Goal: Task Accomplishment & Management: Use online tool/utility

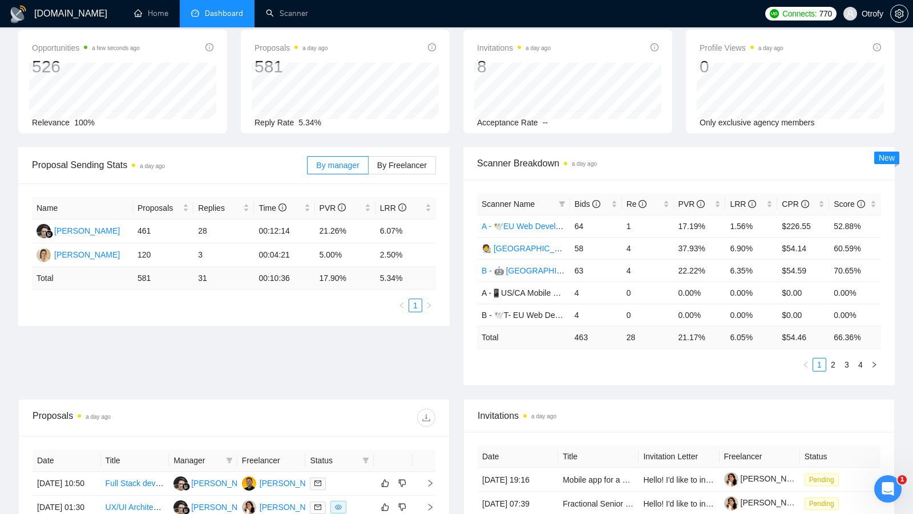
scroll to position [55, 0]
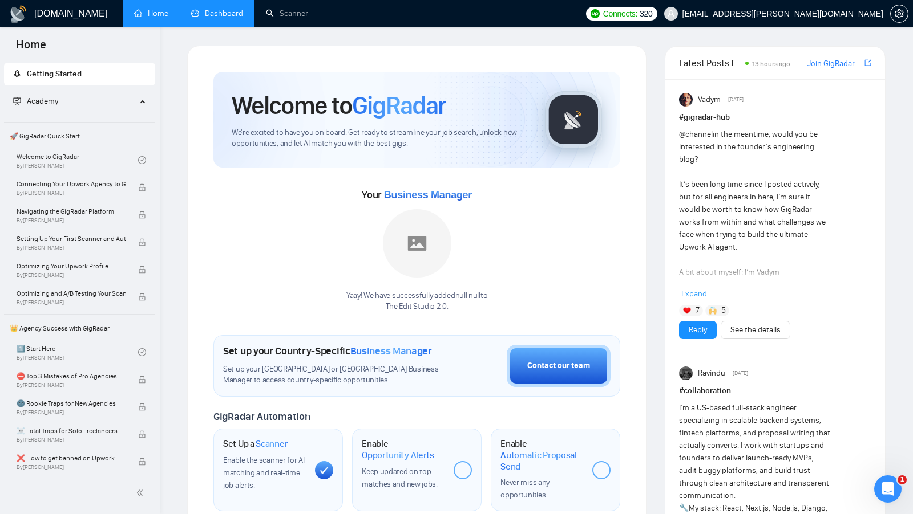
click at [218, 12] on link "Dashboard" at bounding box center [217, 14] width 52 height 10
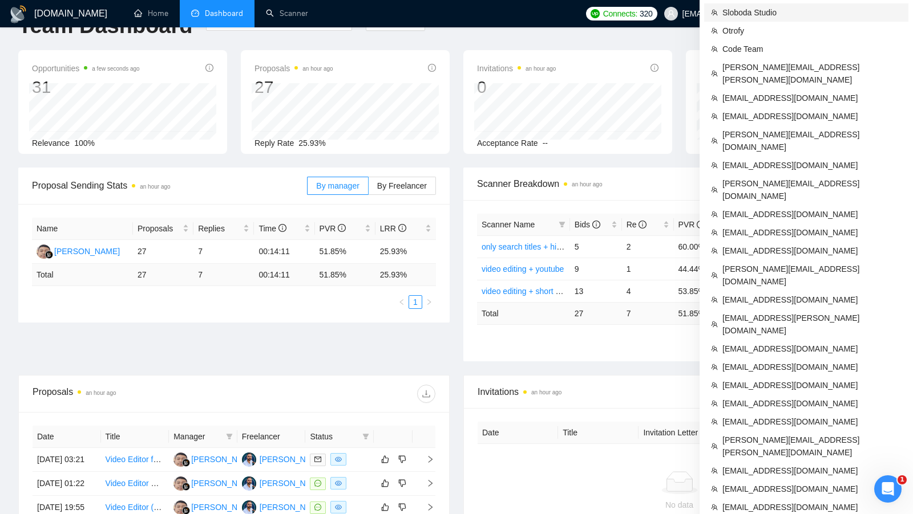
scroll to position [354, 0]
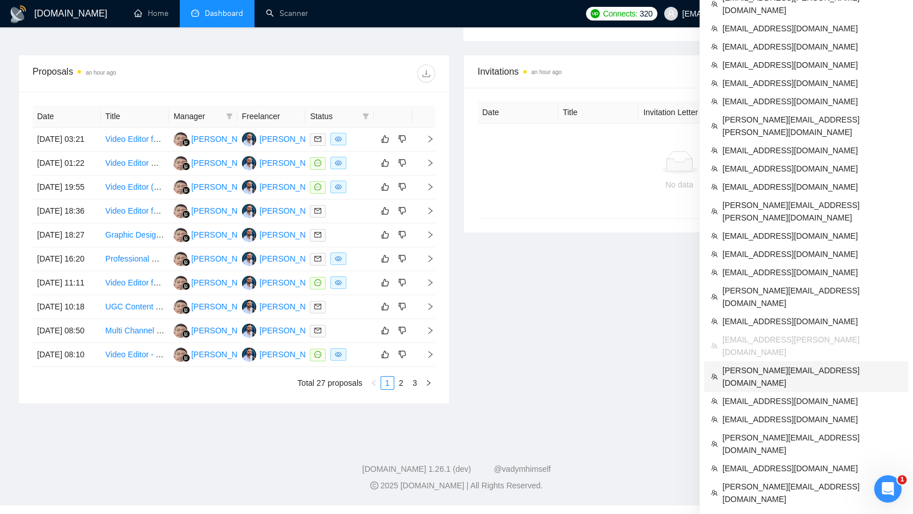
click at [776, 364] on span "[PERSON_NAME][EMAIL_ADDRESS][DOMAIN_NAME]" at bounding box center [811, 376] width 179 height 25
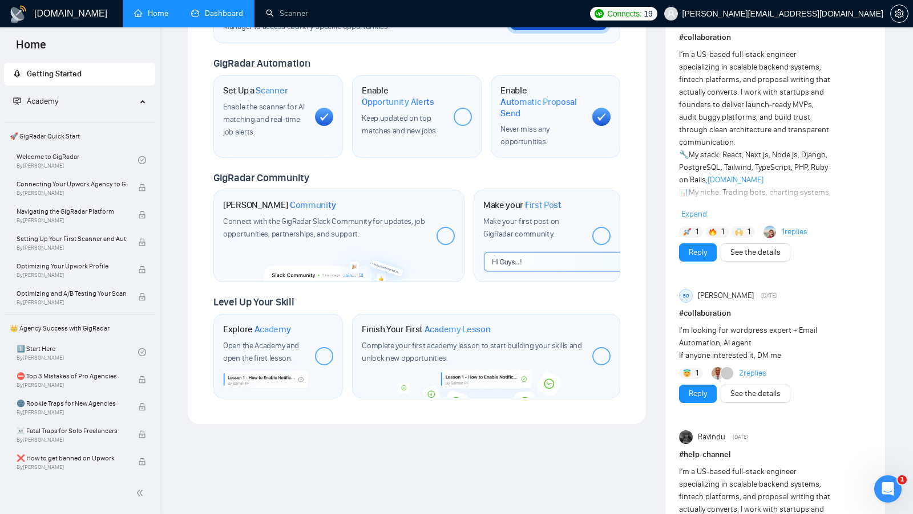
click at [219, 13] on link "Dashboard" at bounding box center [217, 14] width 52 height 10
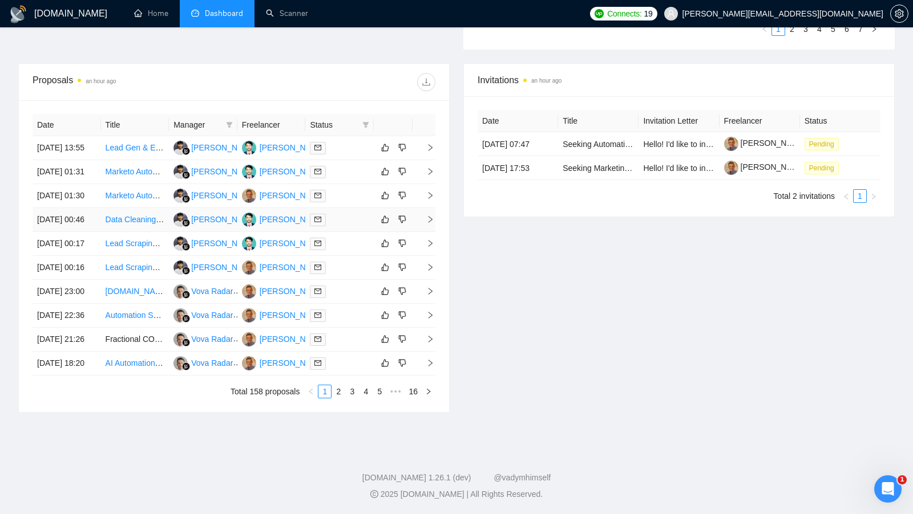
scroll to position [484, 0]
click at [587, 140] on link "Seeking Automation & AI Platform Leaders – Paid Research Study" at bounding box center [679, 144] width 235 height 9
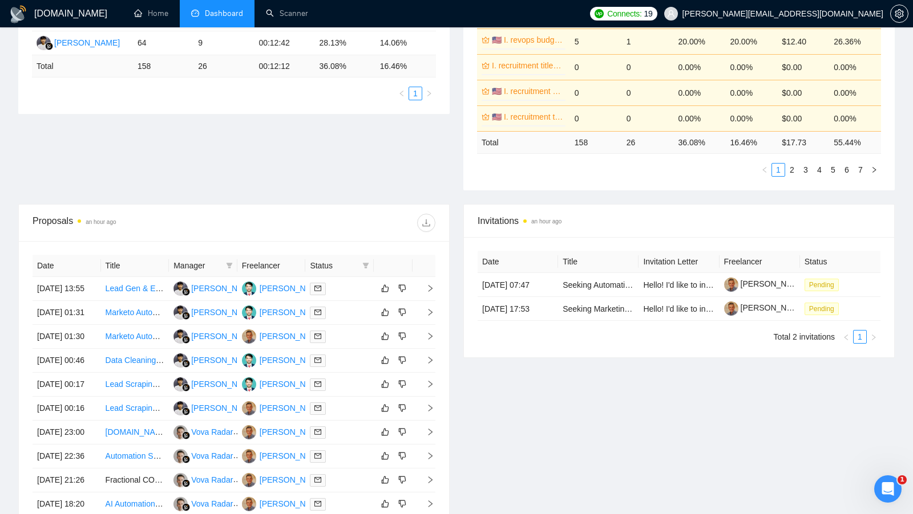
scroll to position [0, 0]
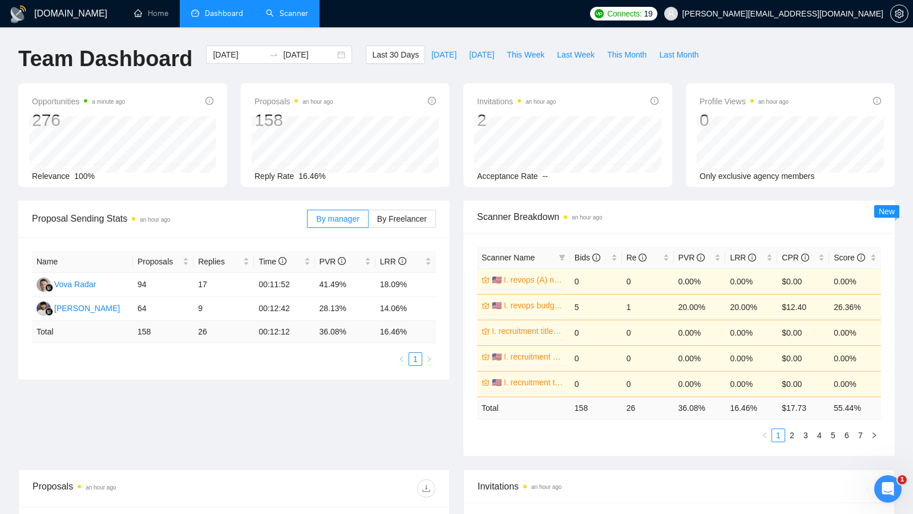
click at [281, 18] on link "Scanner" at bounding box center [287, 14] width 42 height 10
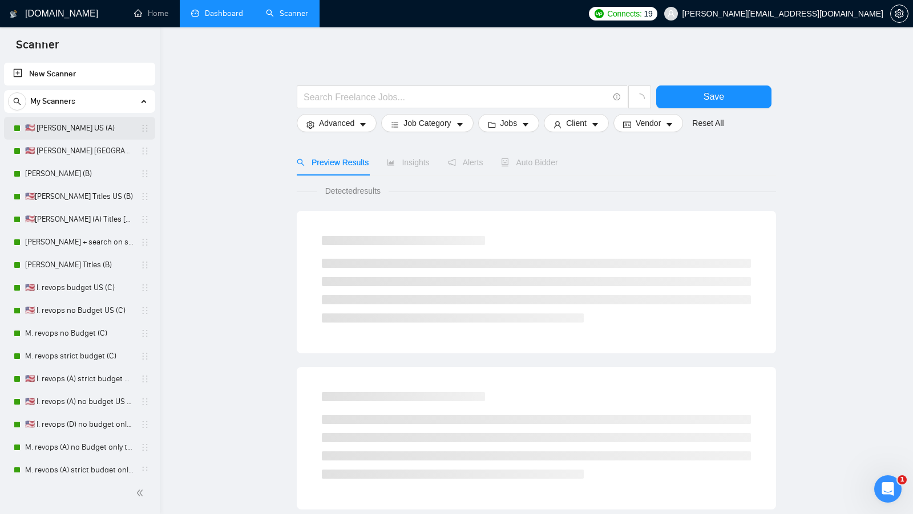
click at [100, 133] on link "🇺🇸 [PERSON_NAME] US (A)" at bounding box center [79, 128] width 108 height 23
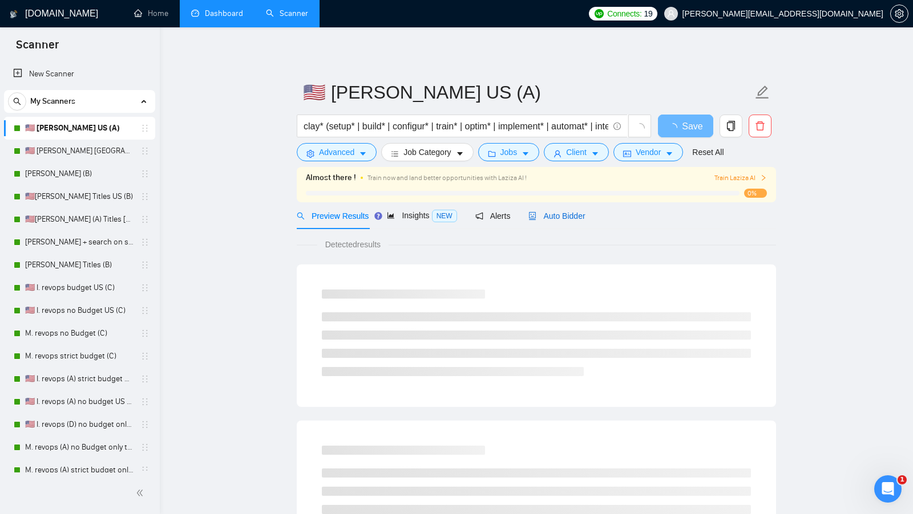
click at [549, 216] on span "Auto Bidder" at bounding box center [556, 216] width 56 height 9
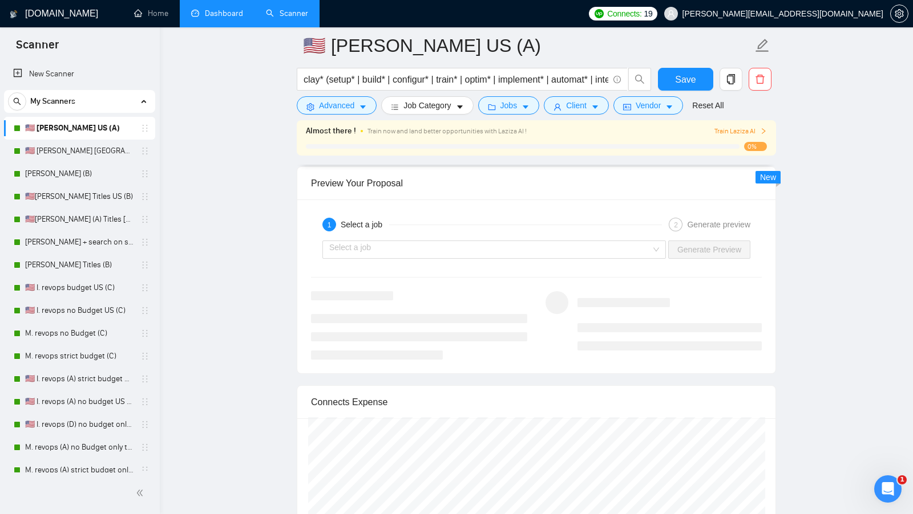
scroll to position [2655, 0]
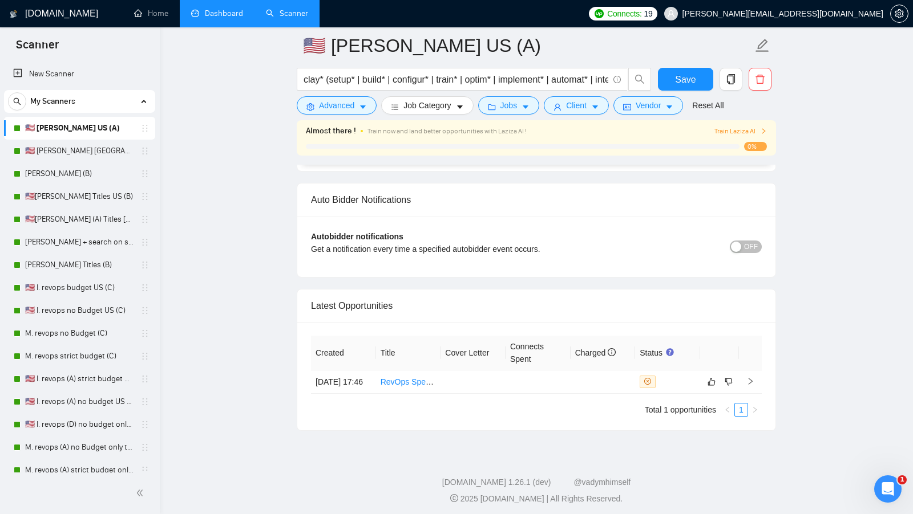
click at [239, 18] on link "Dashboard" at bounding box center [217, 14] width 52 height 10
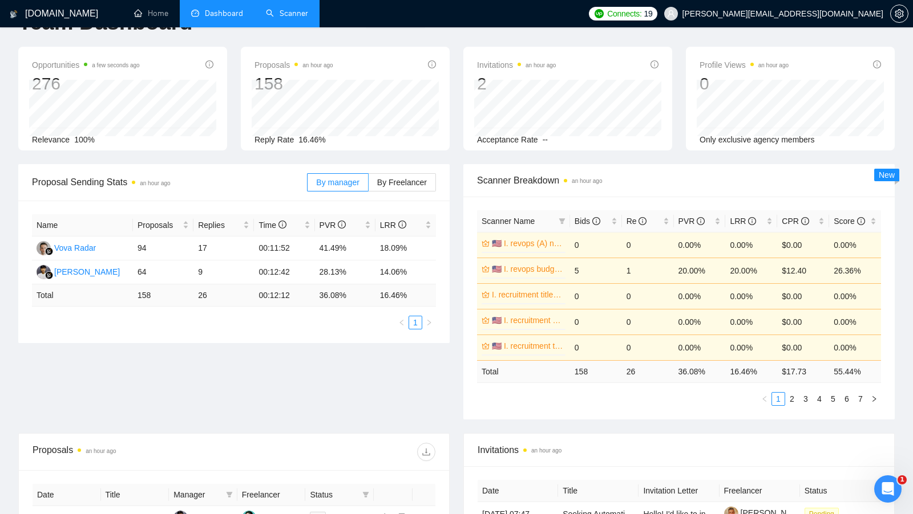
scroll to position [40, 0]
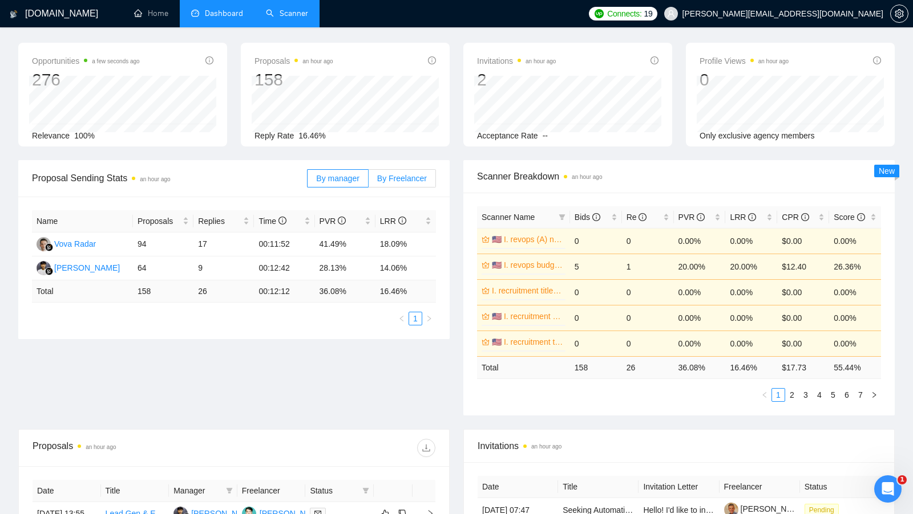
click at [408, 169] on label "By Freelancer" at bounding box center [401, 178] width 67 height 18
click at [368, 181] on input "By Freelancer" at bounding box center [368, 181] width 0 height 0
click at [405, 174] on span "By Freelancer" at bounding box center [402, 178] width 50 height 9
click at [368, 181] on input "By Freelancer" at bounding box center [368, 181] width 0 height 0
click at [402, 176] on span "By Freelancer" at bounding box center [402, 178] width 50 height 9
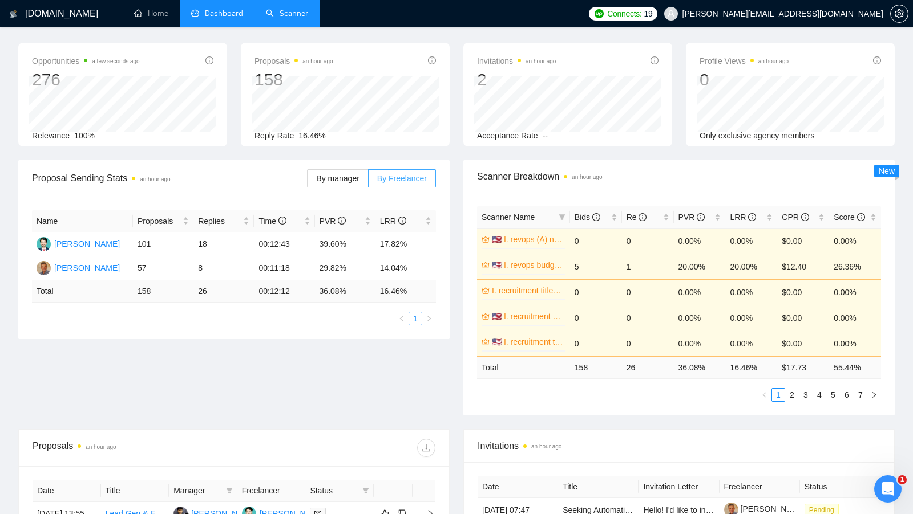
click at [368, 181] on input "By Freelancer" at bounding box center [368, 181] width 0 height 0
click at [337, 177] on span "By manager" at bounding box center [337, 178] width 43 height 9
click at [307, 181] on input "By manager" at bounding box center [307, 181] width 0 height 0
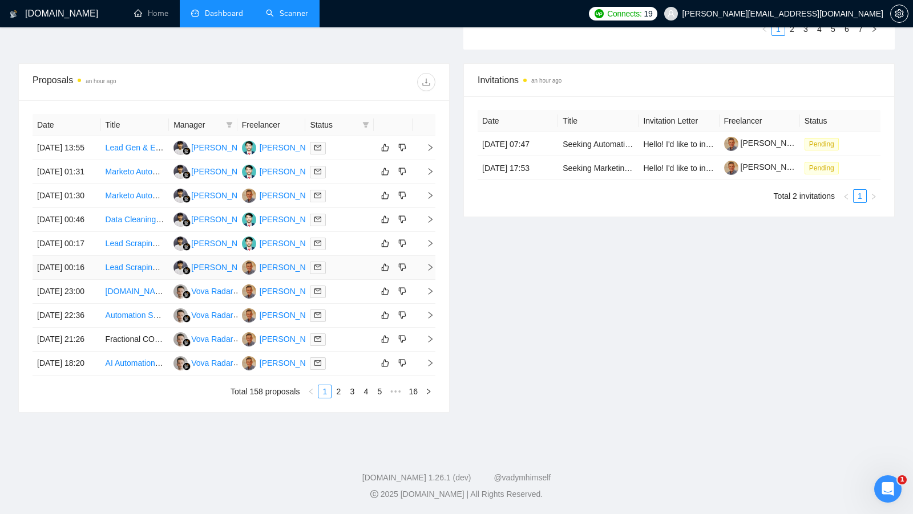
scroll to position [509, 0]
click at [334, 388] on link "2" at bounding box center [338, 392] width 13 height 13
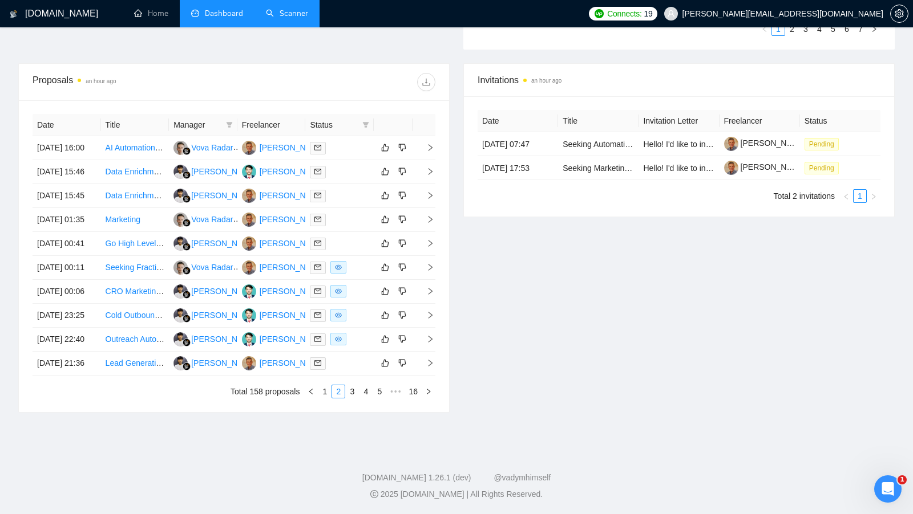
scroll to position [437, 0]
click at [350, 274] on div at bounding box center [339, 267] width 59 height 13
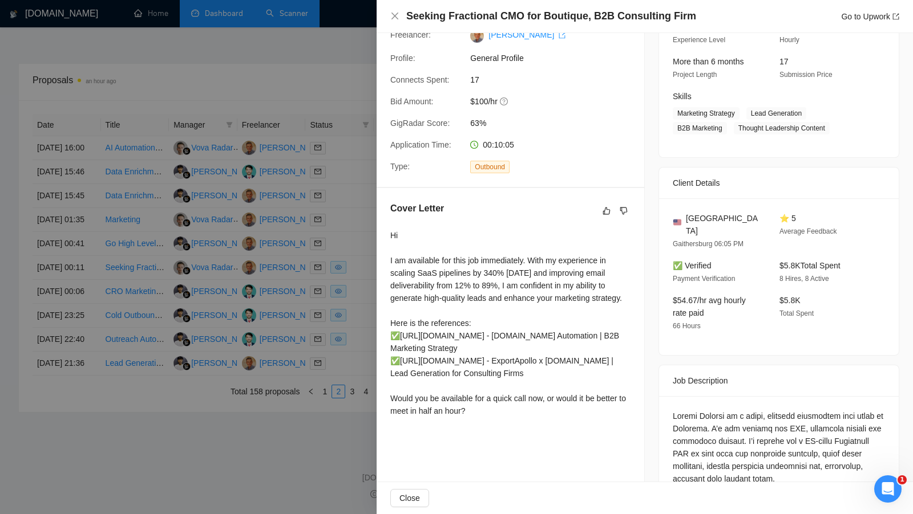
scroll to position [0, 0]
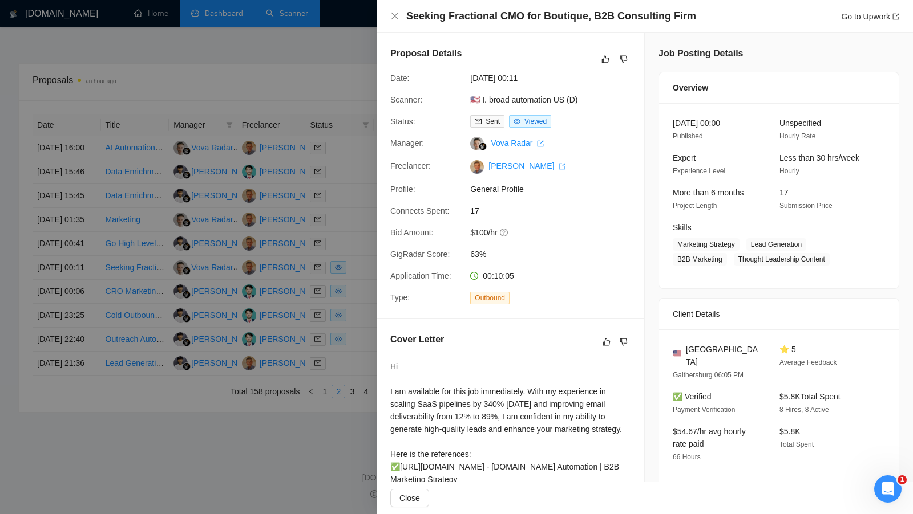
click at [341, 304] on div at bounding box center [456, 257] width 913 height 514
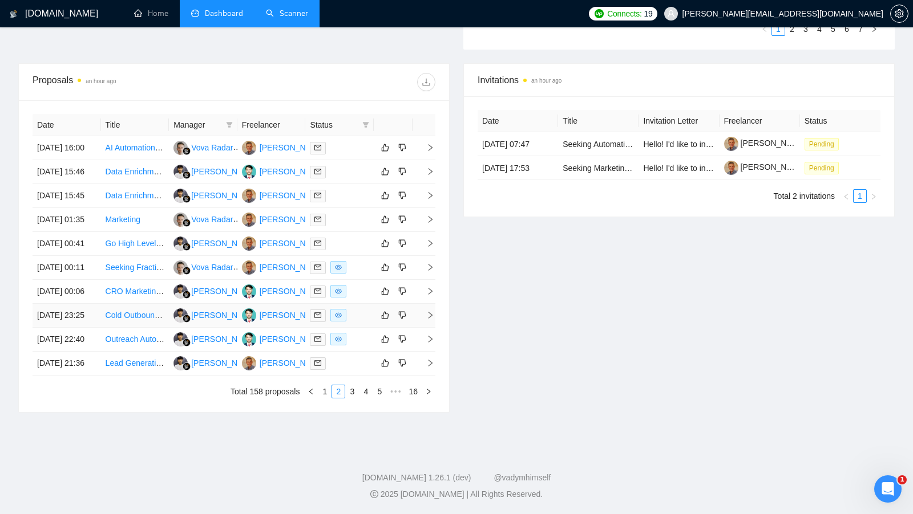
click at [355, 328] on td at bounding box center [339, 316] width 68 height 24
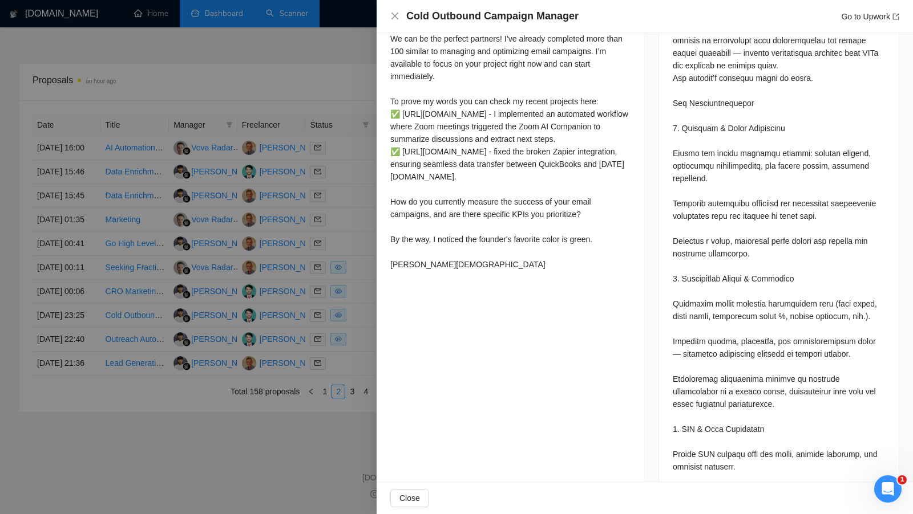
scroll to position [617, 0]
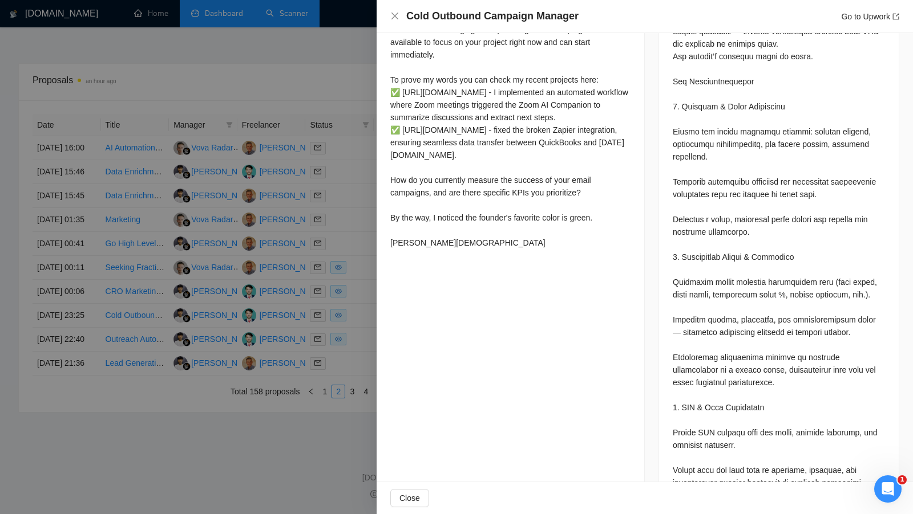
click at [356, 301] on div at bounding box center [456, 257] width 913 height 514
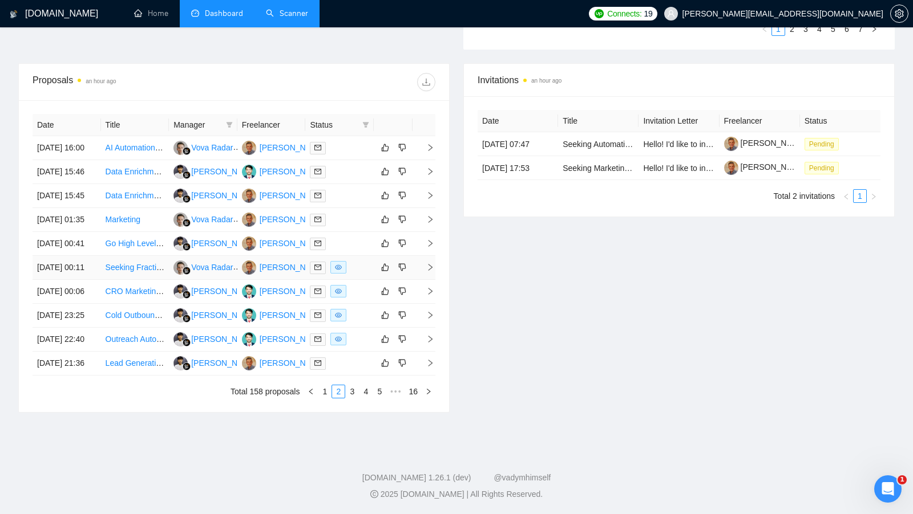
click at [273, 274] on div "[PERSON_NAME]" at bounding box center [292, 267] width 66 height 13
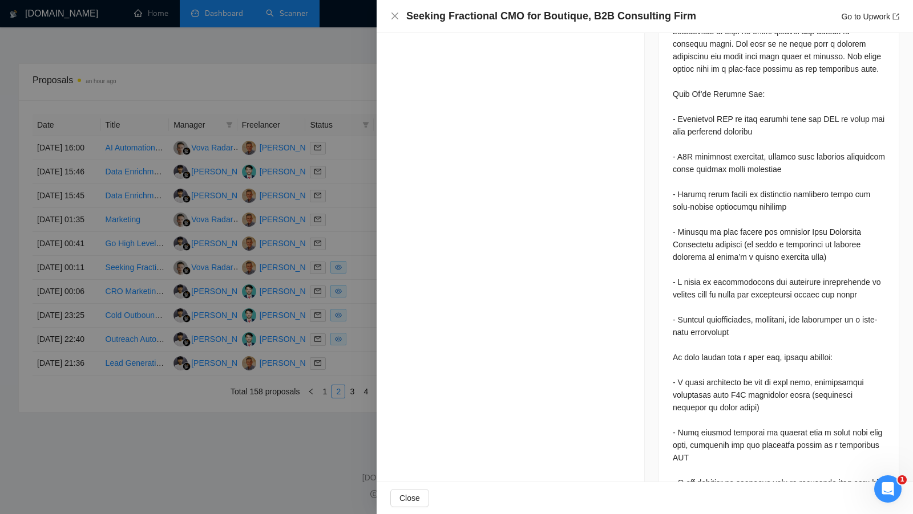
click at [243, 128] on div at bounding box center [456, 257] width 913 height 514
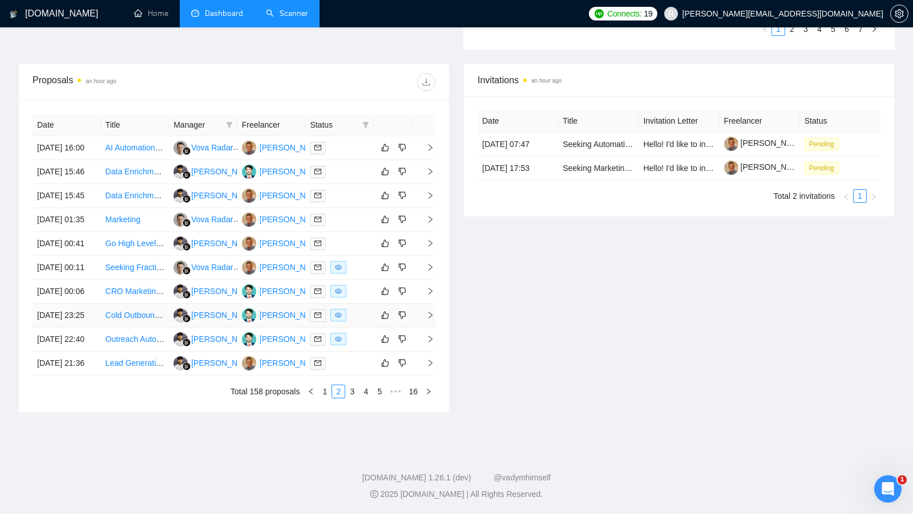
click at [351, 322] on div at bounding box center [339, 315] width 59 height 13
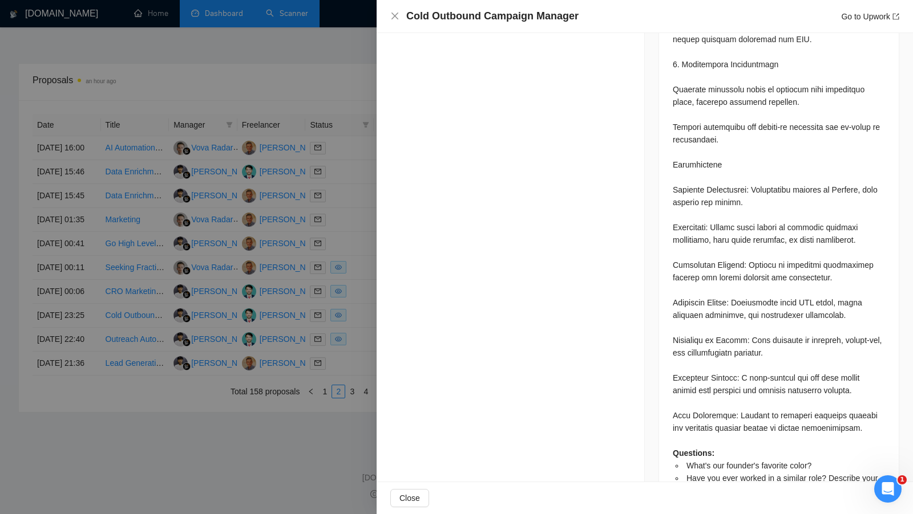
scroll to position [1197, 0]
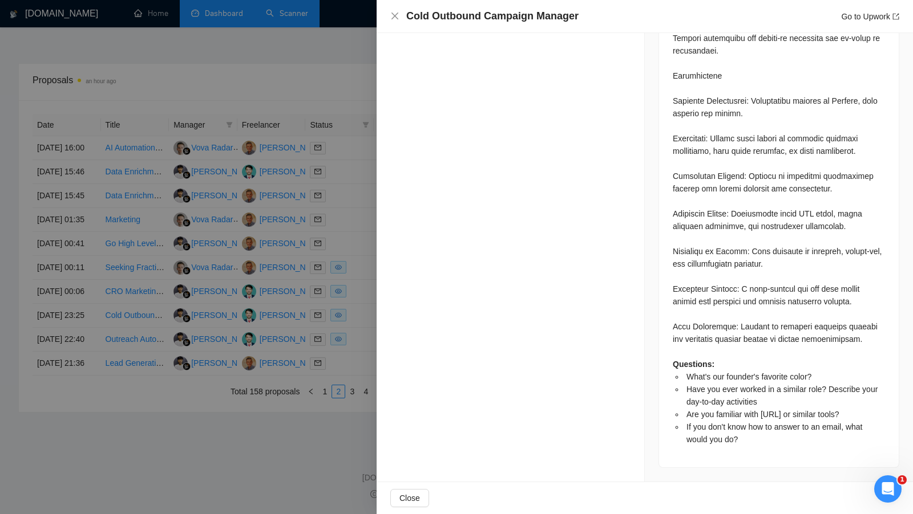
click at [284, 282] on div at bounding box center [456, 257] width 913 height 514
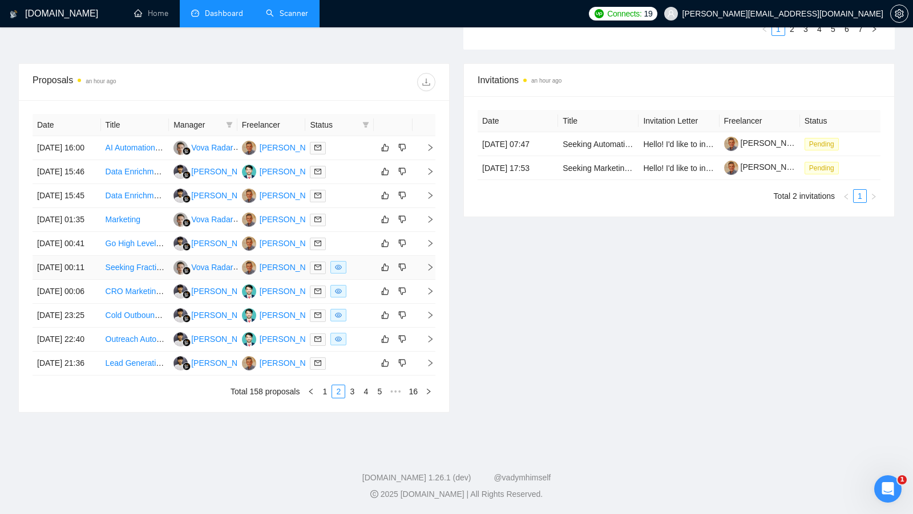
scroll to position [478, 0]
click at [360, 313] on td at bounding box center [339, 316] width 68 height 24
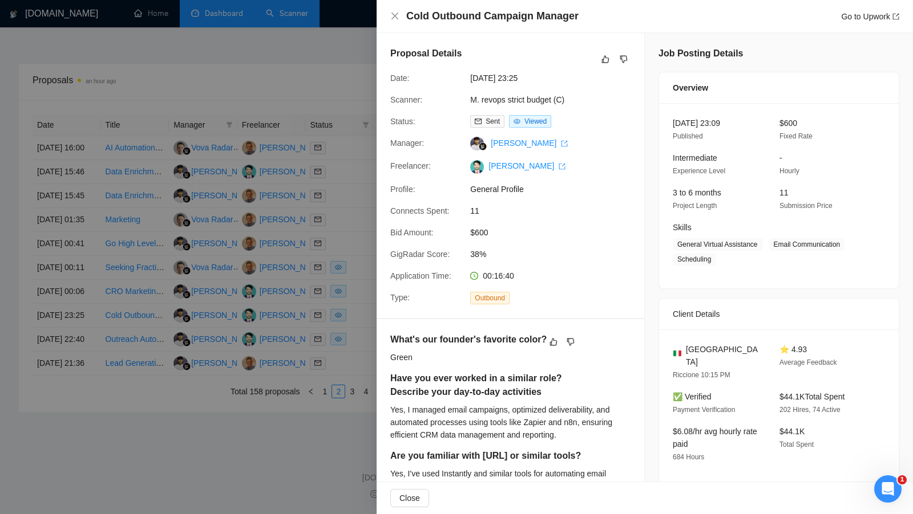
scroll to position [416, 0]
click at [325, 372] on div at bounding box center [456, 257] width 913 height 514
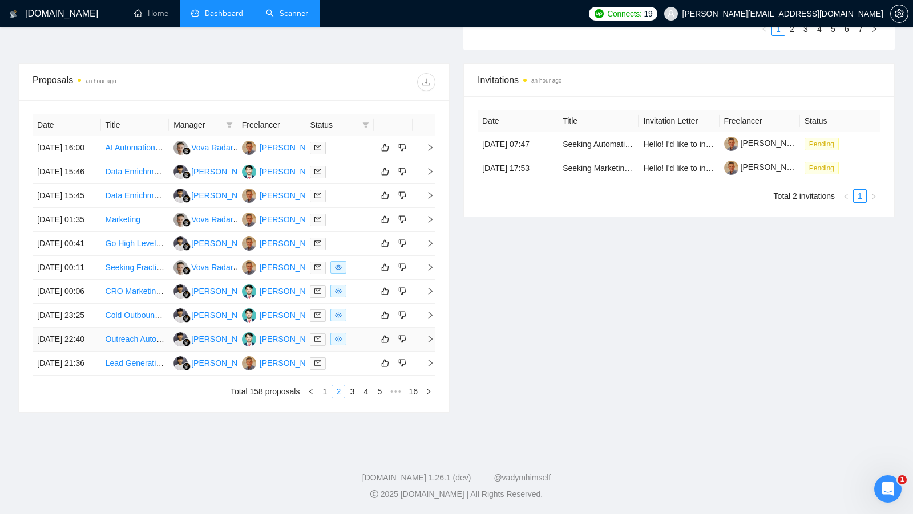
click at [376, 352] on td at bounding box center [393, 340] width 39 height 24
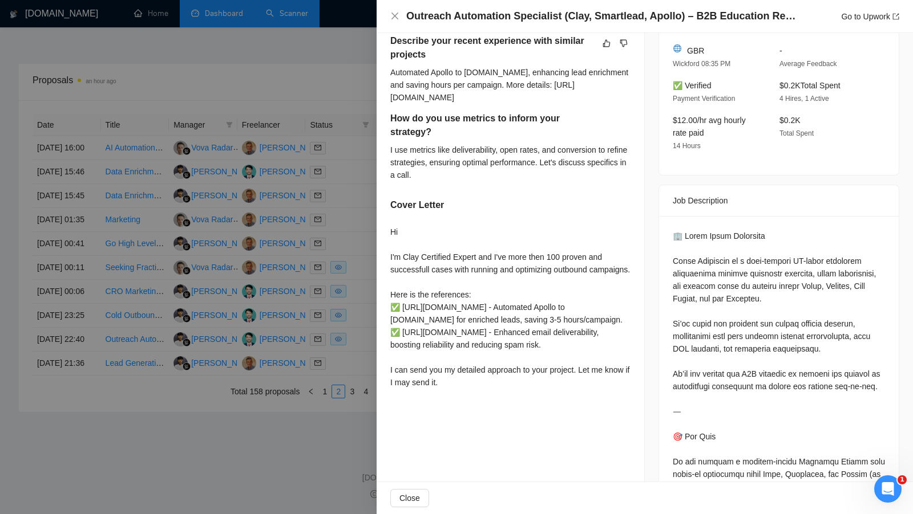
scroll to position [327, 0]
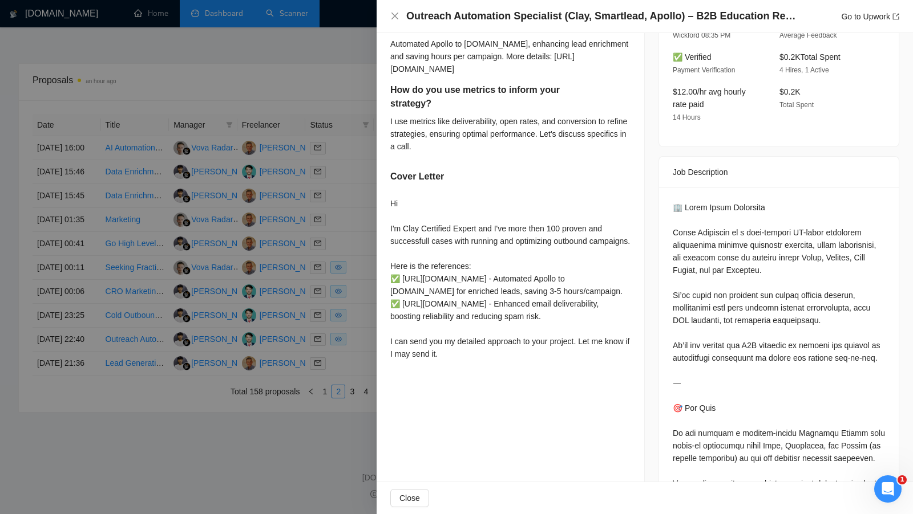
click at [263, 321] on div at bounding box center [456, 257] width 913 height 514
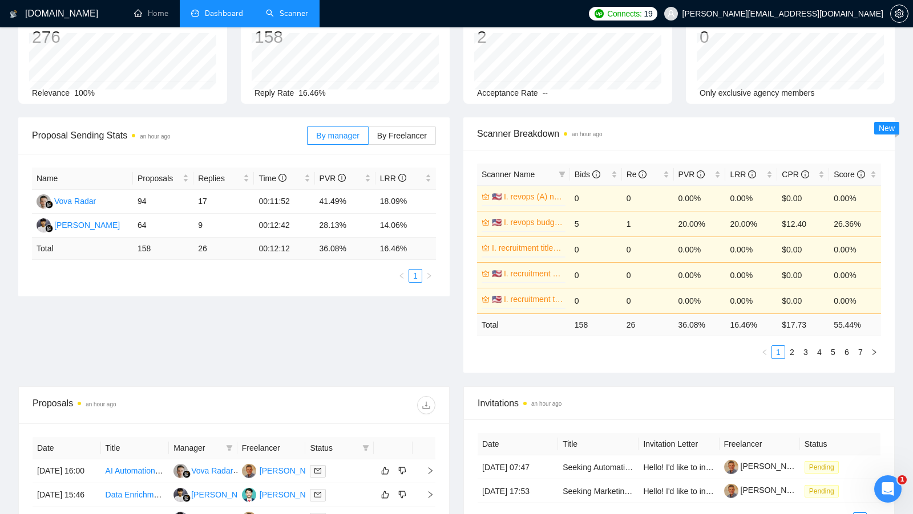
scroll to position [0, 0]
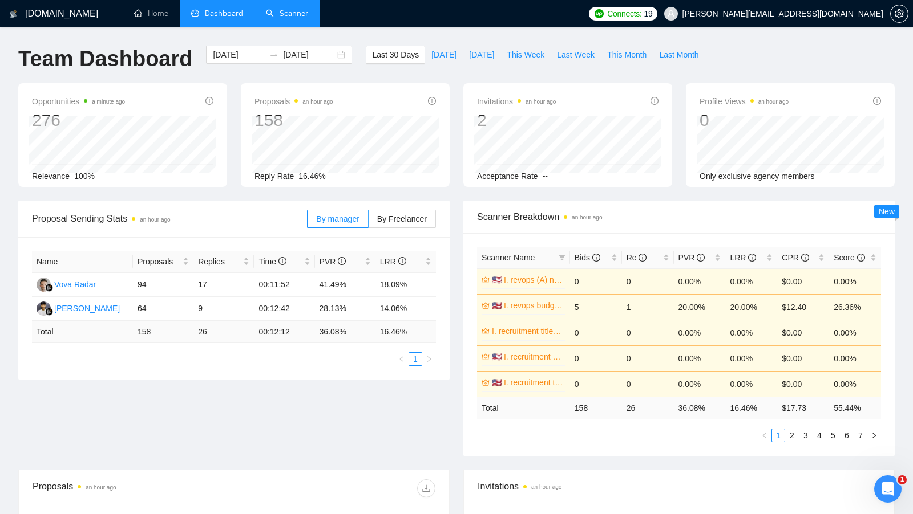
click at [381, 208] on div "By manager By Freelancer" at bounding box center [371, 219] width 129 height 37
click at [379, 211] on label "By Freelancer" at bounding box center [401, 219] width 67 height 18
click at [368, 222] on input "By Freelancer" at bounding box center [368, 222] width 0 height 0
click at [356, 218] on span "By manager" at bounding box center [337, 218] width 43 height 9
click at [307, 222] on input "By manager" at bounding box center [307, 222] width 0 height 0
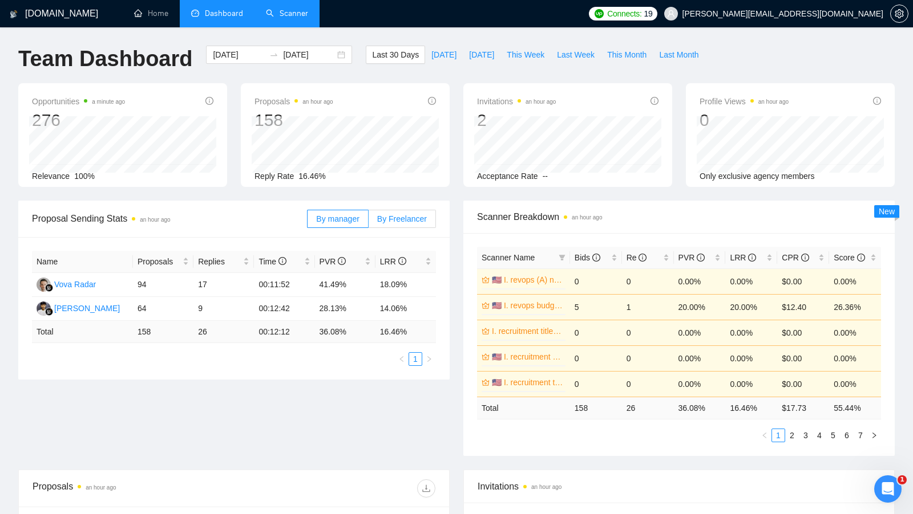
click at [390, 213] on label "By Freelancer" at bounding box center [401, 219] width 67 height 18
click at [368, 222] on input "By Freelancer" at bounding box center [368, 222] width 0 height 0
click at [353, 225] on label "By manager" at bounding box center [337, 219] width 61 height 18
click at [307, 222] on input "By manager" at bounding box center [307, 222] width 0 height 0
click at [270, 9] on link "Scanner" at bounding box center [287, 14] width 42 height 10
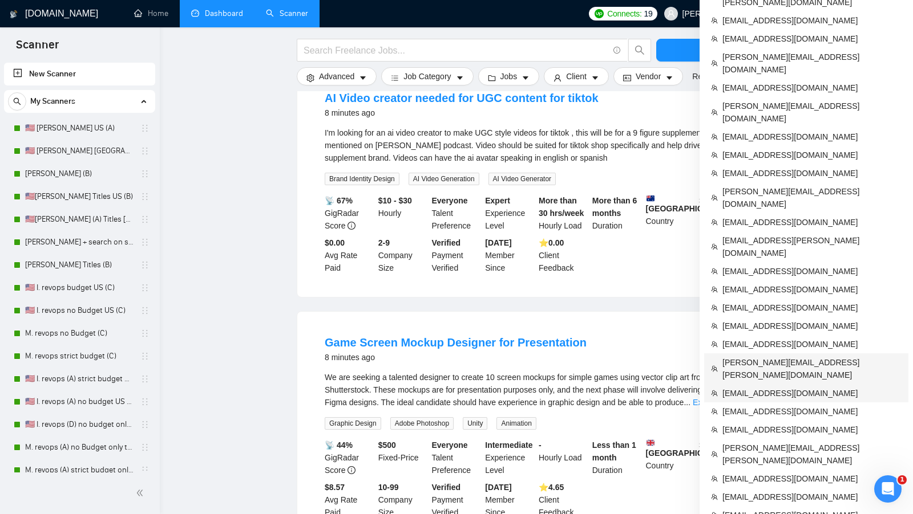
scroll to position [146, 0]
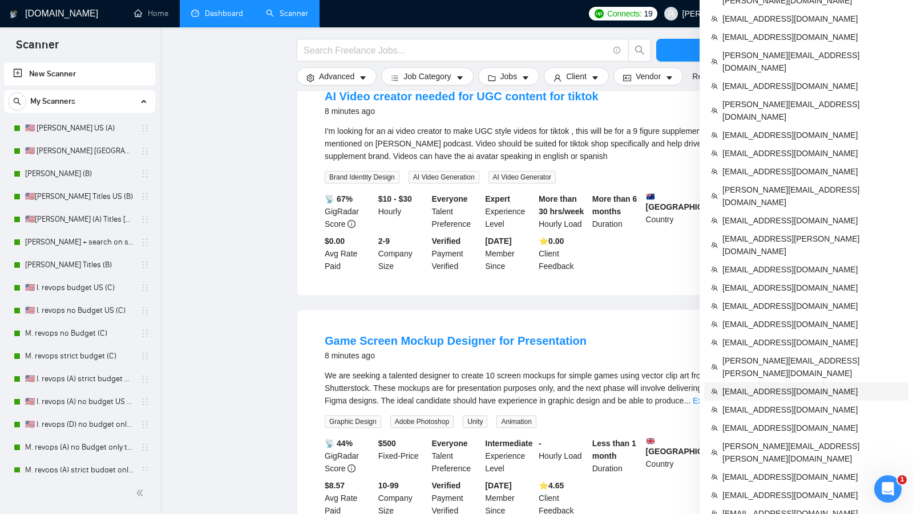
click at [760, 386] on span "[EMAIL_ADDRESS][DOMAIN_NAME]" at bounding box center [811, 392] width 179 height 13
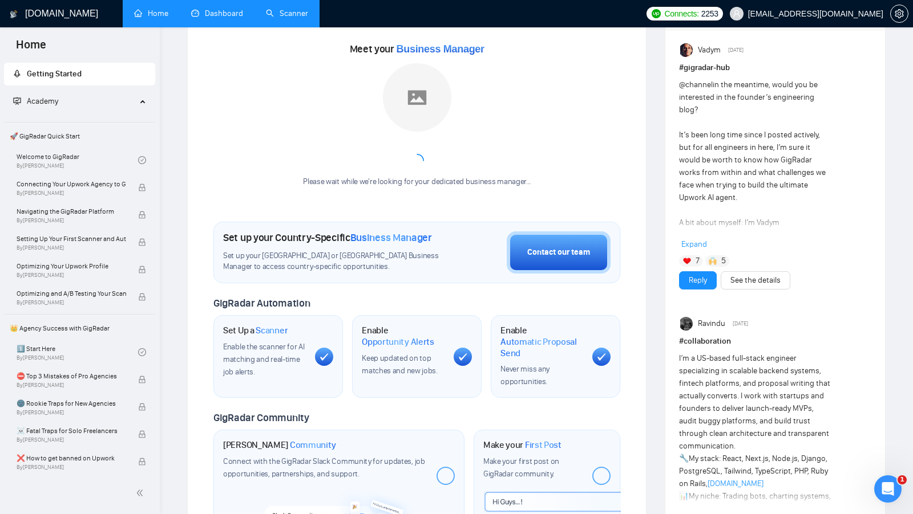
click at [202, 10] on link "Dashboard" at bounding box center [217, 14] width 52 height 10
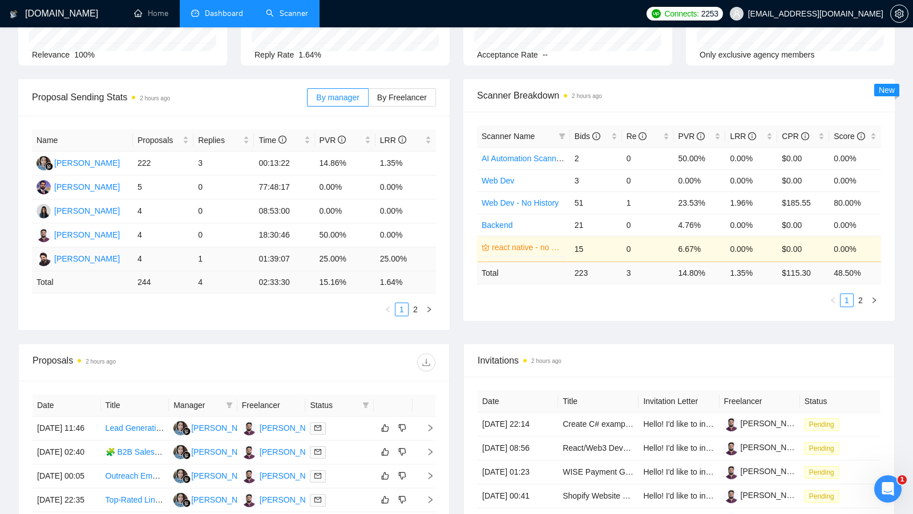
scroll to position [89, 0]
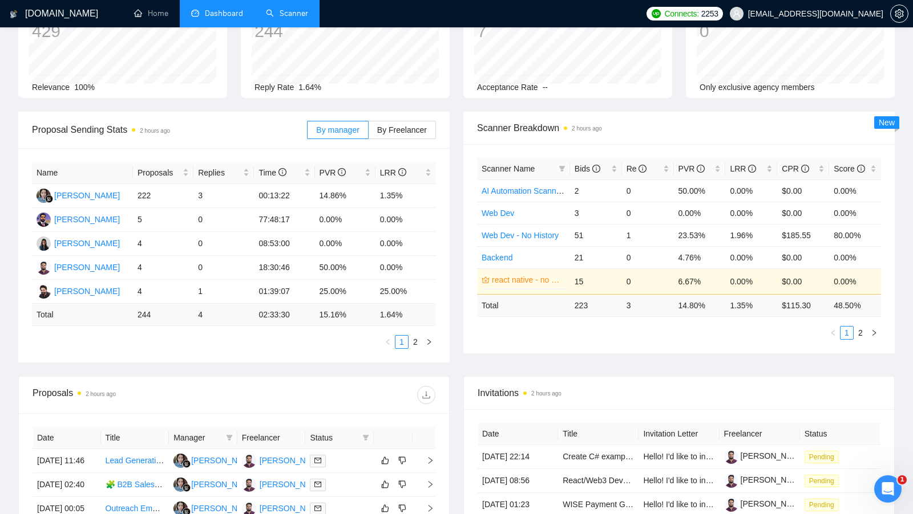
click at [284, 18] on link "Scanner" at bounding box center [287, 14] width 42 height 10
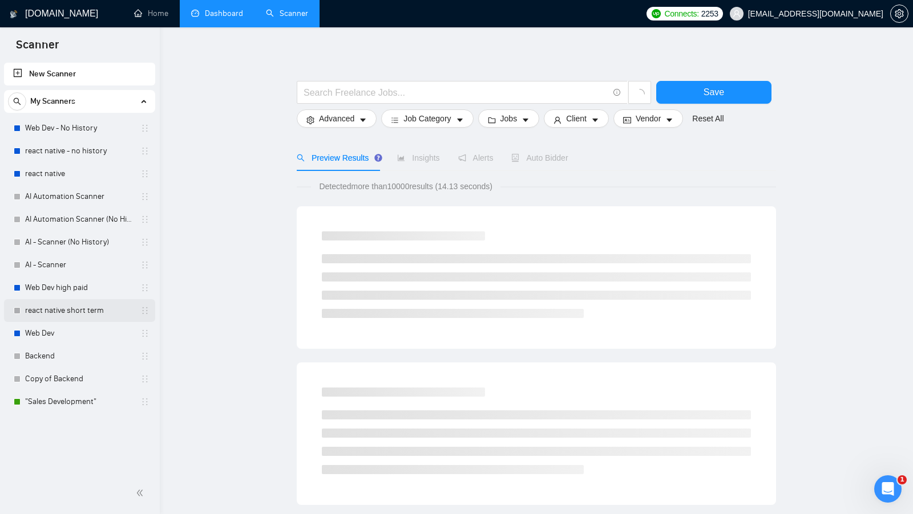
scroll to position [7, 0]
click at [243, 17] on link "Dashboard" at bounding box center [217, 14] width 52 height 10
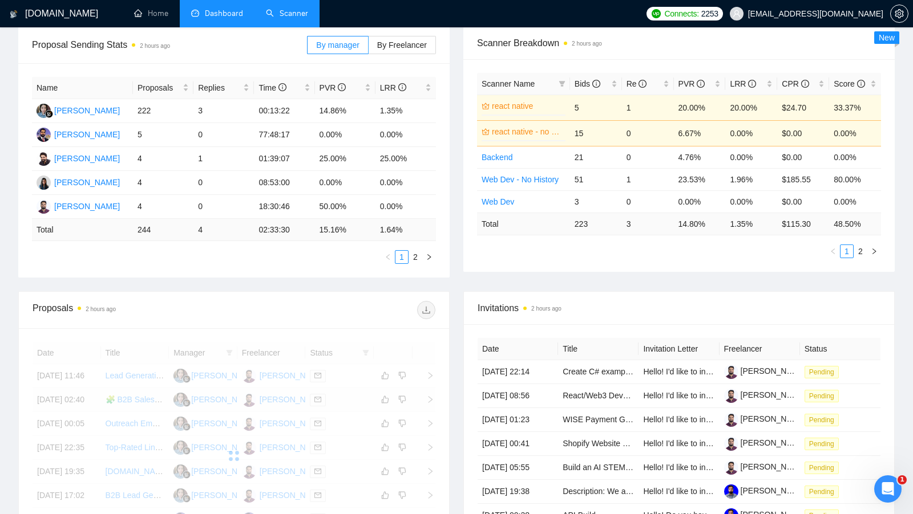
scroll to position [175, 0]
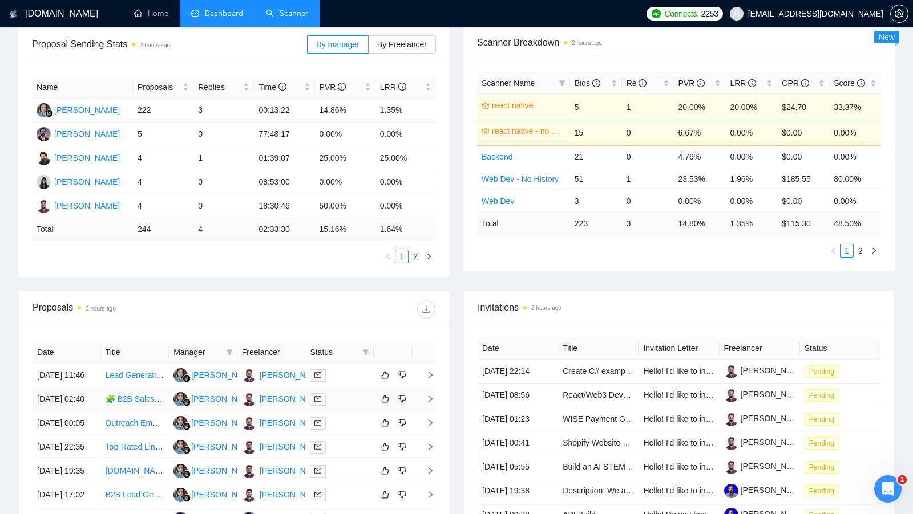
click at [348, 412] on td at bounding box center [339, 400] width 68 height 24
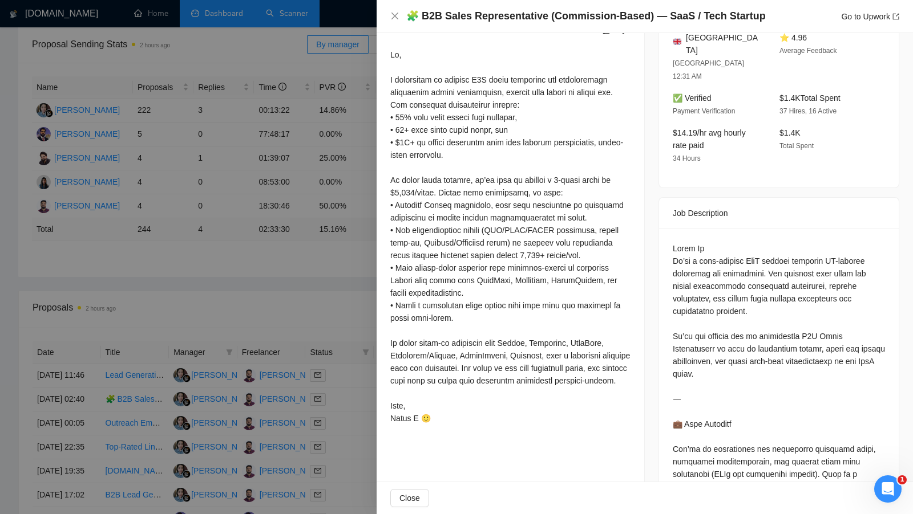
scroll to position [293, 0]
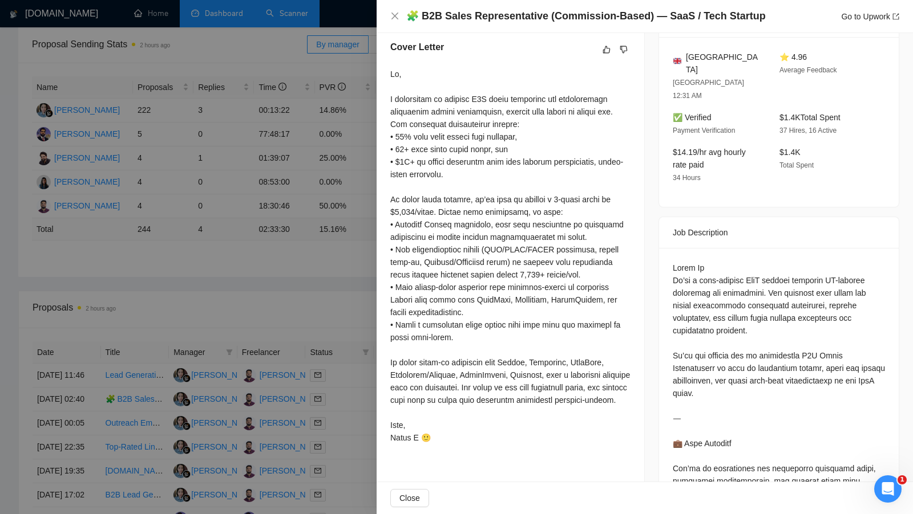
click at [332, 317] on div at bounding box center [456, 257] width 913 height 514
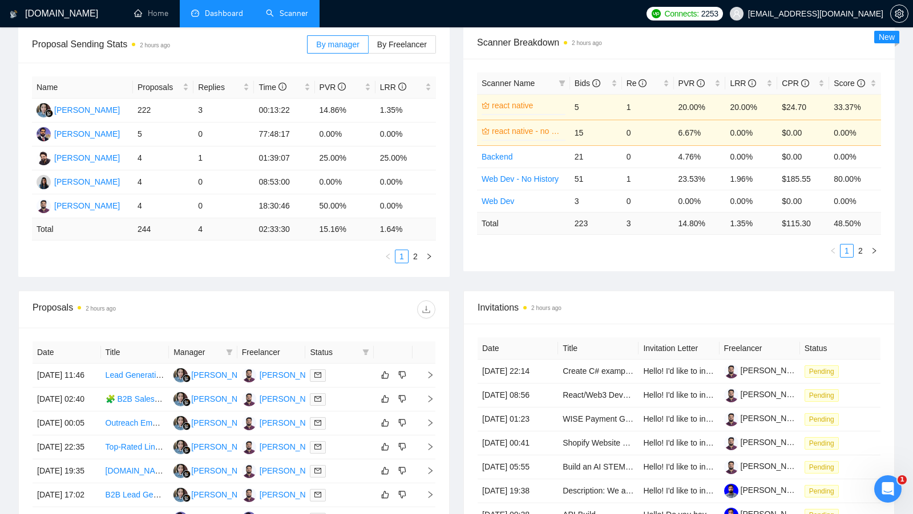
scroll to position [257, 0]
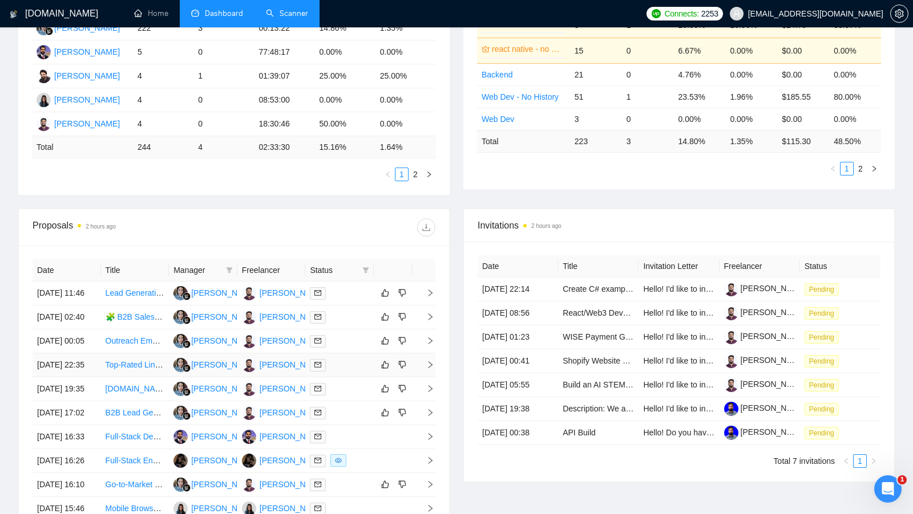
click at [344, 372] on div at bounding box center [339, 365] width 59 height 13
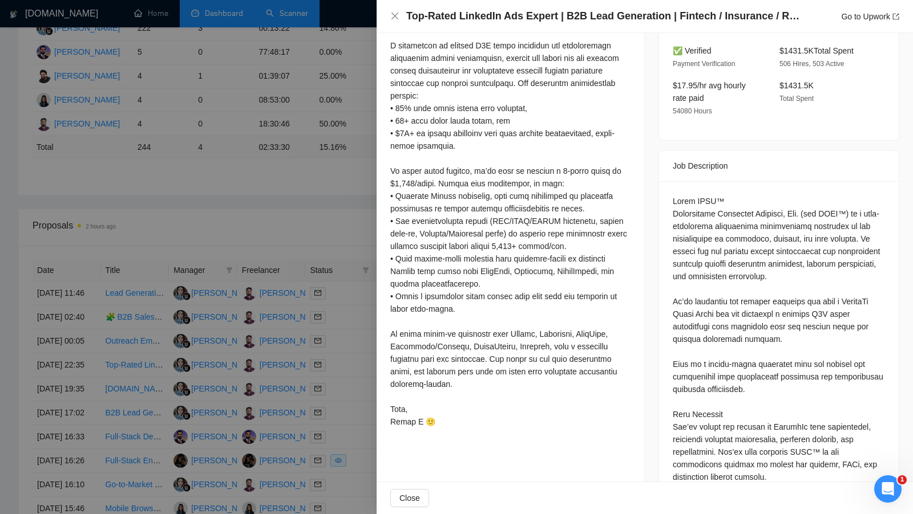
scroll to position [351, 0]
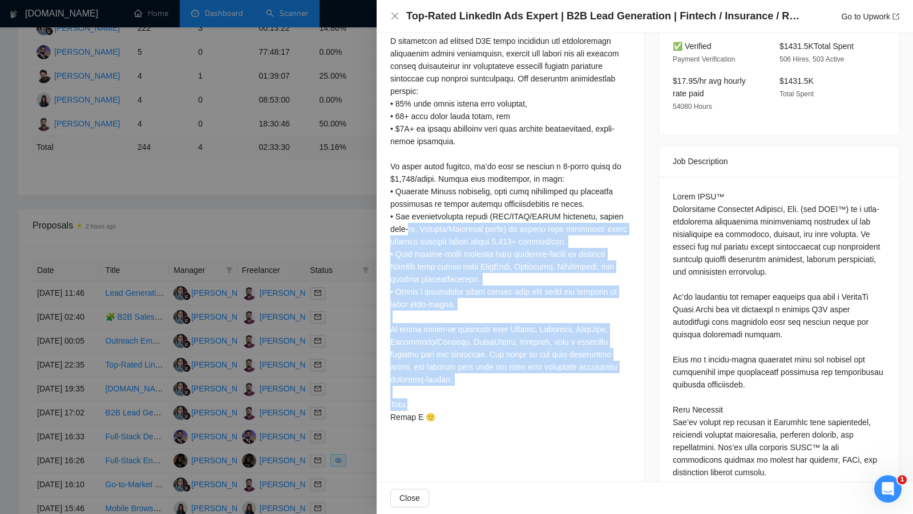
drag, startPoint x: 489, startPoint y: 407, endPoint x: 415, endPoint y: 224, distance: 197.7
click at [415, 224] on div at bounding box center [510, 217] width 240 height 414
click at [415, 223] on div at bounding box center [510, 217] width 240 height 414
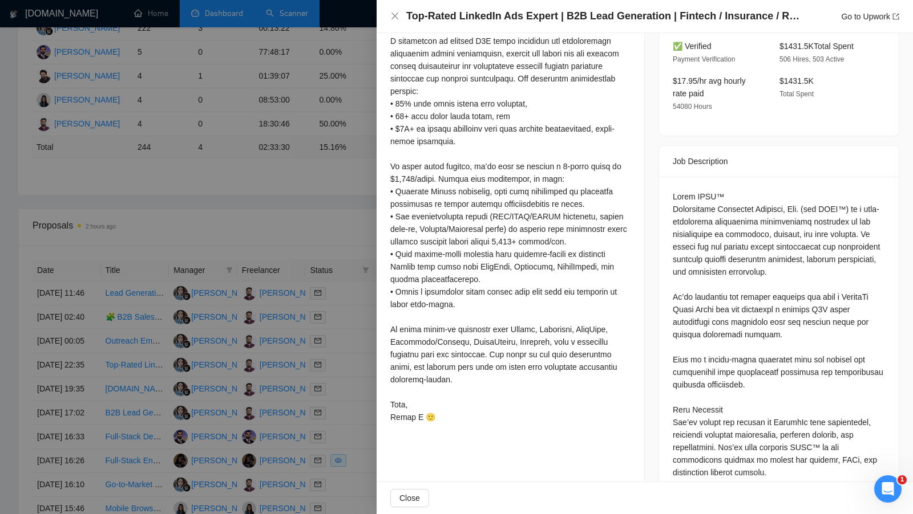
scroll to position [323, 0]
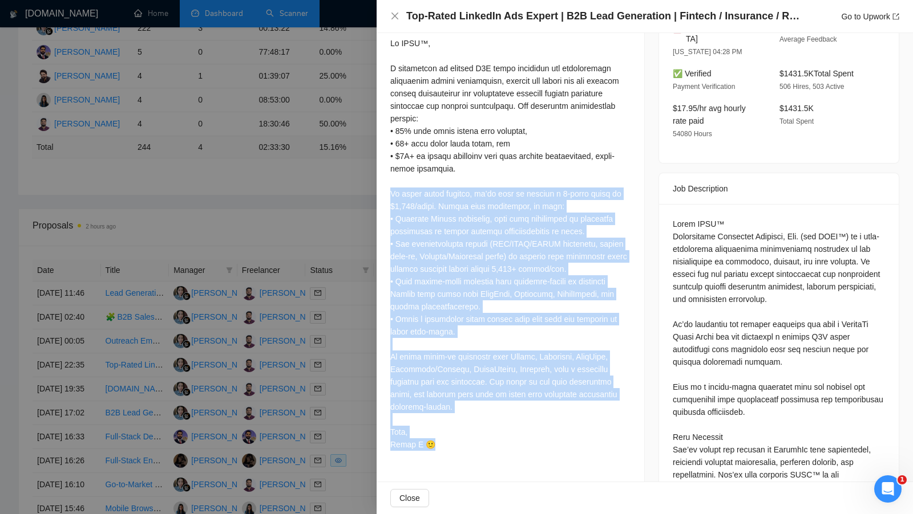
drag, startPoint x: 435, startPoint y: 437, endPoint x: 384, endPoint y: 189, distance: 253.3
click at [384, 189] on div "Cover Letter" at bounding box center [509, 232] width 267 height 473
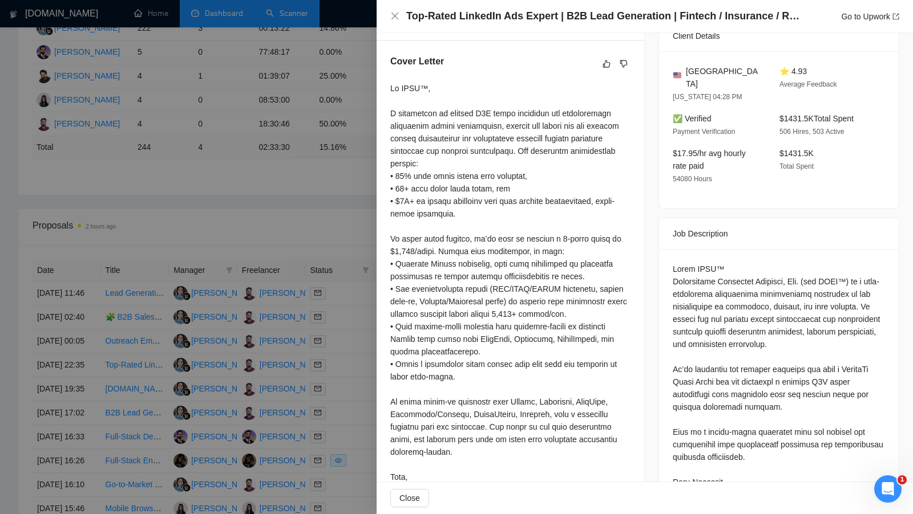
scroll to position [278, 0]
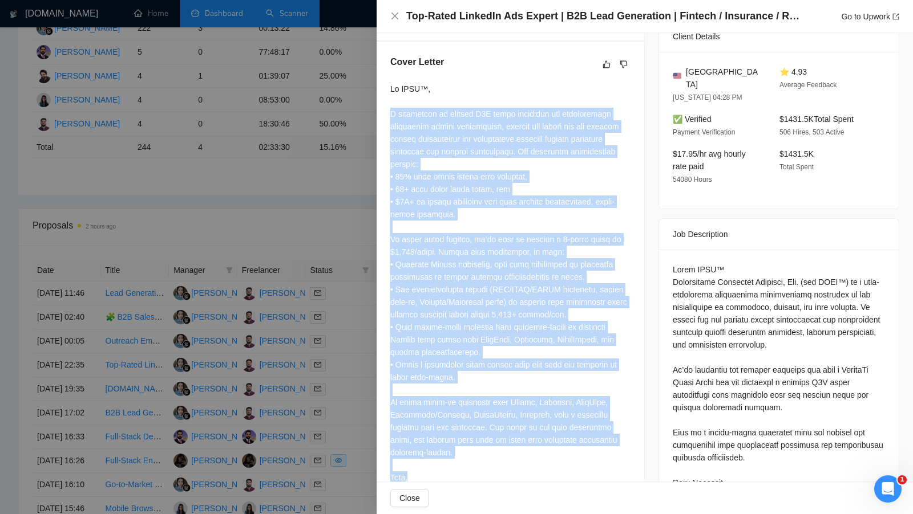
drag, startPoint x: 390, startPoint y: 109, endPoint x: 465, endPoint y: 473, distance: 372.1
click at [465, 473] on div at bounding box center [510, 290] width 240 height 414
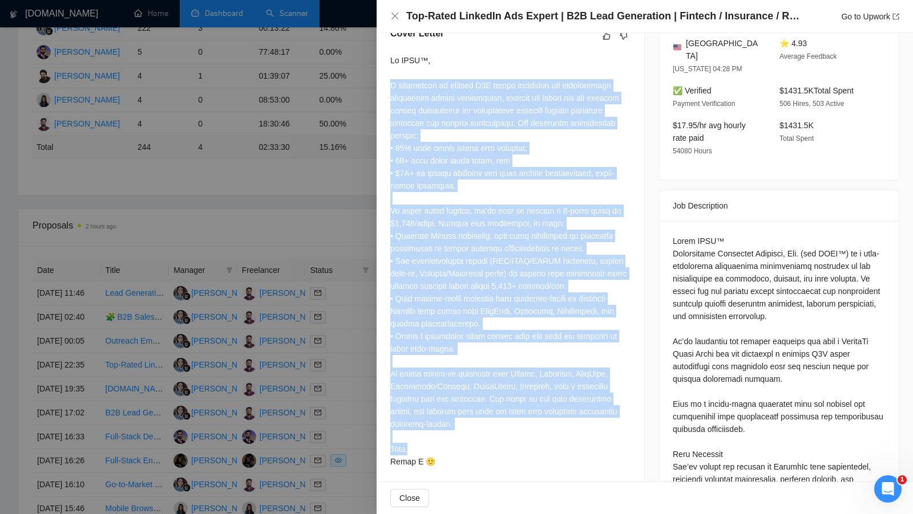
scroll to position [307, 0]
drag, startPoint x: 465, startPoint y: 471, endPoint x: 384, endPoint y: 84, distance: 394.9
click at [386, 84] on div "Cover Letter" at bounding box center [509, 249] width 267 height 473
click at [384, 84] on div "Cover Letter" at bounding box center [509, 249] width 267 height 473
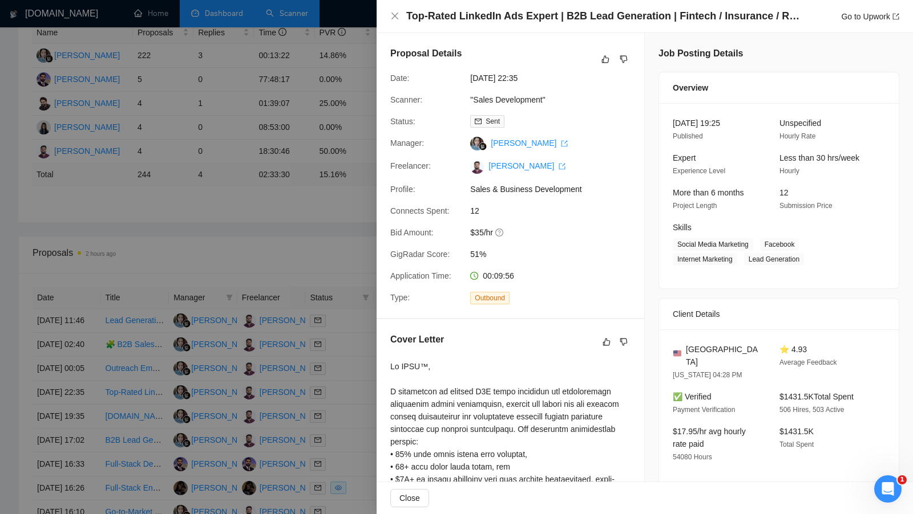
scroll to position [228, 0]
click at [354, 291] on div at bounding box center [456, 257] width 913 height 514
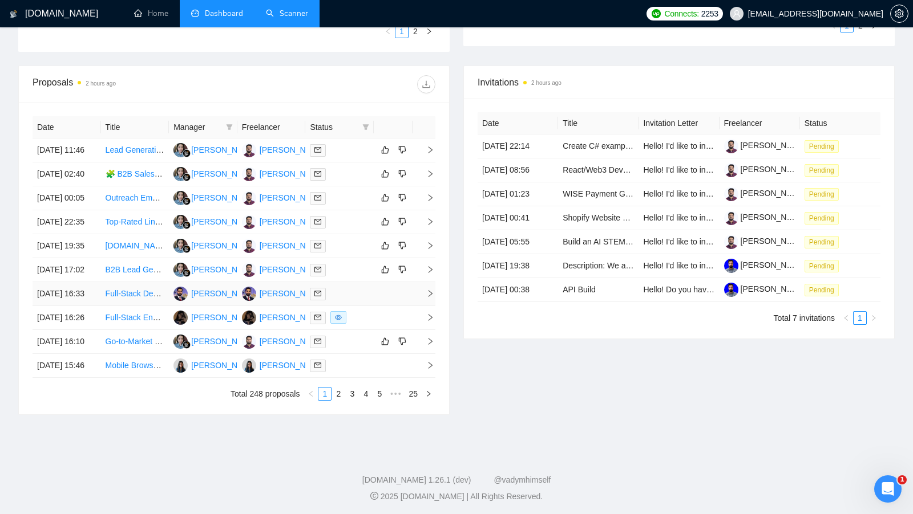
scroll to position [384, 0]
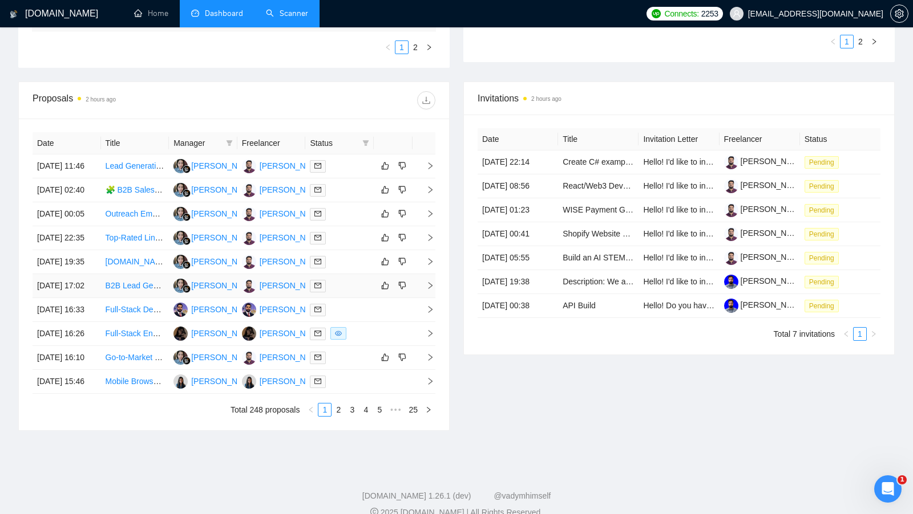
click at [331, 298] on td at bounding box center [339, 286] width 68 height 24
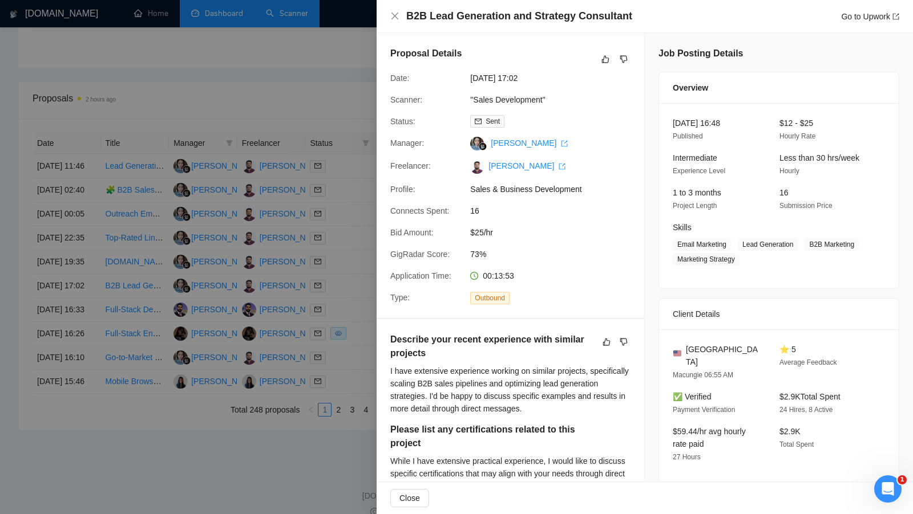
click at [332, 326] on div at bounding box center [456, 257] width 913 height 514
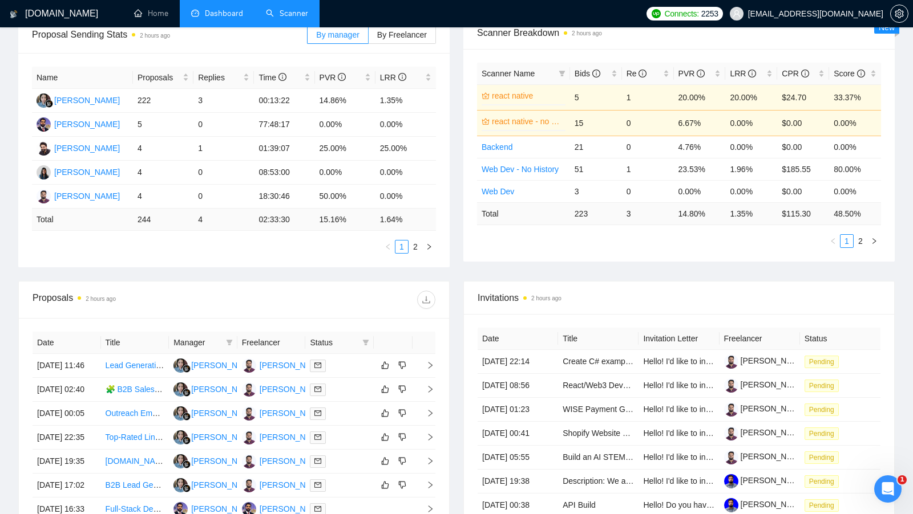
scroll to position [116, 0]
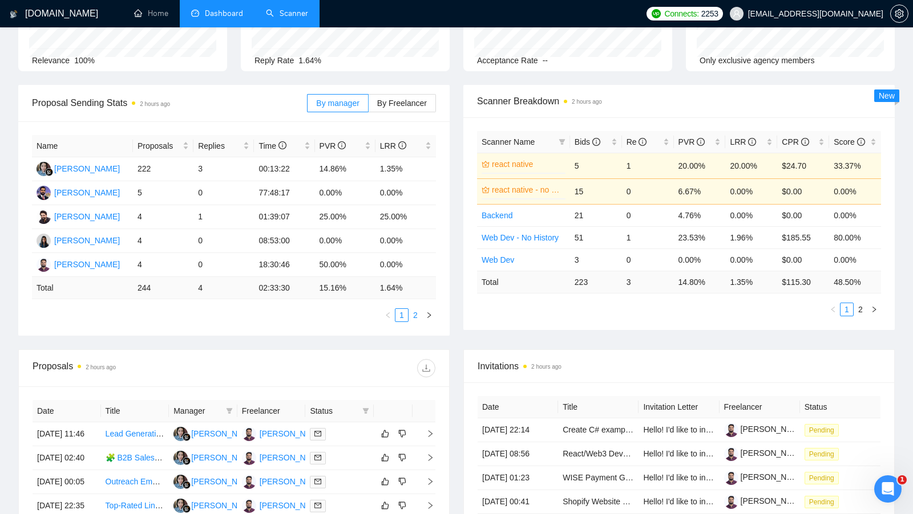
click at [418, 311] on link "2" at bounding box center [415, 315] width 13 height 13
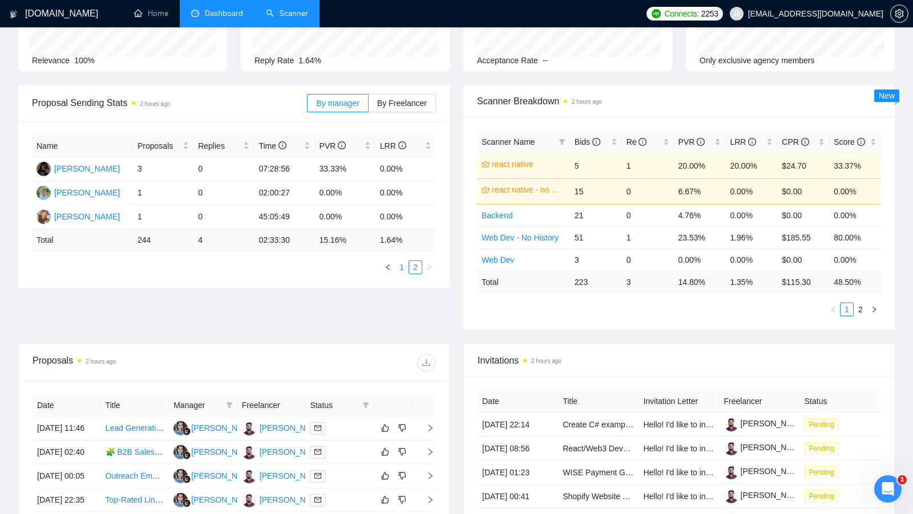
click at [405, 268] on link "1" at bounding box center [401, 267] width 13 height 13
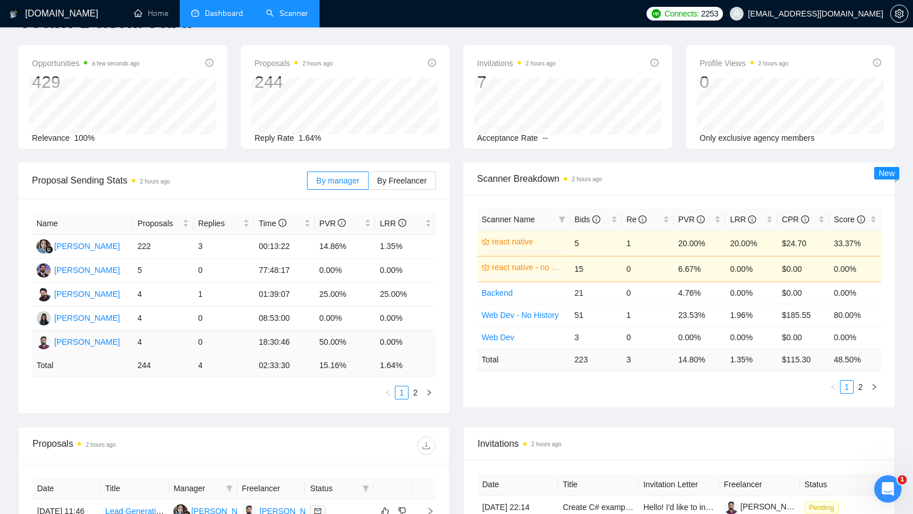
scroll to position [0, 0]
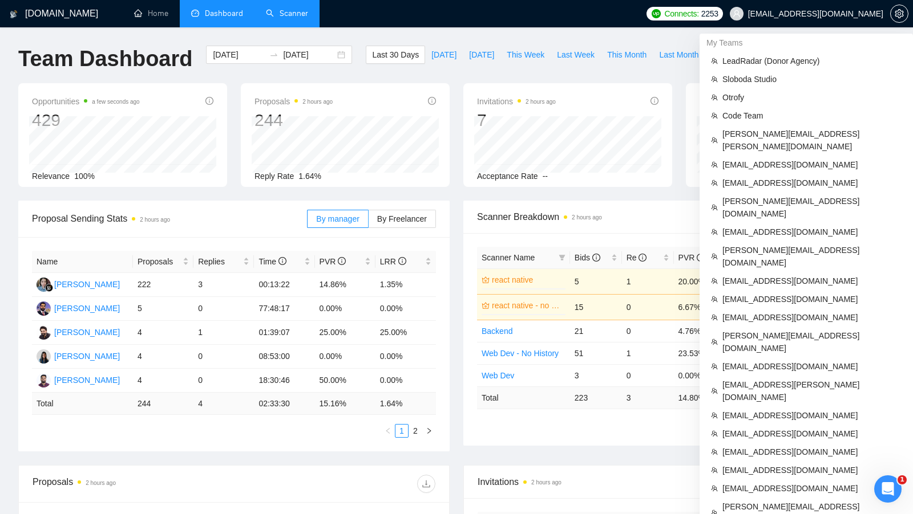
click at [851, 14] on span "[EMAIL_ADDRESS][DOMAIN_NAME]" at bounding box center [815, 14] width 135 height 0
copy div "[EMAIL_ADDRESS][DOMAIN_NAME]"
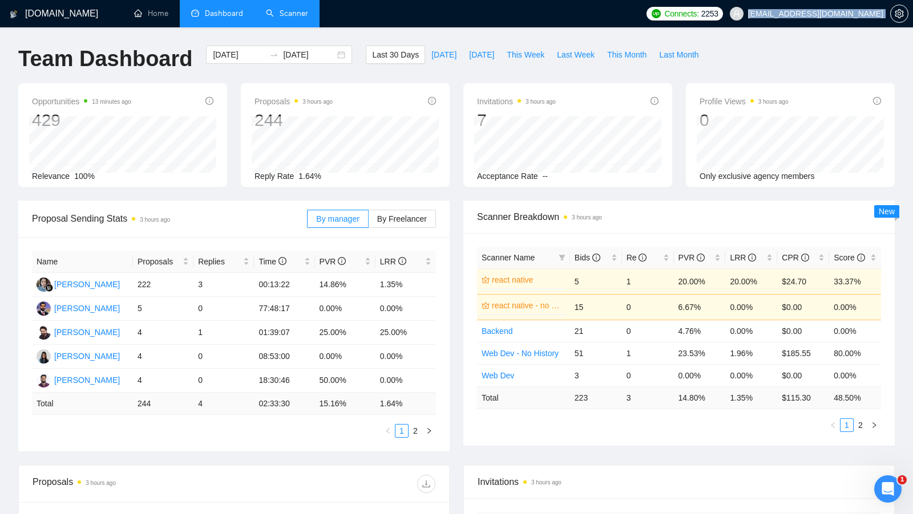
click at [274, 9] on link "Scanner" at bounding box center [287, 14] width 42 height 10
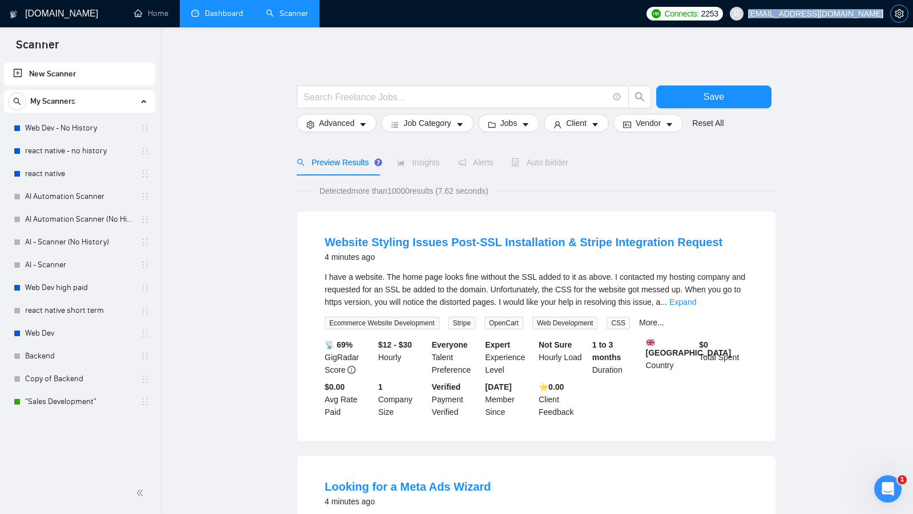
click at [898, 13] on icon "setting" at bounding box center [898, 13] width 9 height 9
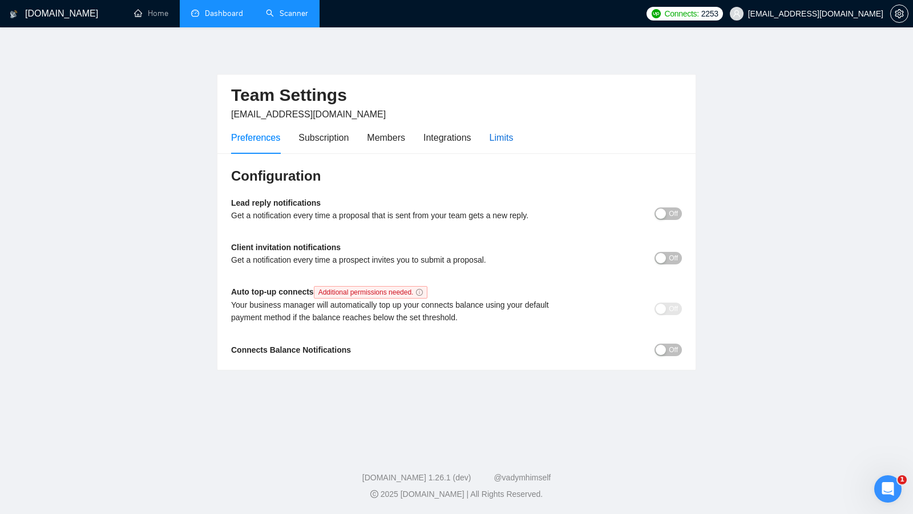
click at [510, 133] on div "Limits" at bounding box center [501, 138] width 24 height 14
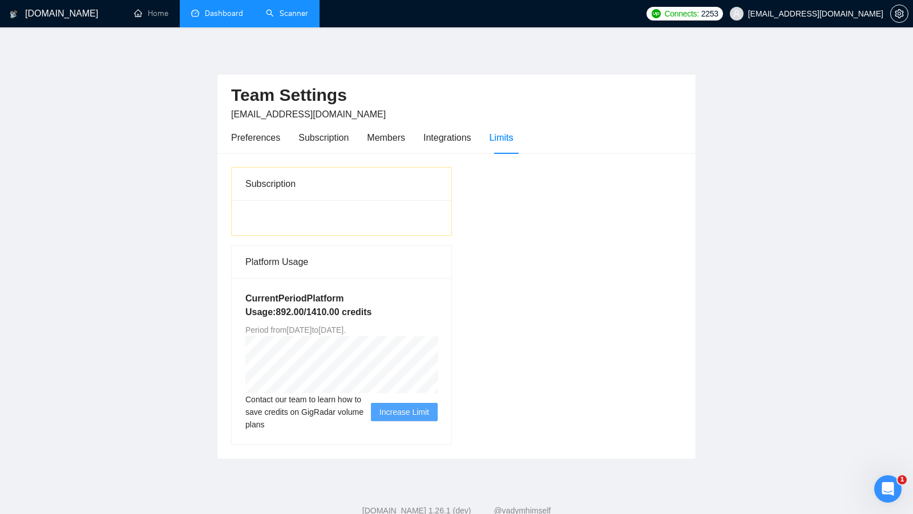
click at [274, 14] on link "Scanner" at bounding box center [287, 14] width 42 height 10
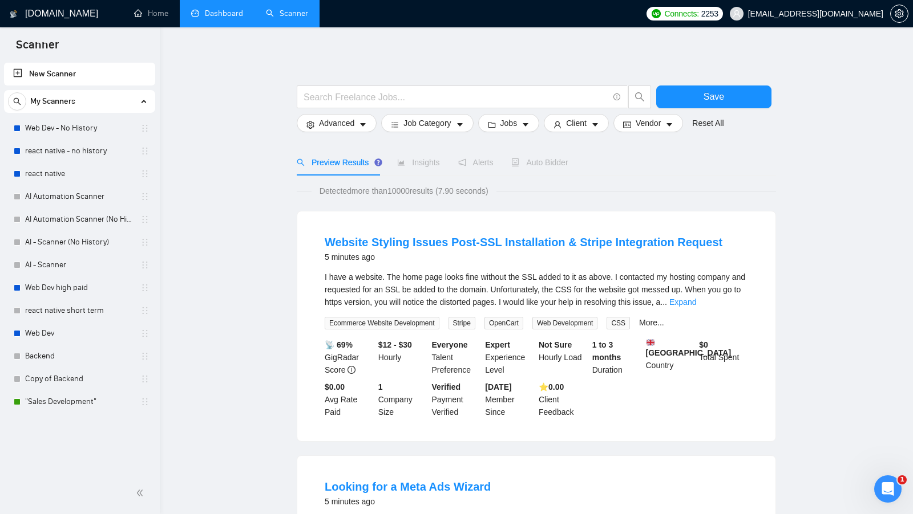
click at [225, 15] on link "Dashboard" at bounding box center [217, 14] width 52 height 10
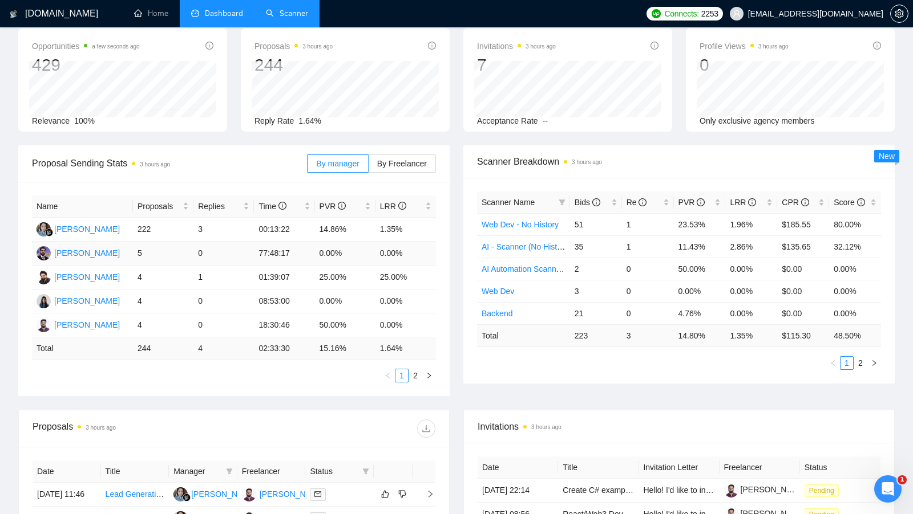
scroll to position [50, 0]
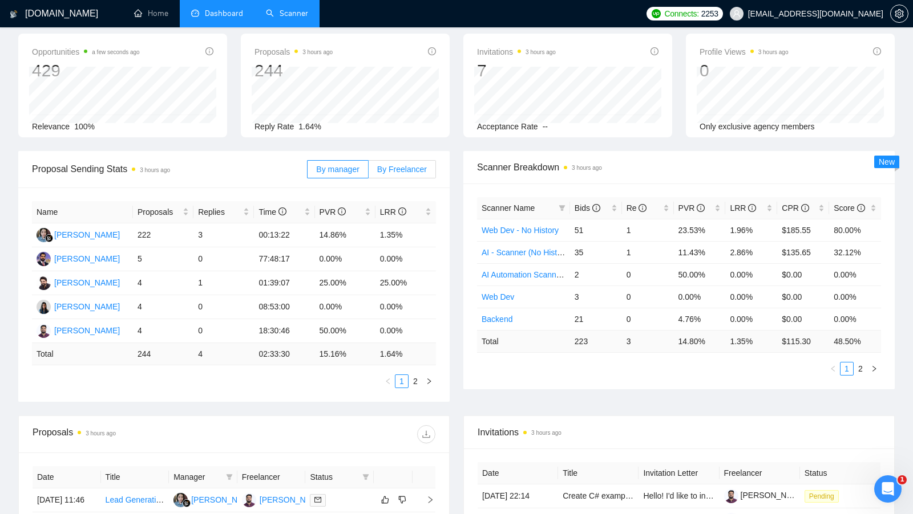
click at [415, 168] on span "By Freelancer" at bounding box center [402, 169] width 50 height 9
click at [368, 172] on input "By Freelancer" at bounding box center [368, 172] width 0 height 0
click at [347, 168] on span "By manager" at bounding box center [337, 169] width 43 height 9
click at [307, 172] on input "By manager" at bounding box center [307, 172] width 0 height 0
click at [383, 166] on span "By Freelancer" at bounding box center [402, 169] width 50 height 9
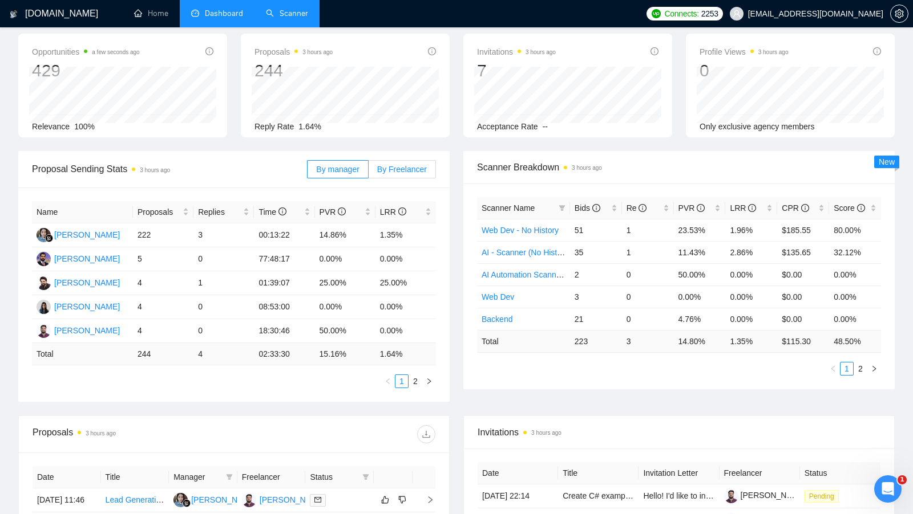
click at [368, 172] on input "By Freelancer" at bounding box center [368, 172] width 0 height 0
click at [343, 166] on span "By manager" at bounding box center [337, 169] width 43 height 9
click at [307, 172] on input "By manager" at bounding box center [307, 172] width 0 height 0
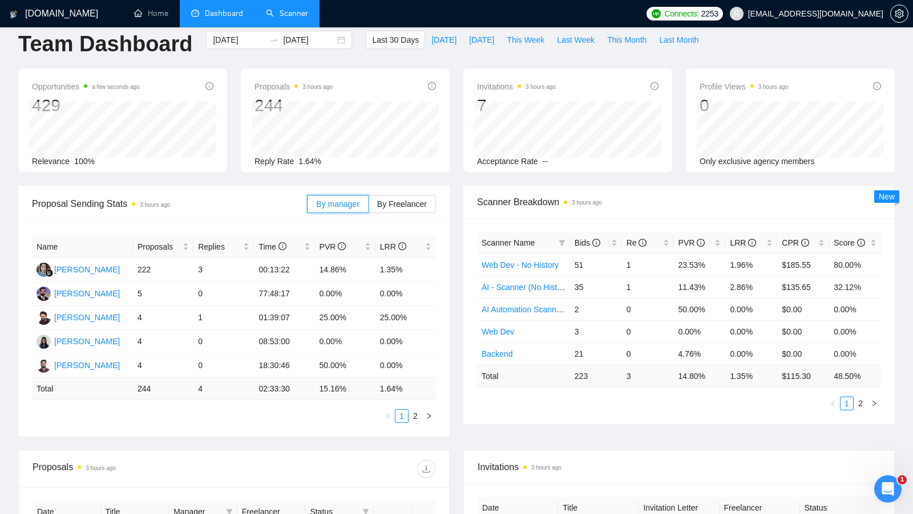
scroll to position [19, 0]
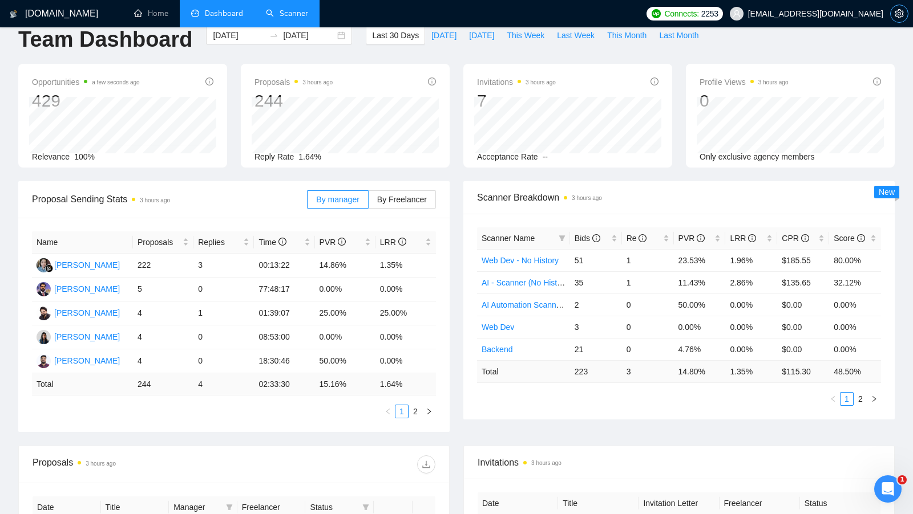
click at [902, 13] on icon "setting" at bounding box center [898, 13] width 9 height 9
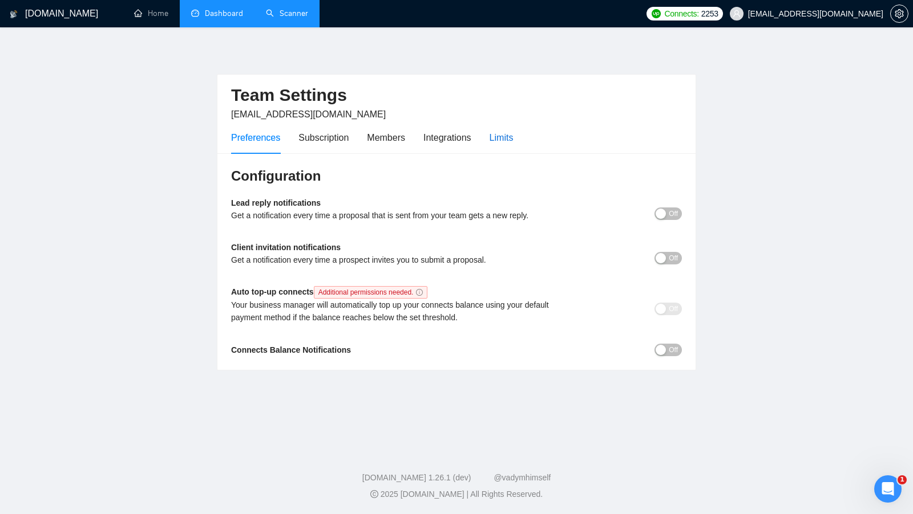
click at [509, 133] on div "Limits" at bounding box center [501, 138] width 24 height 14
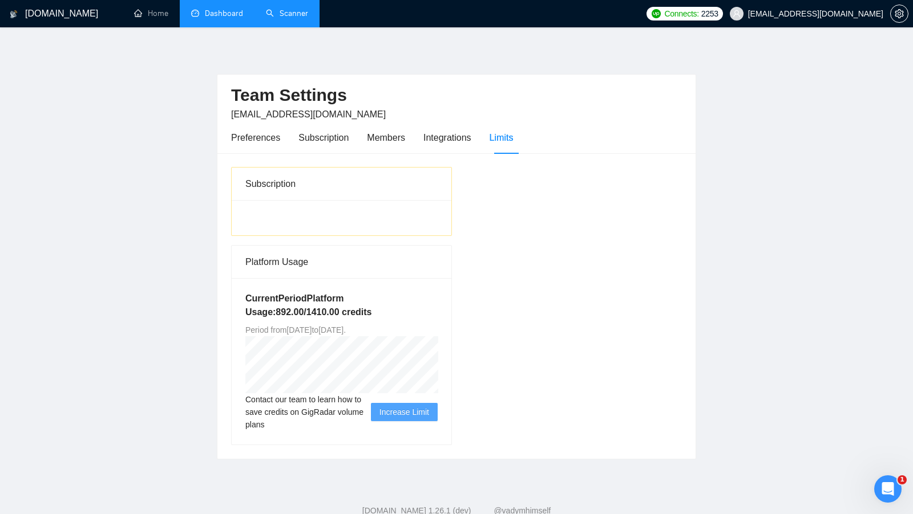
click at [639, 150] on div "Preferences Subscription Members Integrations Limits" at bounding box center [456, 137] width 451 height 33
click at [215, 18] on link "Dashboard" at bounding box center [217, 14] width 52 height 10
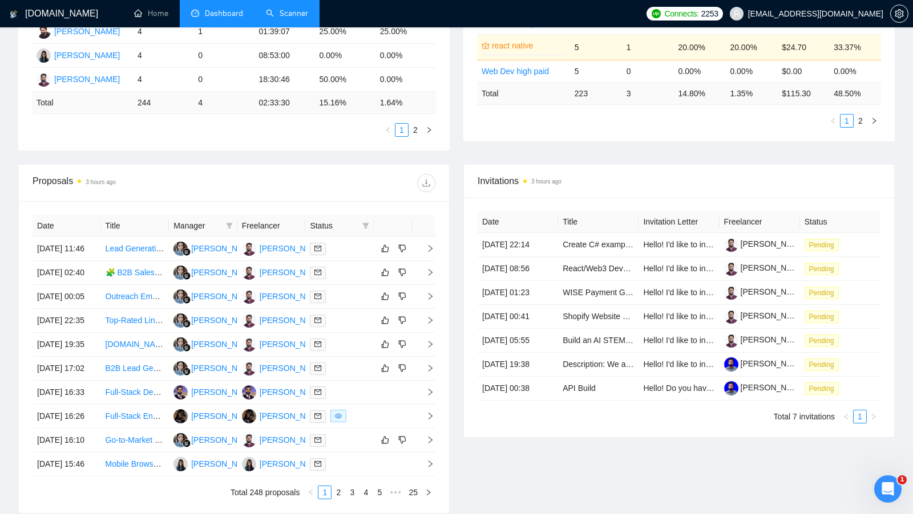
scroll to position [310, 0]
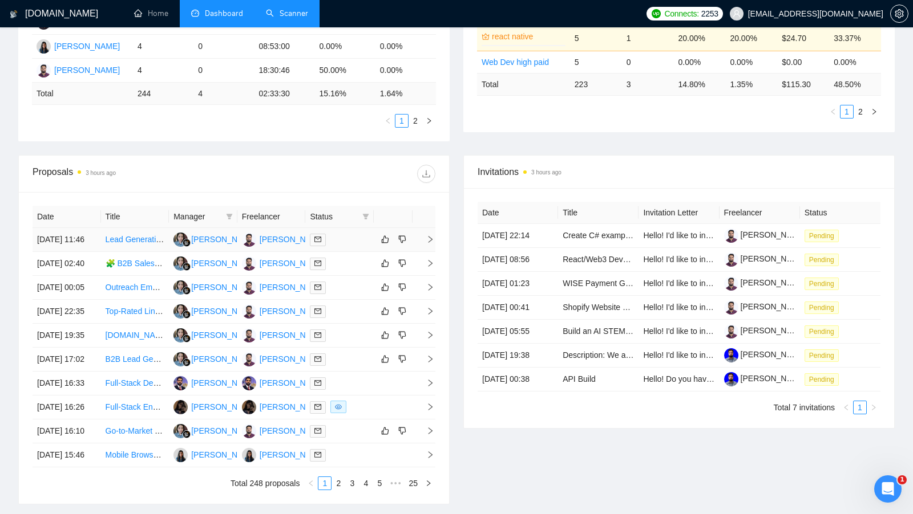
click at [349, 252] on td at bounding box center [339, 240] width 68 height 24
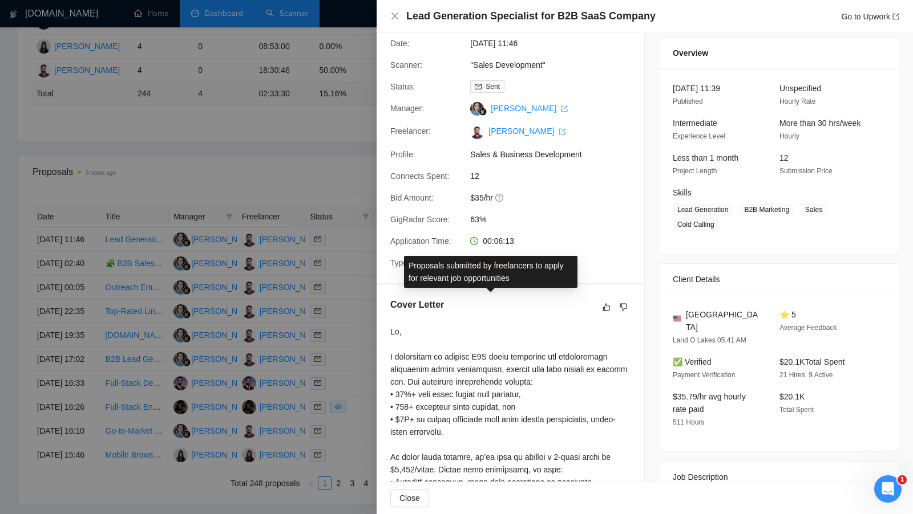
scroll to position [75, 0]
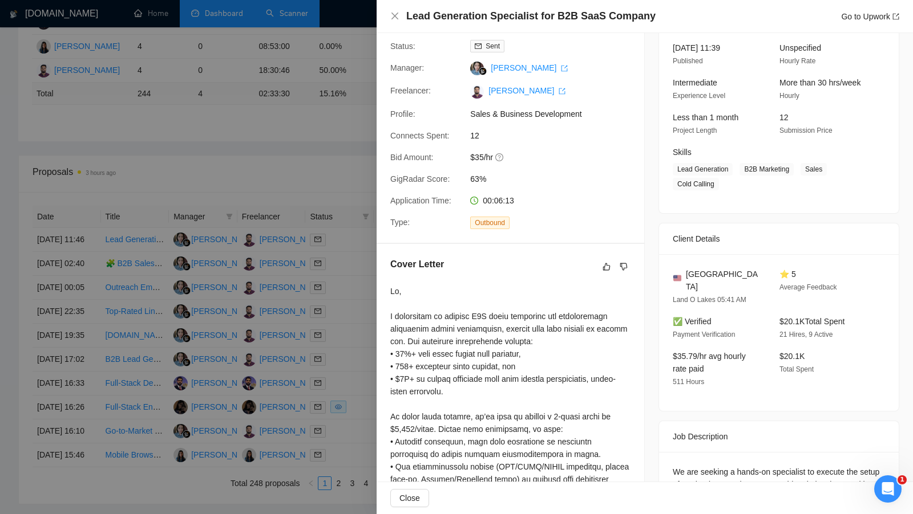
click at [503, 288] on div at bounding box center [510, 479] width 240 height 389
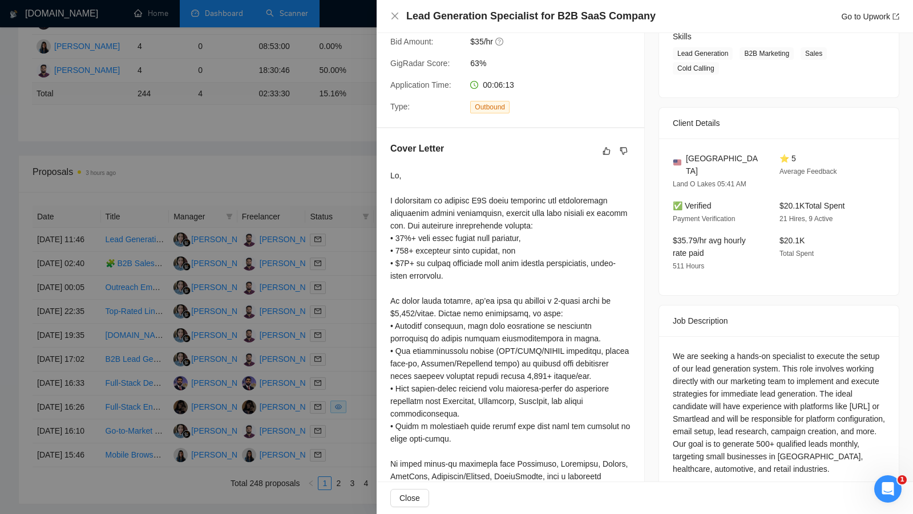
scroll to position [189, 0]
click at [315, 192] on div at bounding box center [456, 257] width 913 height 514
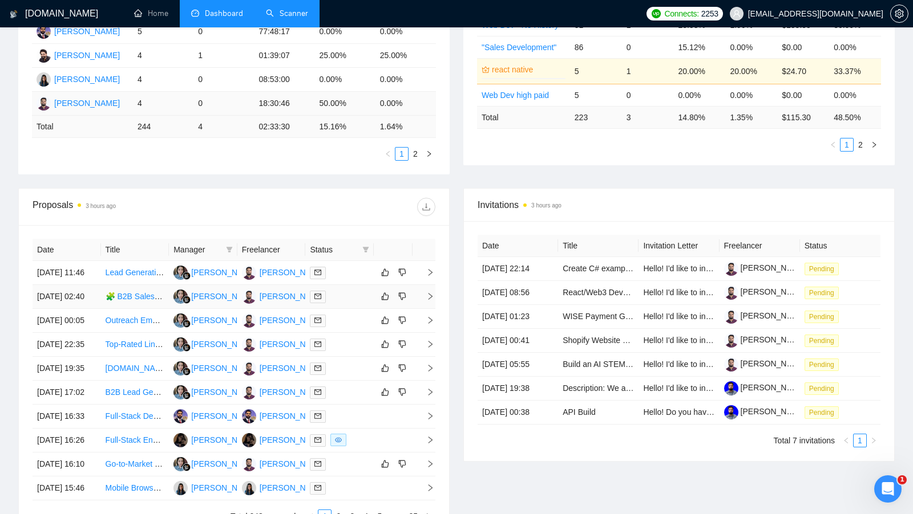
scroll to position [278, 0]
click at [333, 281] on td at bounding box center [339, 273] width 68 height 24
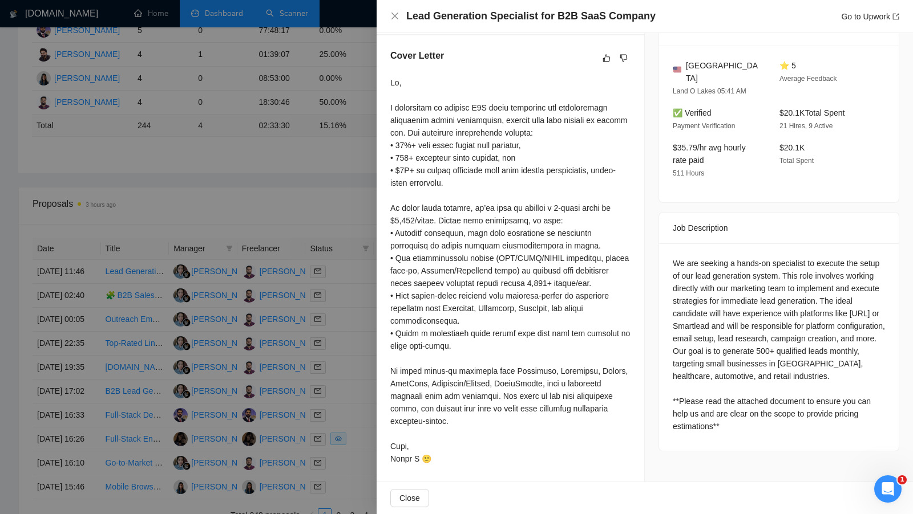
scroll to position [280, 0]
click at [189, 242] on div at bounding box center [456, 257] width 913 height 514
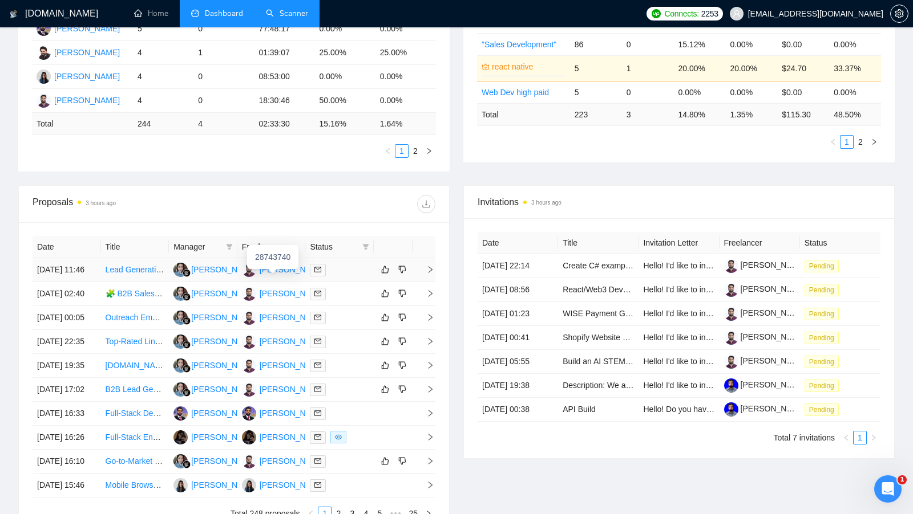
click at [270, 269] on div "28743740" at bounding box center [273, 257] width 42 height 24
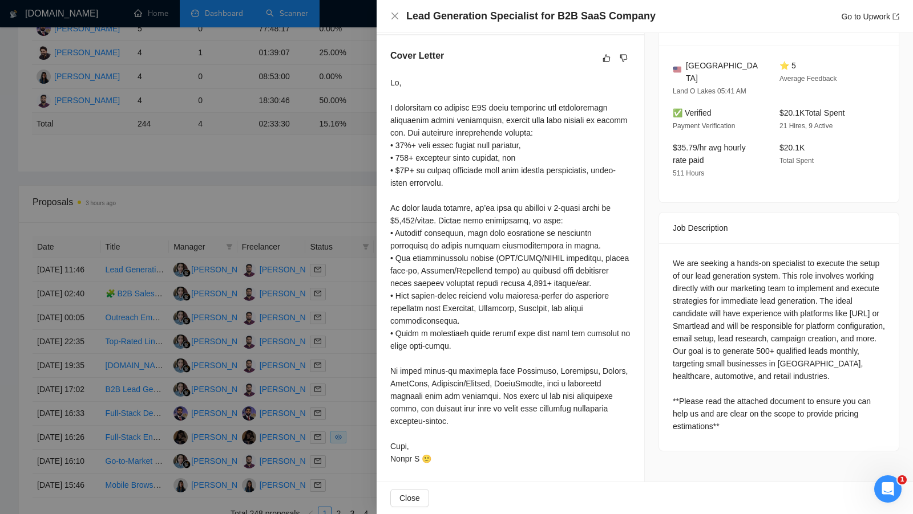
click at [317, 185] on div at bounding box center [456, 257] width 913 height 514
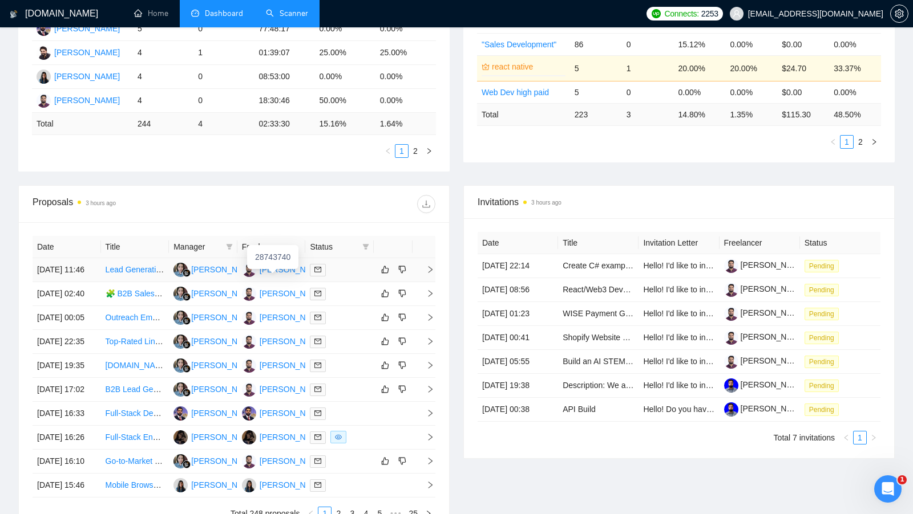
click at [270, 270] on div "[PERSON_NAME]" at bounding box center [292, 269] width 66 height 13
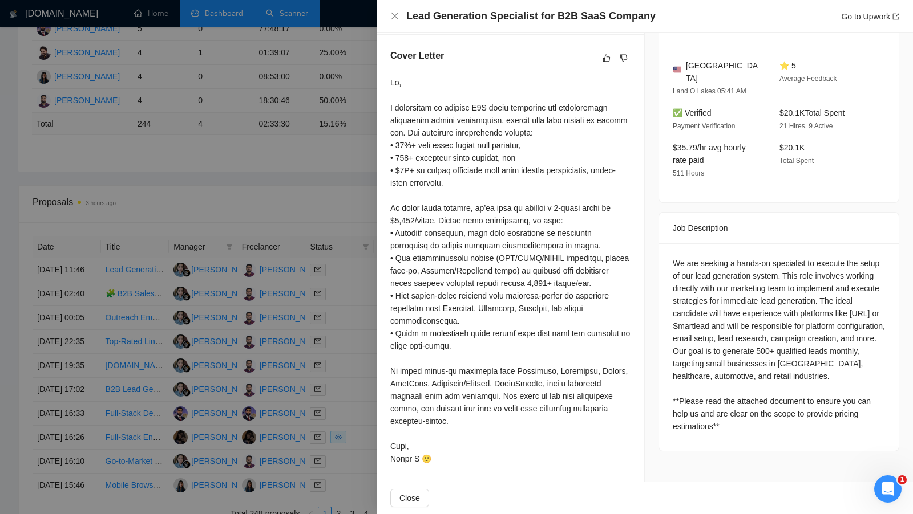
click at [315, 359] on div at bounding box center [456, 257] width 913 height 514
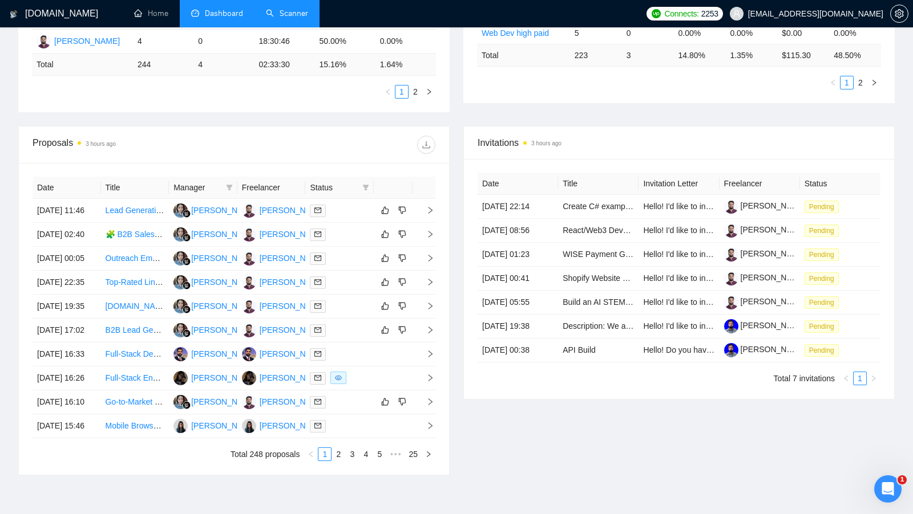
scroll to position [344, 0]
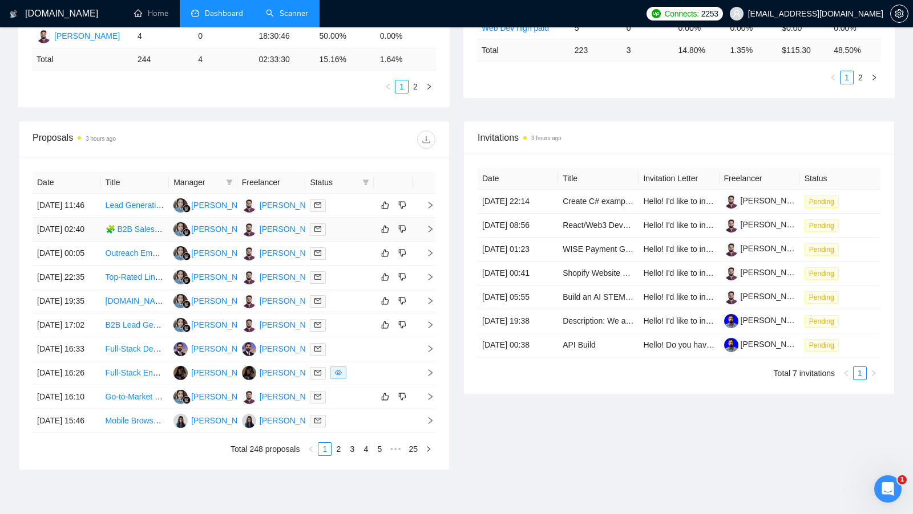
click at [351, 236] on div at bounding box center [339, 229] width 59 height 13
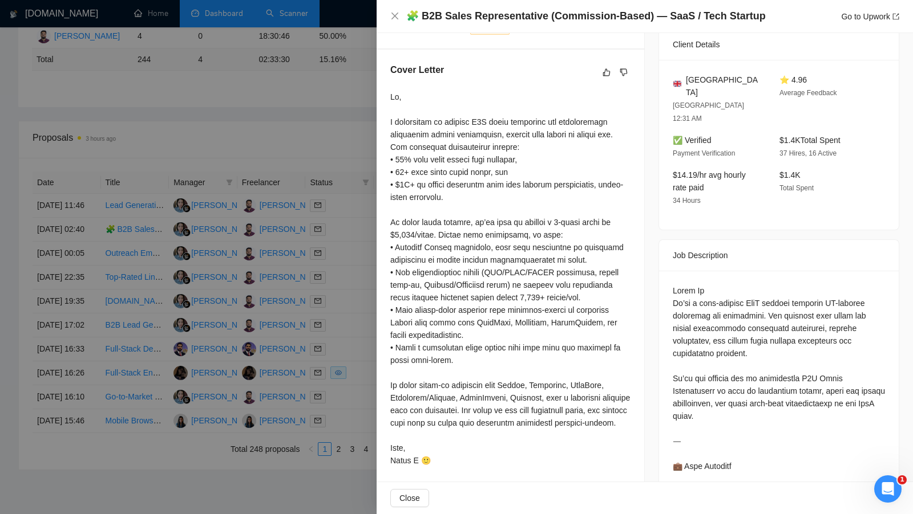
scroll to position [271, 0]
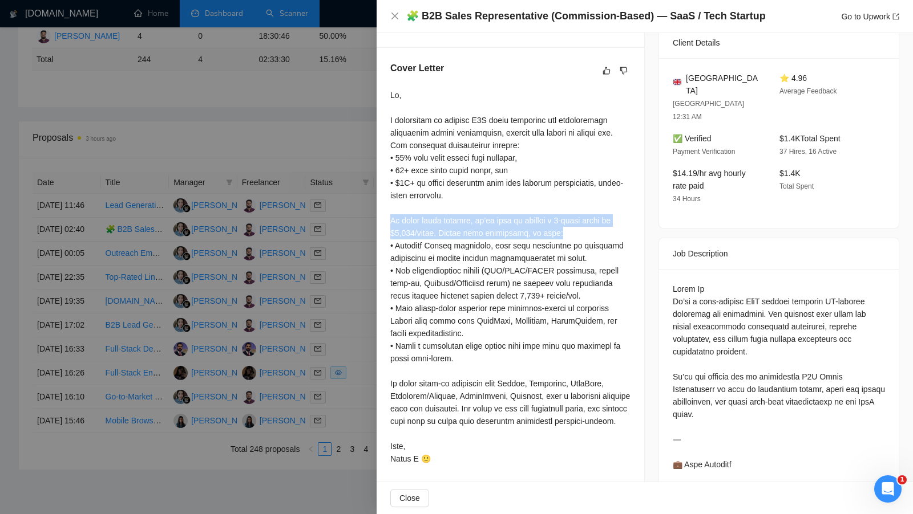
drag, startPoint x: 387, startPoint y: 218, endPoint x: 583, endPoint y: 229, distance: 196.5
click at [583, 229] on div "Cover Letter" at bounding box center [509, 266] width 267 height 436
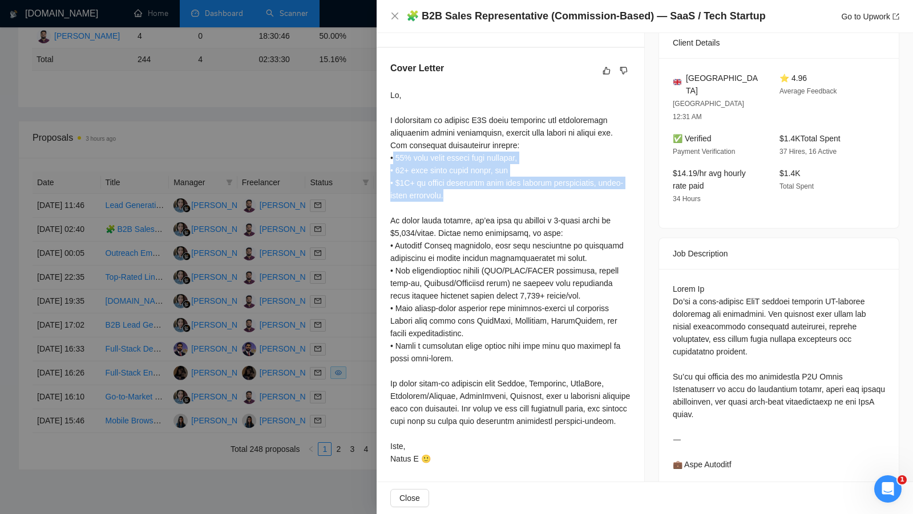
drag, startPoint x: 466, startPoint y: 196, endPoint x: 392, endPoint y: 152, distance: 85.7
click at [392, 152] on div at bounding box center [510, 277] width 240 height 376
click at [506, 200] on div at bounding box center [510, 277] width 240 height 376
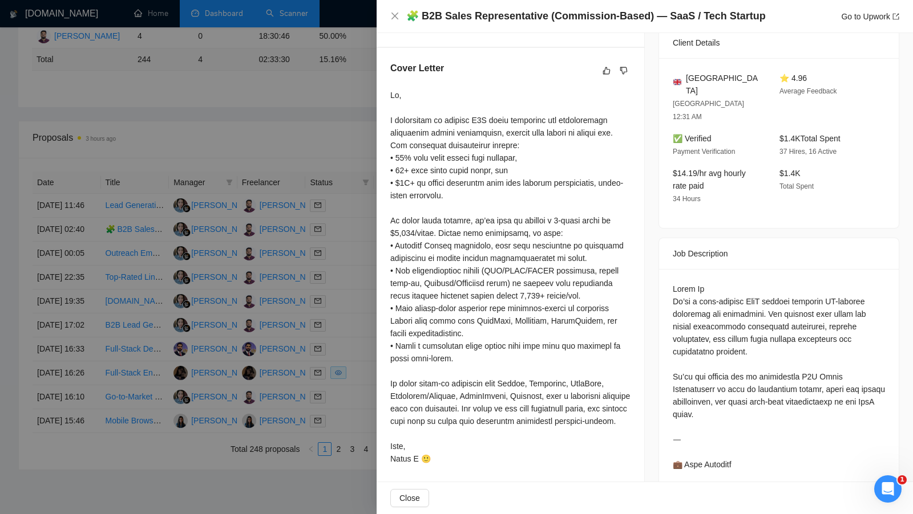
click at [294, 124] on div at bounding box center [456, 257] width 913 height 514
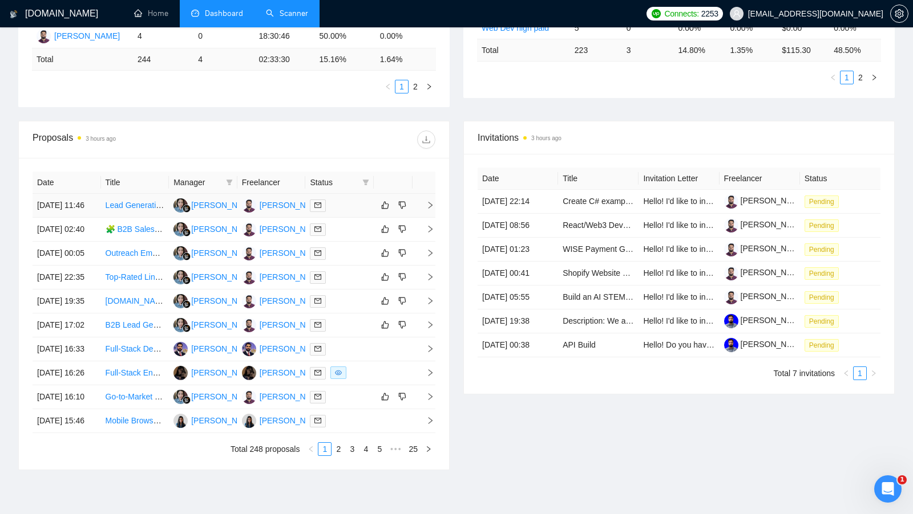
click at [355, 217] on td at bounding box center [339, 206] width 68 height 24
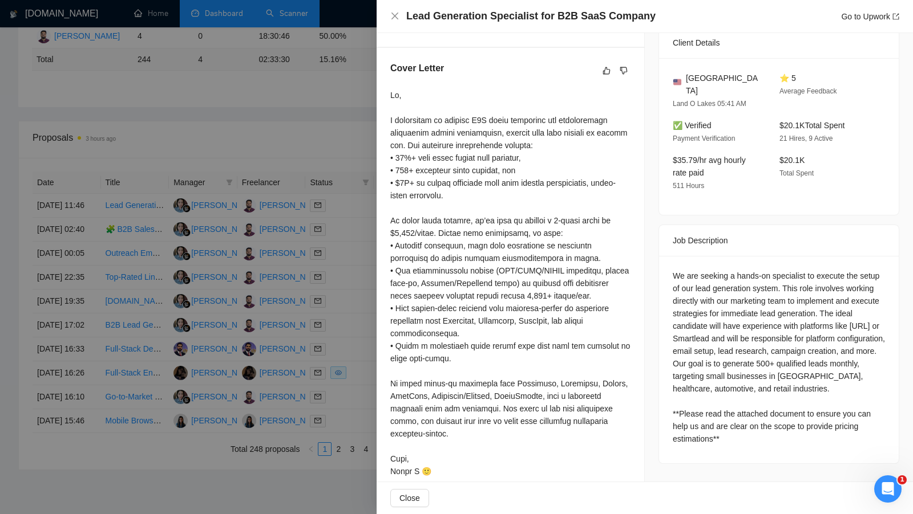
scroll to position [284, 0]
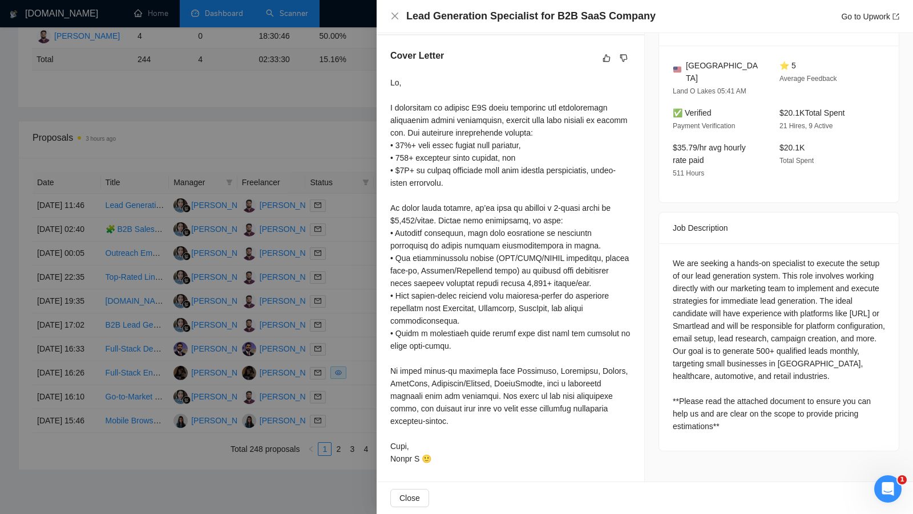
click at [339, 129] on div at bounding box center [456, 257] width 913 height 514
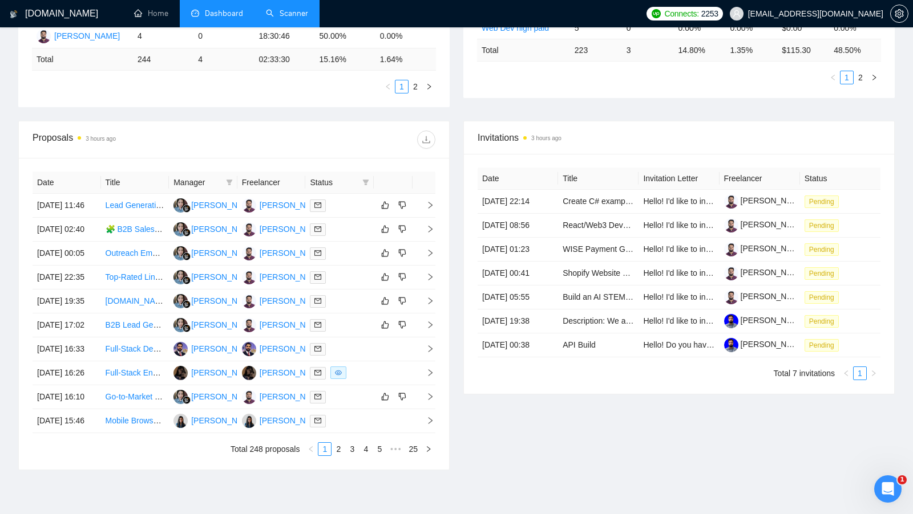
click at [272, 9] on link "Scanner" at bounding box center [287, 14] width 42 height 10
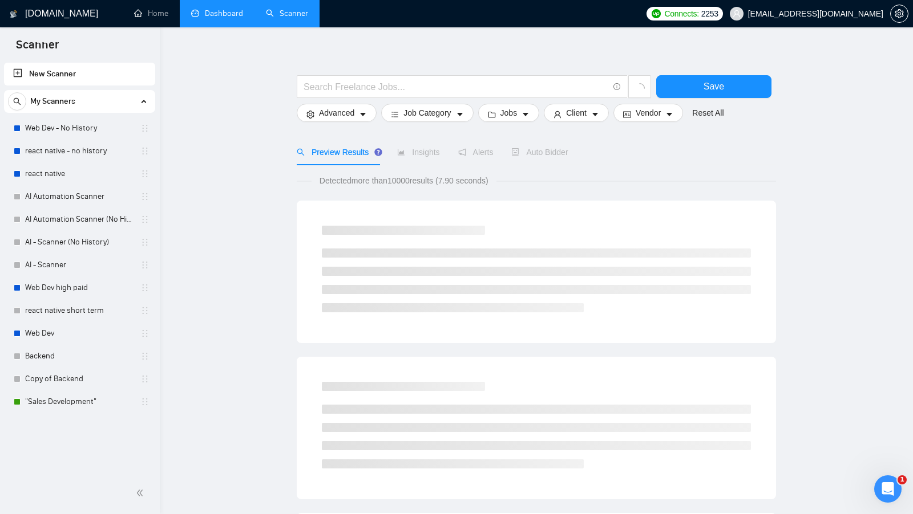
scroll to position [11, 0]
click at [67, 315] on link "react native short term" at bounding box center [79, 310] width 108 height 23
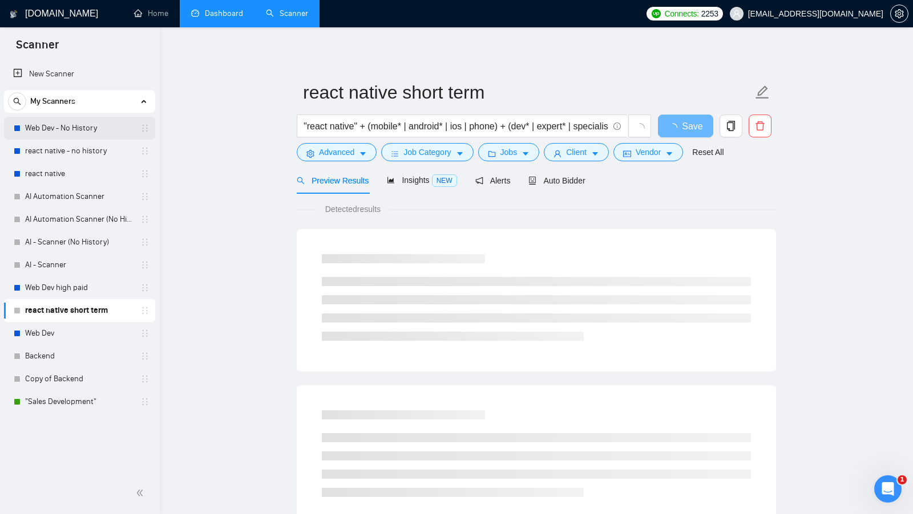
click at [82, 133] on link "Web Dev - No History" at bounding box center [79, 128] width 108 height 23
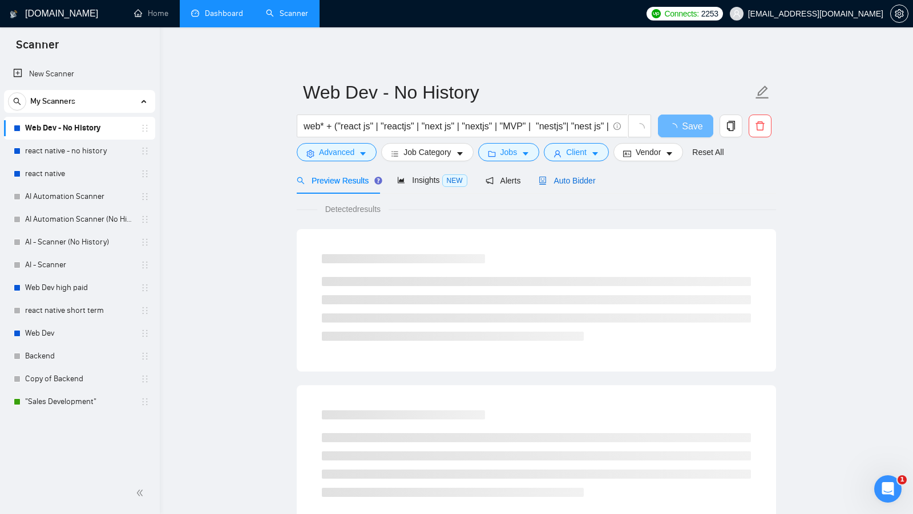
click at [575, 182] on span "Auto Bidder" at bounding box center [566, 180] width 56 height 9
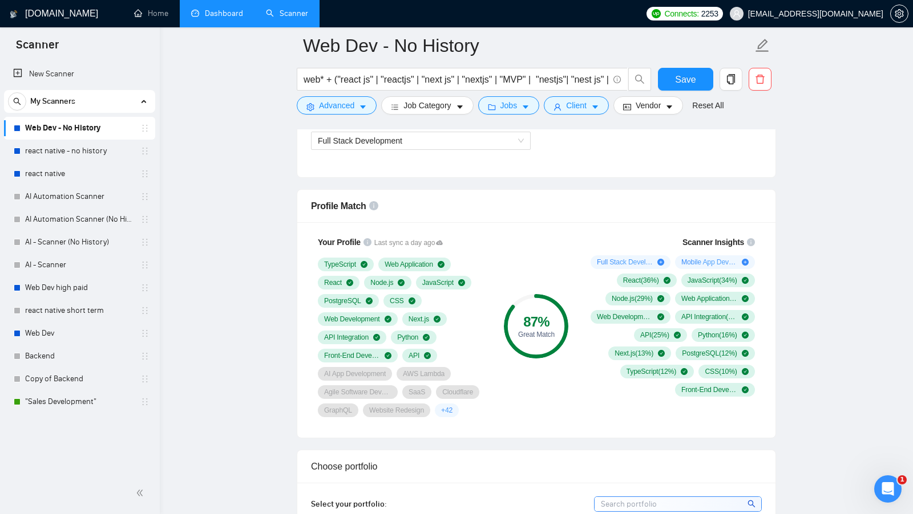
scroll to position [686, 0]
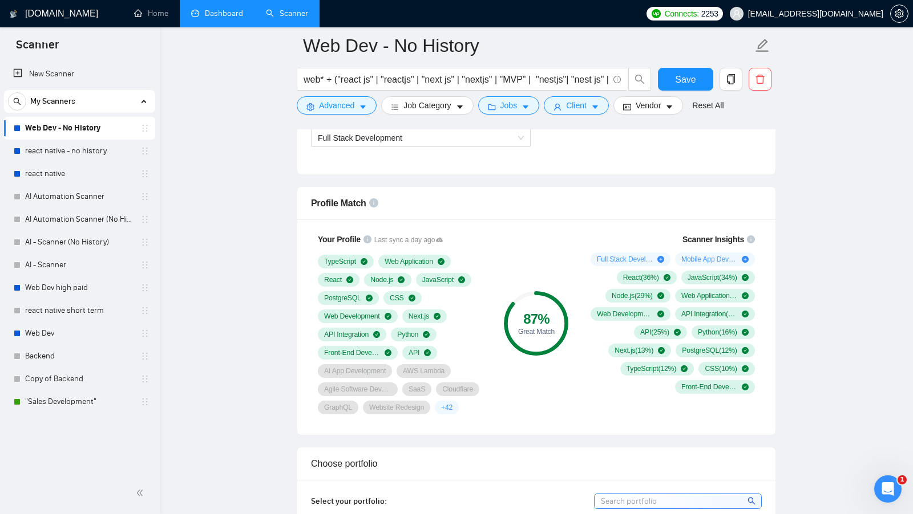
click at [541, 275] on div "87 % Great Match" at bounding box center [536, 323] width 76 height 195
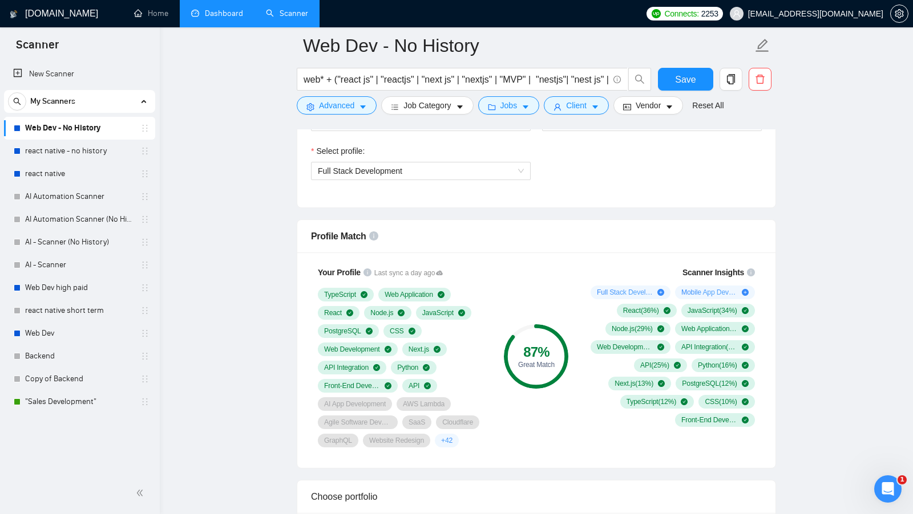
scroll to position [656, 0]
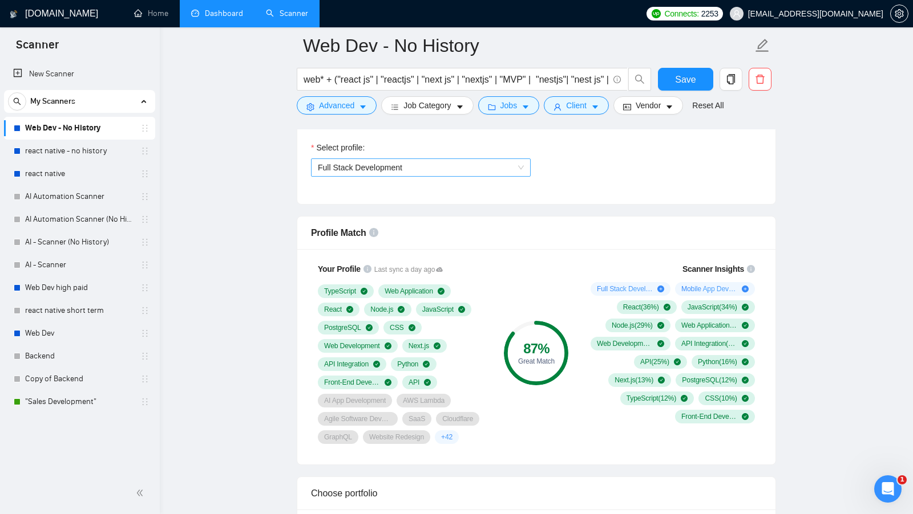
click at [365, 159] on span "Full Stack Development" at bounding box center [421, 167] width 206 height 17
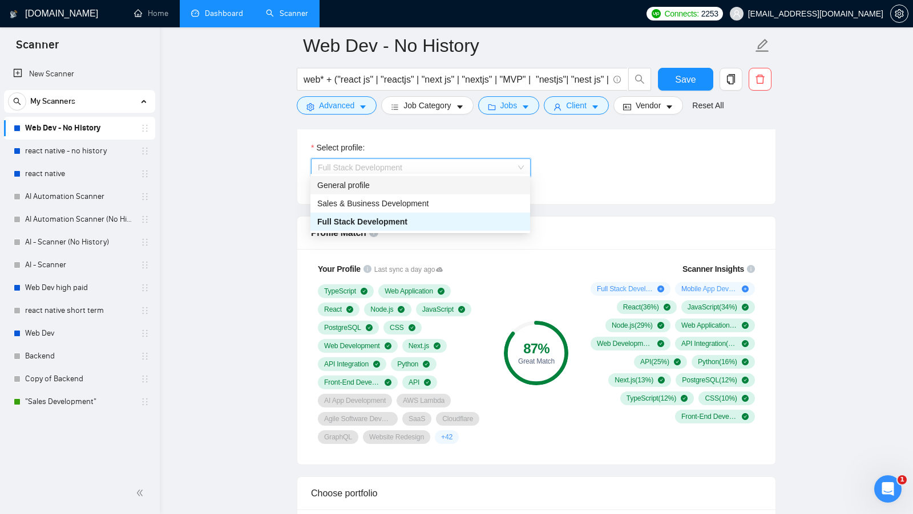
click at [362, 189] on div "General profile" at bounding box center [420, 185] width 206 height 13
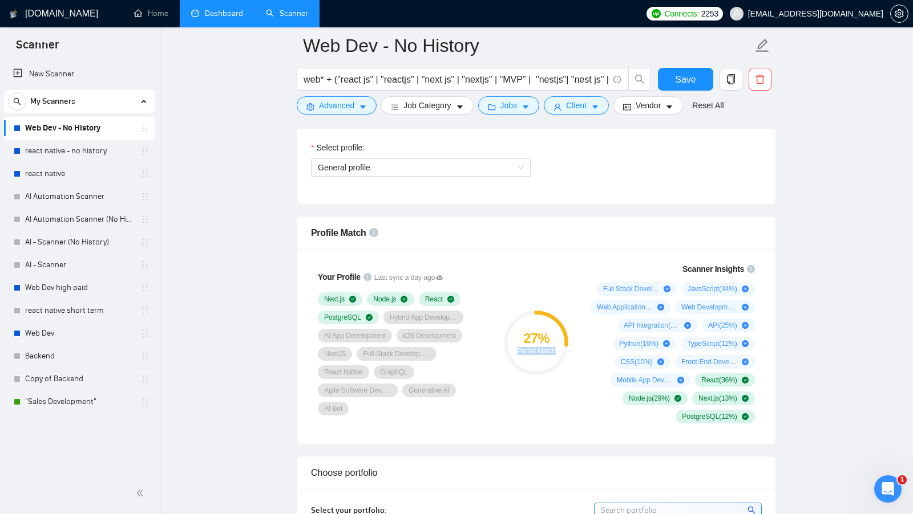
drag, startPoint x: 514, startPoint y: 344, endPoint x: 567, endPoint y: 344, distance: 53.6
click at [567, 348] on div "Partial Match" at bounding box center [536, 351] width 64 height 7
click at [572, 353] on div "27 % Partial Match" at bounding box center [536, 343] width 76 height 175
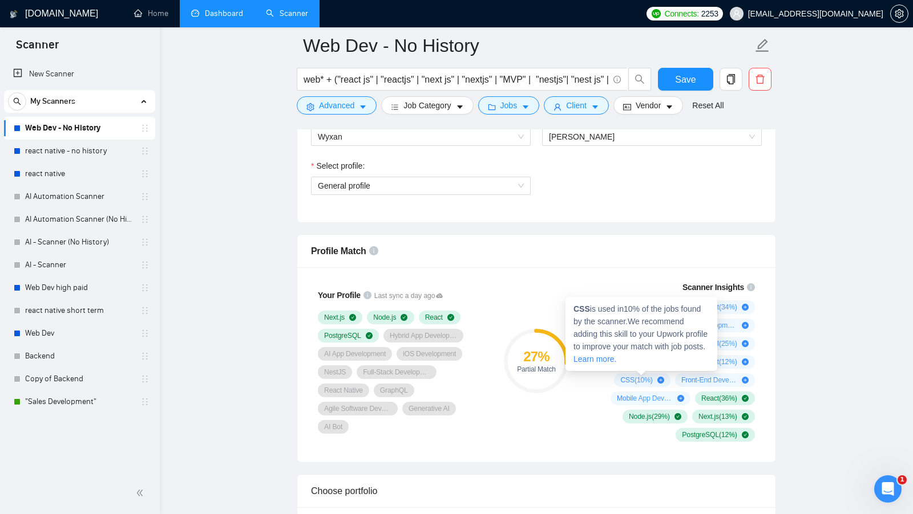
scroll to position [635, 0]
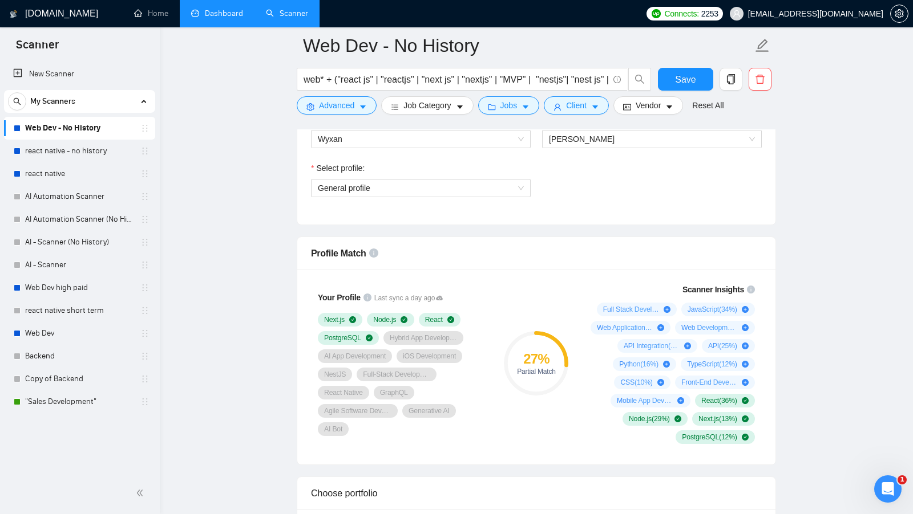
click at [545, 290] on div "27 % Partial Match" at bounding box center [536, 364] width 76 height 175
click at [470, 173] on div "Select profile:" at bounding box center [421, 170] width 220 height 17
click at [442, 180] on span "General profile" at bounding box center [421, 188] width 206 height 17
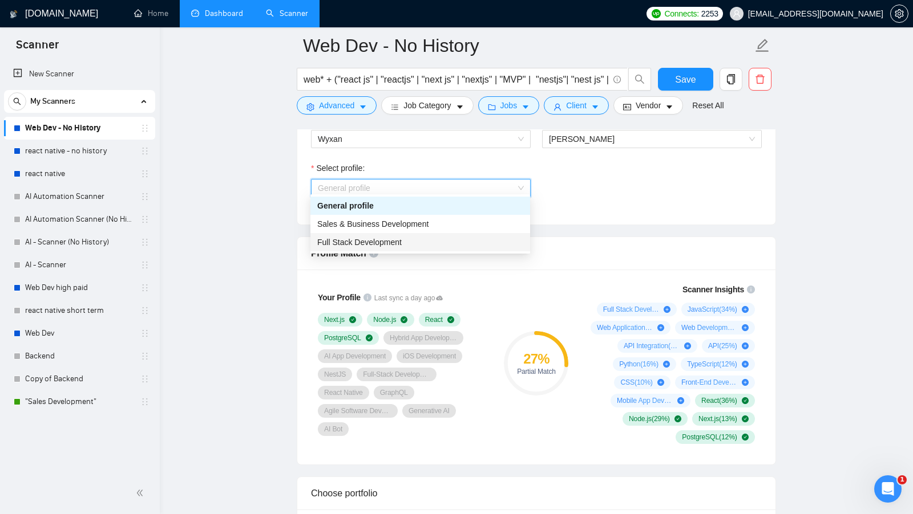
click at [402, 240] on span "Full Stack Development" at bounding box center [359, 242] width 84 height 9
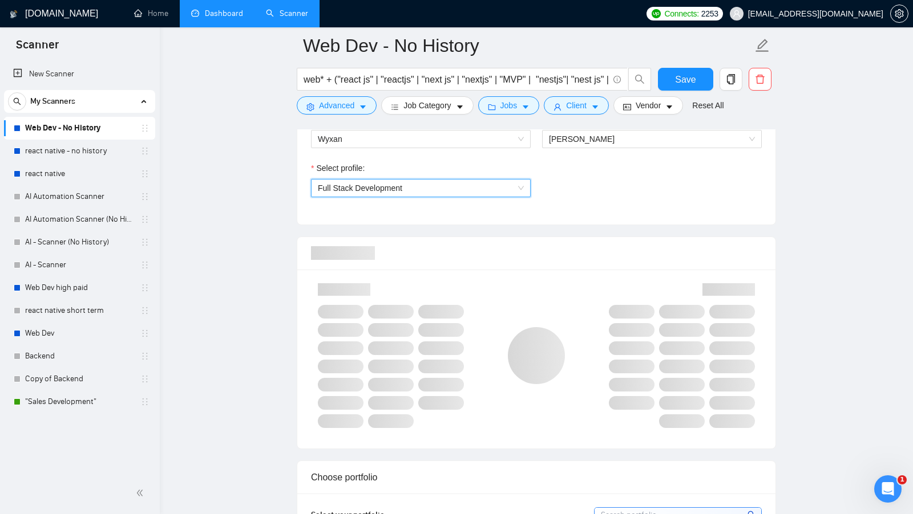
click at [552, 237] on div at bounding box center [536, 253] width 451 height 33
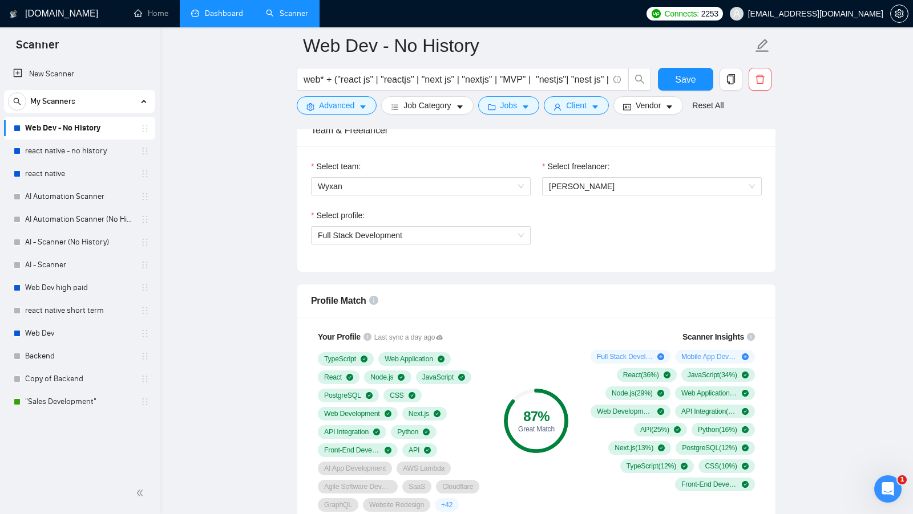
scroll to position [639, 0]
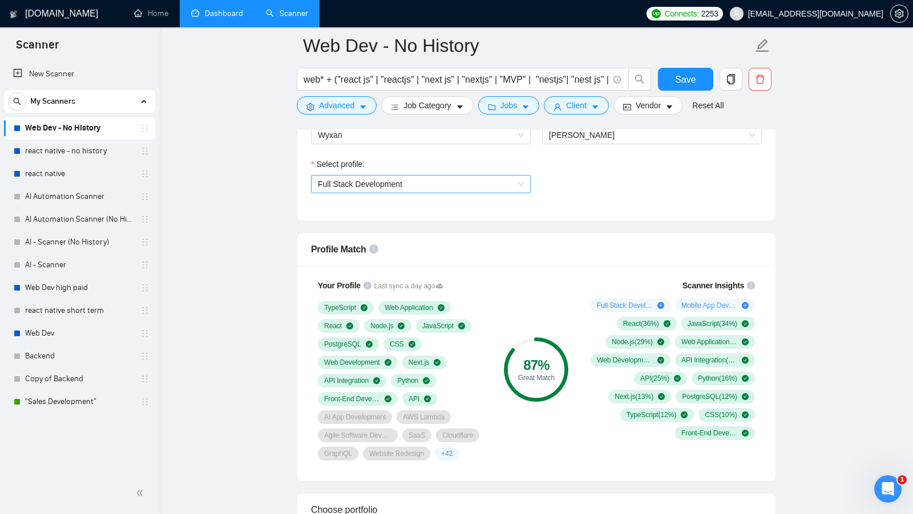
click at [482, 176] on span "Full Stack Development" at bounding box center [421, 184] width 206 height 17
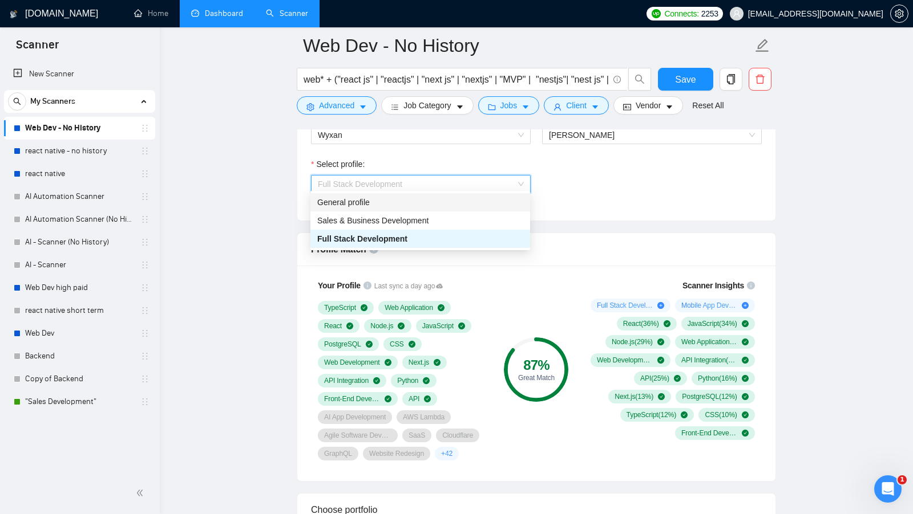
click at [415, 198] on div "General profile" at bounding box center [420, 202] width 206 height 13
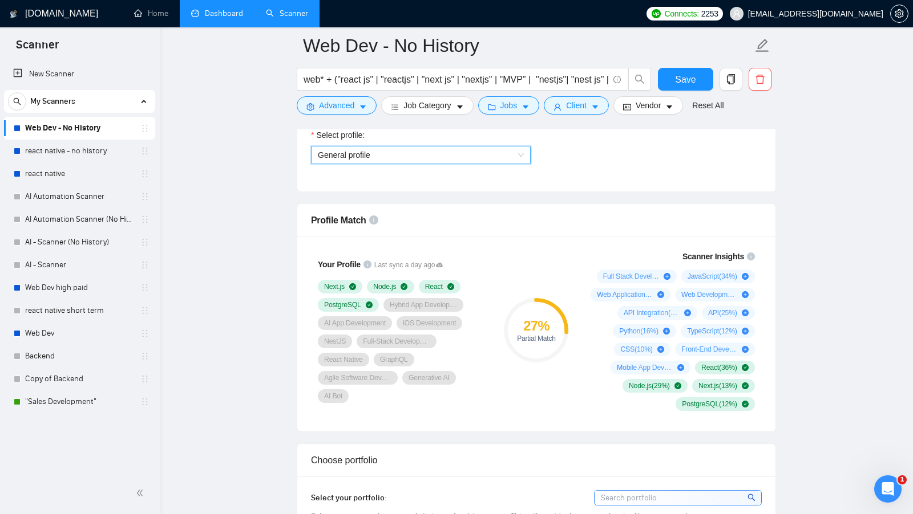
scroll to position [673, 0]
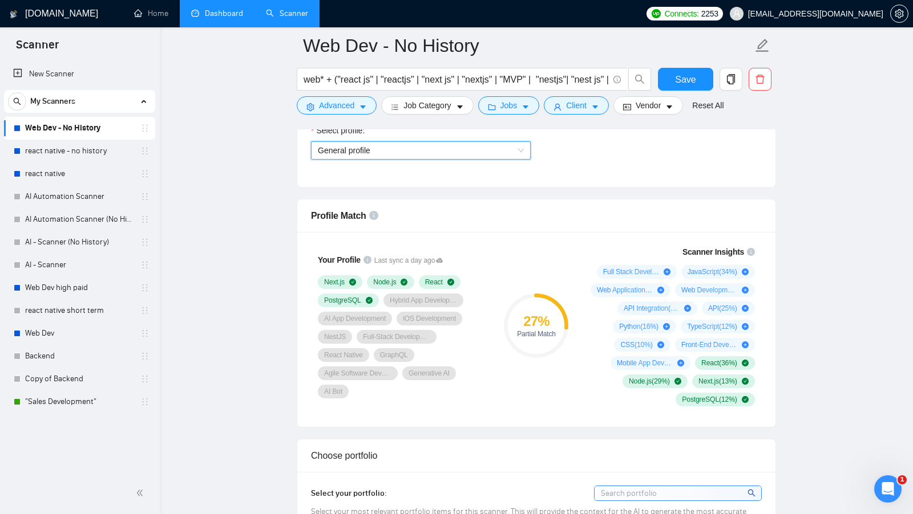
click at [591, 357] on div "Full Stack Development ( 70 %) JavaScript ( 34 %) Web Application ( 28 %) Web D…" at bounding box center [670, 335] width 169 height 141
click at [495, 142] on span "General profile" at bounding box center [421, 150] width 206 height 17
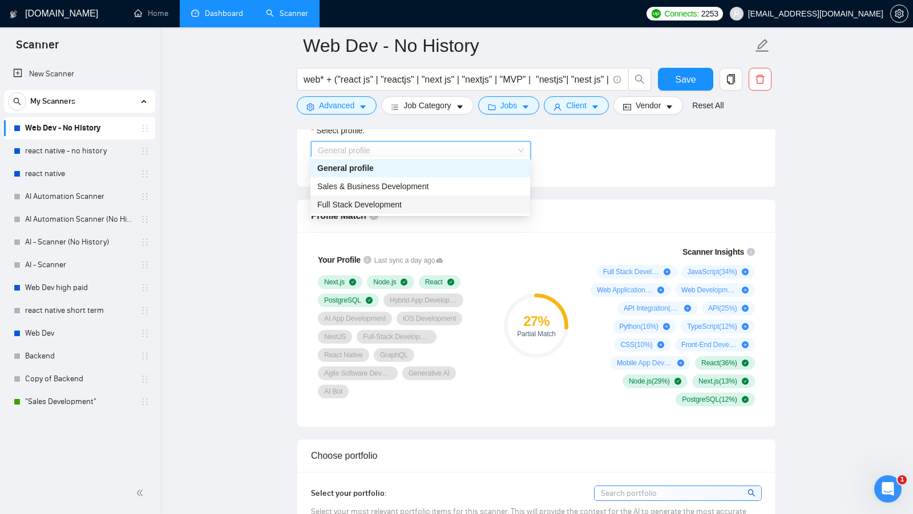
click at [372, 212] on div "Full Stack Development" at bounding box center [420, 205] width 220 height 18
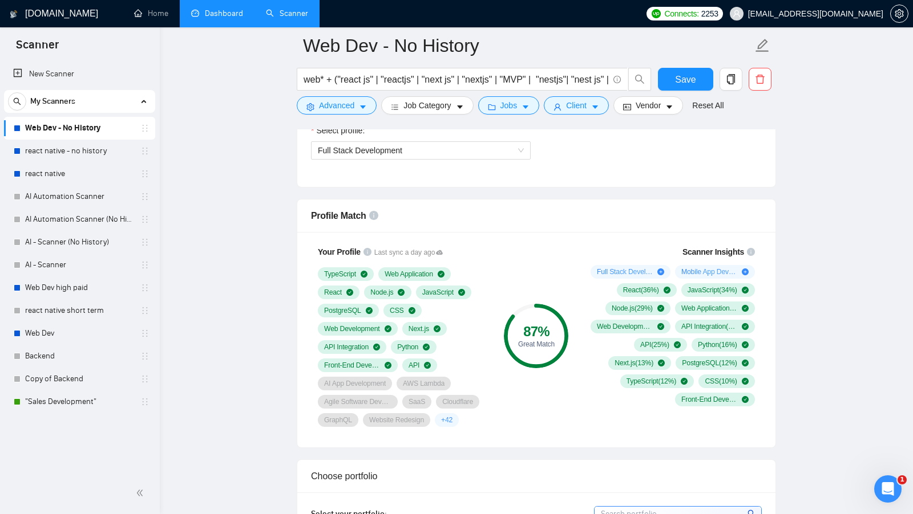
click at [206, 18] on link "Dashboard" at bounding box center [217, 14] width 52 height 10
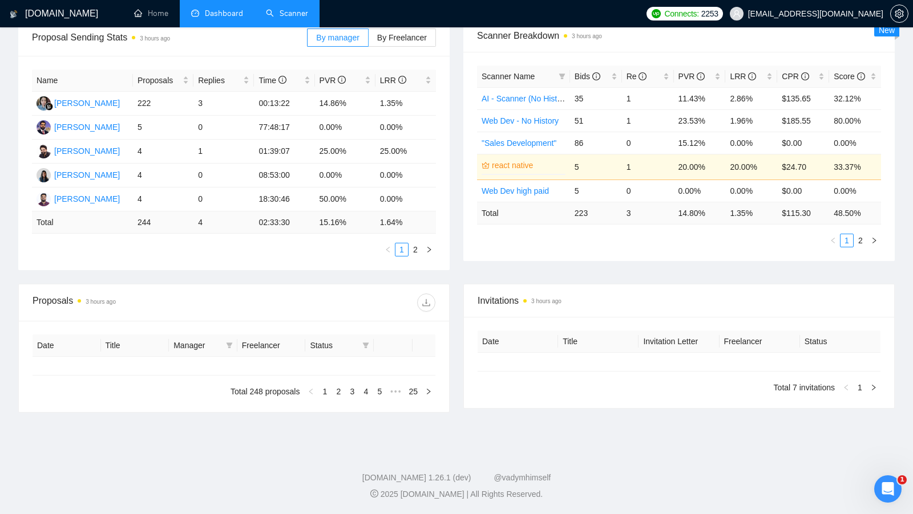
scroll to position [177, 0]
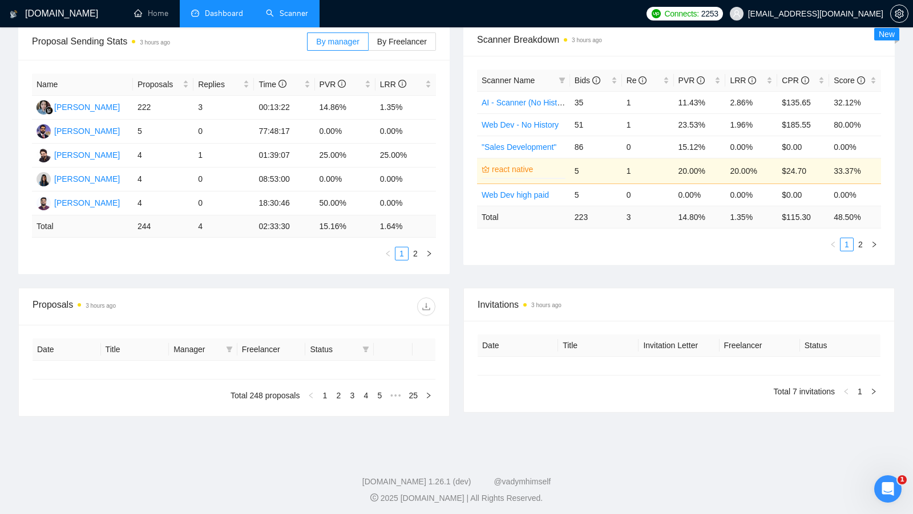
type input "[DATE]"
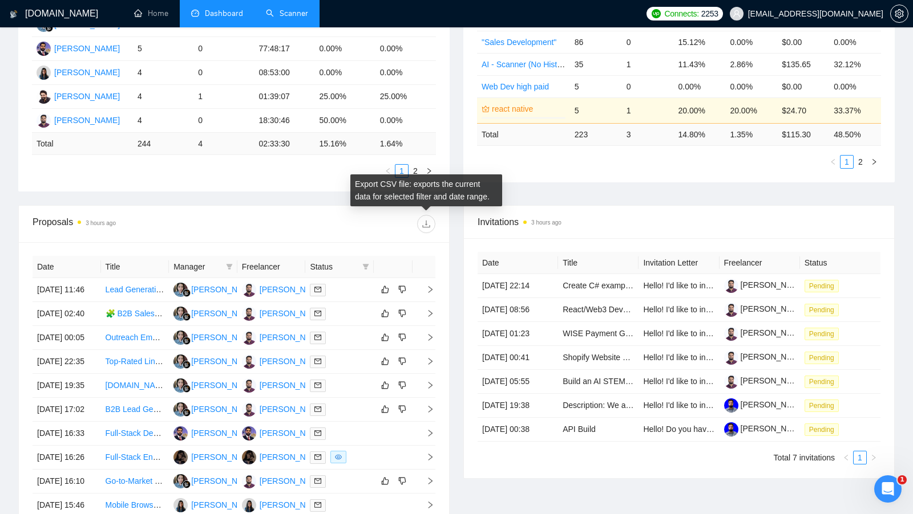
scroll to position [267, 0]
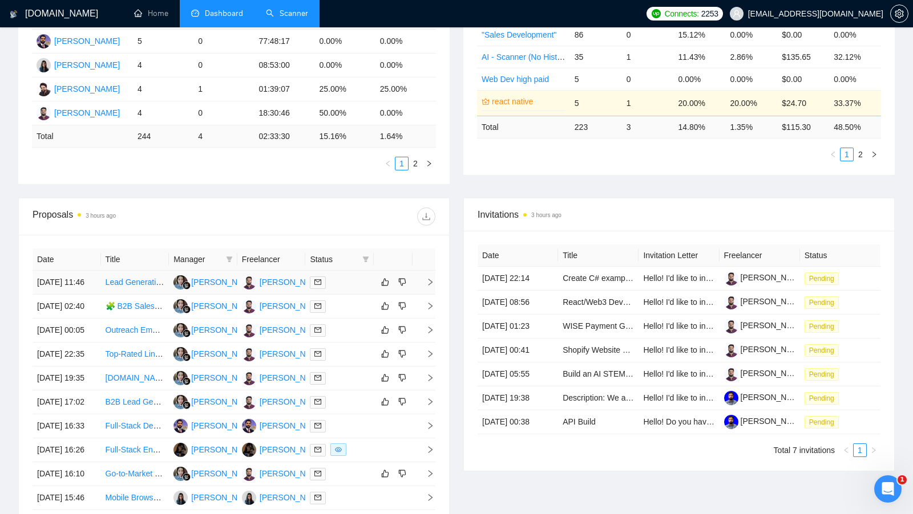
click at [344, 274] on td at bounding box center [339, 283] width 68 height 24
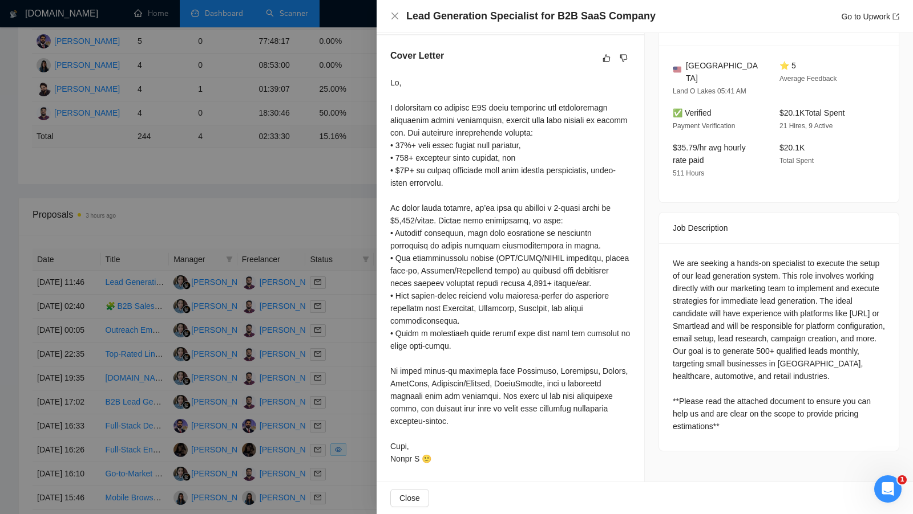
scroll to position [279, 0]
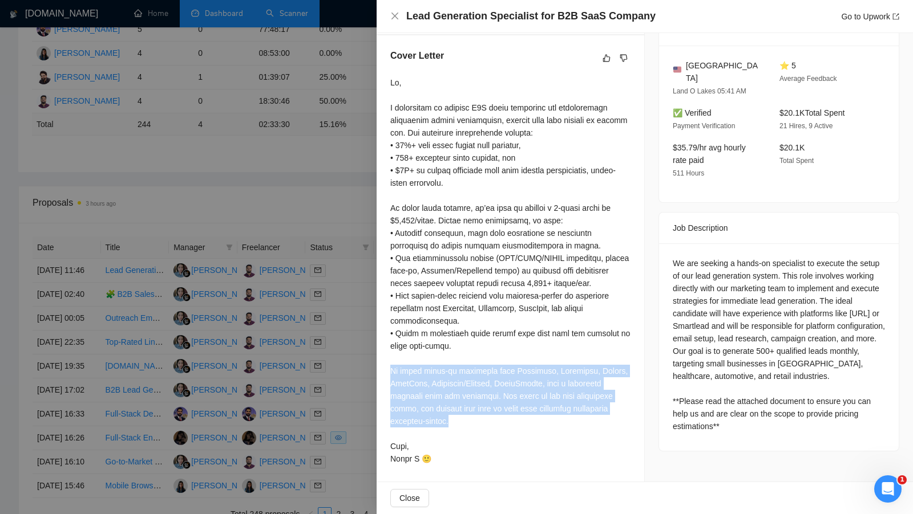
drag, startPoint x: 460, startPoint y: 424, endPoint x: 393, endPoint y: 372, distance: 85.0
click at [393, 372] on div at bounding box center [510, 270] width 240 height 389
click at [469, 419] on div at bounding box center [510, 270] width 240 height 389
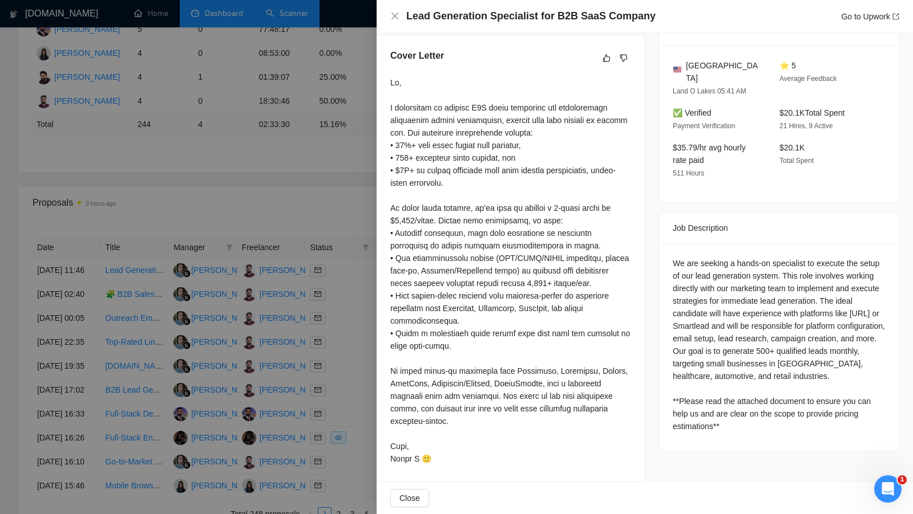
click at [299, 213] on div at bounding box center [456, 257] width 913 height 514
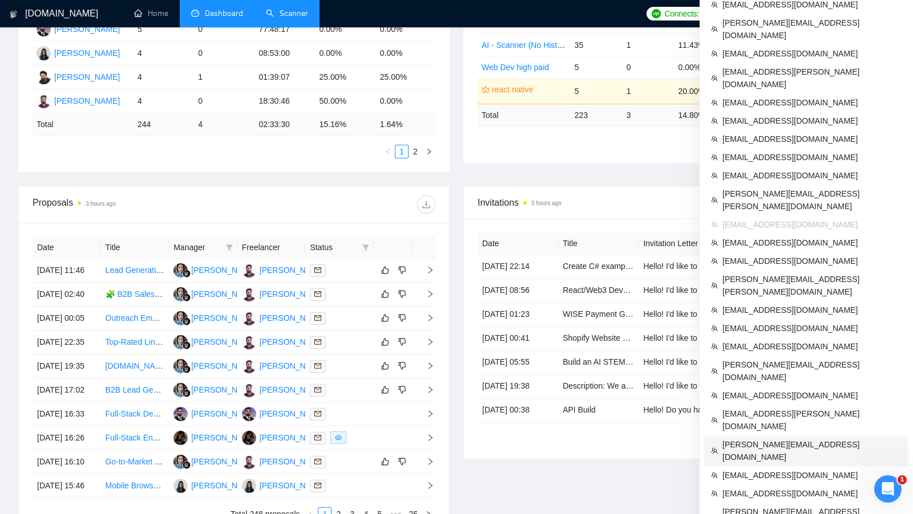
click at [763, 439] on span "[PERSON_NAME][EMAIL_ADDRESS][DOMAIN_NAME]" at bounding box center [811, 451] width 179 height 25
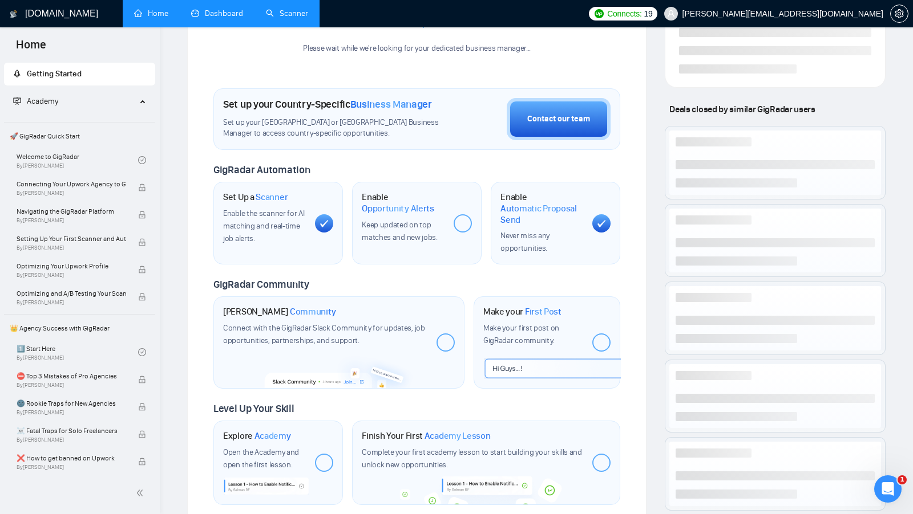
click at [202, 9] on link "Dashboard" at bounding box center [217, 14] width 52 height 10
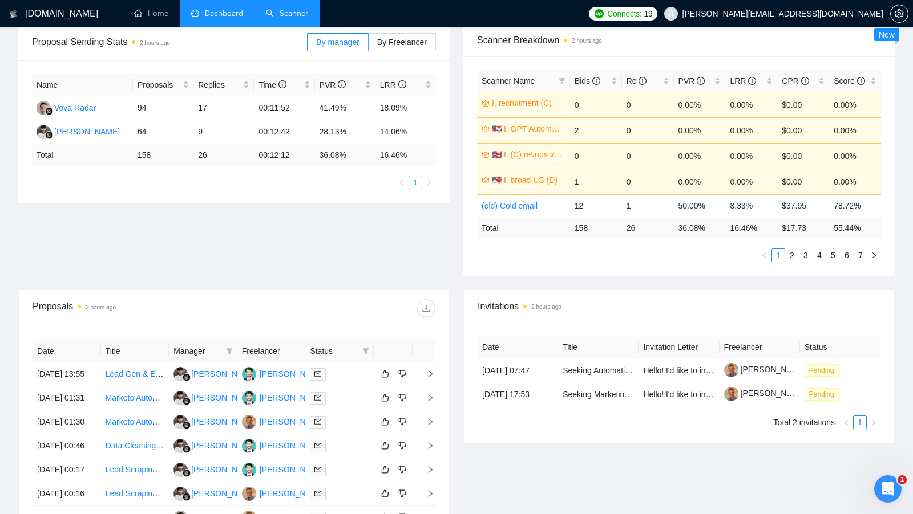
scroll to position [177, 0]
drag, startPoint x: 380, startPoint y: 155, endPoint x: 410, endPoint y: 155, distance: 29.7
click at [410, 155] on td "16.46 %" at bounding box center [405, 155] width 60 height 22
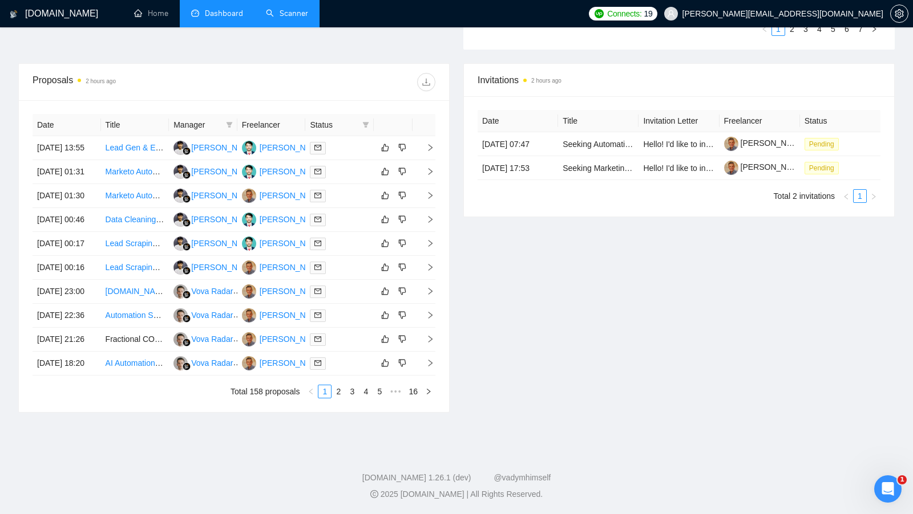
scroll to position [505, 0]
click at [336, 391] on link "2" at bounding box center [338, 392] width 13 height 13
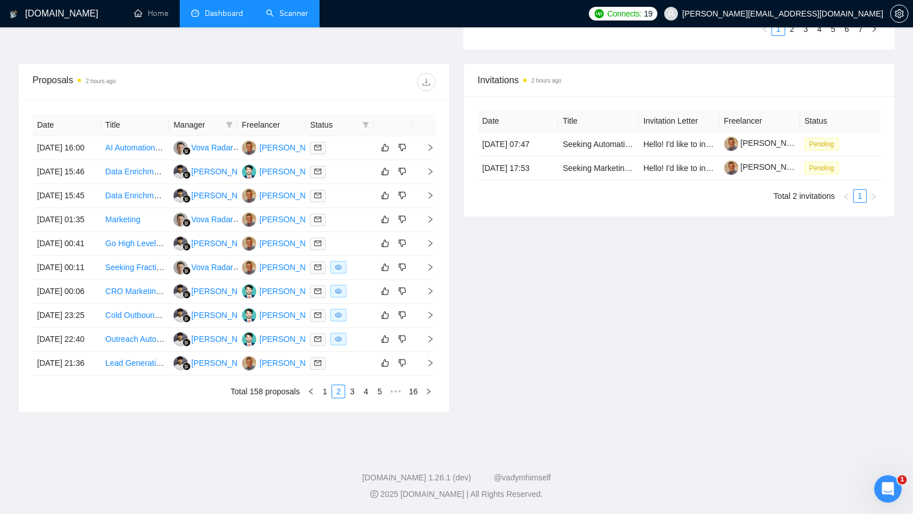
scroll to position [453, 0]
click at [355, 398] on link "3" at bounding box center [352, 392] width 13 height 13
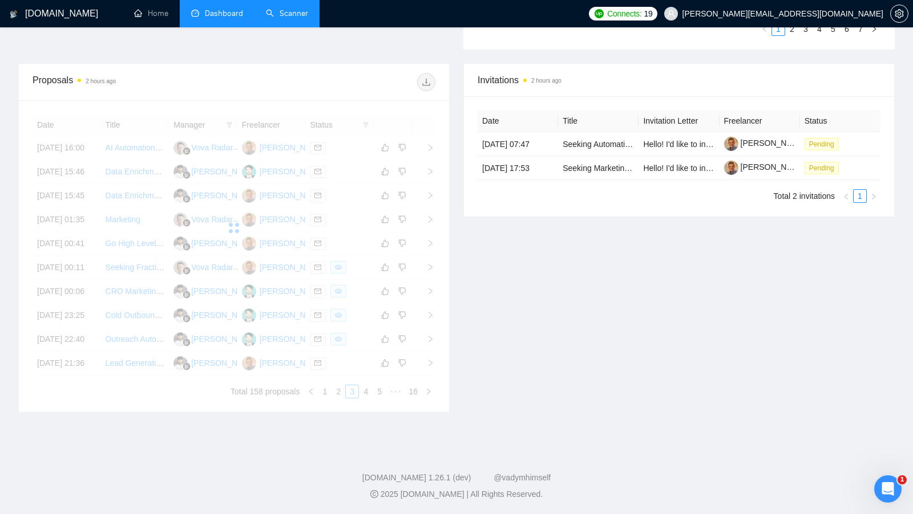
scroll to position [423, 0]
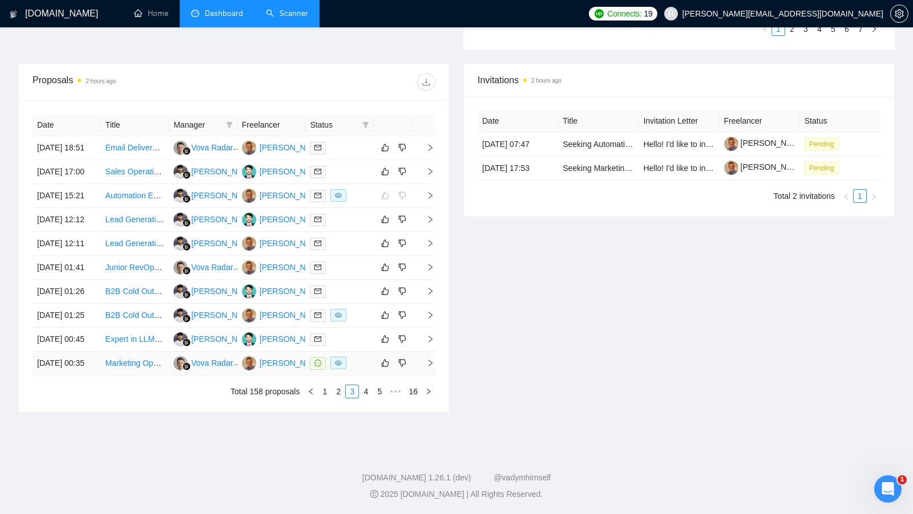
click at [350, 376] on td at bounding box center [339, 364] width 68 height 24
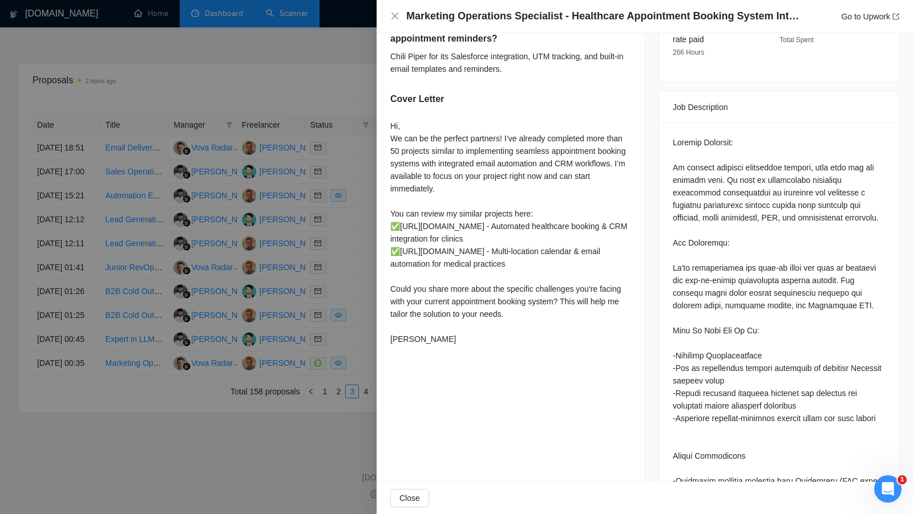
scroll to position [481, 0]
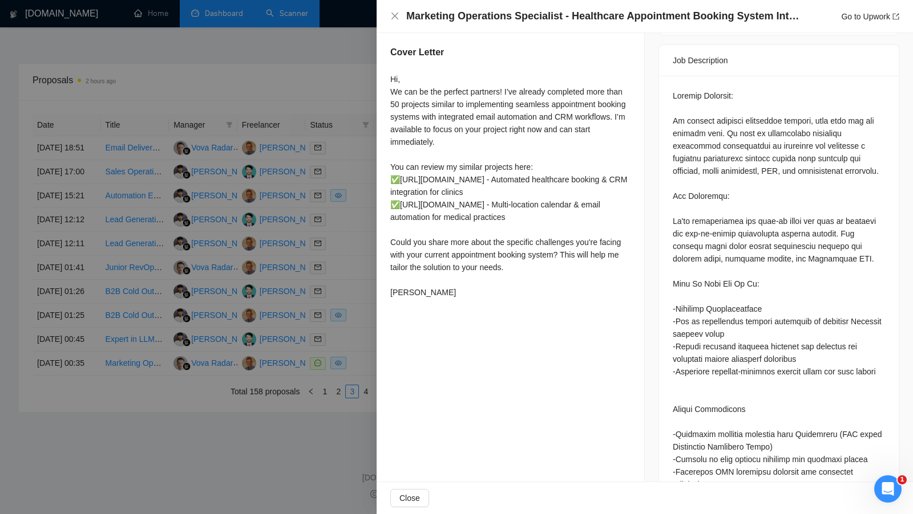
drag, startPoint x: 388, startPoint y: 263, endPoint x: 571, endPoint y: 279, distance: 183.7
click at [571, 279] on div "What calendar and marketing automation tools would you recommend for a multi-cl…" at bounding box center [509, 77] width 267 height 479
click at [354, 298] on div at bounding box center [456, 257] width 913 height 514
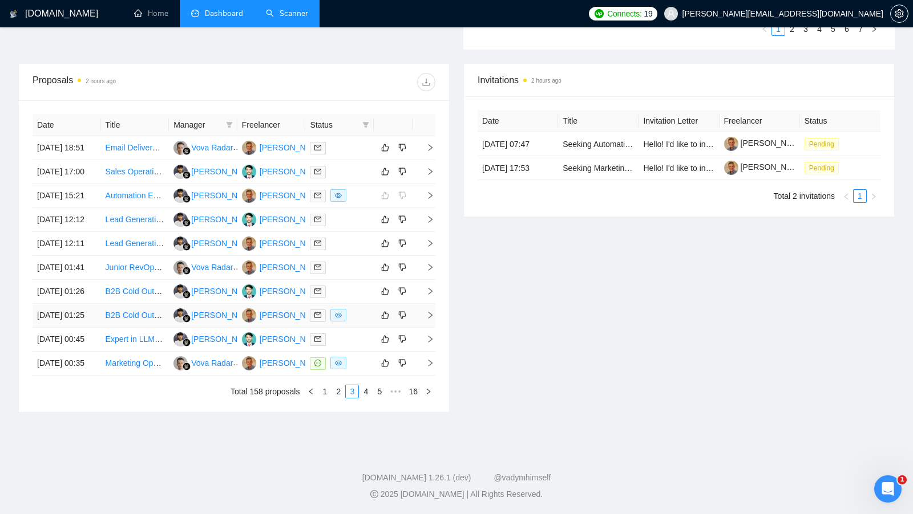
click at [355, 322] on div at bounding box center [339, 315] width 59 height 13
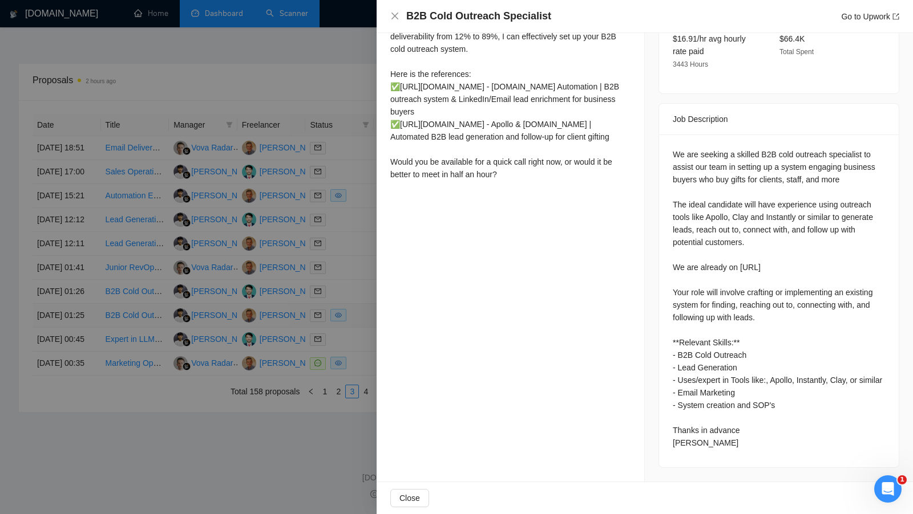
scroll to position [390, 0]
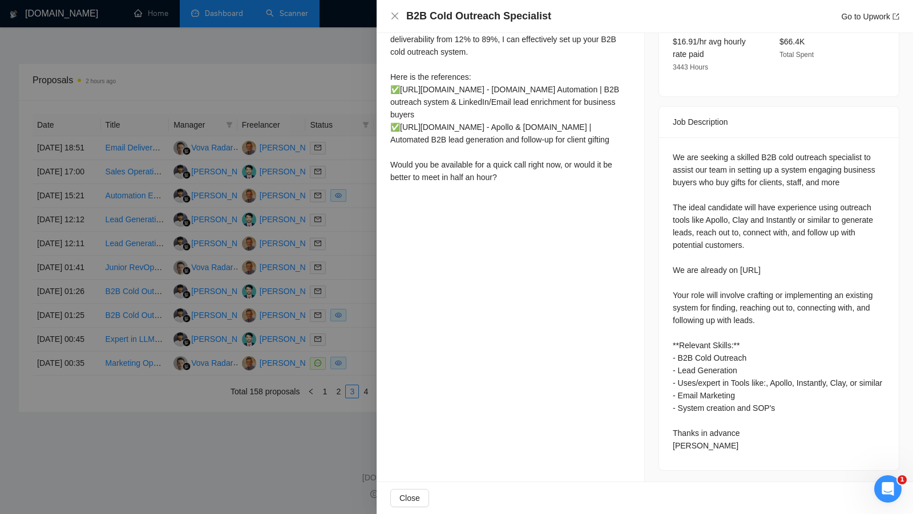
drag, startPoint x: 507, startPoint y: 199, endPoint x: 393, endPoint y: 186, distance: 114.8
click at [393, 184] on div "Hi [PERSON_NAME] I am available to start this job immediately. With experience …" at bounding box center [510, 83] width 240 height 201
click at [338, 204] on div at bounding box center [456, 257] width 913 height 514
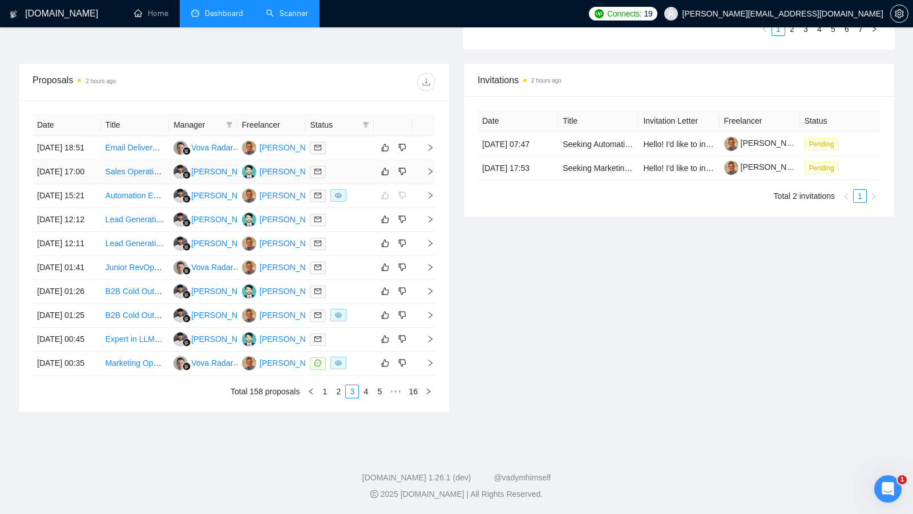
click at [350, 168] on div at bounding box center [339, 171] width 59 height 13
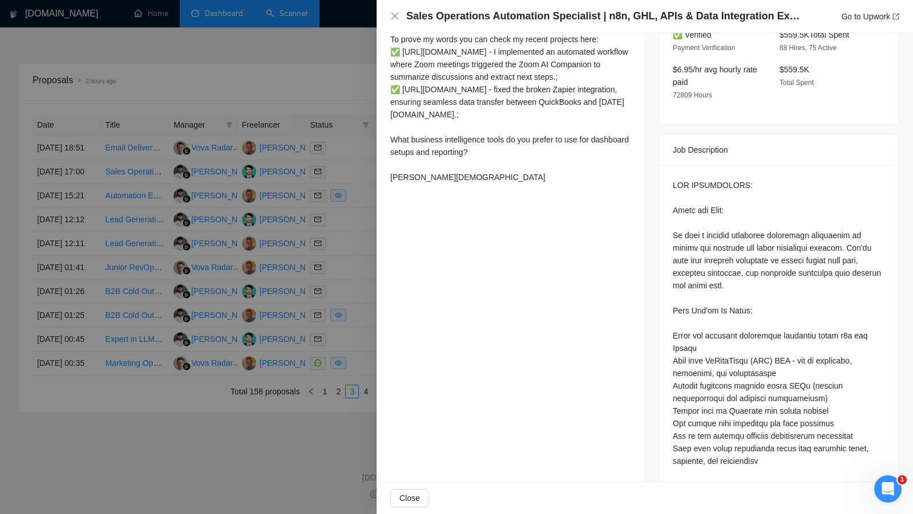
drag, startPoint x: 528, startPoint y: 227, endPoint x: 392, endPoint y: 212, distance: 136.6
click at [392, 184] on div "Hi, We can be the perfect partners! I’ve already completed more than 100 simila…" at bounding box center [510, 76] width 240 height 213
click at [361, 217] on div at bounding box center [456, 257] width 913 height 514
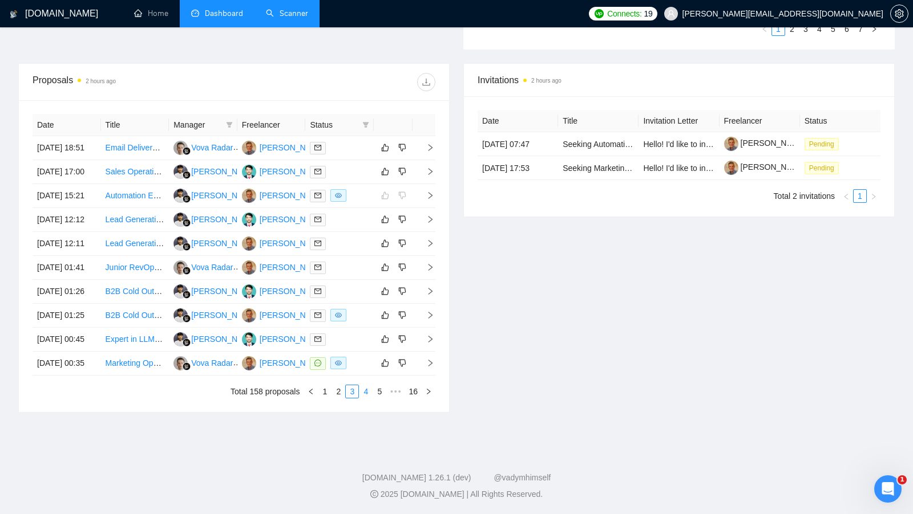
click at [360, 398] on link "4" at bounding box center [365, 392] width 13 height 13
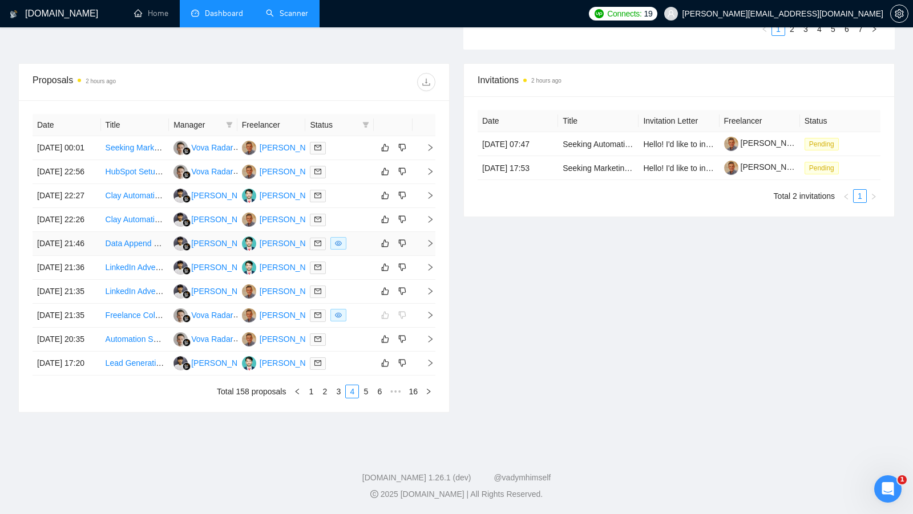
click at [356, 250] on div at bounding box center [339, 243] width 59 height 13
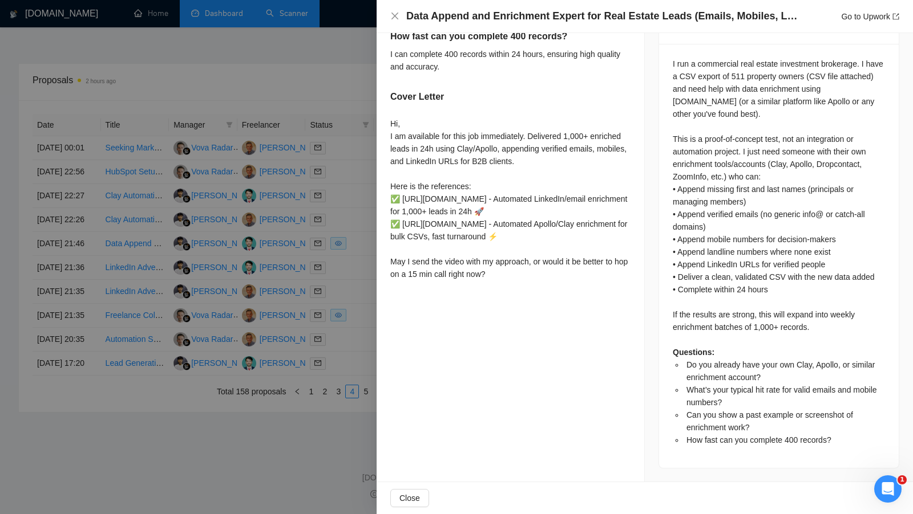
scroll to position [432, 0]
drag, startPoint x: 506, startPoint y: 345, endPoint x: 392, endPoint y: 332, distance: 115.4
click at [392, 281] on div "Hi, I am available for this job immediately. Delivered 1,000+ enriched leads in…" at bounding box center [510, 198] width 240 height 163
click at [336, 303] on div at bounding box center [456, 257] width 913 height 514
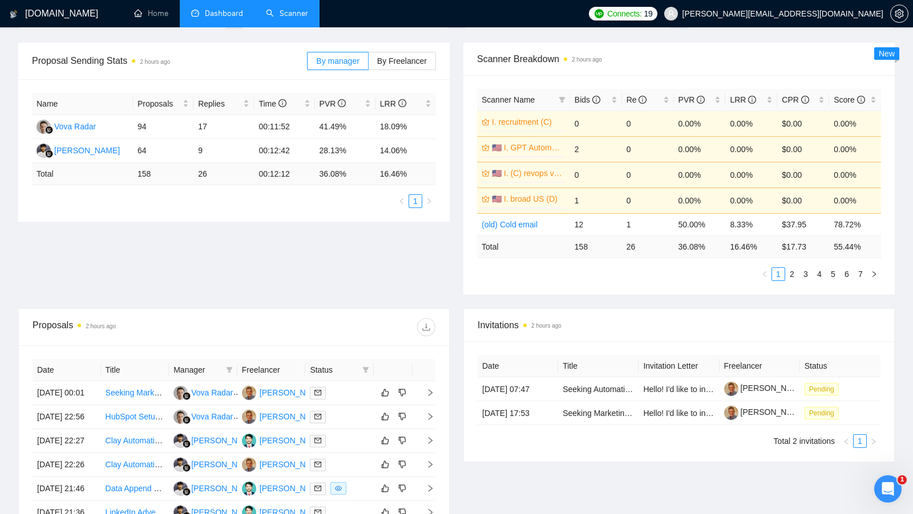
scroll to position [155, 0]
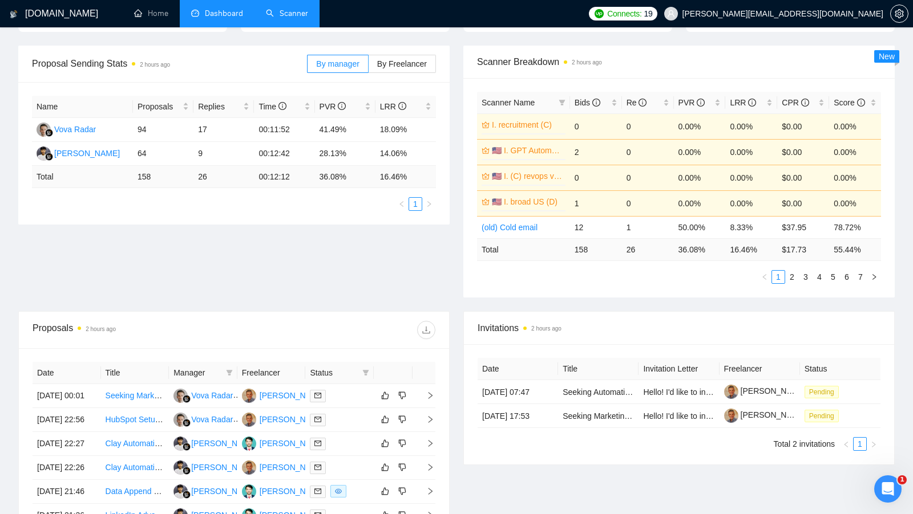
click at [297, 18] on link "Scanner" at bounding box center [287, 14] width 42 height 10
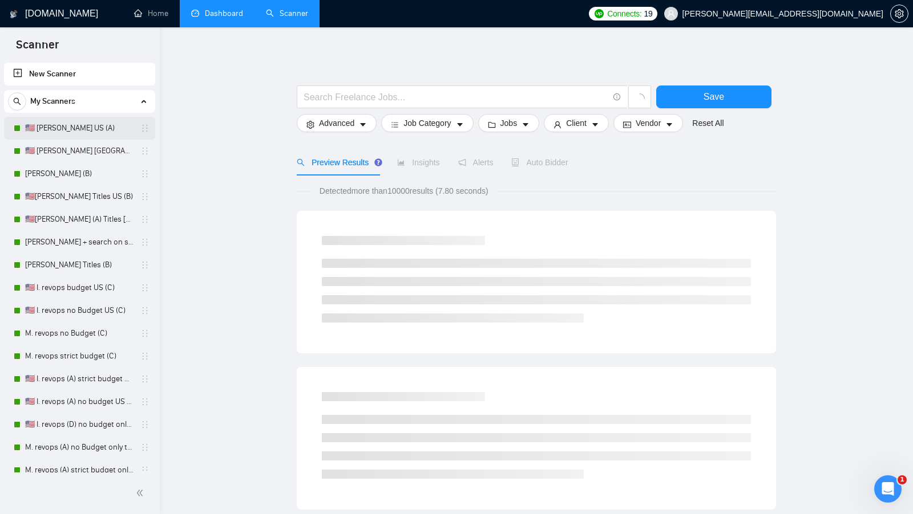
drag, startPoint x: 72, startPoint y: 131, endPoint x: 138, endPoint y: 130, distance: 65.6
click at [72, 131] on link "🇺🇸 [PERSON_NAME] US (A)" at bounding box center [79, 128] width 108 height 23
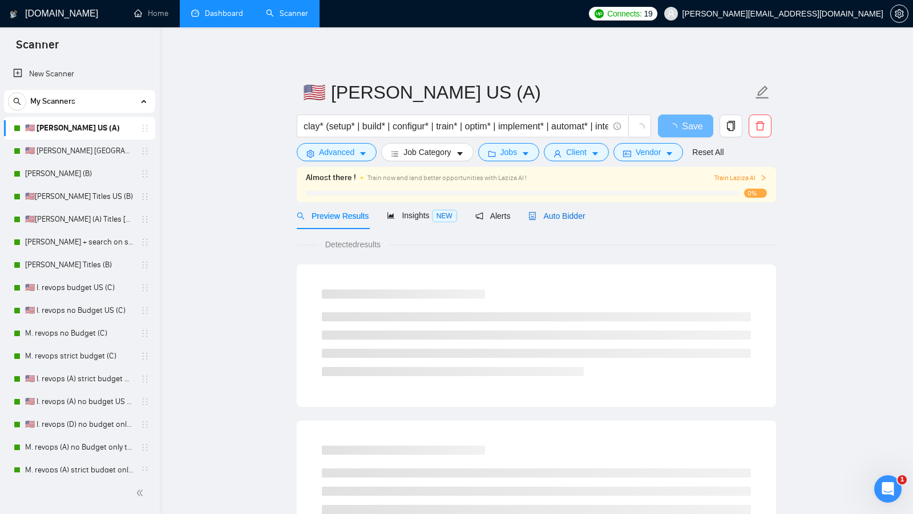
click at [580, 212] on span "Auto Bidder" at bounding box center [556, 216] width 56 height 9
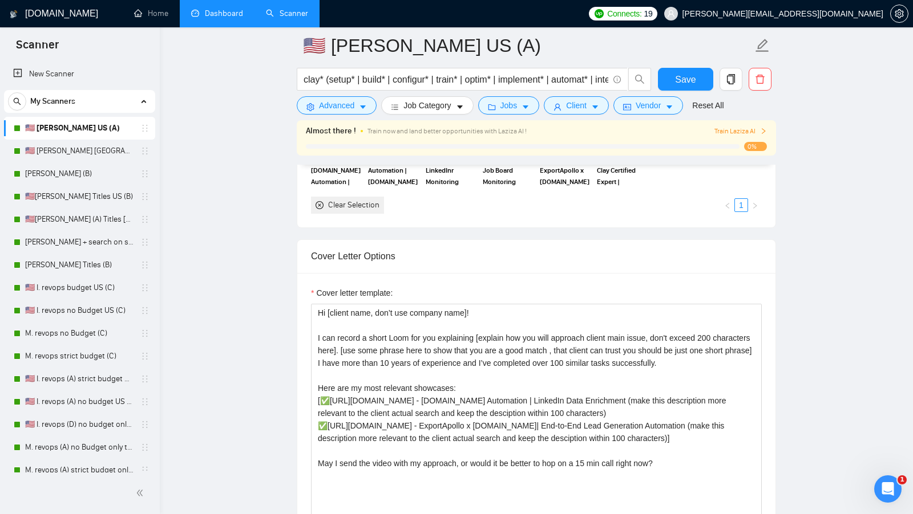
scroll to position [1130, 0]
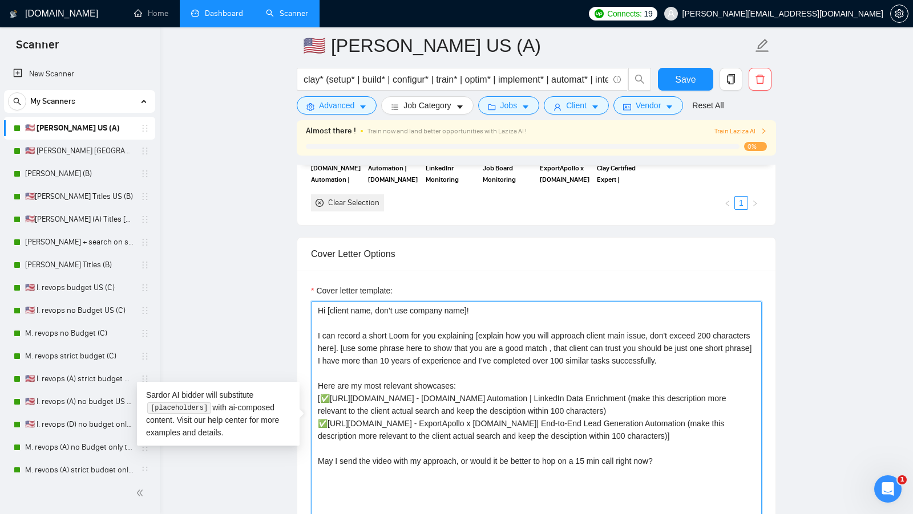
drag, startPoint x: 329, startPoint y: 307, endPoint x: 467, endPoint y: 306, distance: 138.0
click at [467, 305] on textarea "Cover letter template:" at bounding box center [536, 430] width 451 height 257
drag, startPoint x: 476, startPoint y: 304, endPoint x: 330, endPoint y: 302, distance: 145.4
click at [331, 302] on textarea "Cover letter template:" at bounding box center [536, 430] width 451 height 257
drag, startPoint x: 314, startPoint y: 329, endPoint x: 441, endPoint y: 329, distance: 127.8
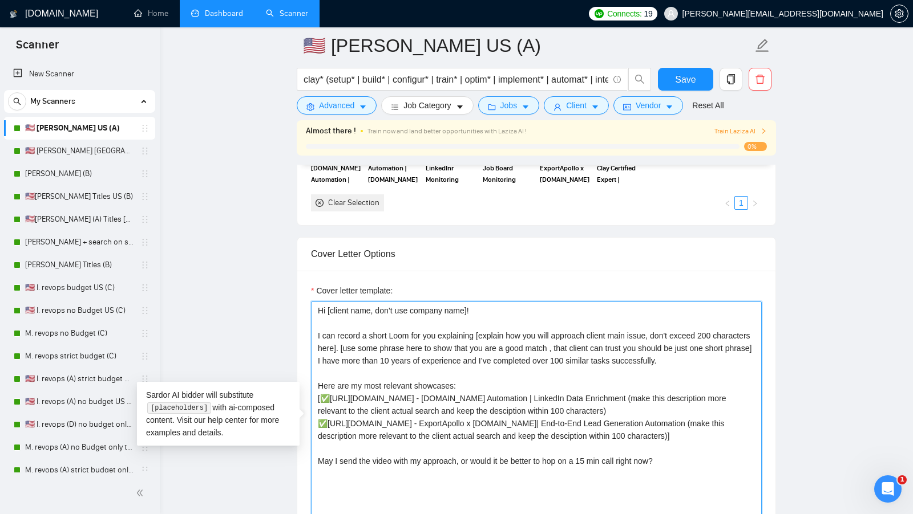
click at [441, 329] on textarea "Cover letter template:" at bounding box center [536, 430] width 451 height 257
drag, startPoint x: 480, startPoint y: 329, endPoint x: 662, endPoint y: 327, distance: 181.9
click at [662, 327] on textarea "Cover letter template:" at bounding box center [536, 430] width 451 height 257
drag, startPoint x: 314, startPoint y: 327, endPoint x: 439, endPoint y: 328, distance: 124.9
click at [439, 328] on textarea "Cover letter template:" at bounding box center [536, 430] width 451 height 257
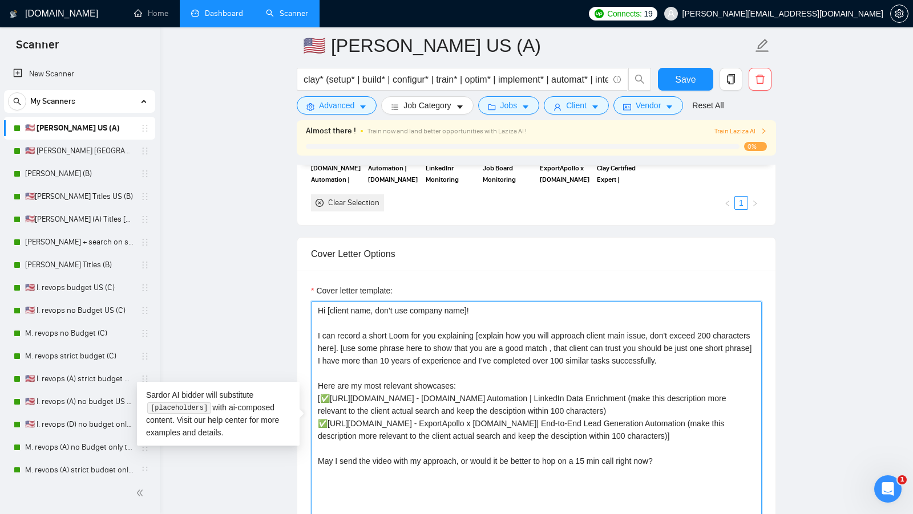
paste textarea "𝗜 𝗰𝗮𝗻 𝗿𝗲𝗰𝗼𝗿𝗱 𝗮 𝘀𝗵𝗼𝗿𝘁 𝗟𝗼𝗼𝗺 𝗳𝗼𝗿 𝘆𝗼𝘂"
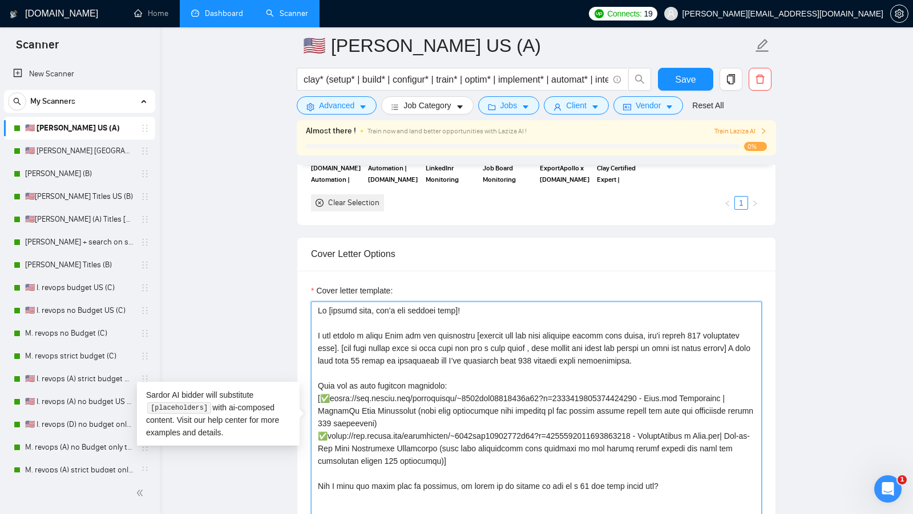
click at [452, 340] on textarea "Cover letter template:" at bounding box center [536, 430] width 451 height 257
type textarea "Lo [ipsumd sita, con’a eli seddoei temp]! I utl etdolo m aliqu Enim adm ven qui…"
click at [221, 14] on link "Dashboard" at bounding box center [217, 14] width 52 height 10
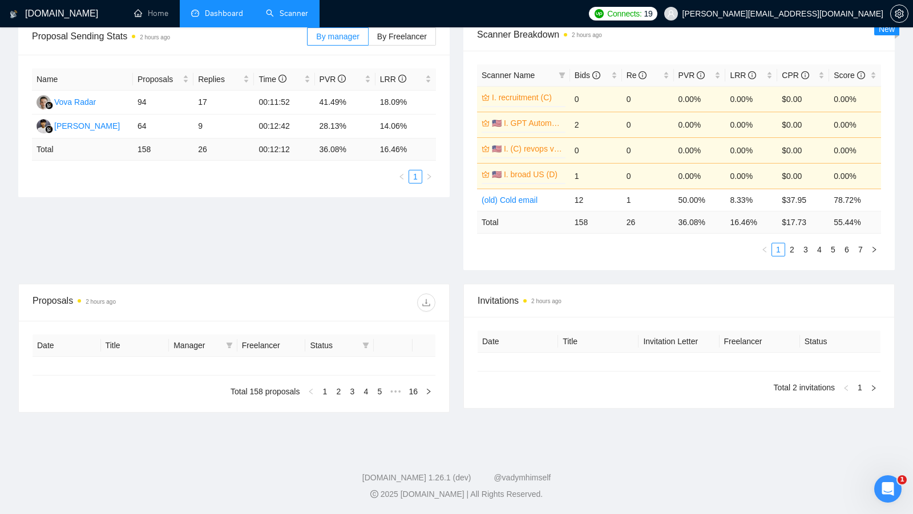
type input "[DATE]"
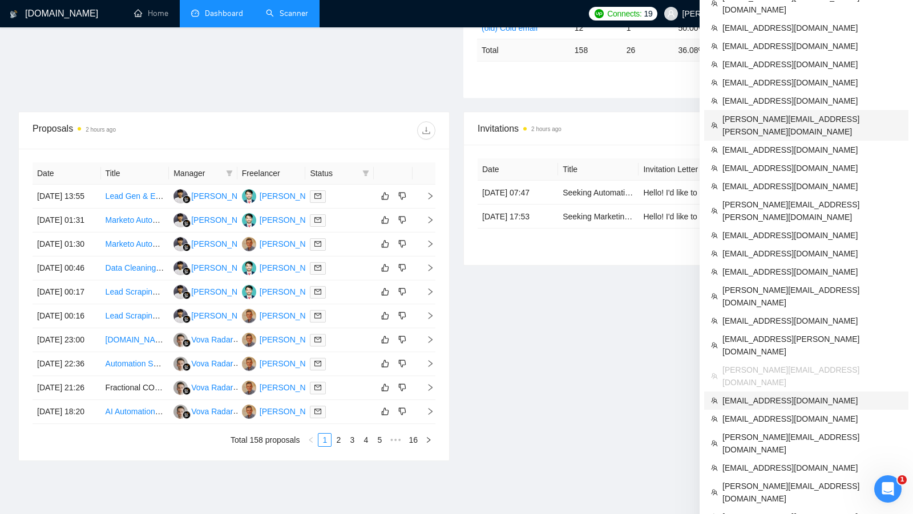
scroll to position [350, 0]
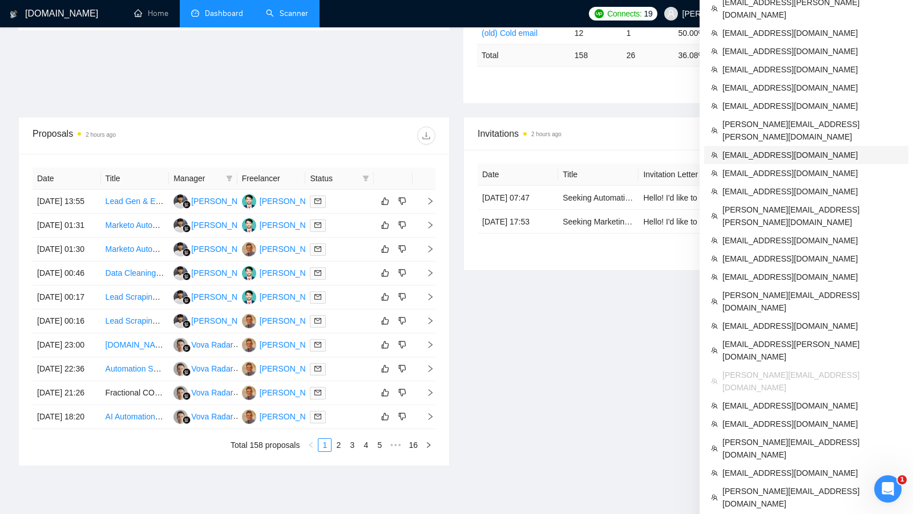
click at [757, 149] on span "[EMAIL_ADDRESS][DOMAIN_NAME]" at bounding box center [811, 155] width 179 height 13
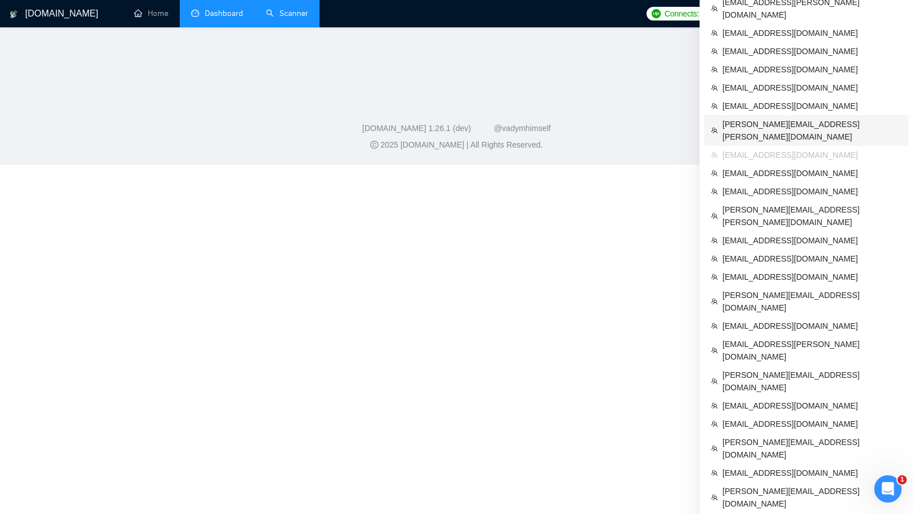
scroll to position [457, 0]
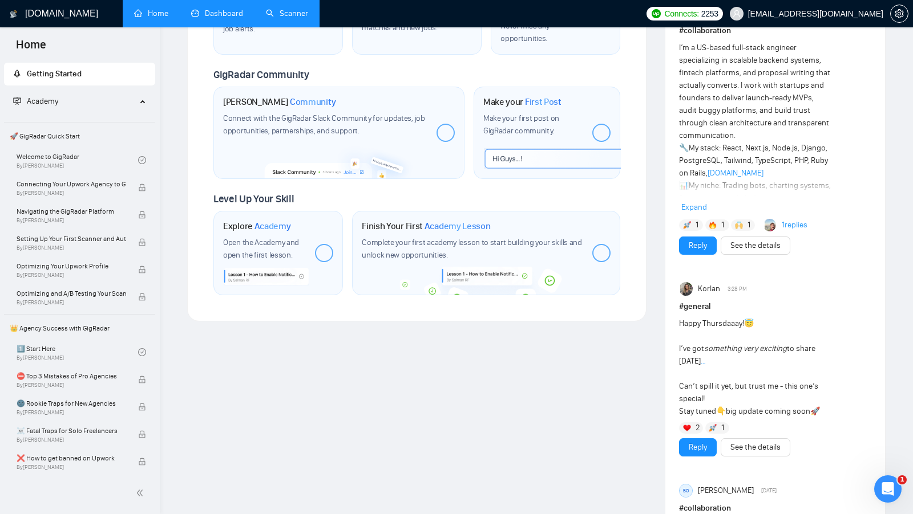
click at [214, 11] on link "Dashboard" at bounding box center [217, 14] width 52 height 10
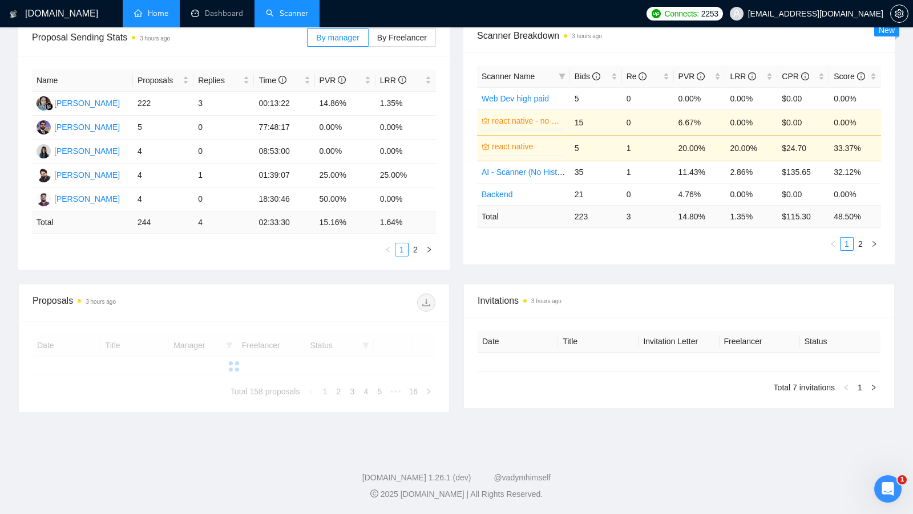
scroll to position [177, 0]
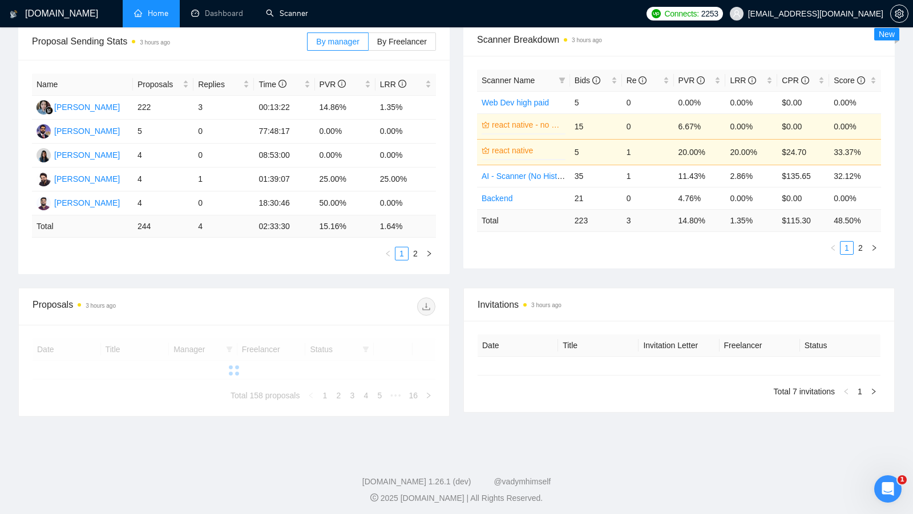
type input "[DATE]"
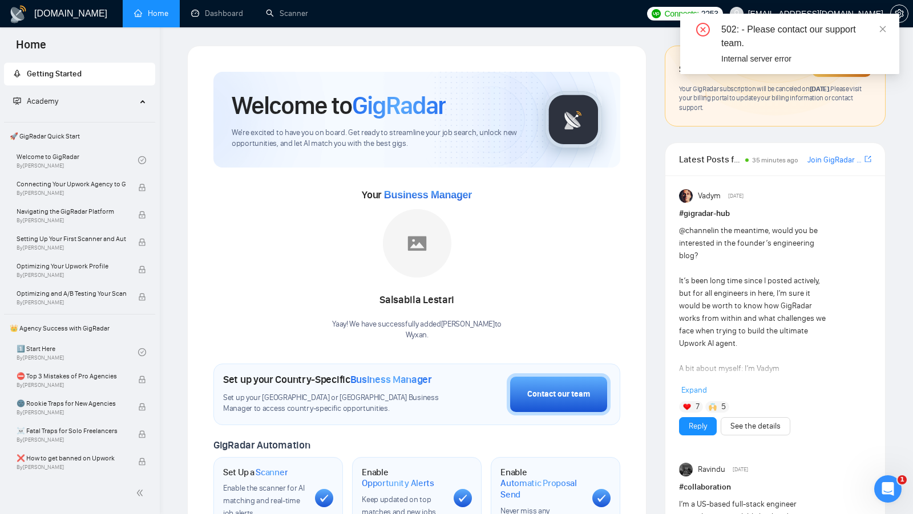
click at [889, 26] on div "502: - Please contact our support team. Internal server error" at bounding box center [789, 44] width 219 height 60
click at [884, 26] on icon "close" at bounding box center [882, 29] width 8 height 8
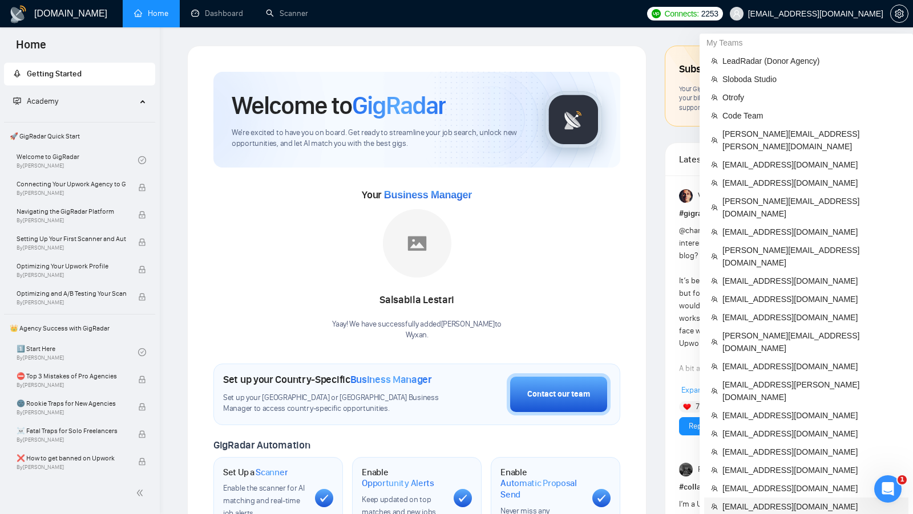
click at [794, 501] on span "[EMAIL_ADDRESS][DOMAIN_NAME]" at bounding box center [811, 507] width 179 height 13
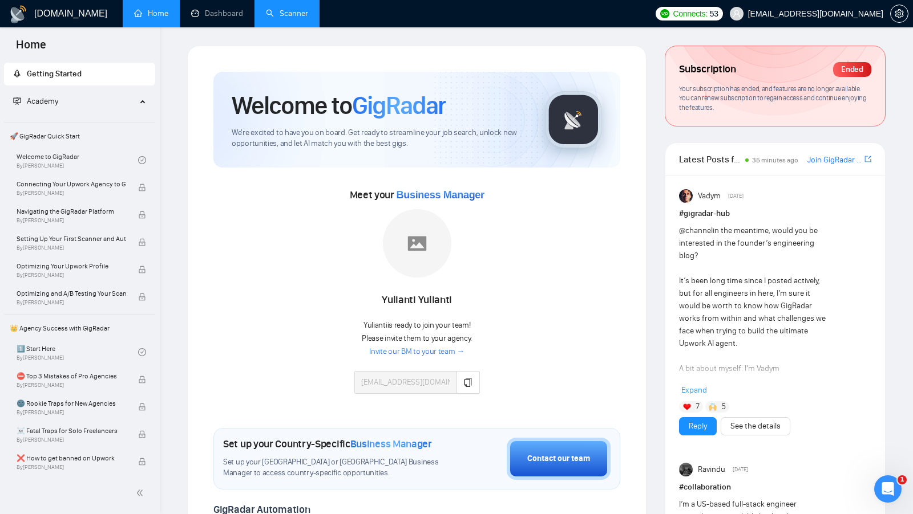
click at [300, 17] on link "Scanner" at bounding box center [287, 14] width 42 height 10
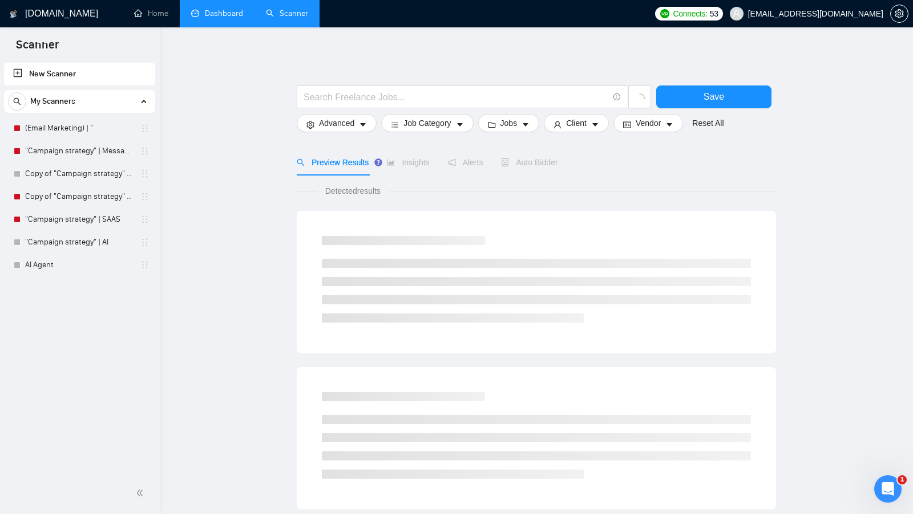
click at [213, 18] on link "Dashboard" at bounding box center [217, 14] width 52 height 10
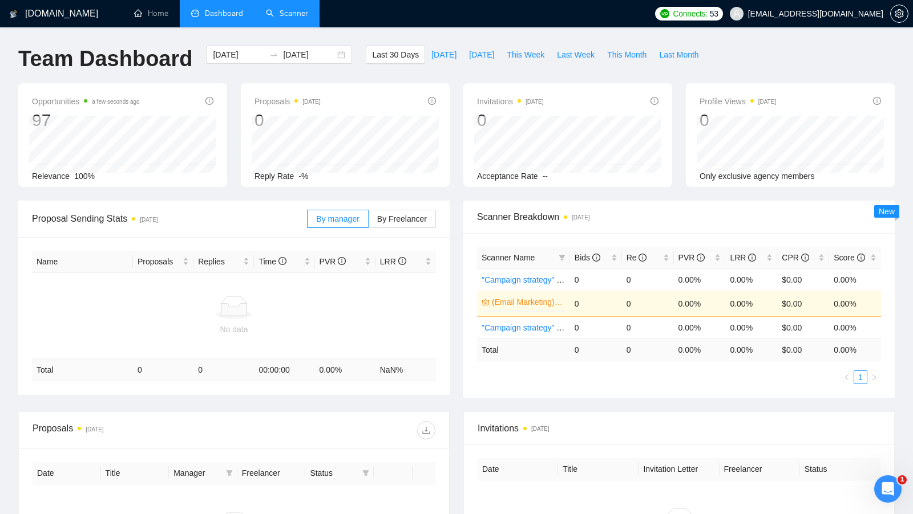
click at [294, 18] on link "Scanner" at bounding box center [287, 14] width 42 height 10
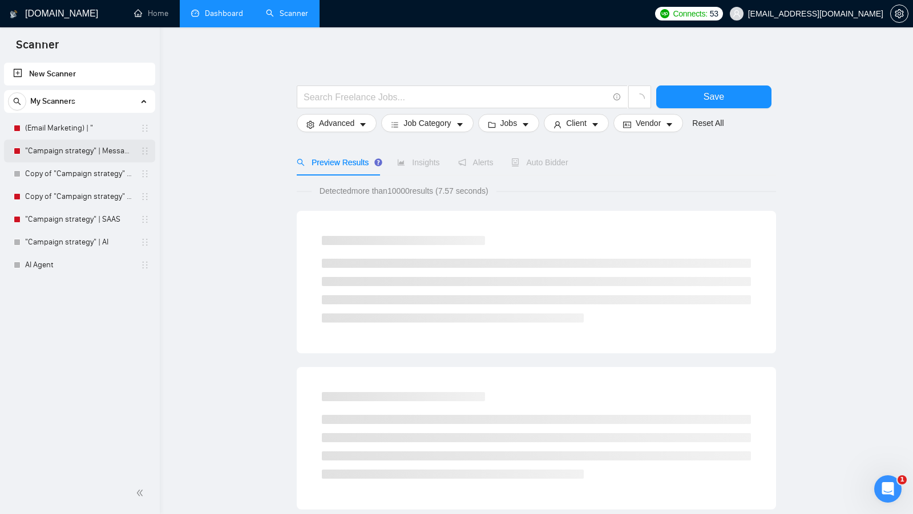
click at [96, 140] on link ""Campaign strategy" | Messaging" at bounding box center [79, 151] width 108 height 23
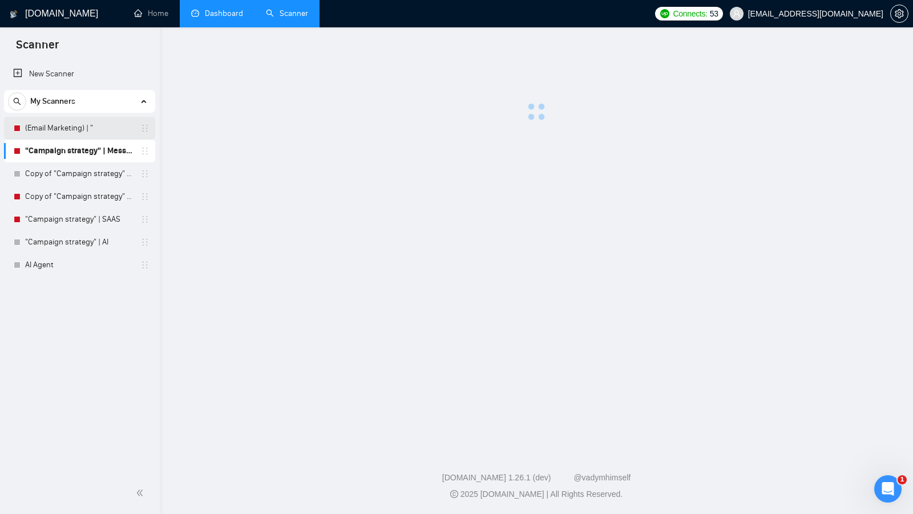
click at [96, 135] on link "(Email Marketing) | "" at bounding box center [79, 128] width 108 height 23
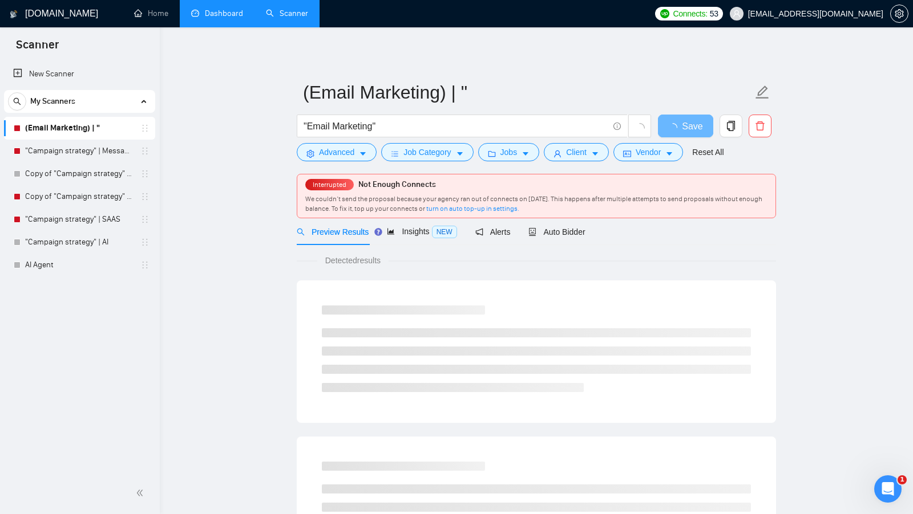
click at [235, 18] on link "Dashboard" at bounding box center [217, 14] width 52 height 10
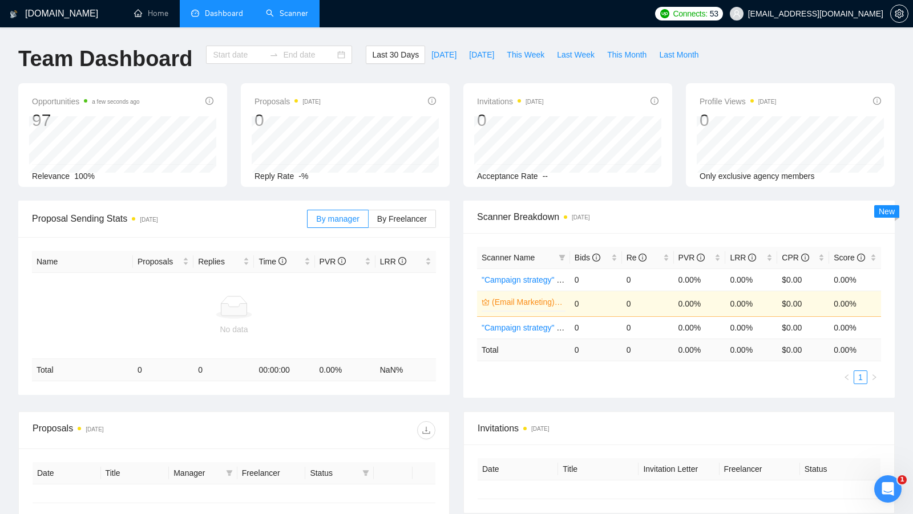
type input "[DATE]"
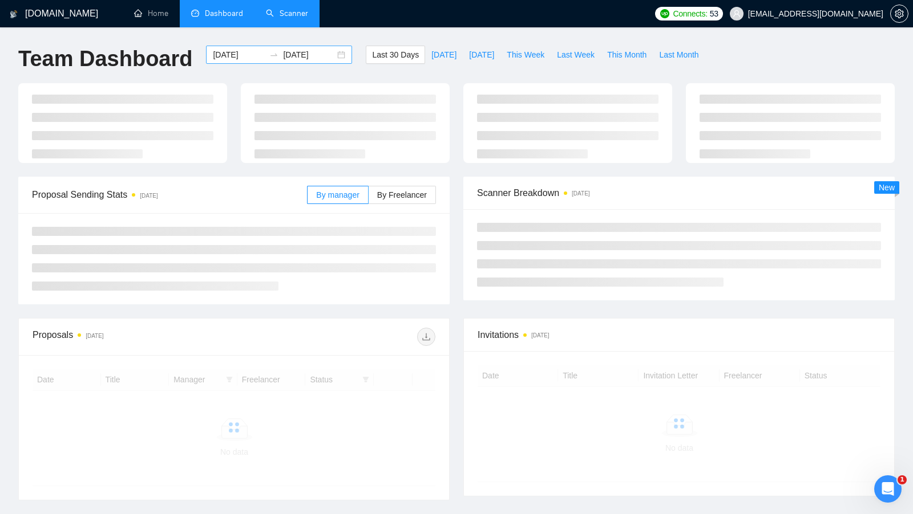
click at [331, 61] on div "2025-09-09 2025-10-09" at bounding box center [279, 55] width 146 height 18
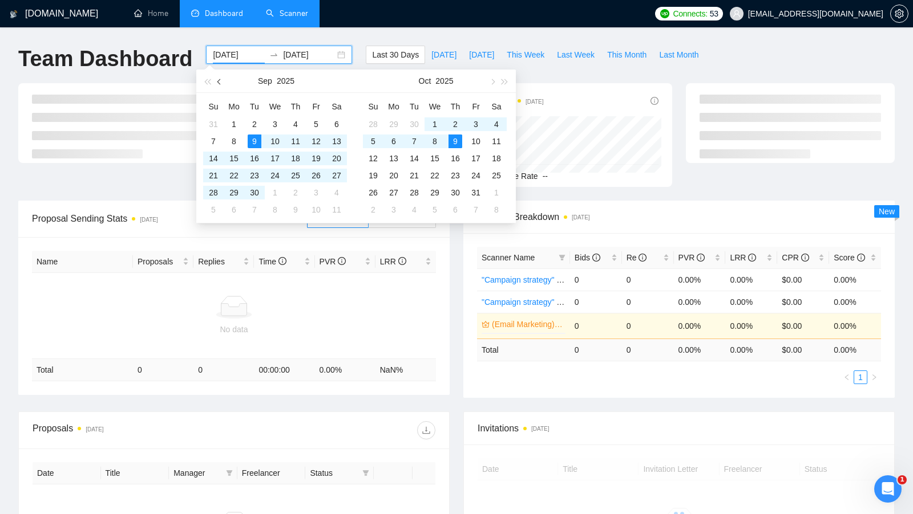
click at [221, 82] on span "button" at bounding box center [220, 82] width 6 height 6
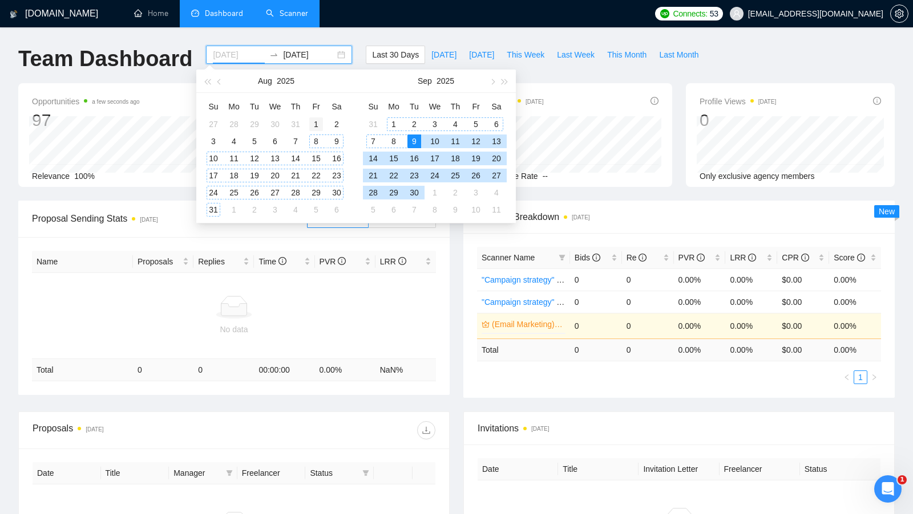
type input "2025-08-01"
click at [321, 128] on div "1" at bounding box center [316, 124] width 14 height 14
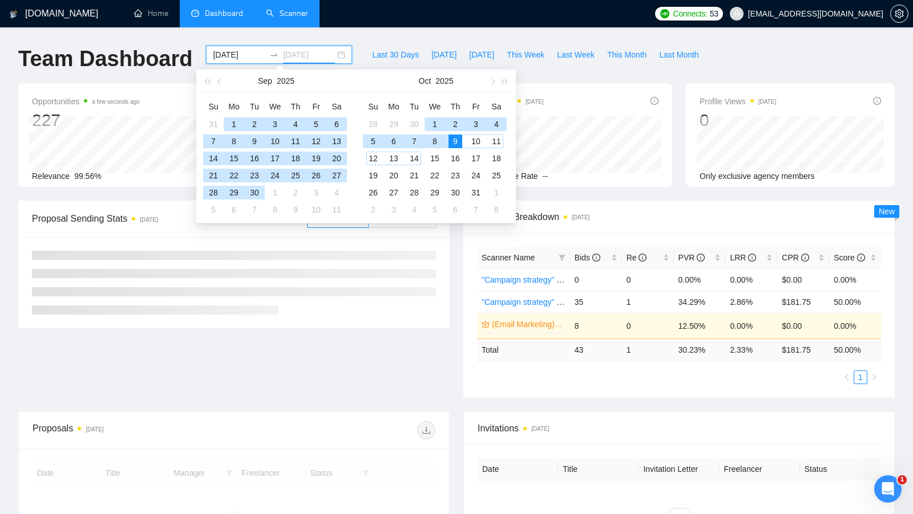
type input "[DATE]"
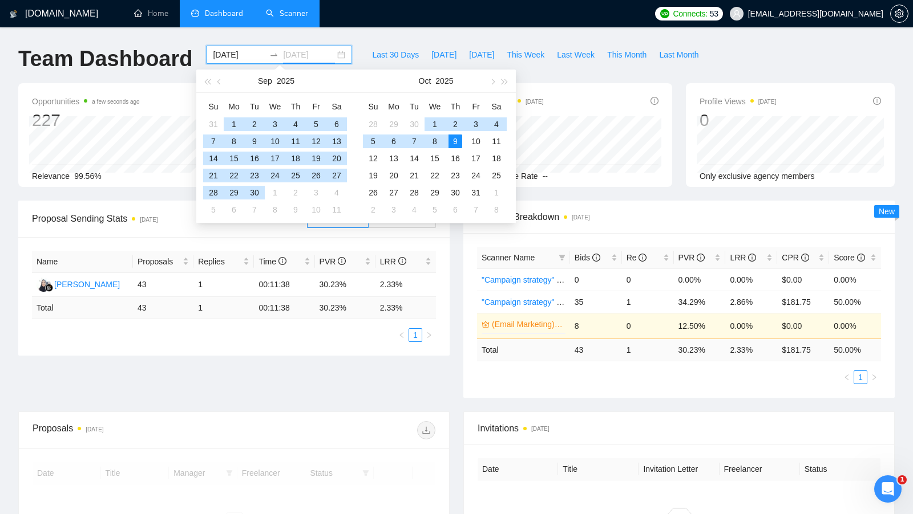
click at [462, 137] on td "9" at bounding box center [455, 141] width 21 height 17
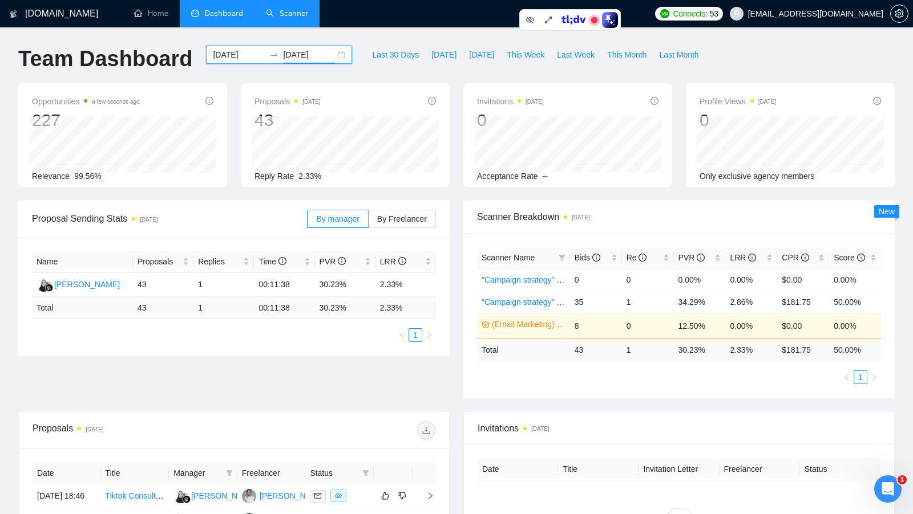
click at [329, 57] on div "2025-08-01 2025-10-09" at bounding box center [279, 55] width 146 height 18
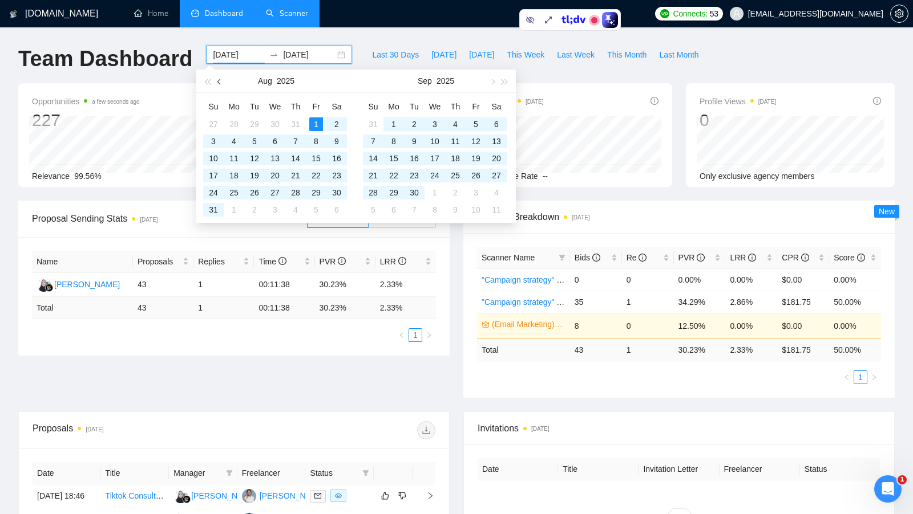
click at [220, 72] on button "button" at bounding box center [219, 81] width 13 height 23
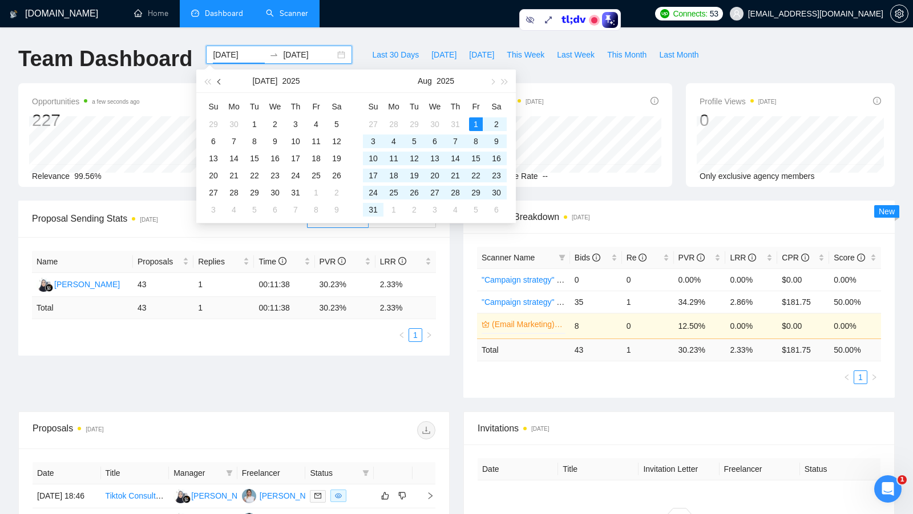
click at [220, 73] on button "button" at bounding box center [219, 81] width 13 height 23
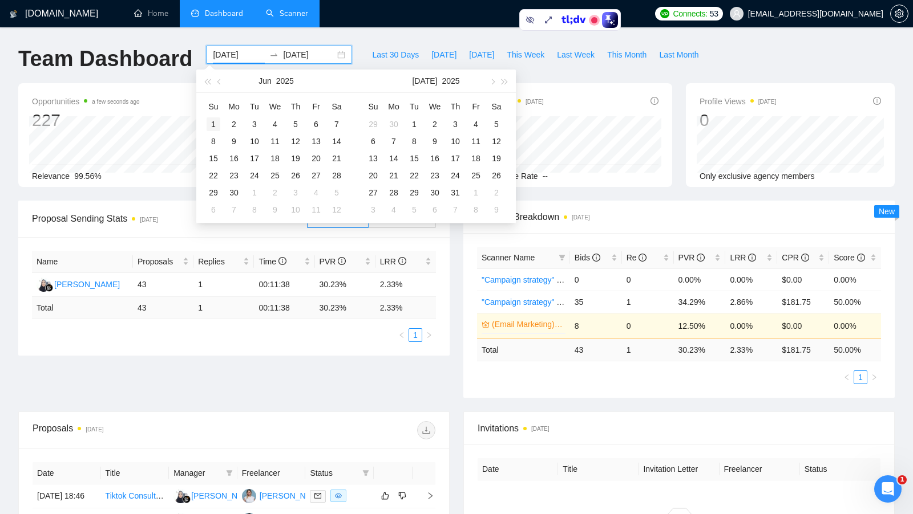
type input "2025-06-01"
click at [217, 121] on div "1" at bounding box center [213, 124] width 14 height 14
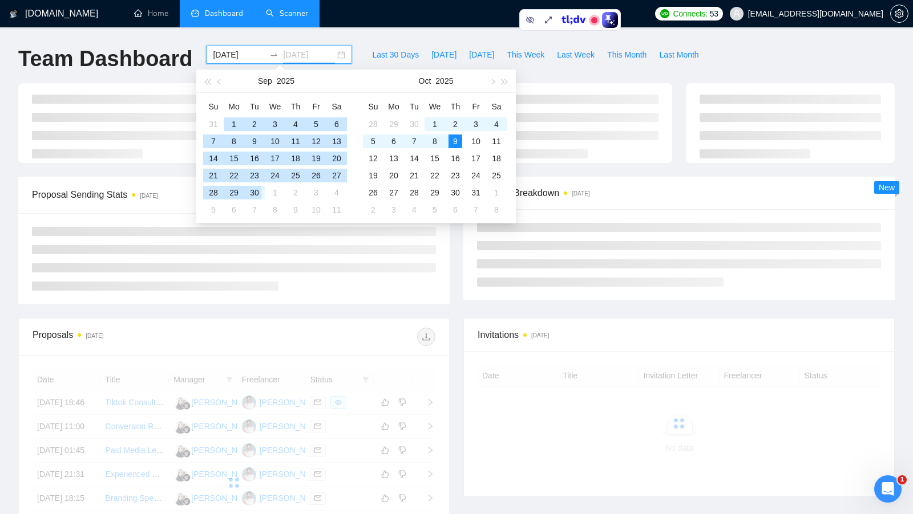
type input "[DATE]"
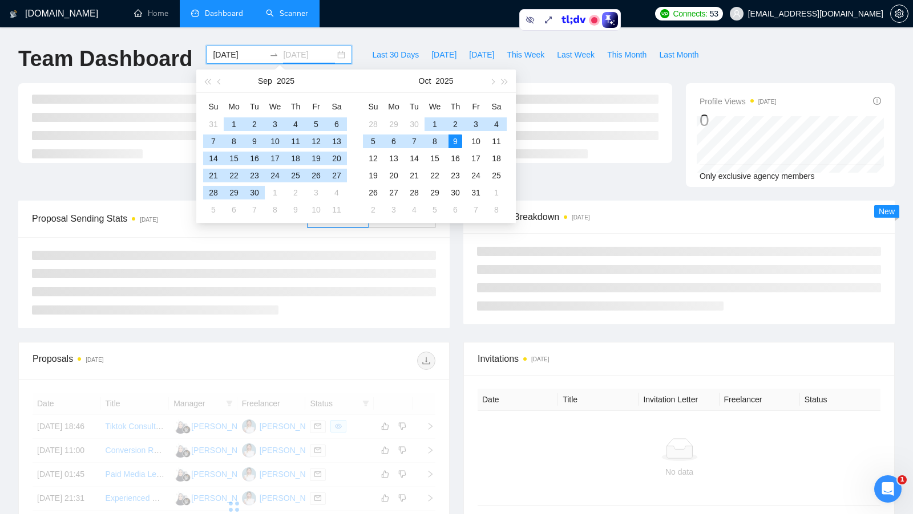
click at [457, 137] on div "9" at bounding box center [455, 142] width 14 height 14
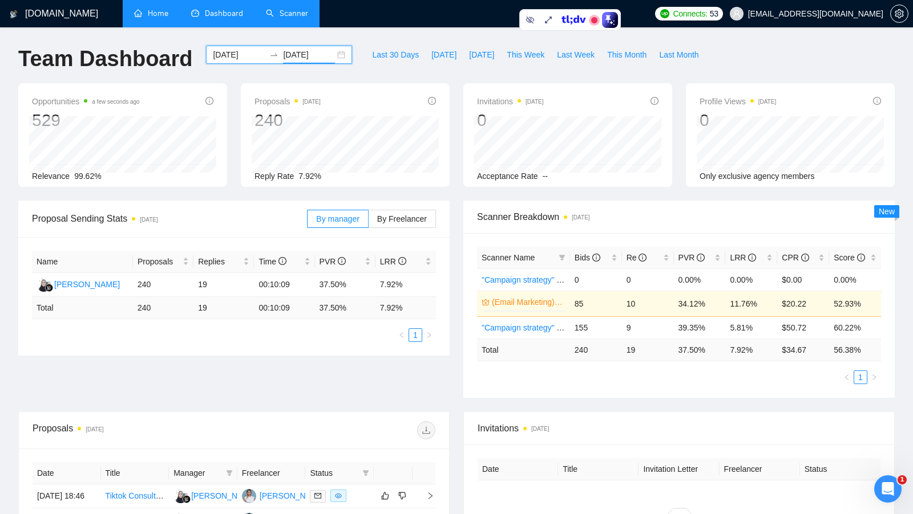
click at [164, 18] on link "Home" at bounding box center [151, 14] width 34 height 10
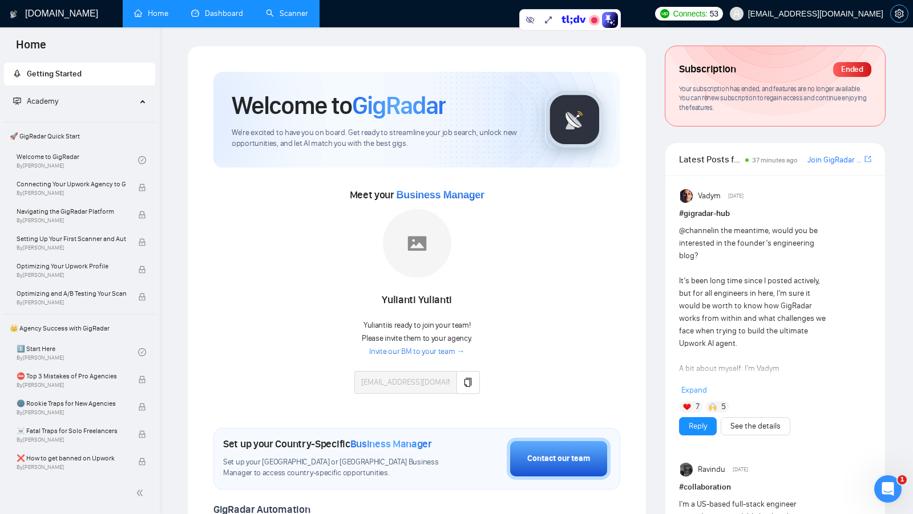
click at [899, 15] on icon "setting" at bounding box center [898, 13] width 9 height 9
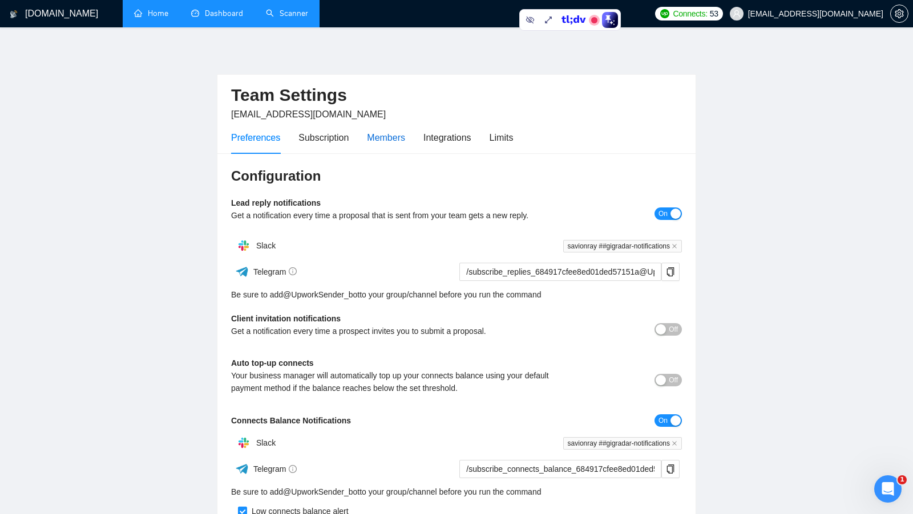
click at [385, 137] on div "Members" at bounding box center [386, 138] width 38 height 14
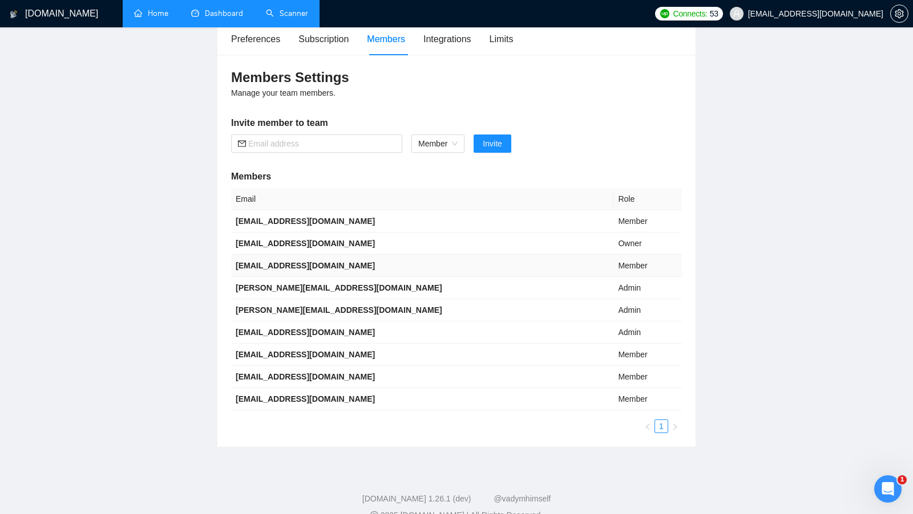
scroll to position [99, 0]
drag, startPoint x: 330, startPoint y: 334, endPoint x: 298, endPoint y: 334, distance: 31.9
click at [299, 334] on td "bisera@savionray.com" at bounding box center [422, 332] width 382 height 22
click at [153, 15] on link "Home" at bounding box center [151, 14] width 34 height 10
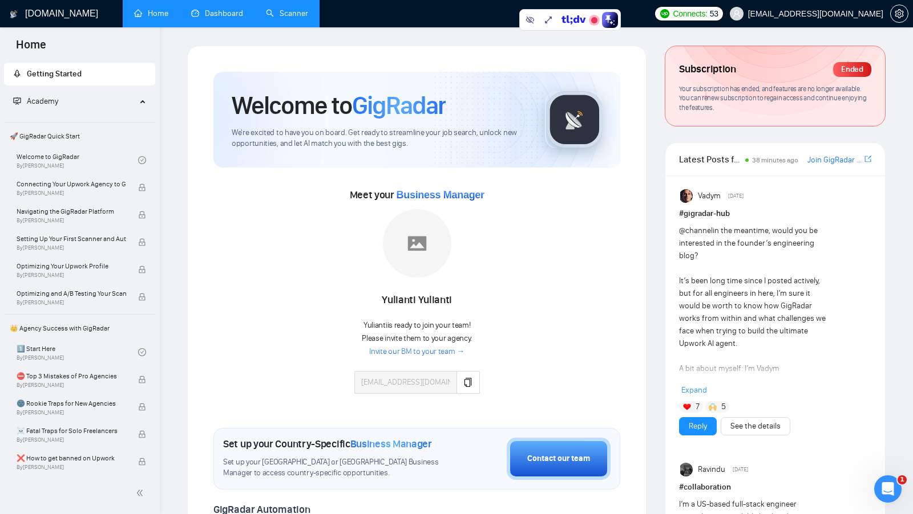
click at [230, 18] on link "Dashboard" at bounding box center [217, 14] width 52 height 10
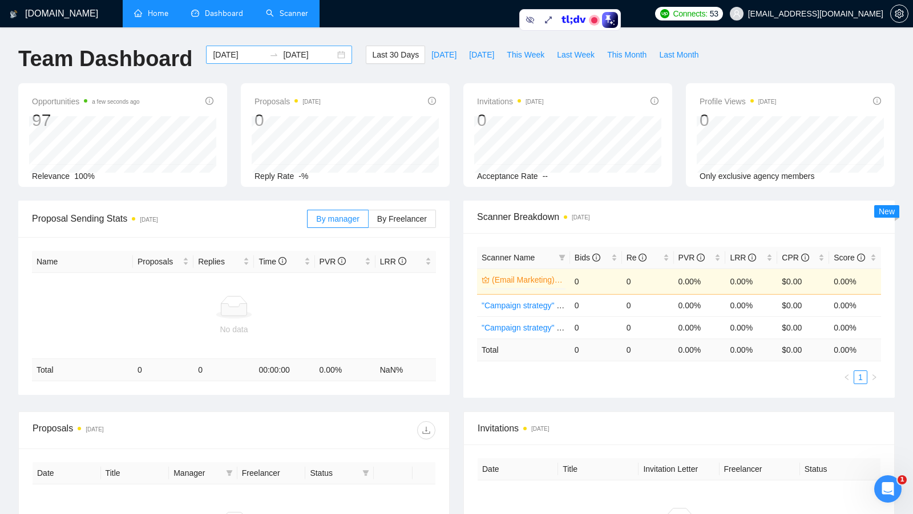
click at [336, 59] on div "2025-09-09 2025-10-09" at bounding box center [279, 55] width 146 height 18
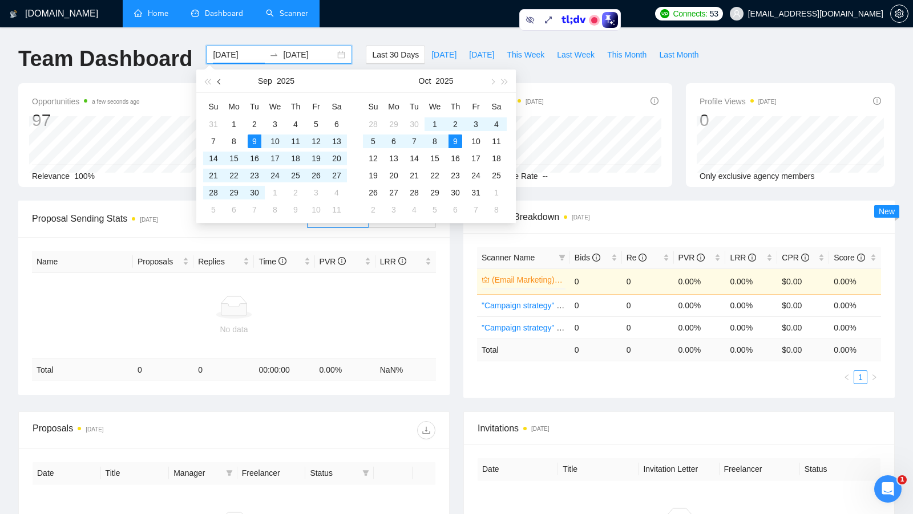
click at [221, 83] on button "button" at bounding box center [219, 81] width 13 height 23
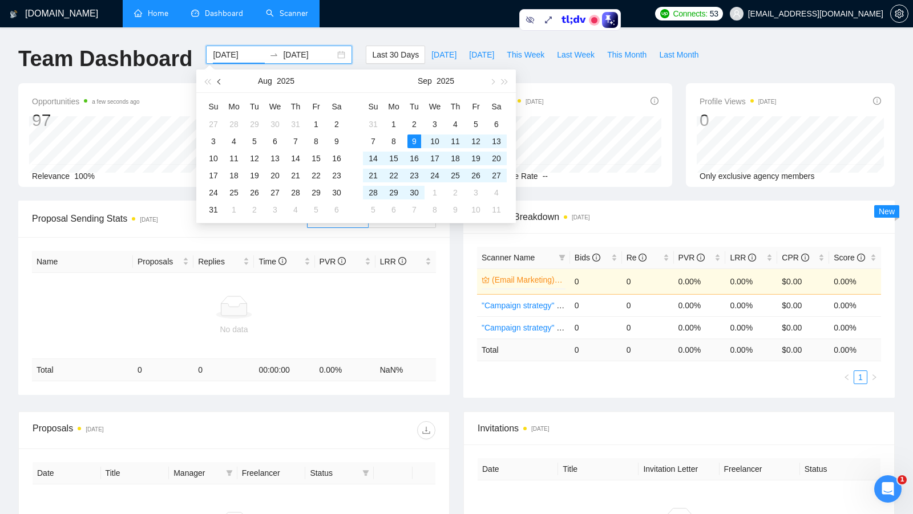
click at [221, 83] on button "button" at bounding box center [219, 81] width 13 height 23
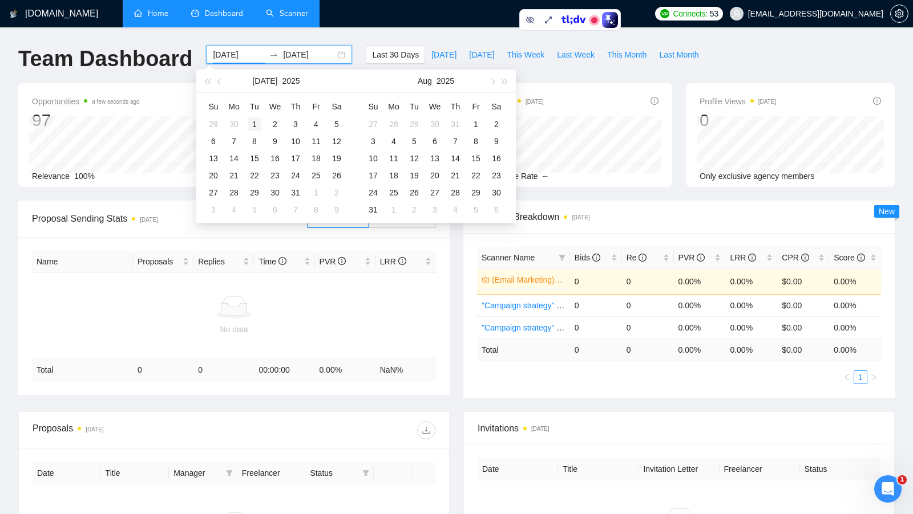
type input "2025-07-01"
click at [249, 121] on div "1" at bounding box center [255, 124] width 14 height 14
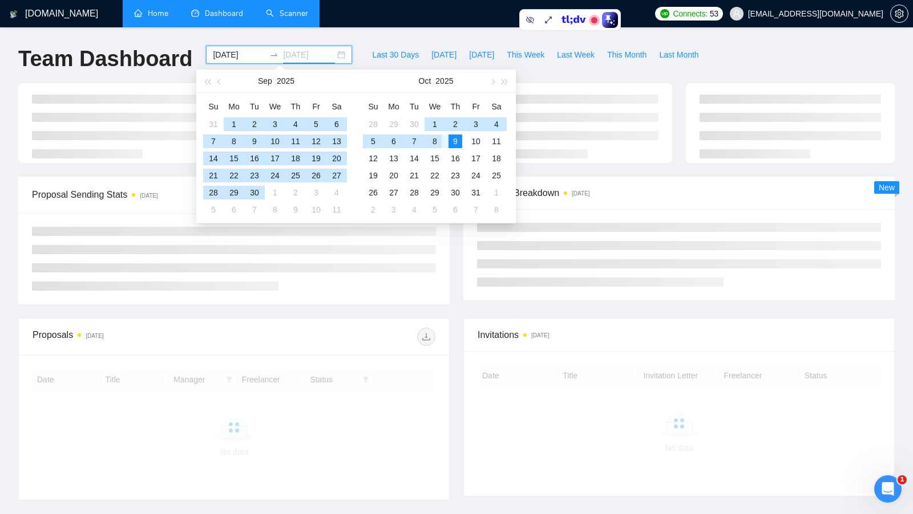
type input "[DATE]"
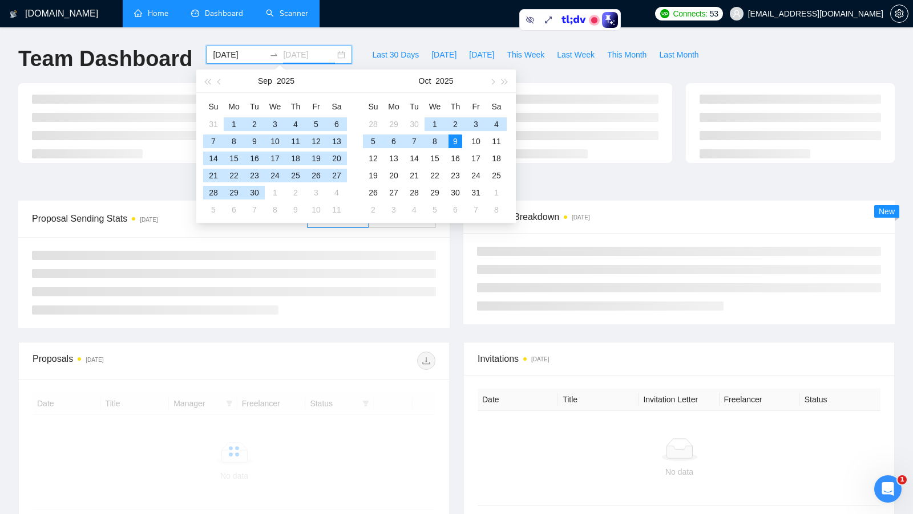
click at [457, 143] on div "9" at bounding box center [455, 142] width 14 height 14
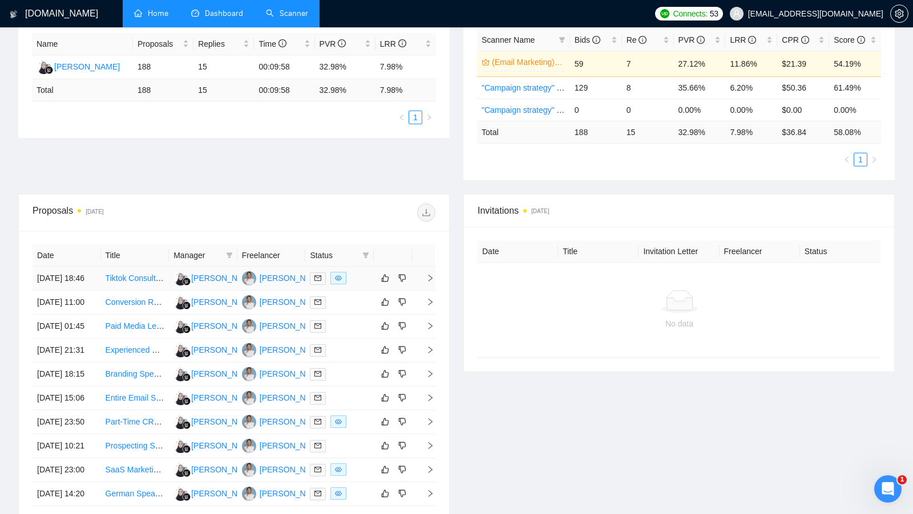
scroll to position [252, 0]
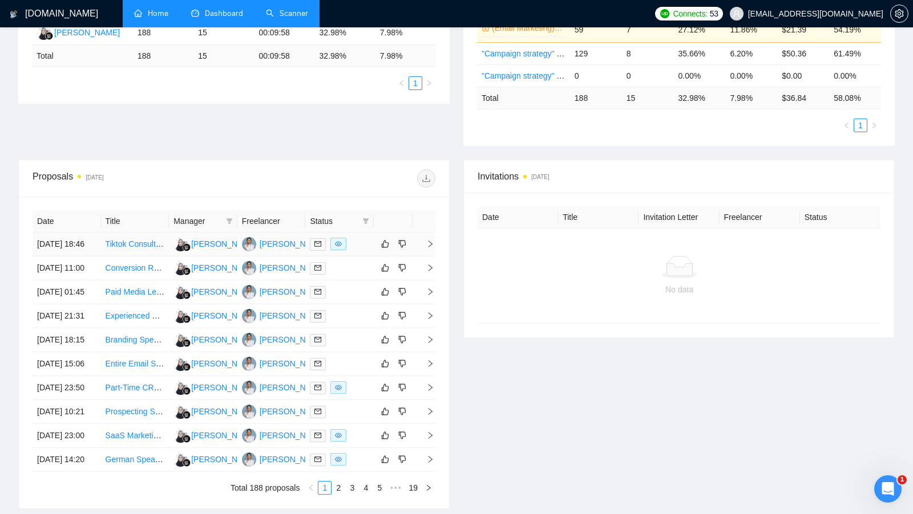
click at [358, 257] on td at bounding box center [339, 245] width 68 height 24
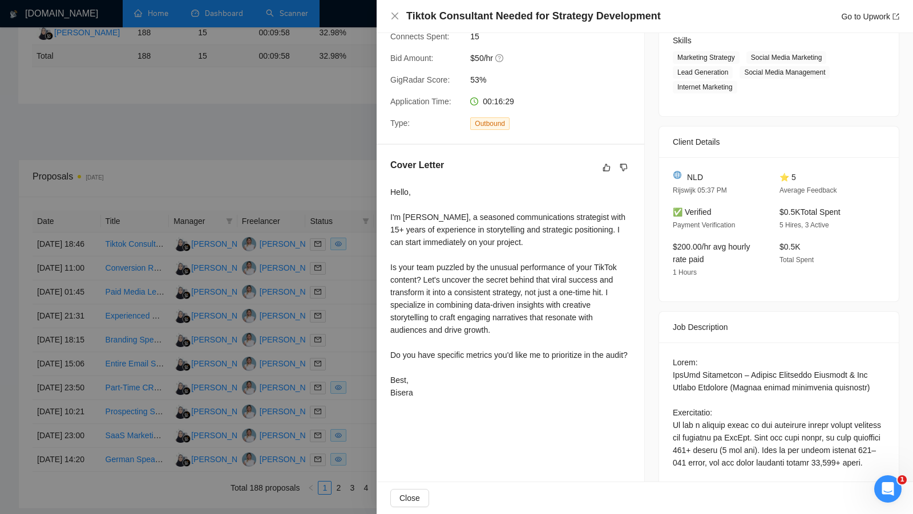
scroll to position [185, 0]
click at [359, 294] on div at bounding box center [456, 257] width 913 height 514
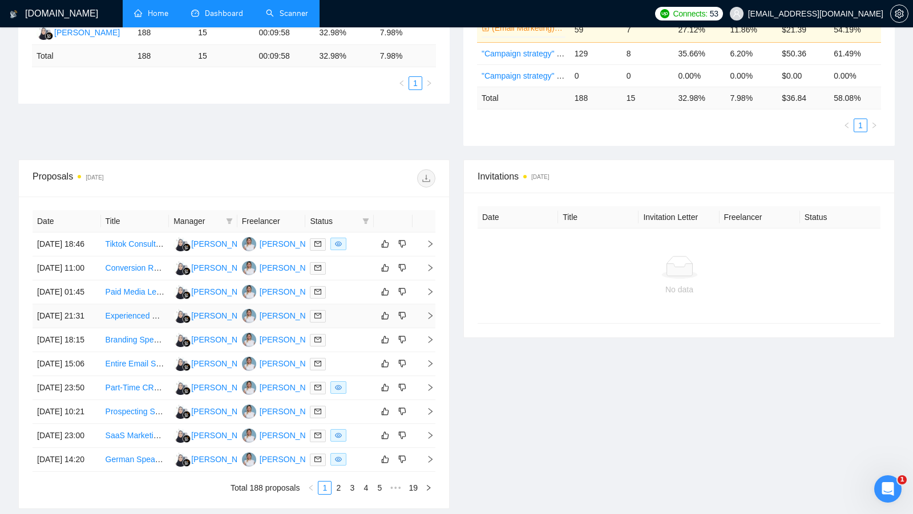
click at [347, 329] on td at bounding box center [339, 317] width 68 height 24
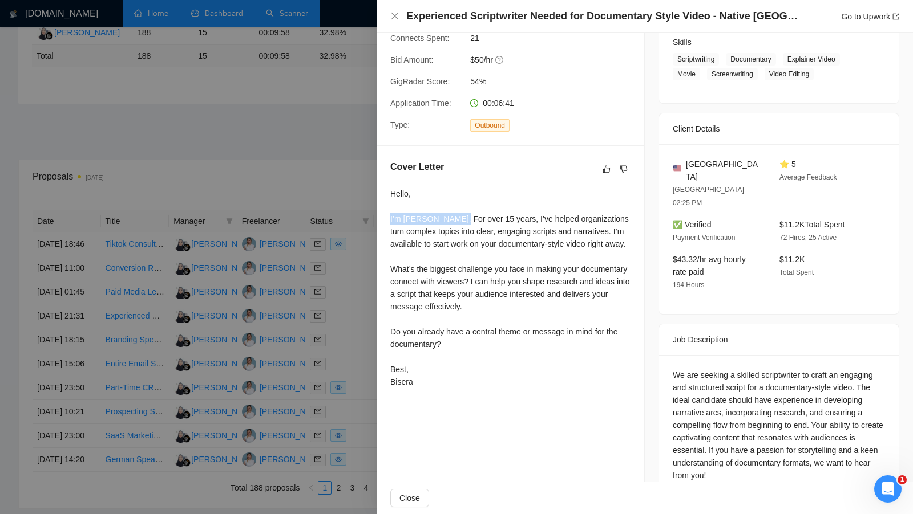
drag, startPoint x: 391, startPoint y: 218, endPoint x: 458, endPoint y: 218, distance: 67.3
click at [458, 218] on div "Hello, I’m Bisera Savoska. For over 15 years, I’ve helped organizations turn co…" at bounding box center [510, 288] width 240 height 201
click at [342, 183] on div at bounding box center [456, 257] width 913 height 514
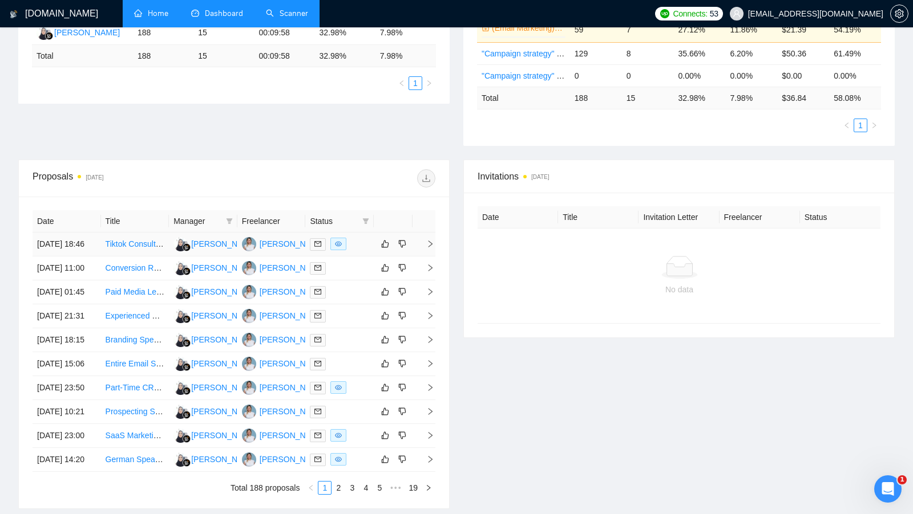
click at [358, 256] on td at bounding box center [339, 245] width 68 height 24
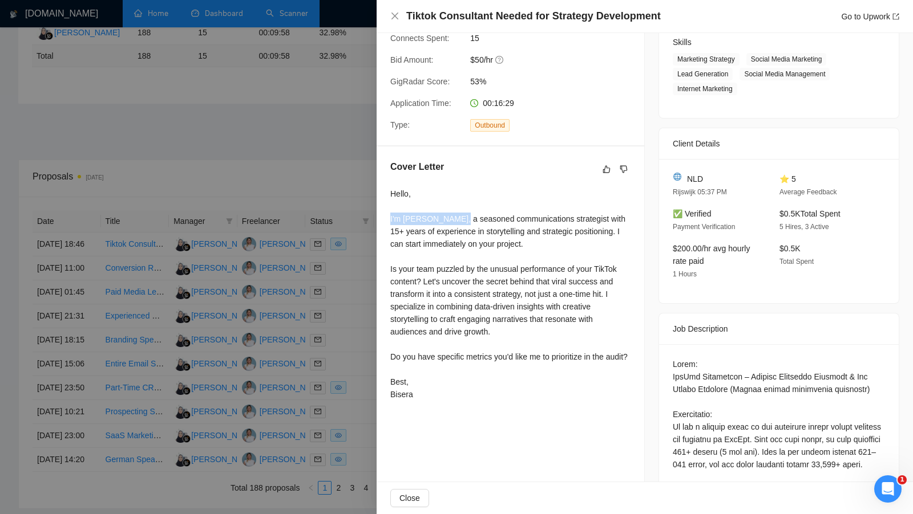
drag, startPoint x: 388, startPoint y: 216, endPoint x: 459, endPoint y: 218, distance: 70.8
click at [459, 218] on div "Cover Letter Hello, I'm Bisera Savoska, a seasoned communications strategist wi…" at bounding box center [509, 283] width 267 height 273
click at [461, 237] on div "Hello, I'm Bisera Savoska, a seasoned communications strategist with 15+ years …" at bounding box center [510, 294] width 240 height 213
drag, startPoint x: 456, startPoint y: 217, endPoint x: 379, endPoint y: 211, distance: 77.8
click at [379, 212] on div "Cover Letter Hello, I'm Bisera Savoska, a seasoned communications strategist wi…" at bounding box center [509, 283] width 267 height 273
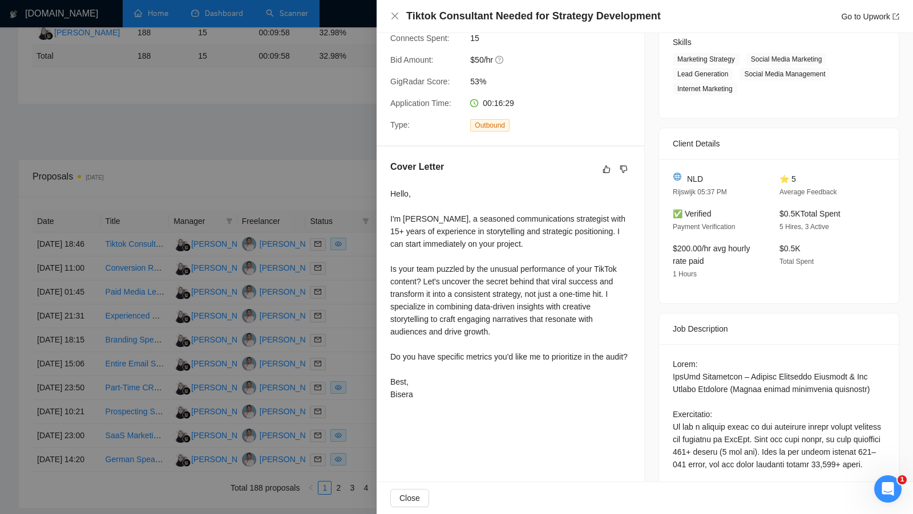
click at [435, 212] on div "Hello, I'm Bisera Savoska, a seasoned communications strategist with 15+ years …" at bounding box center [510, 294] width 240 height 213
drag, startPoint x: 388, startPoint y: 232, endPoint x: 427, endPoint y: 233, distance: 38.2
click at [427, 233] on div "Cover Letter Hello, I'm Bisera Savoska, a seasoned communications strategist wi…" at bounding box center [509, 283] width 267 height 273
drag, startPoint x: 424, startPoint y: 278, endPoint x: 384, endPoint y: 265, distance: 41.5
click at [385, 265] on div "Cover Letter Hello, I'm Bisera Savoska, a seasoned communications strategist wi…" at bounding box center [509, 283] width 267 height 273
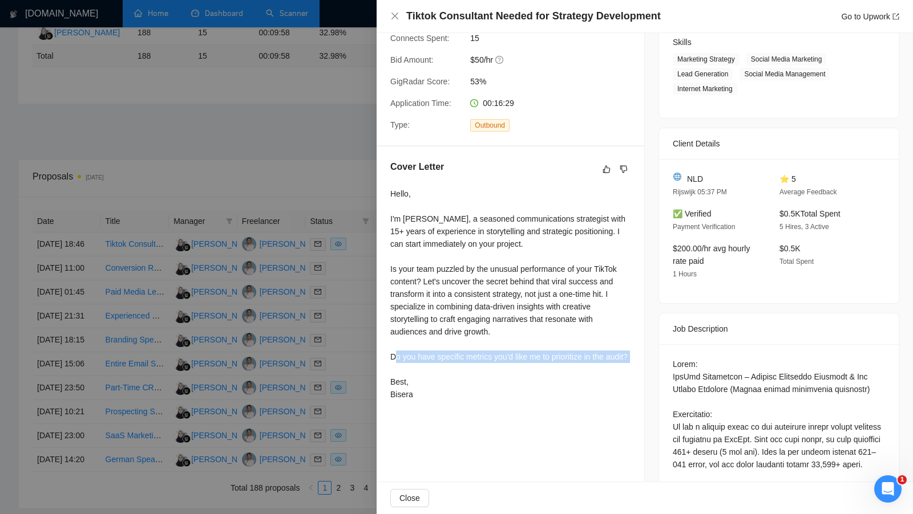
drag, startPoint x: 417, startPoint y: 368, endPoint x: 388, endPoint y: 356, distance: 30.9
click at [388, 355] on div "Cover Letter Hello, I'm Bisera Savoska, a seasoned communications strategist wi…" at bounding box center [509, 283] width 267 height 273
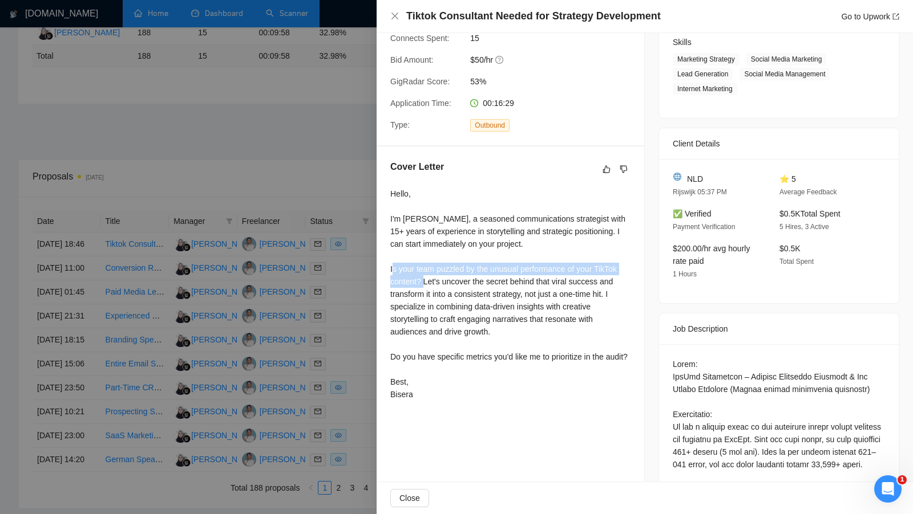
drag, startPoint x: 422, startPoint y: 281, endPoint x: 389, endPoint y: 268, distance: 35.4
click at [389, 268] on div "Cover Letter Hello, I'm Bisera Savoska, a seasoned communications strategist wi…" at bounding box center [509, 283] width 267 height 273
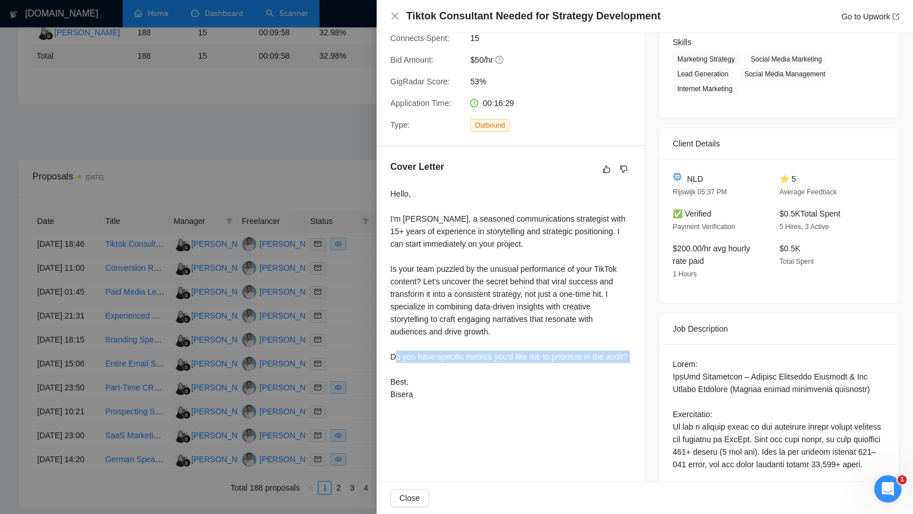
drag, startPoint x: 417, startPoint y: 368, endPoint x: 388, endPoint y: 361, distance: 30.0
click at [388, 360] on div "Cover Letter Hello, I'm Bisera Savoska, a seasoned communications strategist wi…" at bounding box center [509, 283] width 267 height 273
click at [429, 344] on div "Hello, I'm Bisera Savoska, a seasoned communications strategist with 15+ years …" at bounding box center [510, 294] width 240 height 213
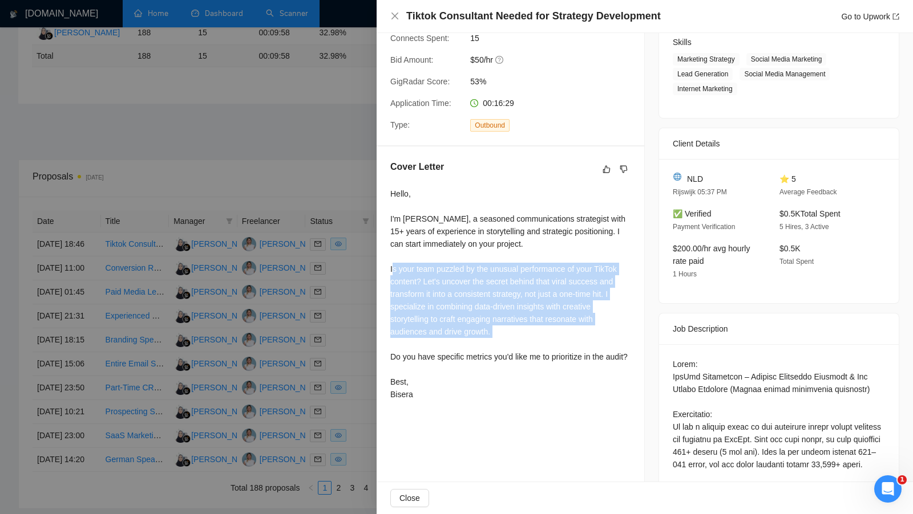
drag, startPoint x: 502, startPoint y: 334, endPoint x: 387, endPoint y: 266, distance: 133.9
click at [387, 266] on div "Cover Letter Hello, I'm Bisera Savoska, a seasoned communications strategist wi…" at bounding box center [509, 283] width 267 height 273
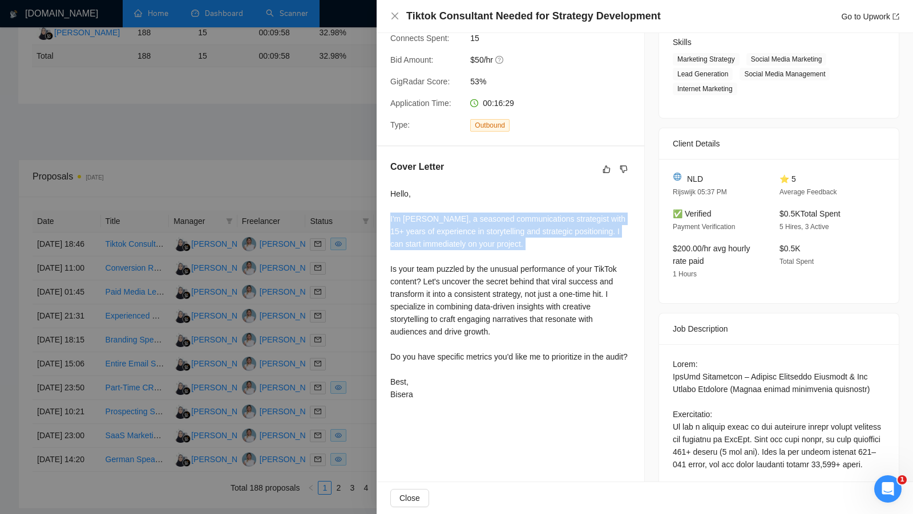
drag, startPoint x: 535, startPoint y: 245, endPoint x: 384, endPoint y: 216, distance: 153.3
click at [384, 216] on div "Cover Letter Hello, I'm Bisera Savoska, a seasoned communications strategist wi…" at bounding box center [509, 283] width 267 height 273
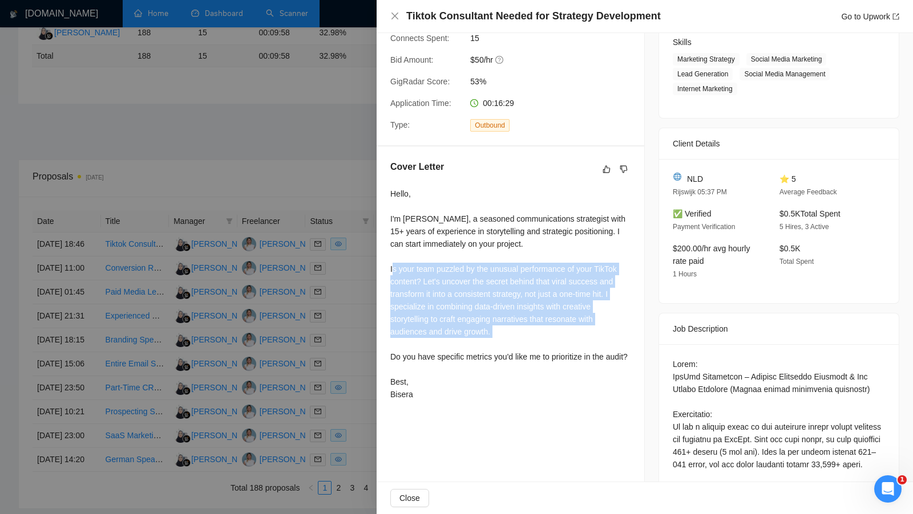
drag, startPoint x: 390, startPoint y: 267, endPoint x: 518, endPoint y: 330, distance: 142.6
click at [518, 330] on div "Hello, I'm Bisera Savoska, a seasoned communications strategist with 15+ years …" at bounding box center [510, 294] width 240 height 213
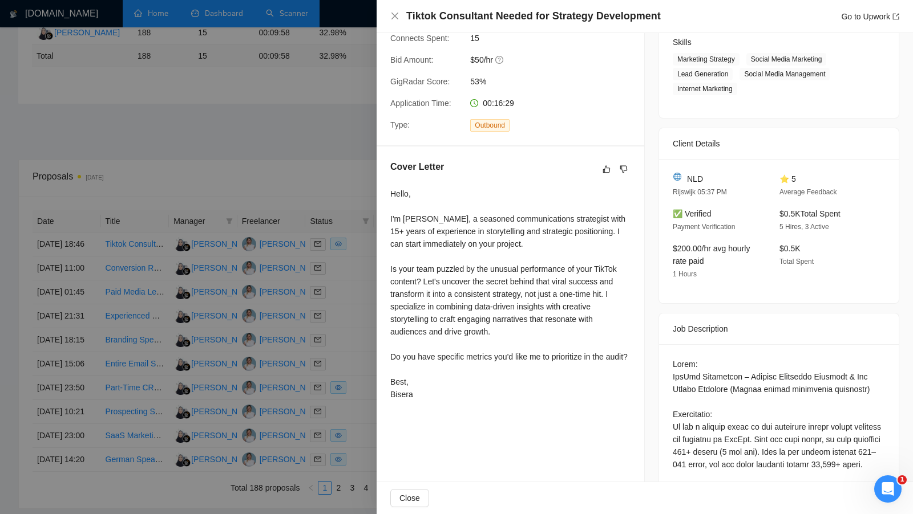
click at [337, 161] on div at bounding box center [456, 257] width 913 height 514
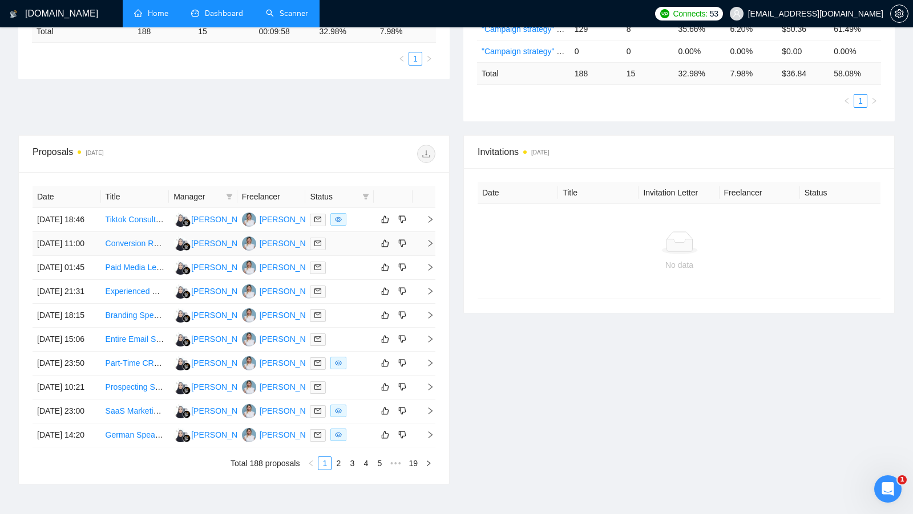
scroll to position [278, 0]
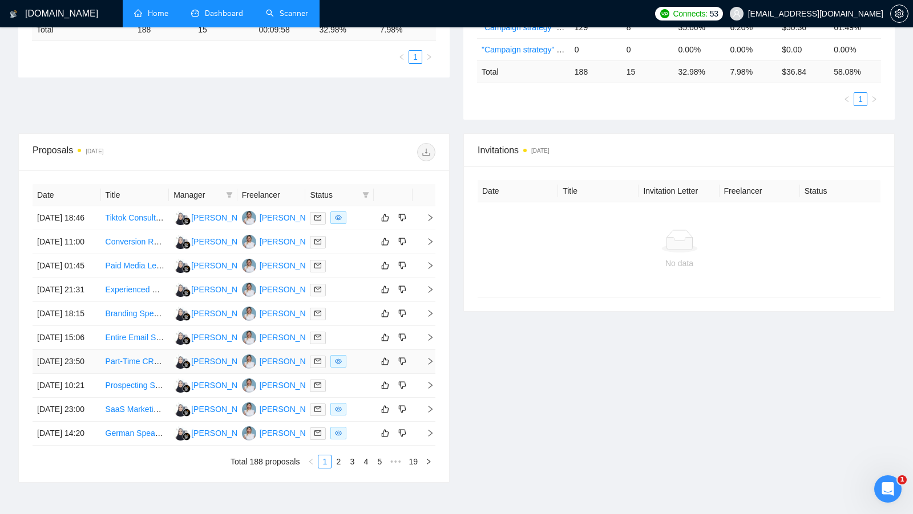
click at [360, 368] on div at bounding box center [339, 361] width 59 height 13
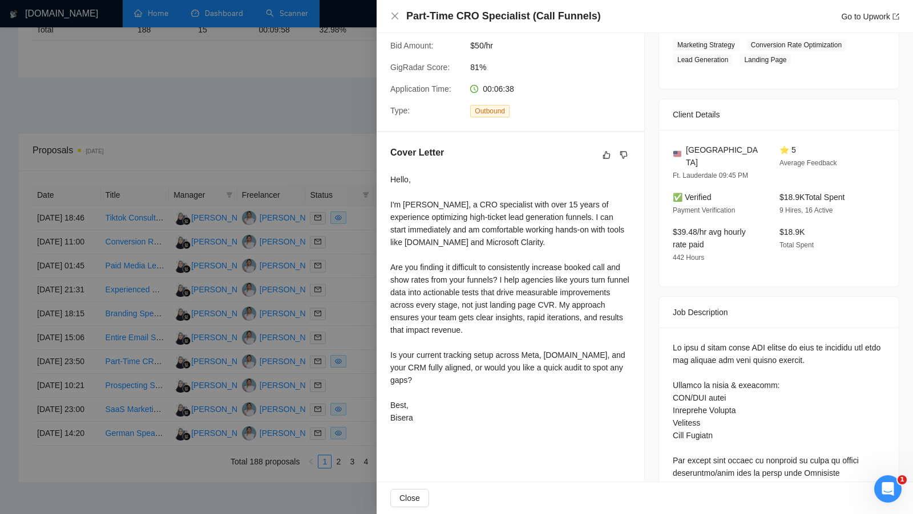
scroll to position [213, 0]
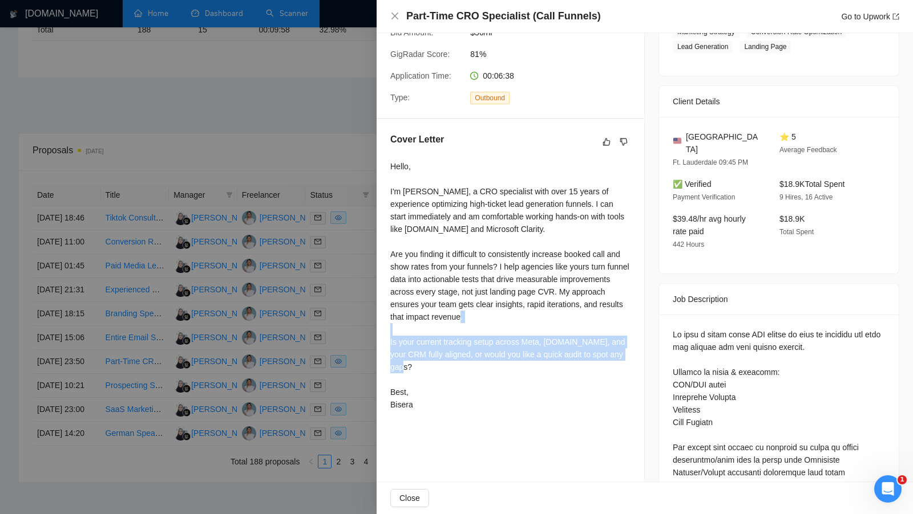
drag, startPoint x: 436, startPoint y: 363, endPoint x: 388, endPoint y: 342, distance: 52.3
click at [388, 342] on div "Cover Letter Hello, I'm Bisera S., a CRO specialist with over 15 years of exper…" at bounding box center [509, 274] width 267 height 310
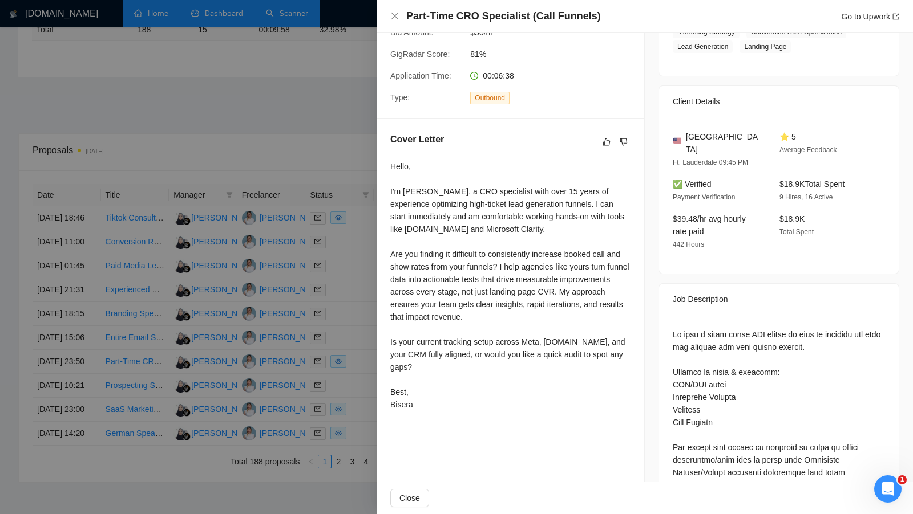
click at [469, 382] on div "Hello, I'm Bisera S., a CRO specialist with over 15 years of experience optimiz…" at bounding box center [510, 285] width 240 height 251
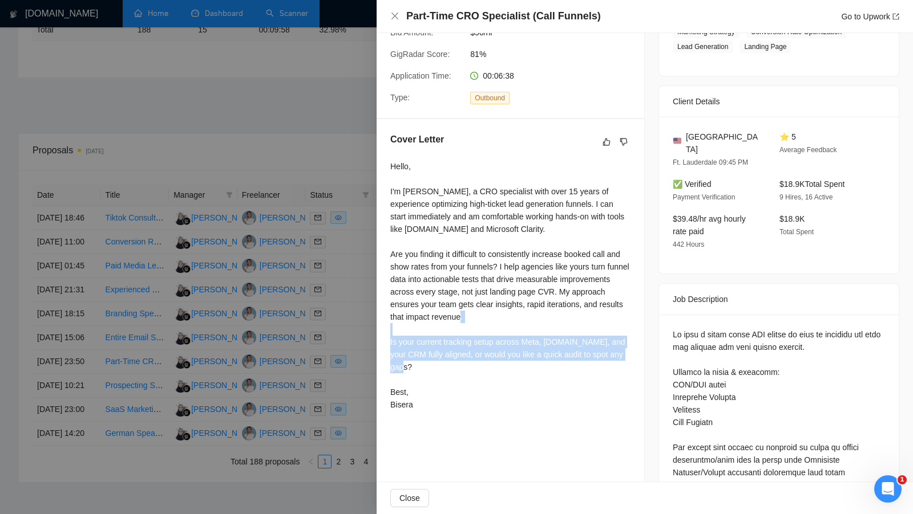
drag, startPoint x: 432, startPoint y: 364, endPoint x: 379, endPoint y: 337, distance: 59.7
click at [379, 336] on div "Cover Letter Hello, I'm Bisera S., a CRO specialist with over 15 years of exper…" at bounding box center [509, 274] width 267 height 310
click at [467, 351] on div "Hello, I'm Bisera S., a CRO specialist with over 15 years of experience optimiz…" at bounding box center [510, 285] width 240 height 251
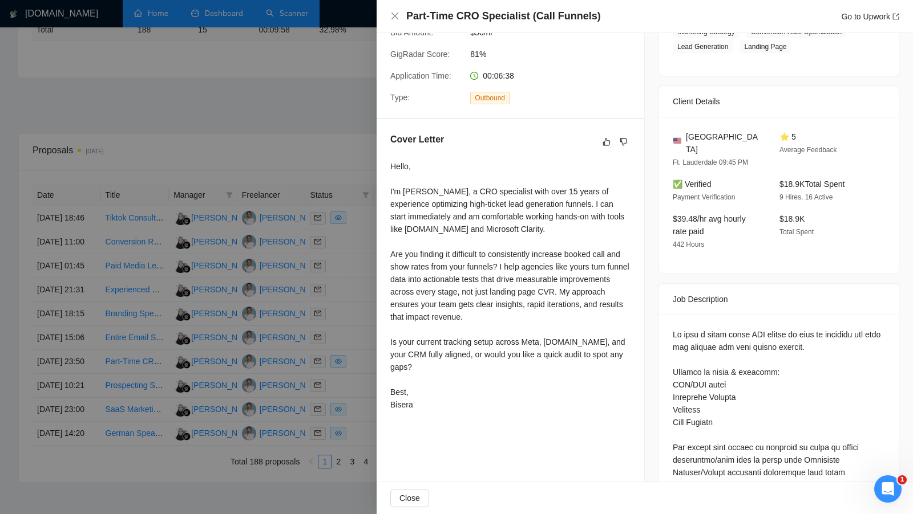
click at [354, 156] on div at bounding box center [456, 257] width 913 height 514
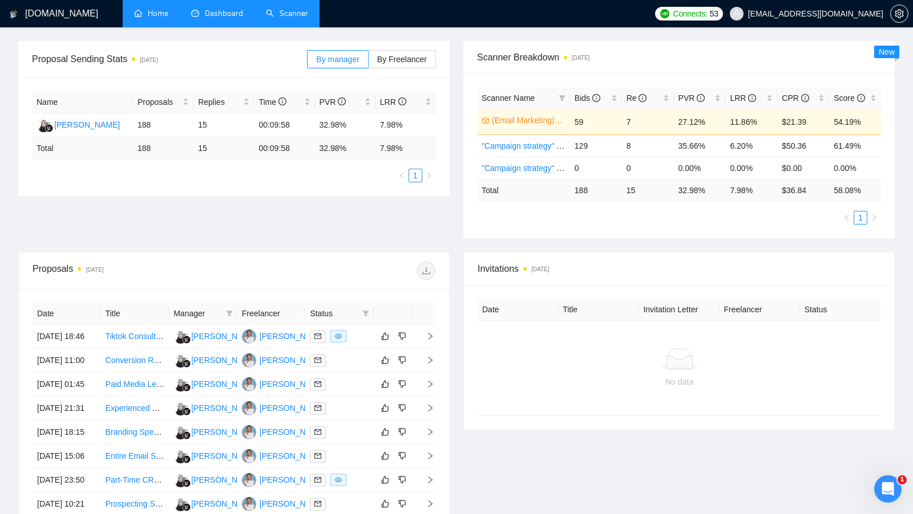
scroll to position [169, 0]
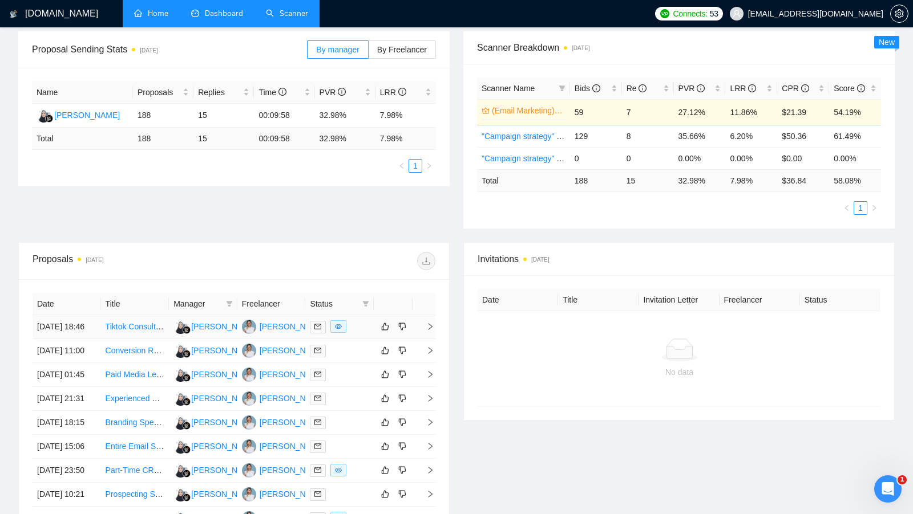
click at [367, 328] on div at bounding box center [339, 327] width 59 height 13
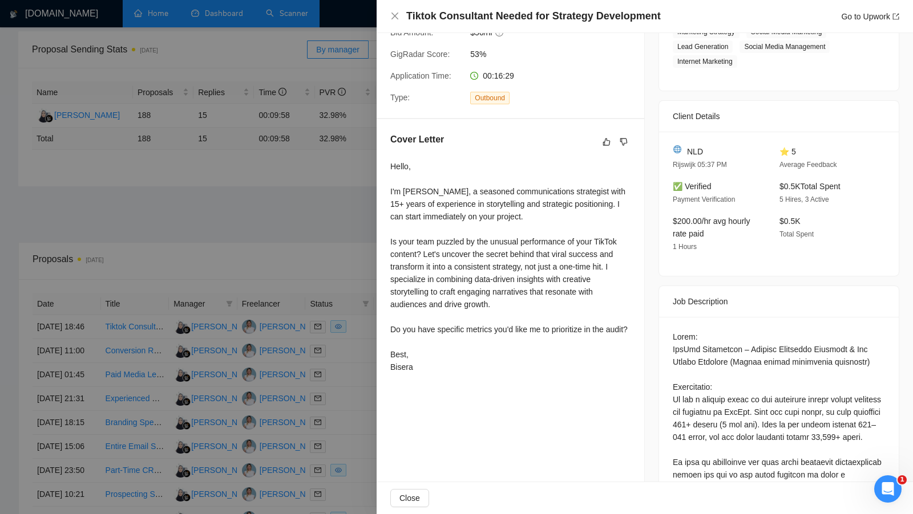
click at [322, 243] on div at bounding box center [456, 257] width 913 height 514
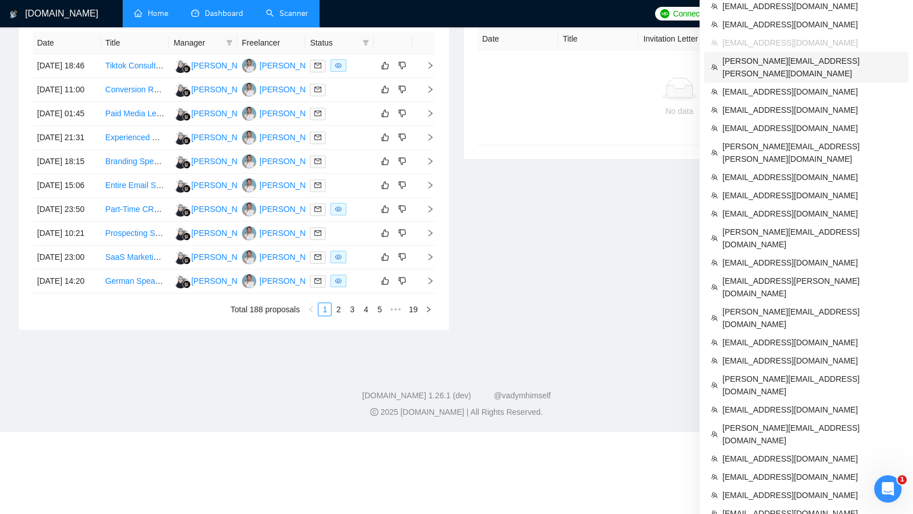
scroll to position [451, 0]
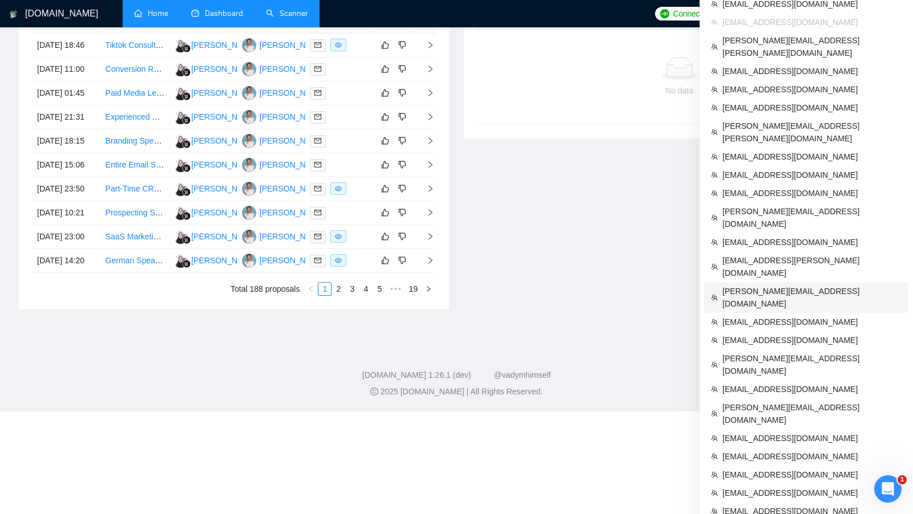
click at [772, 285] on span "[PERSON_NAME][EMAIL_ADDRESS][DOMAIN_NAME]" at bounding box center [811, 297] width 179 height 25
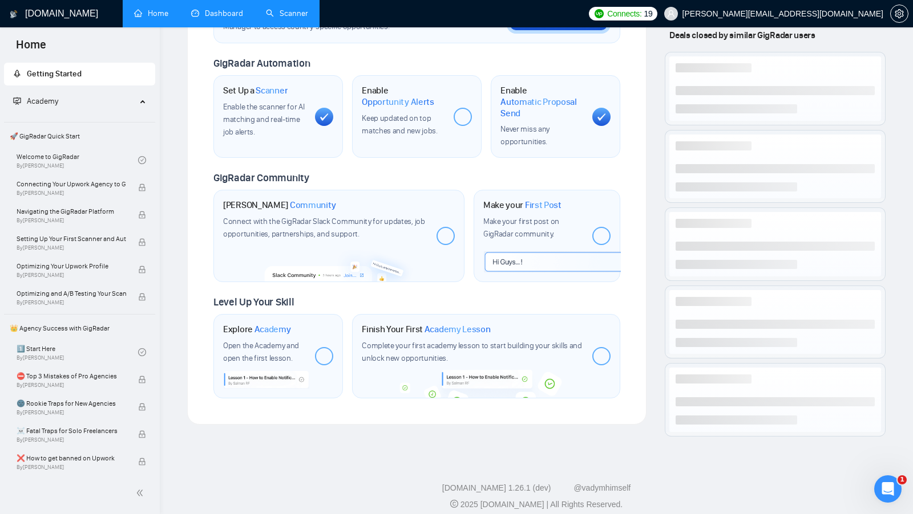
scroll to position [351, 0]
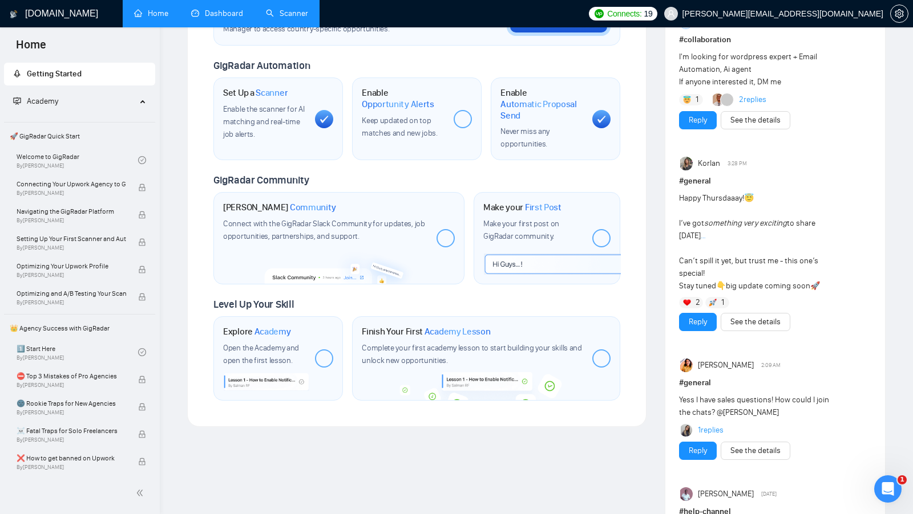
click at [215, 18] on link "Dashboard" at bounding box center [217, 14] width 52 height 10
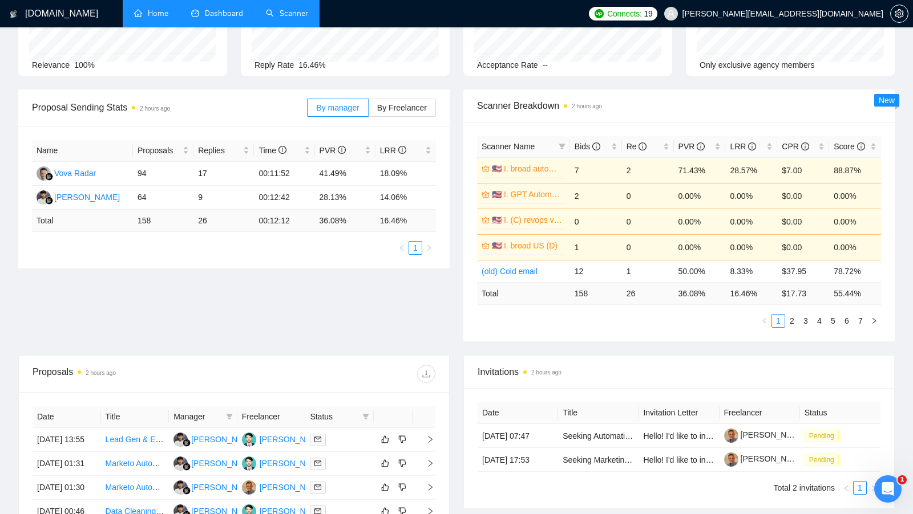
scroll to position [122, 0]
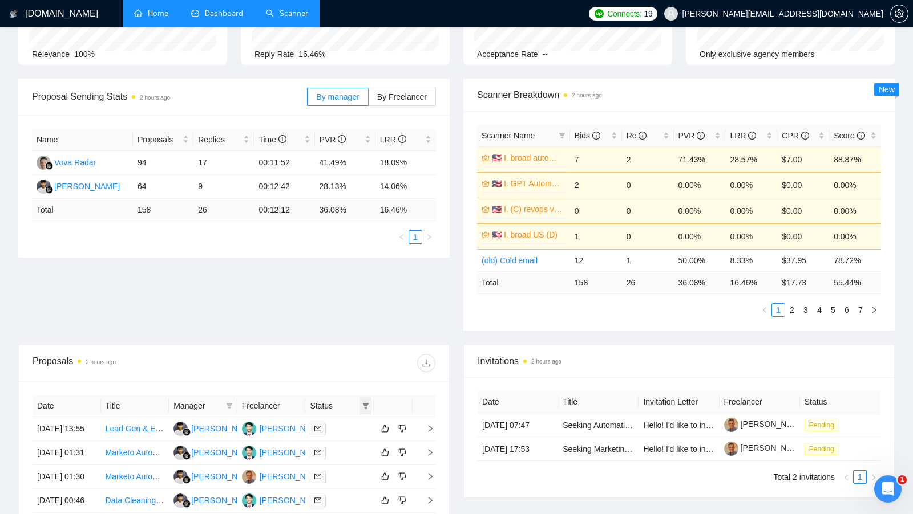
click at [368, 403] on icon "filter" at bounding box center [365, 406] width 7 height 7
click at [314, 416] on li "Chat" at bounding box center [336, 425] width 68 height 18
checkbox input "true"
click at [346, 378] on div "Proposals 2 hours ago" at bounding box center [234, 363] width 403 height 37
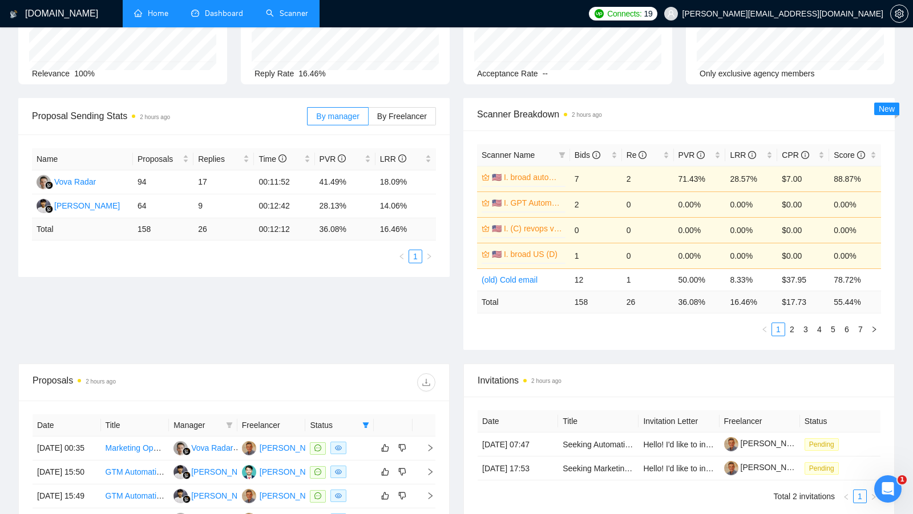
scroll to position [101, 0]
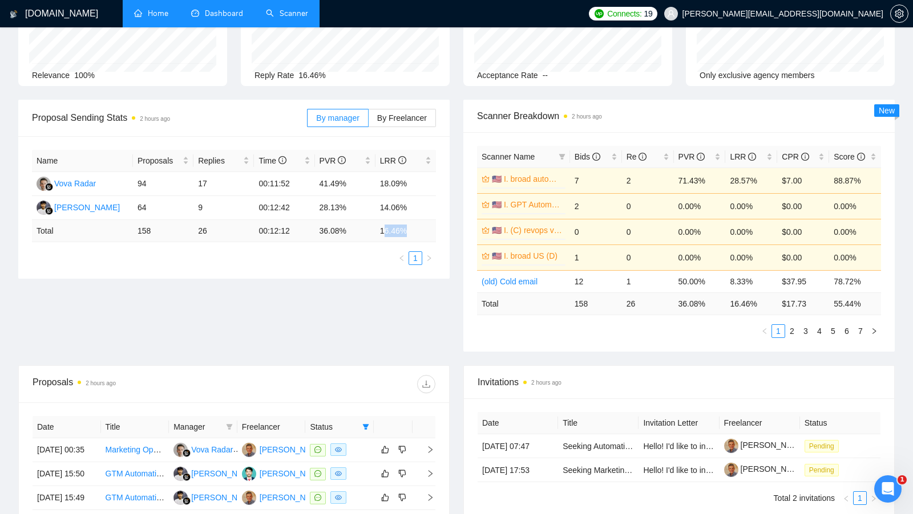
drag, startPoint x: 384, startPoint y: 230, endPoint x: 419, endPoint y: 230, distance: 34.8
click at [419, 230] on td "16.46 %" at bounding box center [405, 231] width 60 height 22
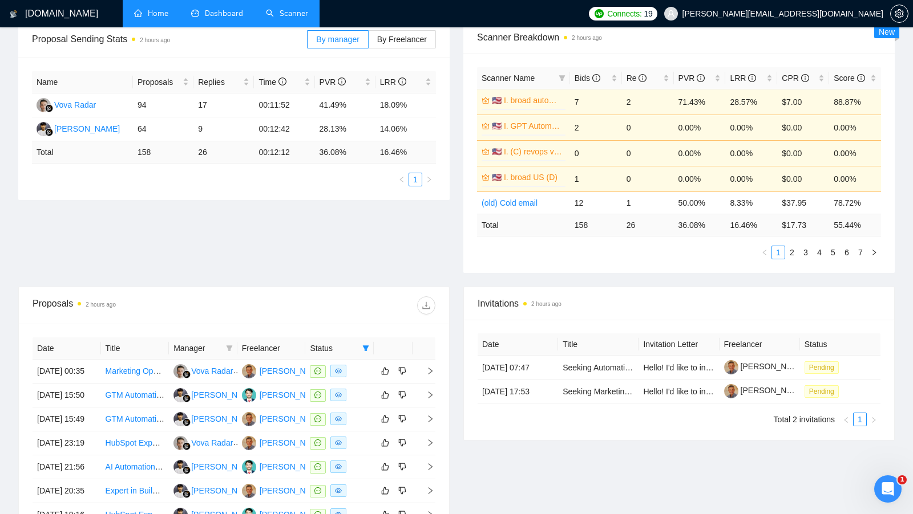
scroll to position [220, 0]
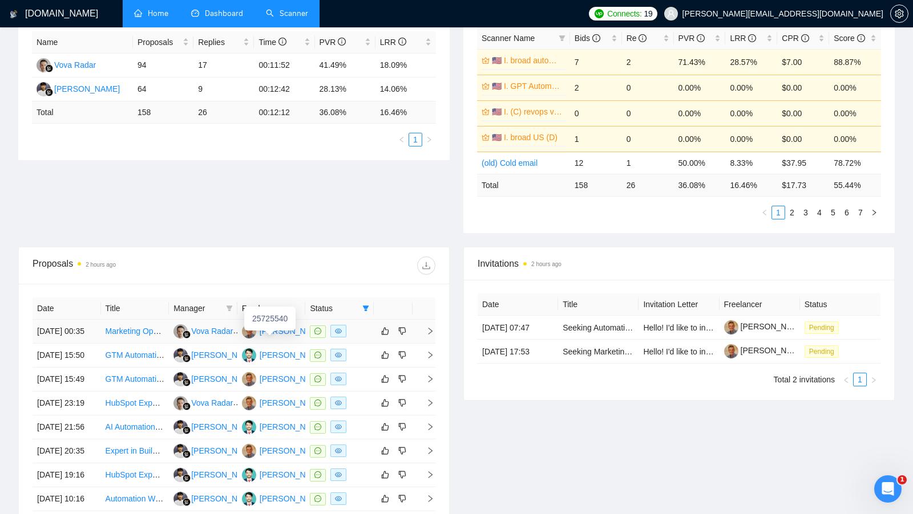
click at [285, 335] on div "[PERSON_NAME]" at bounding box center [292, 331] width 66 height 13
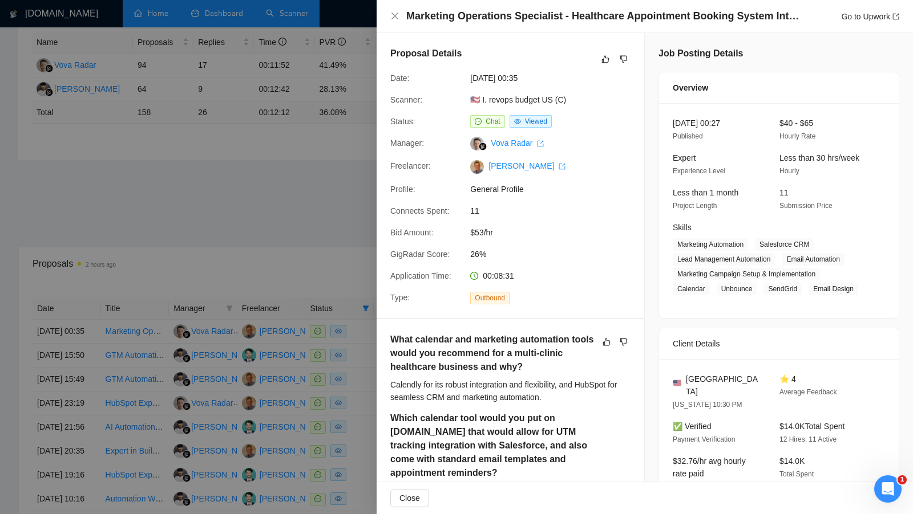
click at [327, 174] on div at bounding box center [456, 257] width 913 height 514
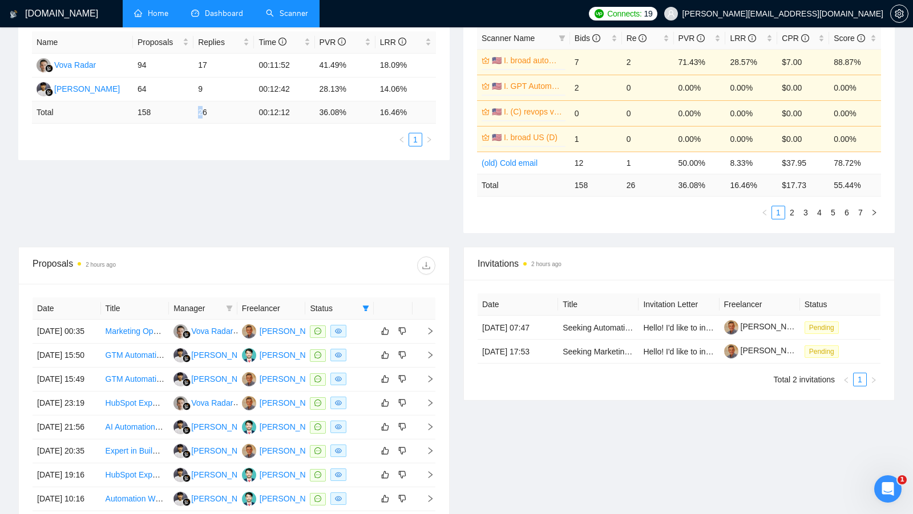
drag, startPoint x: 194, startPoint y: 111, endPoint x: 208, endPoint y: 112, distance: 14.3
click at [208, 112] on td "26" at bounding box center [223, 113] width 60 height 22
click at [331, 241] on div "Proposal Sending Stats 2 hours ago By manager By Freelancer Name Proposals Repl…" at bounding box center [456, 114] width 890 height 266
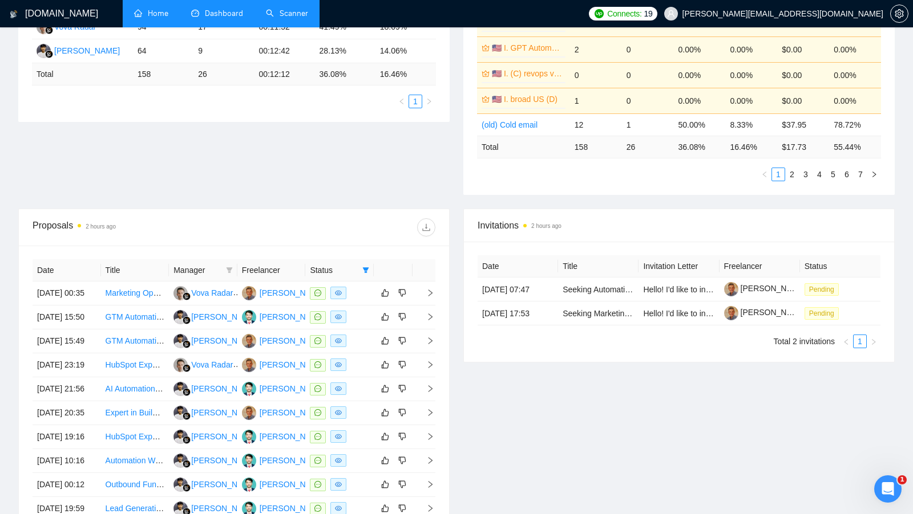
scroll to position [259, 0]
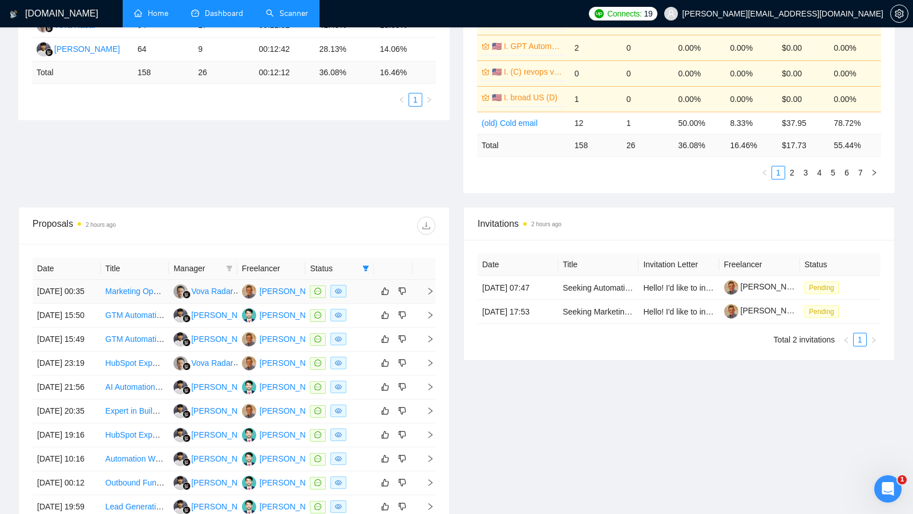
click at [358, 296] on div at bounding box center [339, 291] width 59 height 13
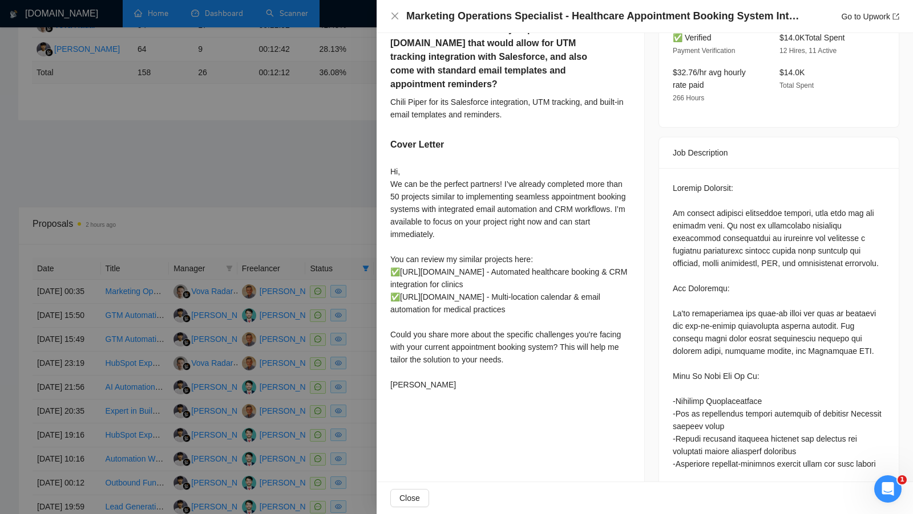
scroll to position [400, 0]
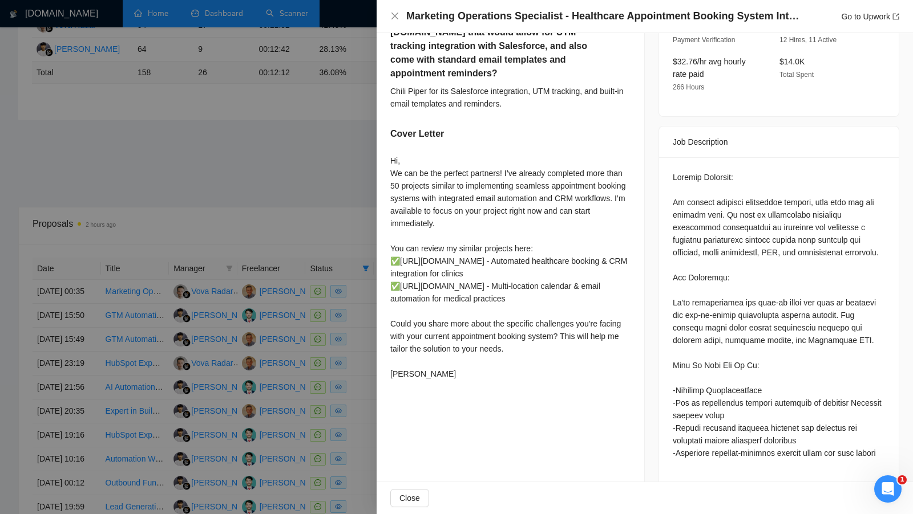
click at [348, 262] on div at bounding box center [456, 257] width 913 height 514
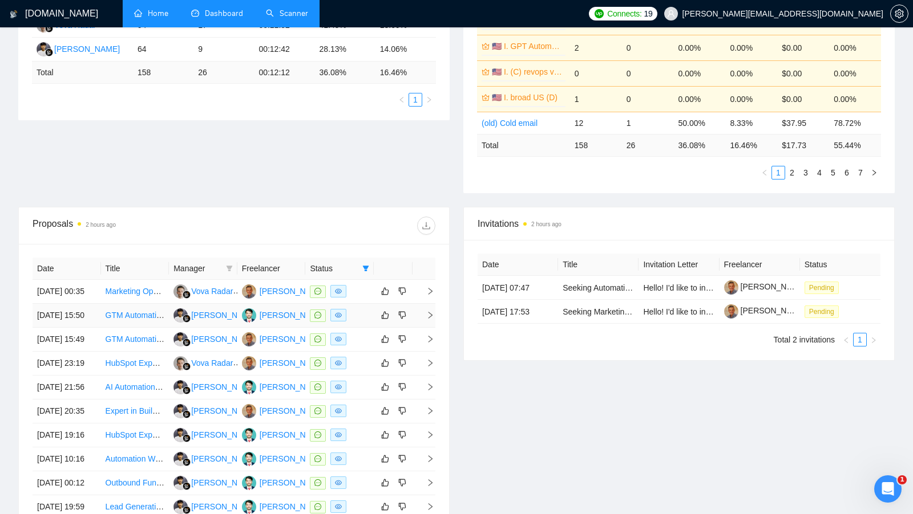
click at [354, 322] on div at bounding box center [339, 315] width 59 height 13
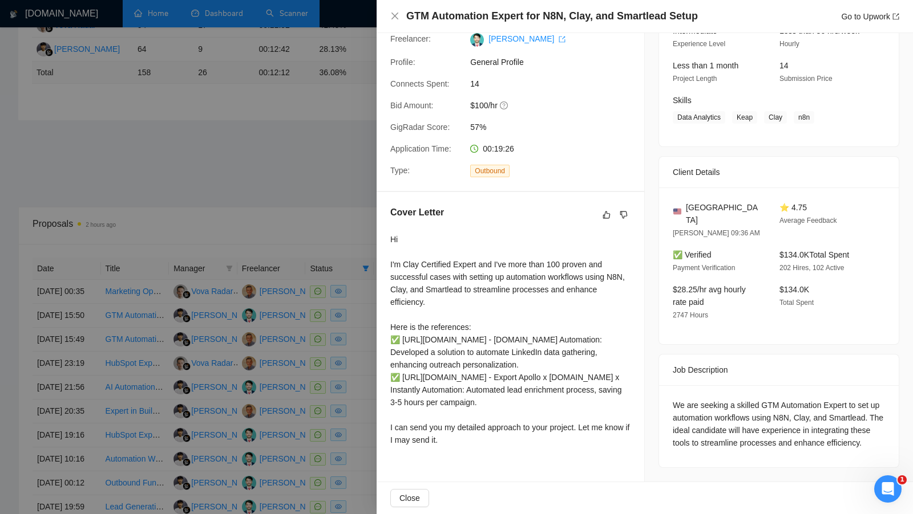
scroll to position [278, 0]
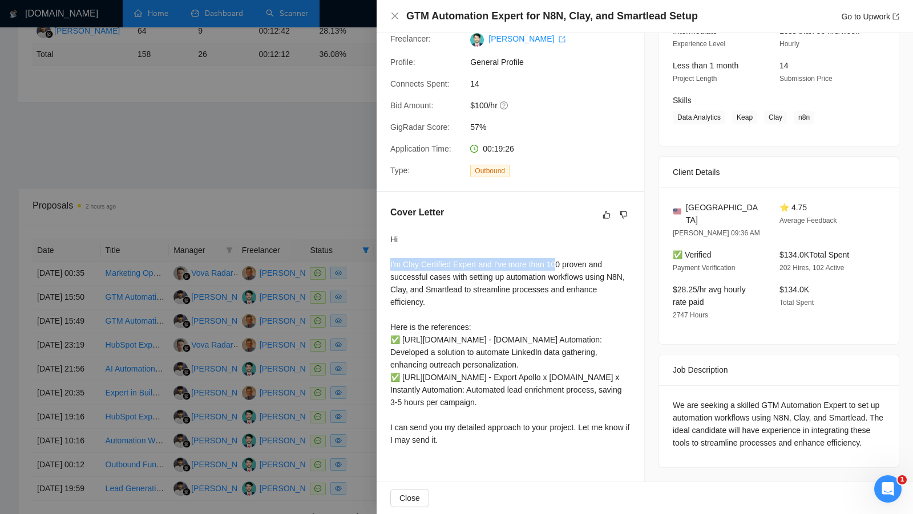
drag, startPoint x: 387, startPoint y: 231, endPoint x: 563, endPoint y: 234, distance: 176.3
click at [563, 234] on div "Cover Letter Hi I'm Clay Certified Expert and I've more than 100 proven and suc…" at bounding box center [509, 328] width 267 height 273
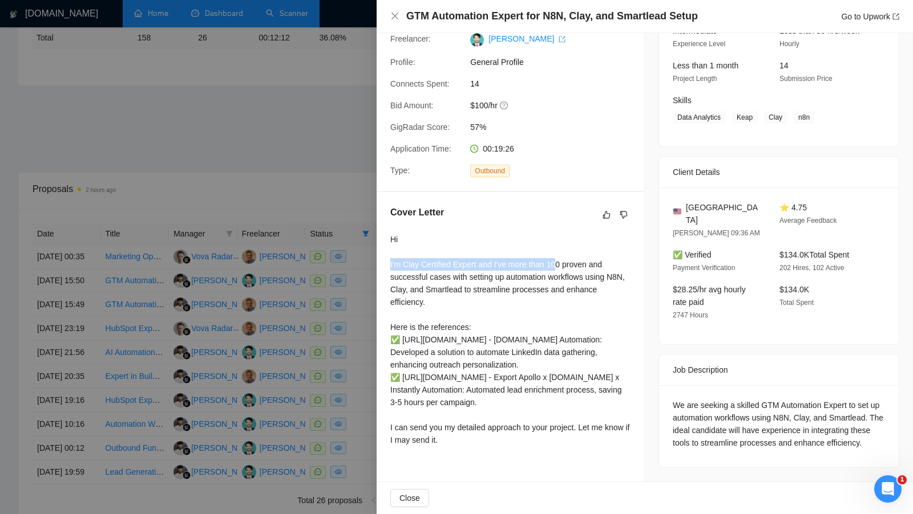
scroll to position [299, 0]
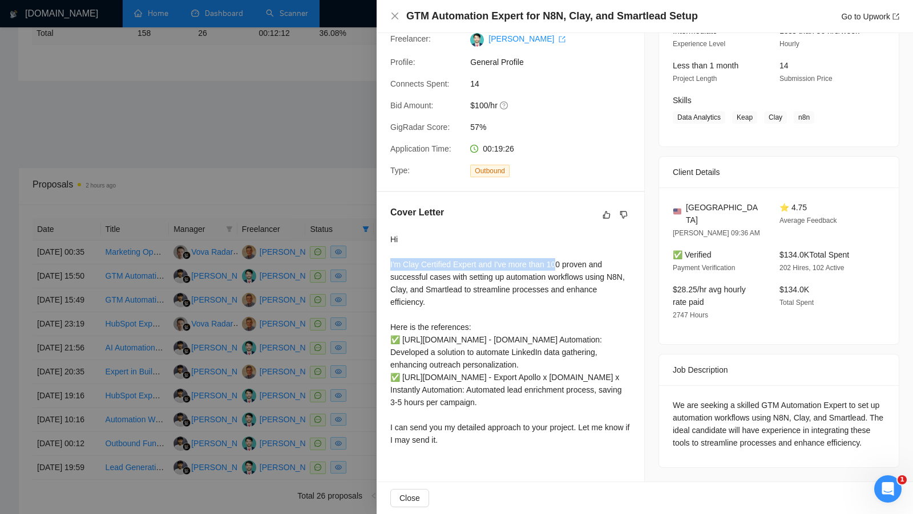
drag, startPoint x: 388, startPoint y: 293, endPoint x: 580, endPoint y: 419, distance: 229.8
click at [580, 419] on div "Cover Letter Hi I'm Clay Certified Expert and I've more than 100 proven and suc…" at bounding box center [509, 328] width 267 height 273
click at [580, 419] on div "Hi I'm Clay Certified Expert and I've more than 100 proven and successful cases…" at bounding box center [510, 339] width 240 height 213
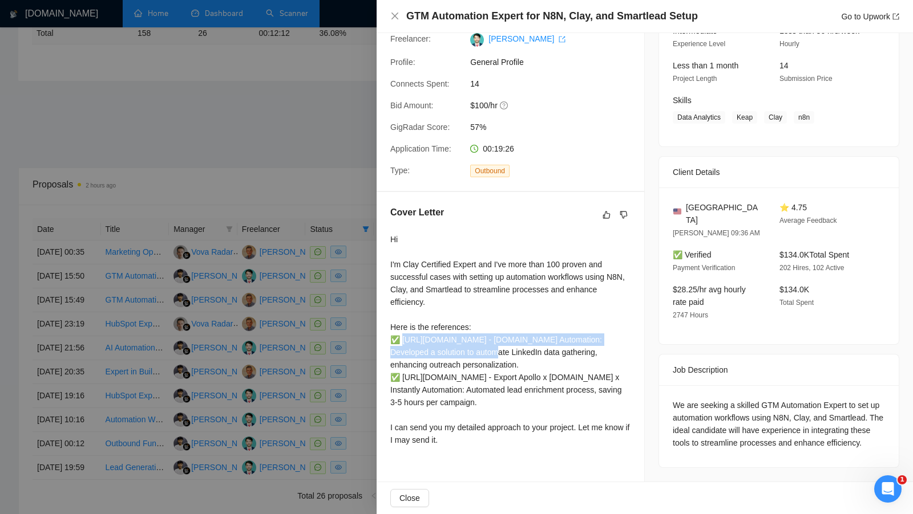
drag, startPoint x: 389, startPoint y: 317, endPoint x: 490, endPoint y: 337, distance: 103.6
click at [492, 336] on div "Cover Letter Hi I'm Clay Certified Expert and I've more than 100 proven and suc…" at bounding box center [509, 328] width 267 height 273
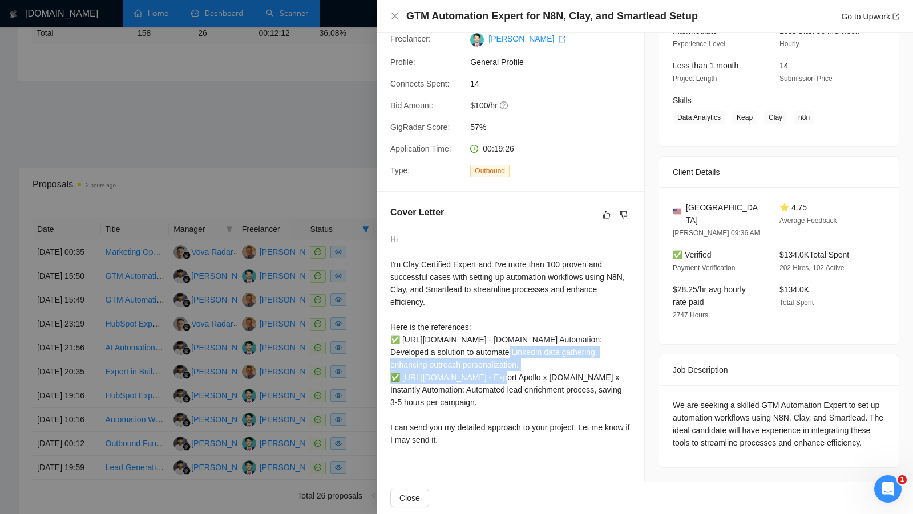
drag, startPoint x: 501, startPoint y: 334, endPoint x: 622, endPoint y: 348, distance: 121.2
click at [622, 348] on div "Hi I'm Clay Certified Expert and I've more than 100 proven and successful cases…" at bounding box center [510, 339] width 240 height 213
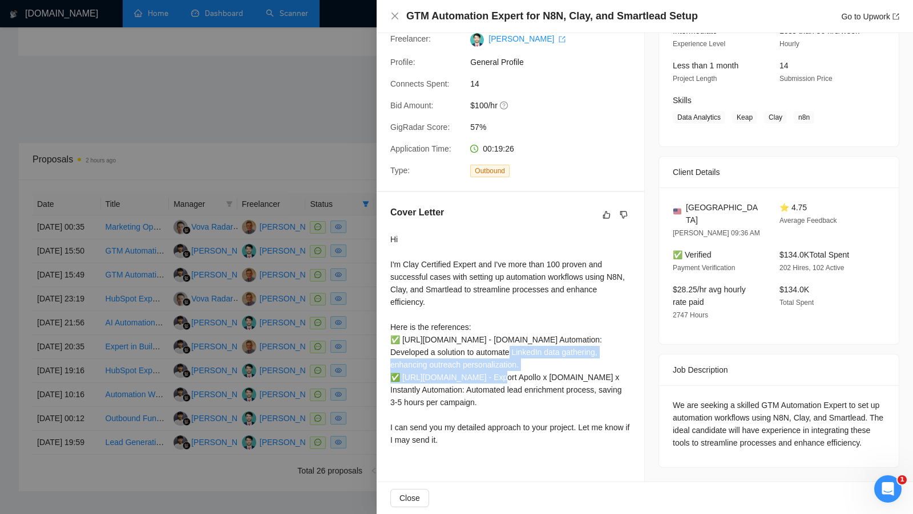
scroll to position [325, 0]
drag, startPoint x: 467, startPoint y: 461, endPoint x: 387, endPoint y: 445, distance: 81.4
click at [387, 445] on div "Cover Letter Hi I'm Clay Certified Expert and I've more than 100 proven and suc…" at bounding box center [509, 328] width 267 height 273
click at [362, 391] on div at bounding box center [456, 257] width 913 height 514
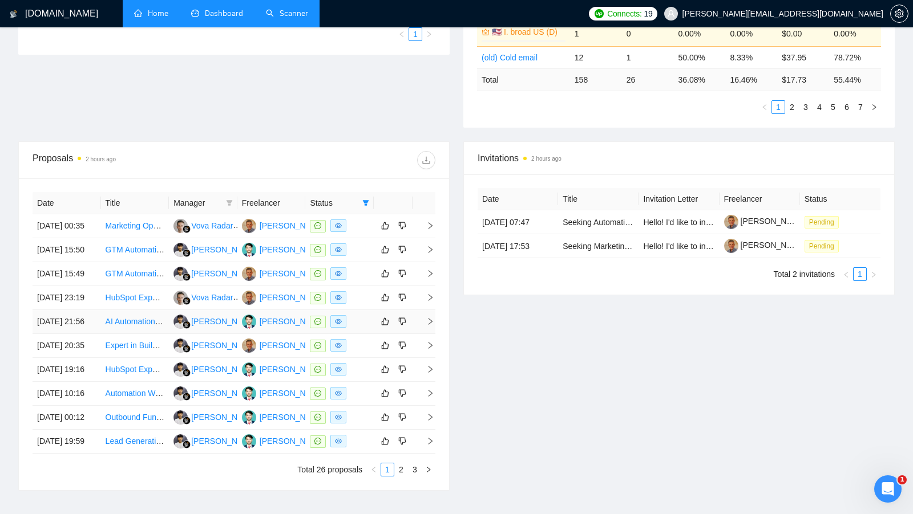
click at [360, 334] on td at bounding box center [339, 322] width 68 height 24
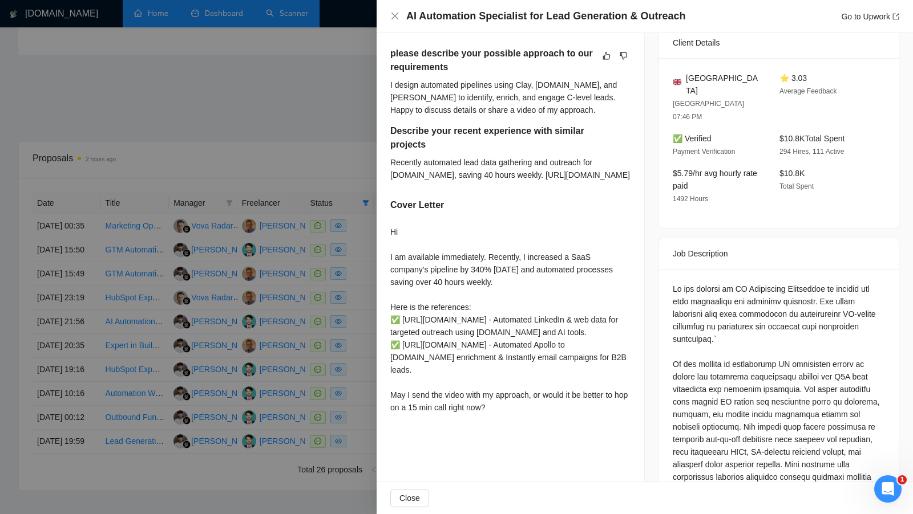
scroll to position [287, 0]
drag, startPoint x: 468, startPoint y: 318, endPoint x: 519, endPoint y: 318, distance: 50.8
click at [519, 318] on div "Hi I am available immediately. Recently, I increased a SaaS company's pipeline …" at bounding box center [510, 319] width 240 height 188
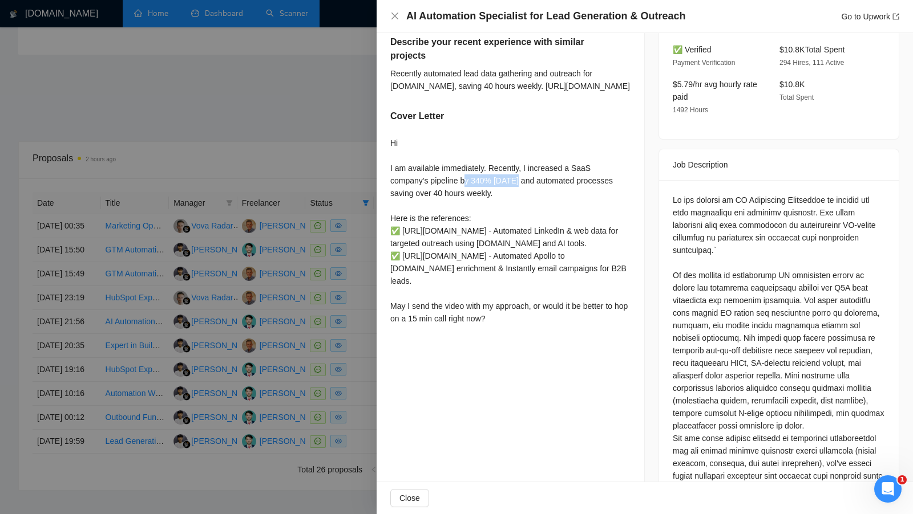
scroll to position [377, 0]
drag, startPoint x: 510, startPoint y: 404, endPoint x: 393, endPoint y: 392, distance: 118.2
click at [393, 323] on div "Hi I am available immediately. Recently, I increased a SaaS company's pipeline …" at bounding box center [510, 229] width 240 height 188
click at [362, 388] on div at bounding box center [456, 257] width 913 height 514
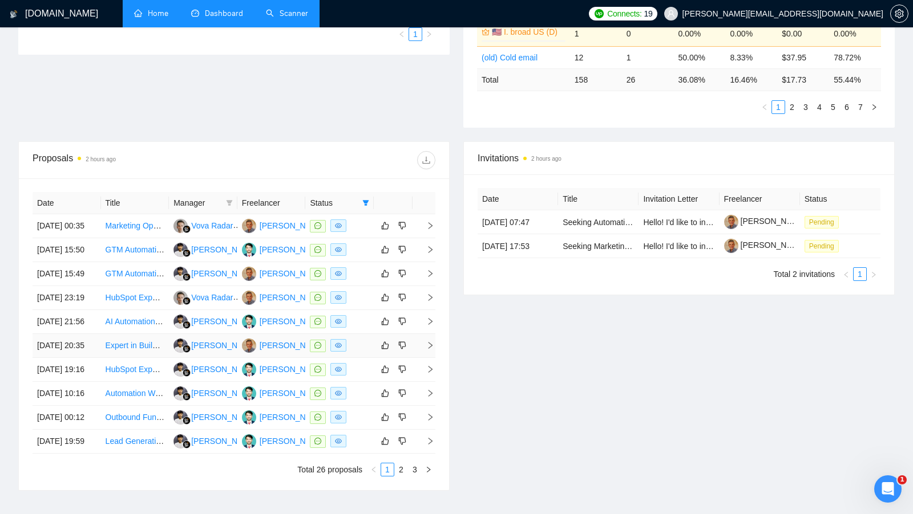
scroll to position [338, 0]
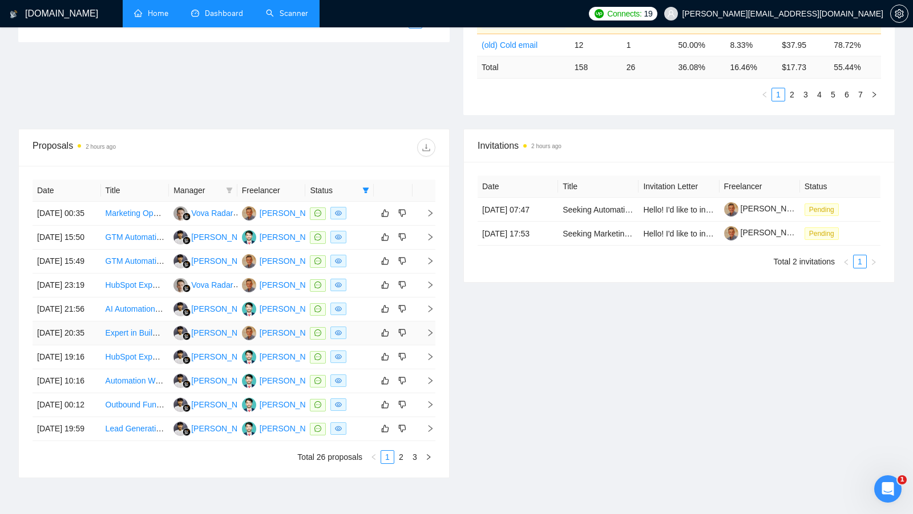
click at [362, 340] on div at bounding box center [339, 333] width 59 height 13
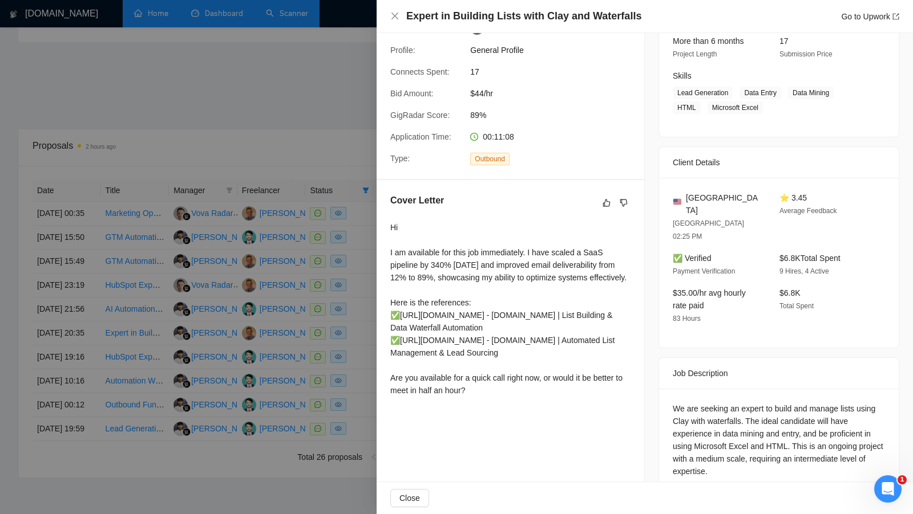
click at [356, 278] on div at bounding box center [456, 257] width 913 height 514
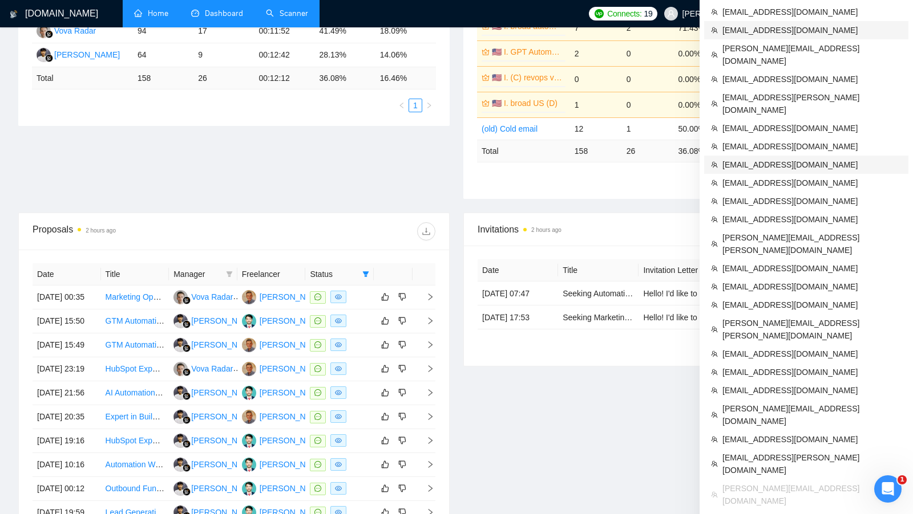
scroll to position [265, 0]
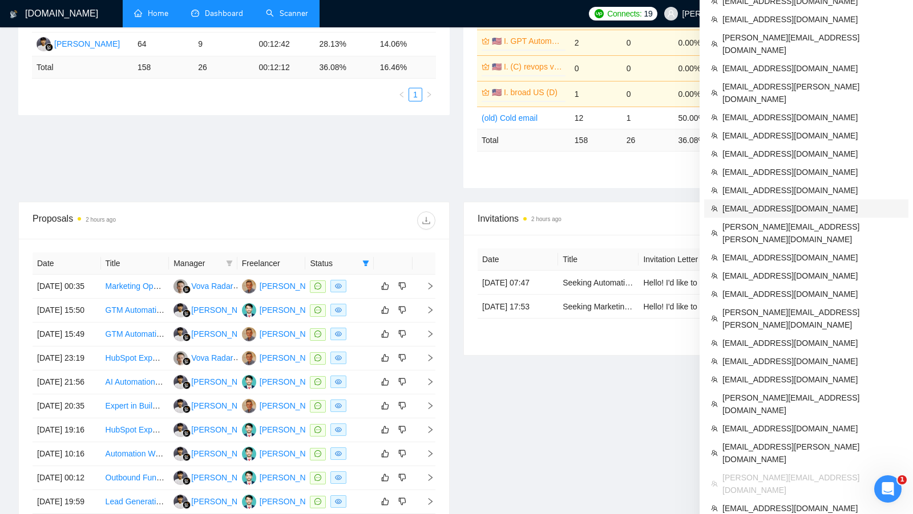
click at [808, 202] on span "my.red.aurora@gmail.com" at bounding box center [811, 208] width 179 height 13
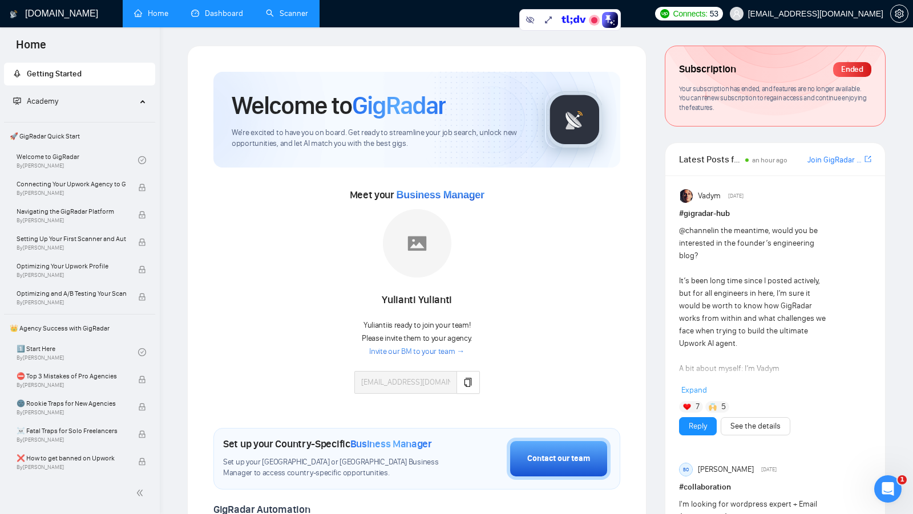
click at [224, 9] on link "Dashboard" at bounding box center [217, 14] width 52 height 10
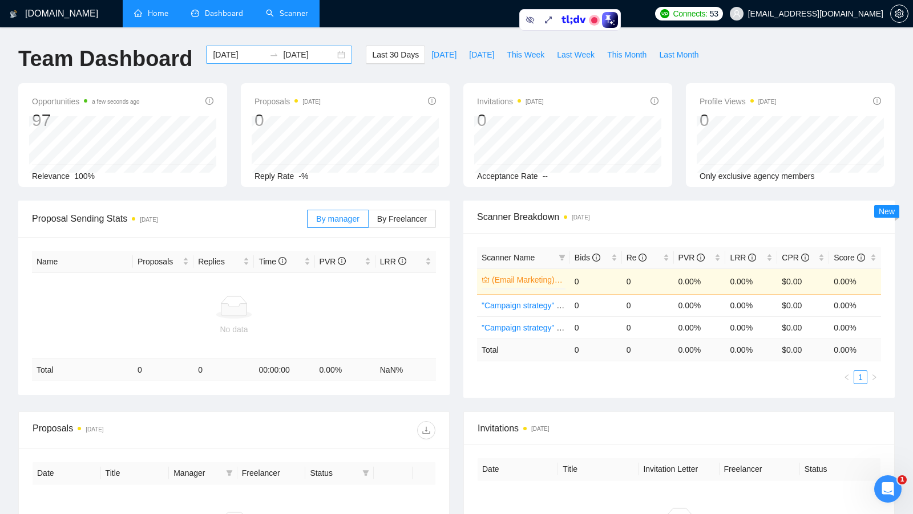
click at [331, 54] on div "2025-09-09 2025-10-09" at bounding box center [279, 55] width 146 height 18
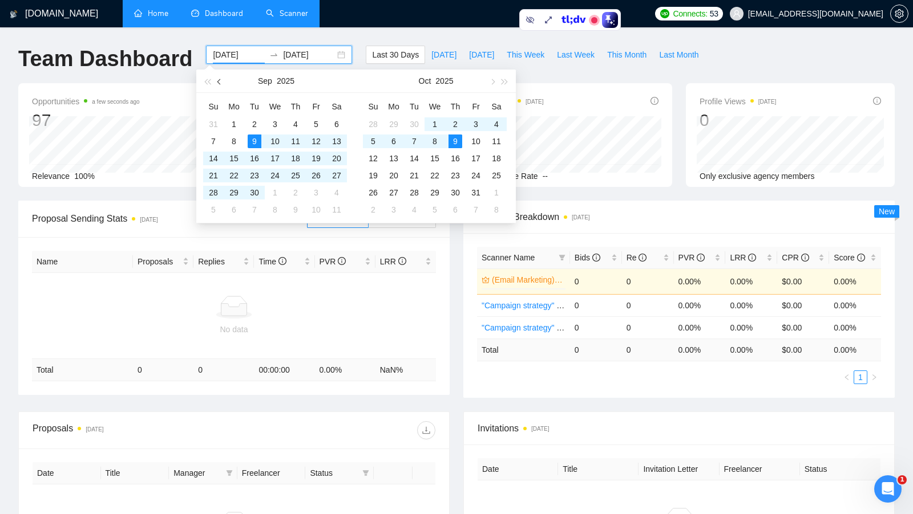
click at [222, 84] on button "button" at bounding box center [219, 81] width 13 height 23
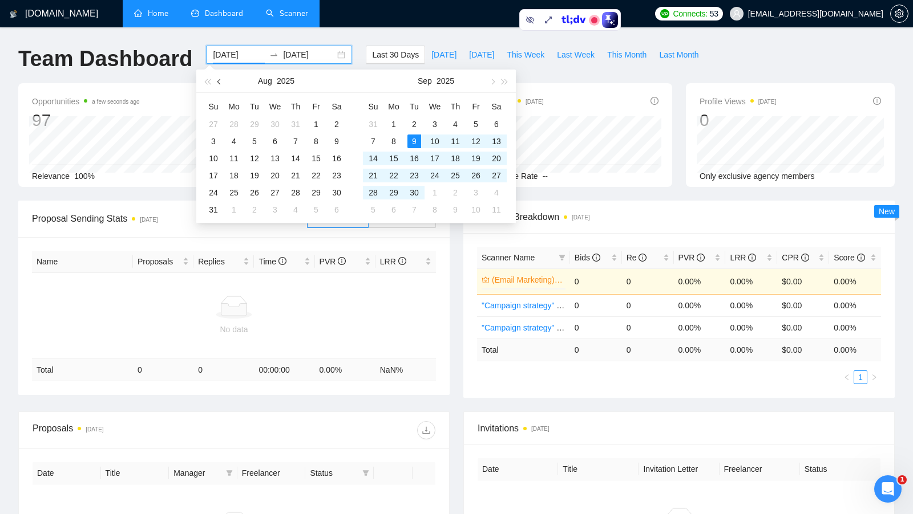
click at [222, 84] on button "button" at bounding box center [219, 81] width 13 height 23
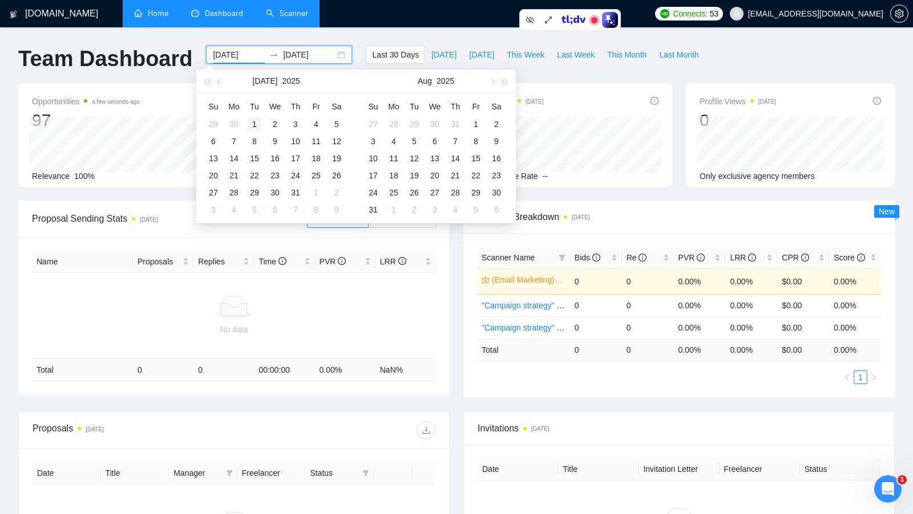
type input "2025-07-01"
click at [254, 120] on div "1" at bounding box center [255, 124] width 14 height 14
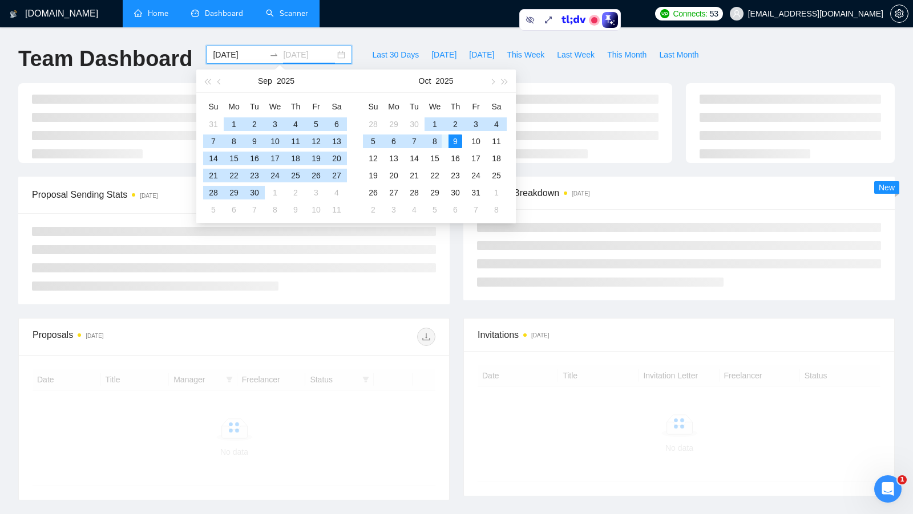
type input "[DATE]"
click at [460, 140] on div "9" at bounding box center [455, 142] width 14 height 14
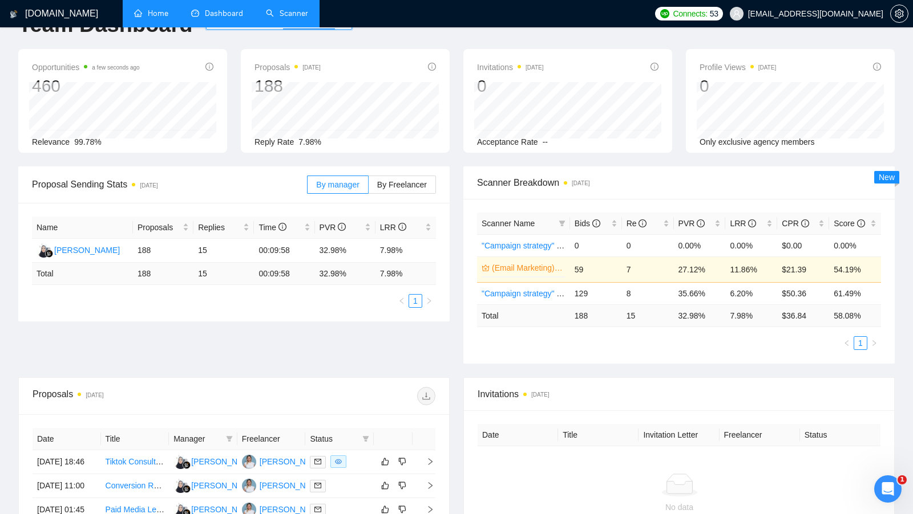
scroll to position [32, 0]
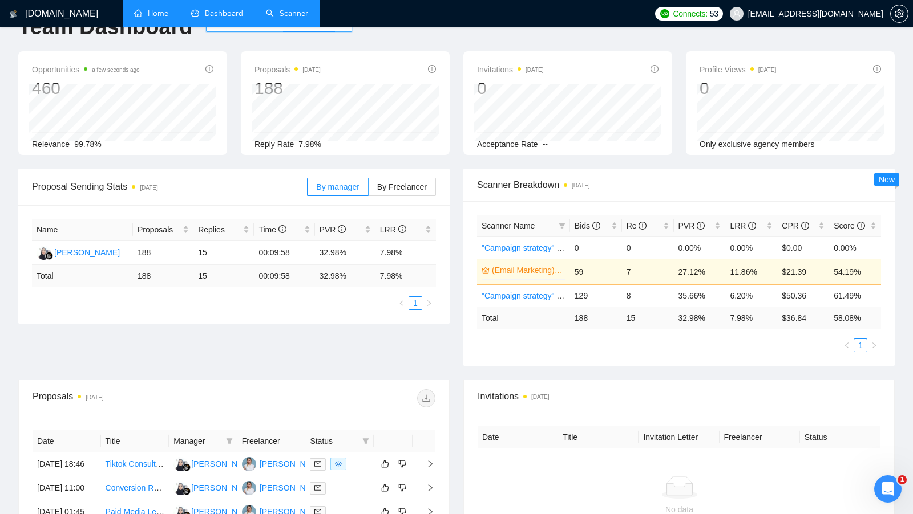
click at [298, 15] on link "Scanner" at bounding box center [287, 14] width 42 height 10
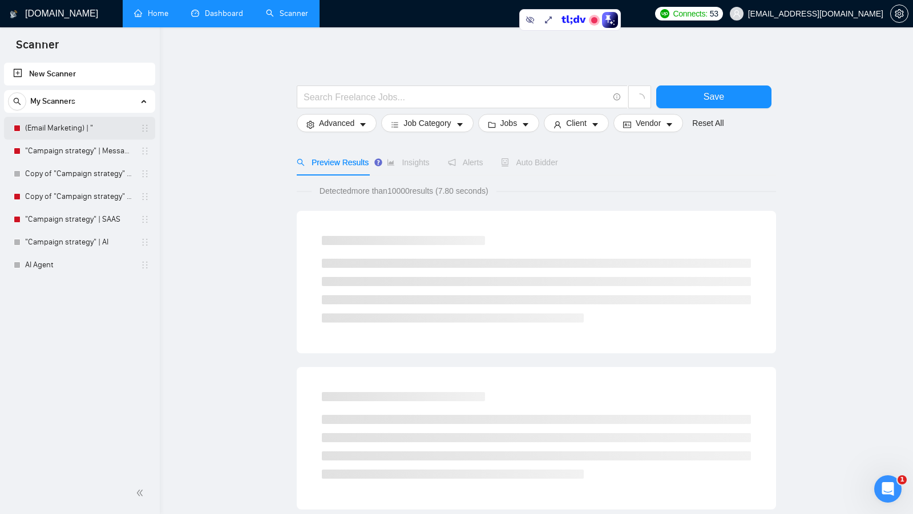
click at [59, 124] on link "(Email Marketing) | "" at bounding box center [79, 128] width 108 height 23
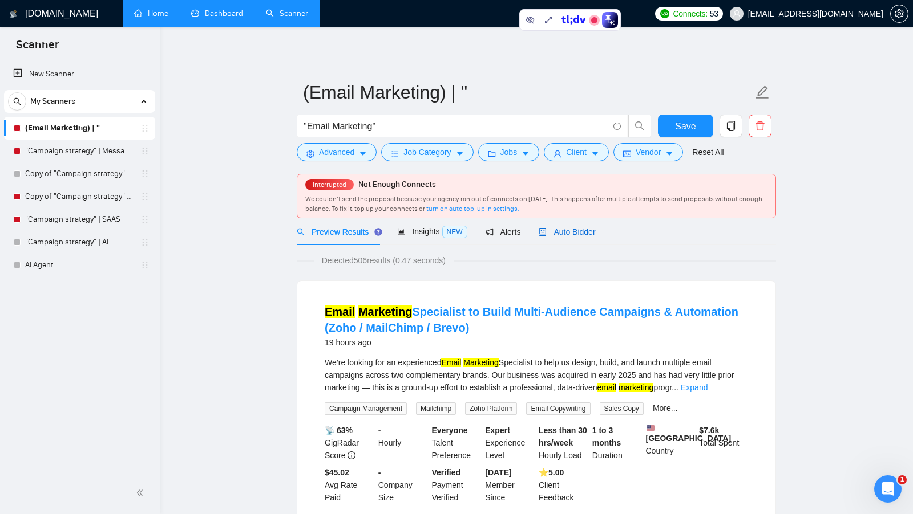
click at [572, 237] on div "Auto Bidder" at bounding box center [566, 232] width 56 height 13
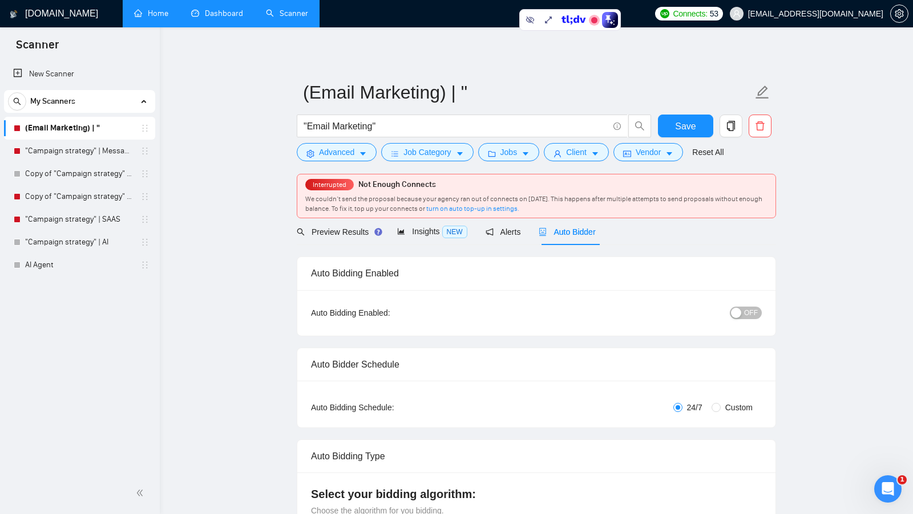
checkbox input "true"
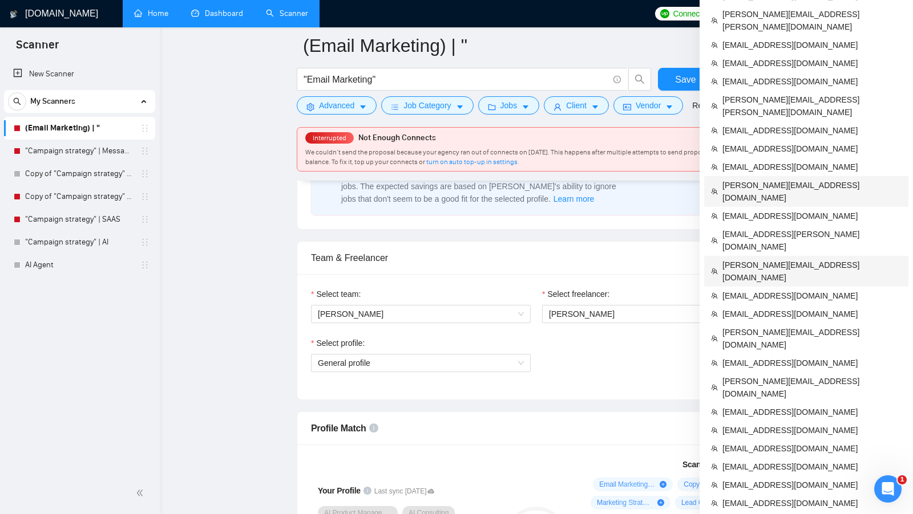
click at [789, 259] on span "[PERSON_NAME][EMAIL_ADDRESS][DOMAIN_NAME]" at bounding box center [811, 271] width 179 height 25
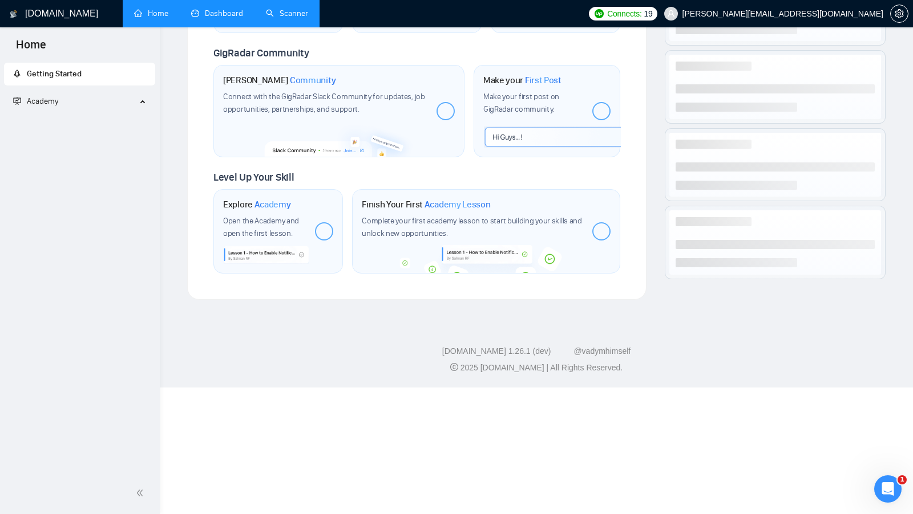
scroll to position [380, 0]
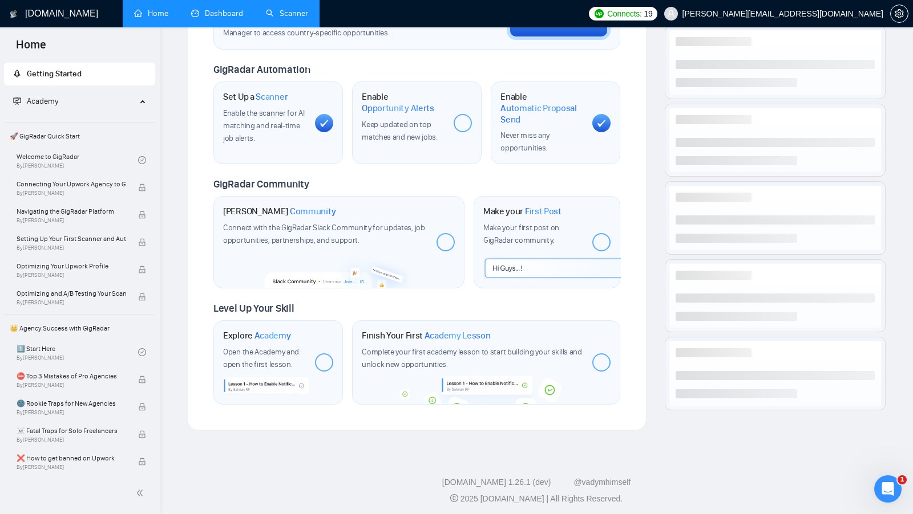
click at [290, 17] on link "Scanner" at bounding box center [287, 14] width 42 height 10
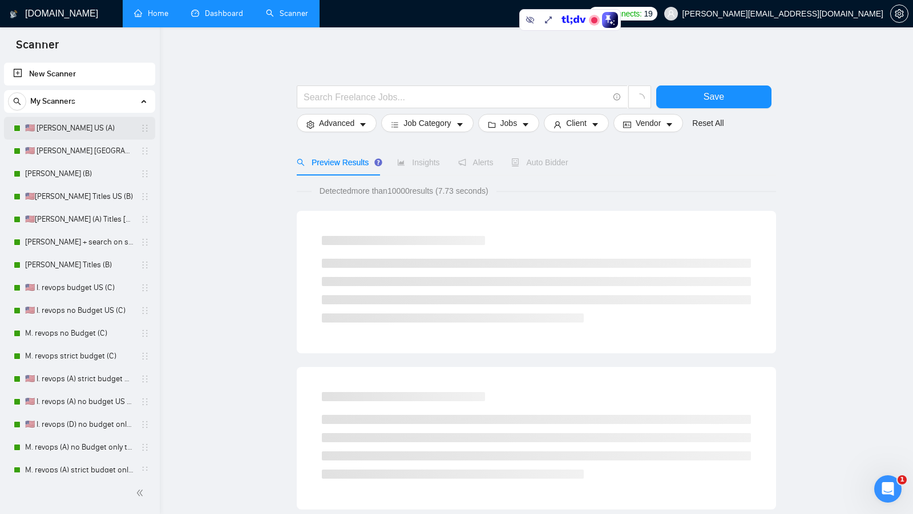
click at [26, 129] on link "🇺🇸 [PERSON_NAME] US (A)" at bounding box center [79, 128] width 108 height 23
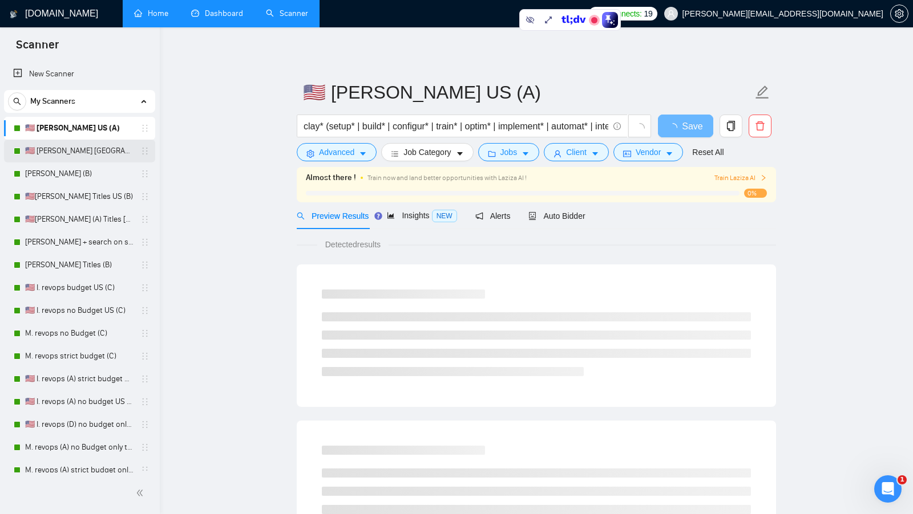
click at [71, 154] on link "🇺🇸 [PERSON_NAME] [GEOGRAPHIC_DATA] (D)" at bounding box center [79, 151] width 108 height 23
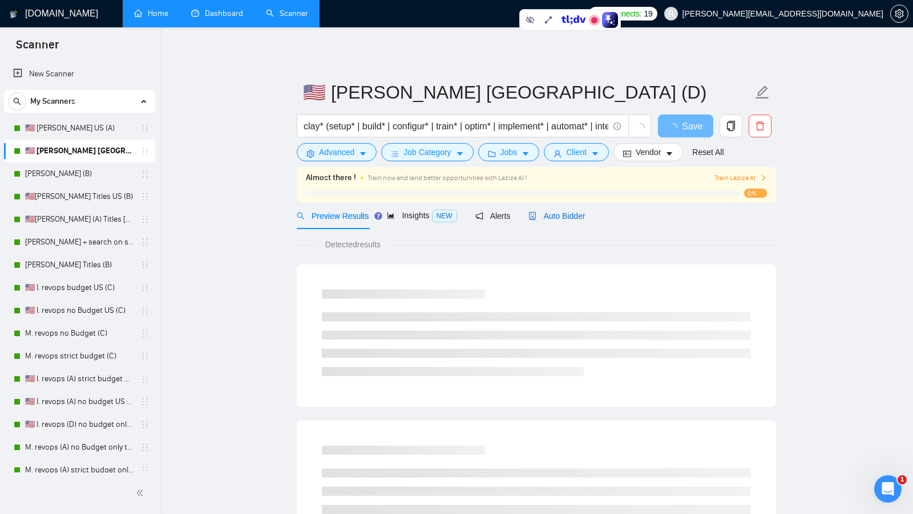
click at [563, 214] on span "Auto Bidder" at bounding box center [556, 216] width 56 height 9
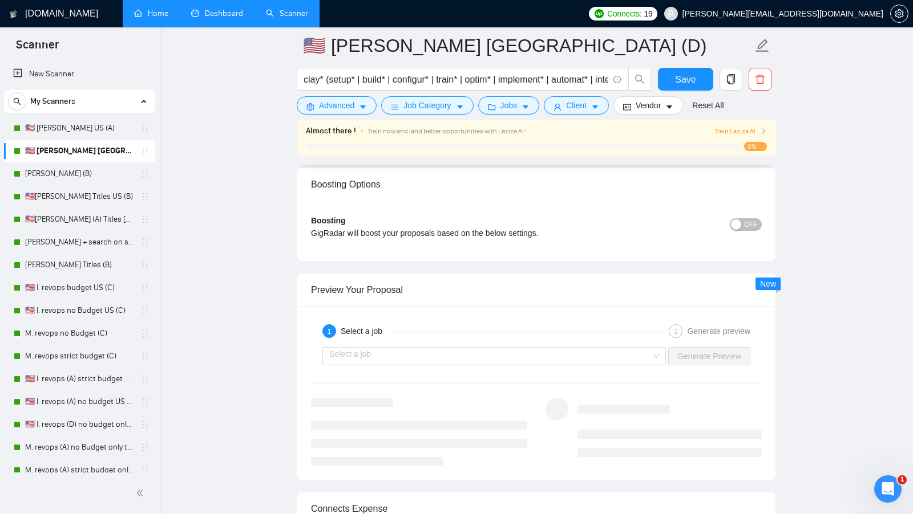
scroll to position [2079, 0]
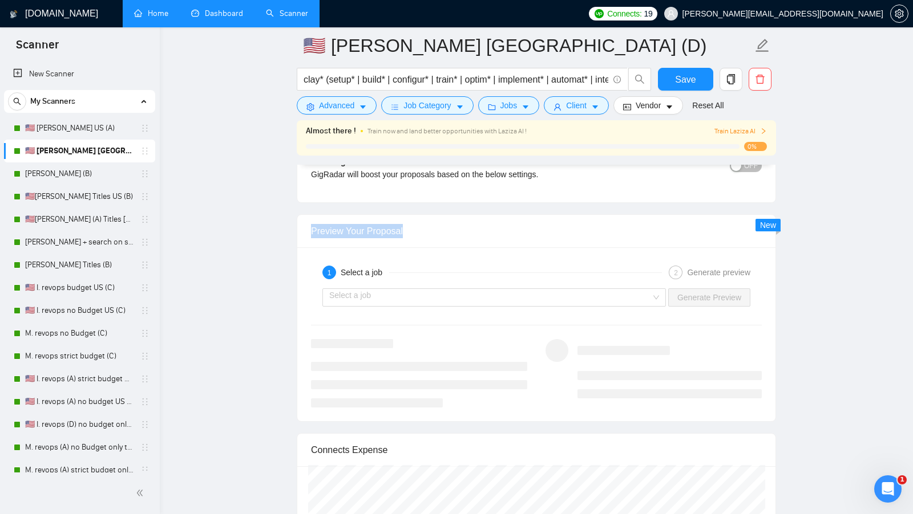
drag, startPoint x: 409, startPoint y: 219, endPoint x: 309, endPoint y: 219, distance: 100.9
click at [309, 219] on div "Preview Your Proposal" at bounding box center [536, 231] width 478 height 33
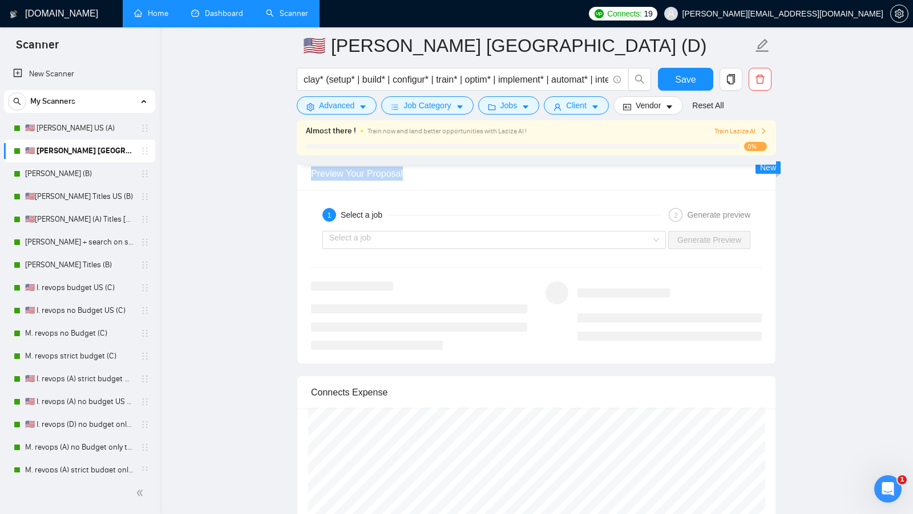
scroll to position [2132, 0]
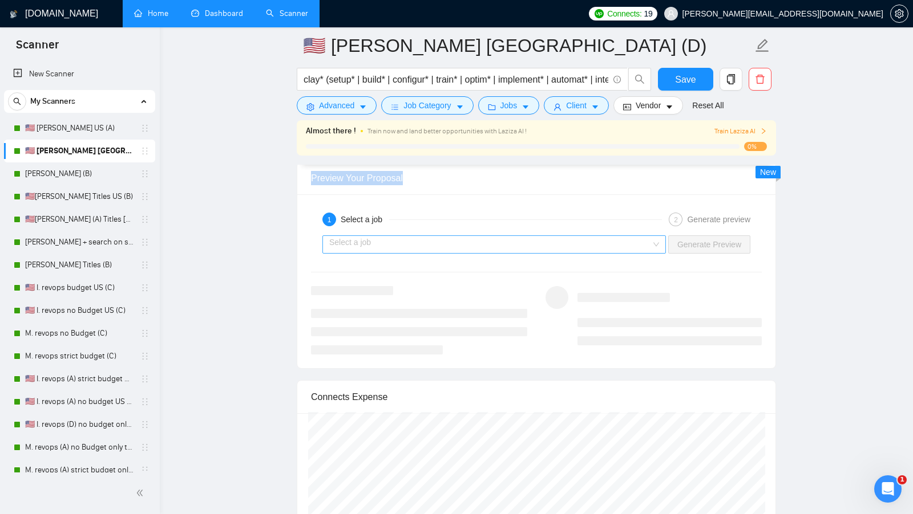
click at [618, 236] on input "search" at bounding box center [490, 244] width 322 height 17
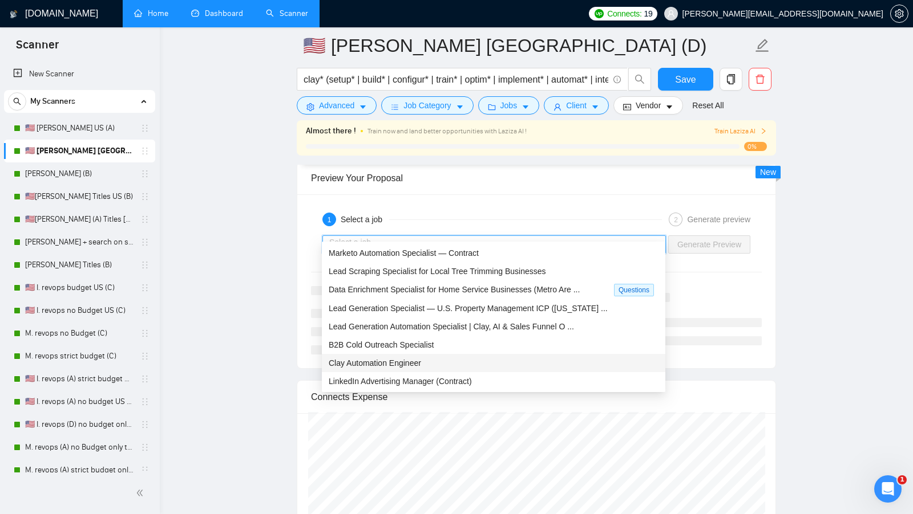
click at [444, 362] on div "Clay Automation Engineer" at bounding box center [494, 363] width 330 height 13
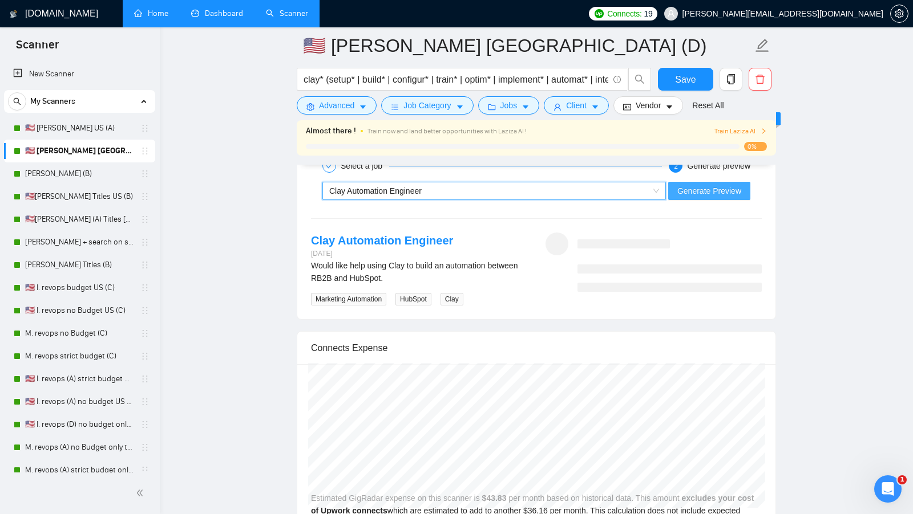
scroll to position [2176, 0]
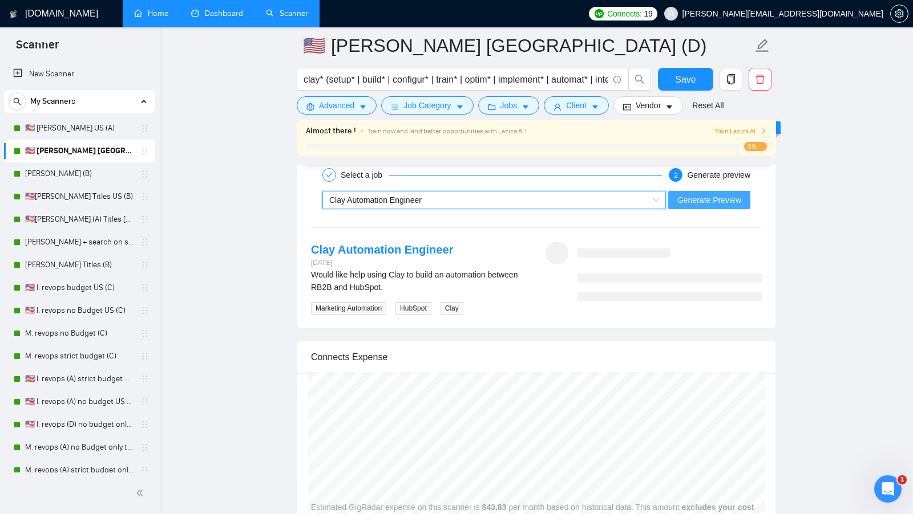
click at [706, 194] on span "Generate Preview" at bounding box center [709, 200] width 64 height 13
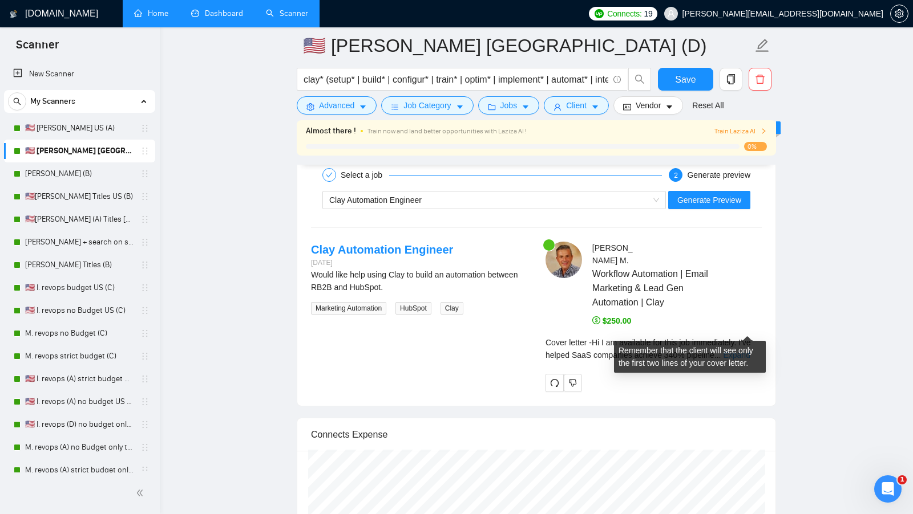
click at [749, 351] on link "Expand" at bounding box center [736, 355] width 27 height 9
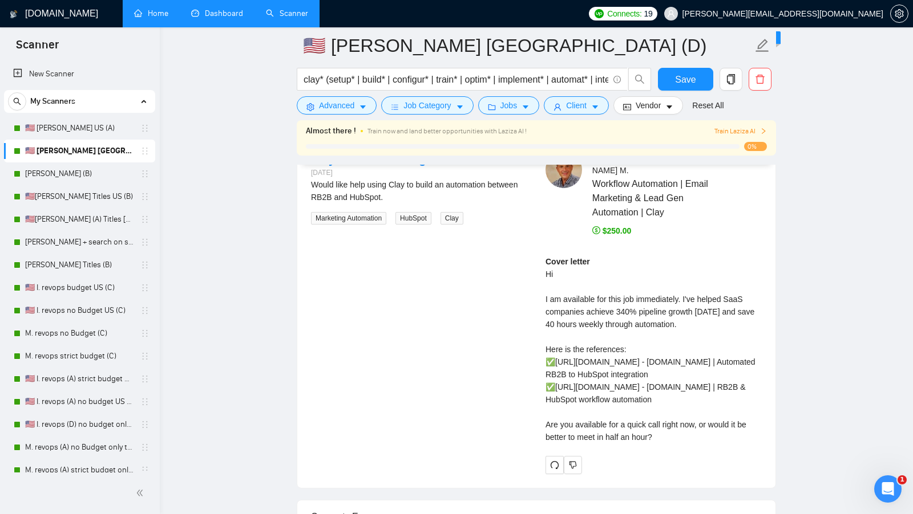
scroll to position [2267, 0]
drag, startPoint x: 549, startPoint y: 270, endPoint x: 709, endPoint y: 278, distance: 161.0
click at [709, 278] on div "Cover letter Hi I am available for this job immediately. I've helped SaaS compa…" at bounding box center [653, 349] width 216 height 188
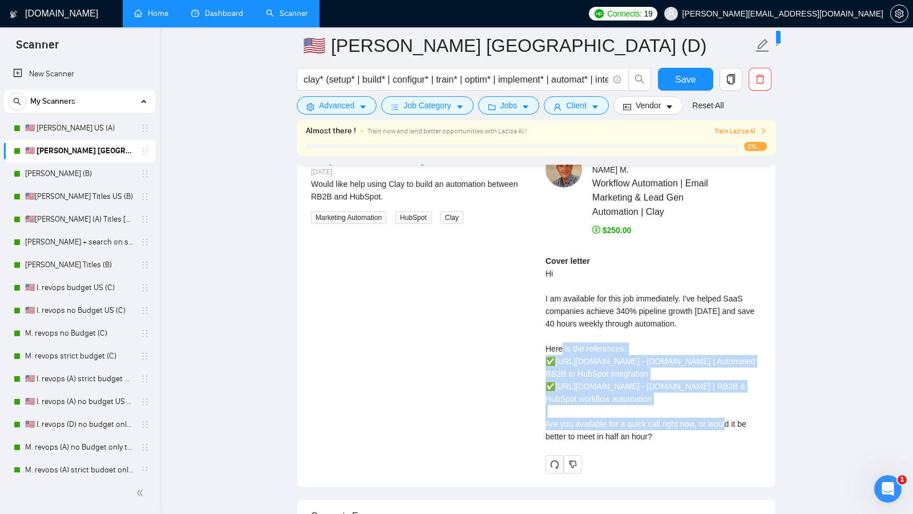
drag, startPoint x: 540, startPoint y: 323, endPoint x: 646, endPoint y: 384, distance: 122.1
click at [646, 384] on div "Isaac M . Workflow Automation | Email Marketing & Lead Gen Automation | Clay $2…" at bounding box center [653, 312] width 234 height 322
drag, startPoint x: 544, startPoint y: 427, endPoint x: 673, endPoint y: 439, distance: 130.0
click at [673, 438] on div "Isaac M . Workflow Automation | Email Marketing & Lead Gen Automation | Clay $2…" at bounding box center [653, 312] width 234 height 322
click at [673, 439] on div "Cover letter Hi I am available for this job immediately. I've helped SaaS compa…" at bounding box center [653, 349] width 216 height 188
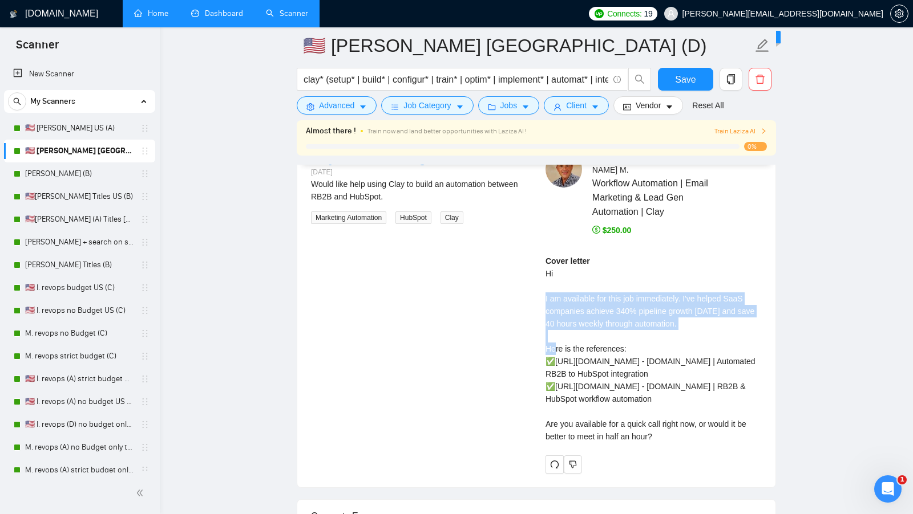
drag, startPoint x: 721, startPoint y: 297, endPoint x: 534, endPoint y: 269, distance: 189.1
click at [534, 269] on div "Clay Automation Engineer 3 days ago Would like help using Clay to build an auto…" at bounding box center [536, 312] width 469 height 322
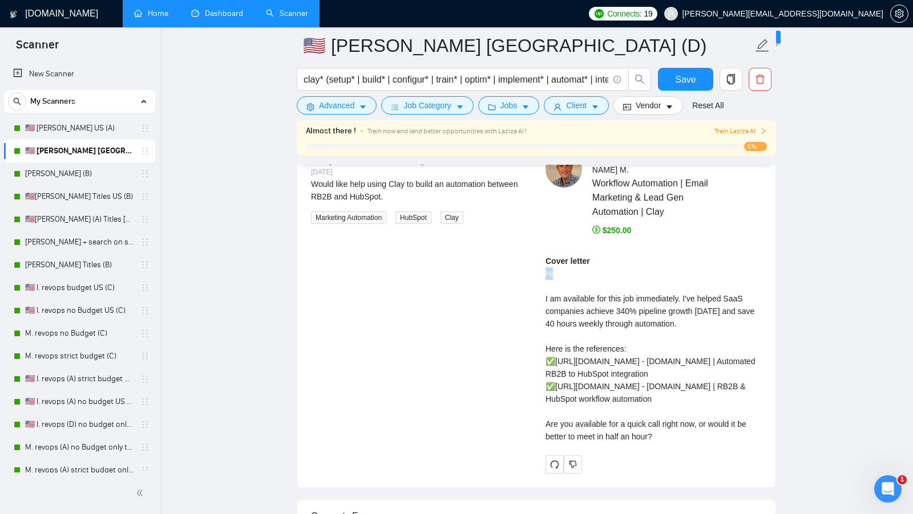
drag, startPoint x: 558, startPoint y: 248, endPoint x: 534, endPoint y: 248, distance: 23.4
click at [534, 248] on div "Clay Automation Engineer 3 days ago Would like help using Clay to build an auto…" at bounding box center [536, 312] width 469 height 322
click at [555, 255] on div "Cover letter Hi I am available for this job immediately. I've helped SaaS compa…" at bounding box center [653, 349] width 216 height 188
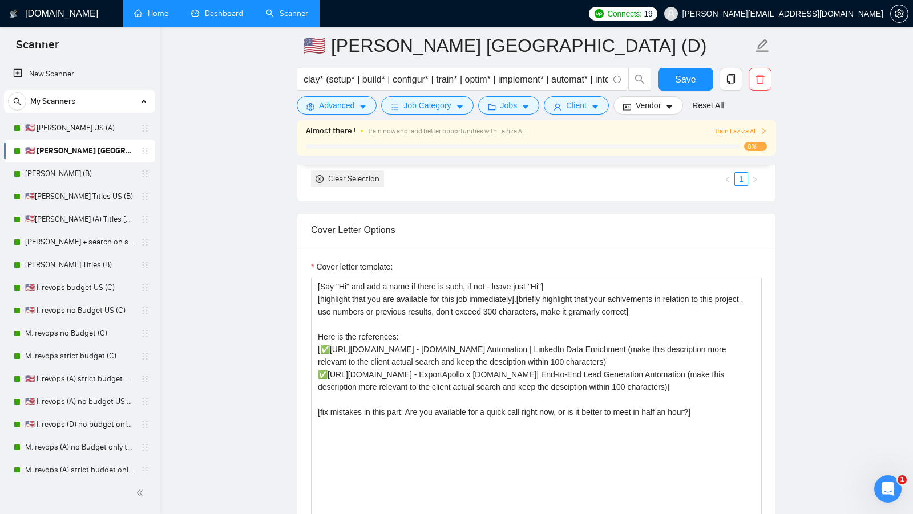
scroll to position [1158, 0]
drag, startPoint x: 396, startPoint y: 253, endPoint x: 302, endPoint y: 253, distance: 94.1
click at [302, 253] on div "Cover letter template: [Say "Hi" and add a name if there is such, if not - leav…" at bounding box center [536, 402] width 478 height 315
click at [594, 279] on textarea "[Say "Hi" and add a name if there is such, if not - leave just "Hi"] [highlight…" at bounding box center [536, 404] width 451 height 257
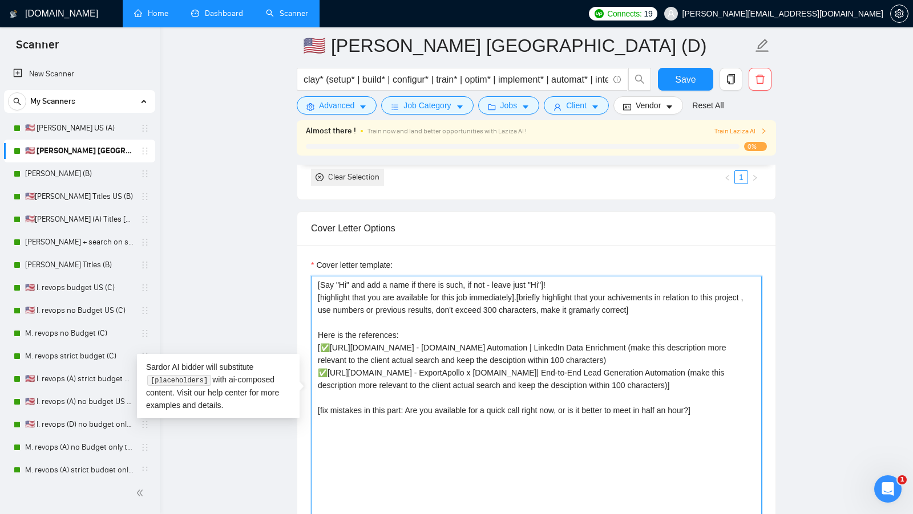
click at [551, 277] on textarea "[Say "Hi" and add a name if there is such, if not - leave just "Hi"]! [highligh…" at bounding box center [536, 404] width 451 height 257
click at [680, 298] on textarea "[Say "Hi" and add a name if there is such, if not - leave just "Hi"]! [highligh…" at bounding box center [536, 404] width 451 height 257
click at [680, 301] on textarea "[Say "Hi" and add a name if there is such, if not - leave just "Hi"]! [highligh…" at bounding box center [536, 404] width 451 height 257
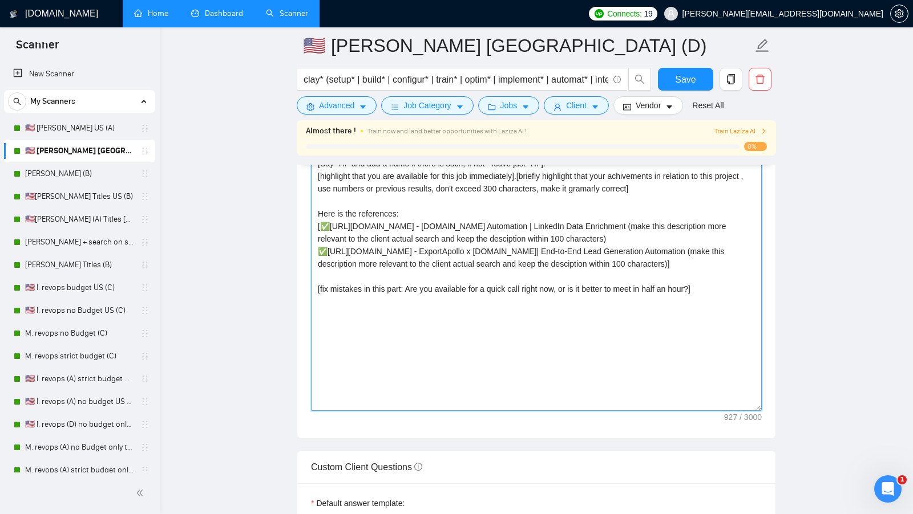
scroll to position [1280, 0]
type textarea "[Say "Hi" and add a name if there is such, if not - leave just "Hi"]! [highligh…"
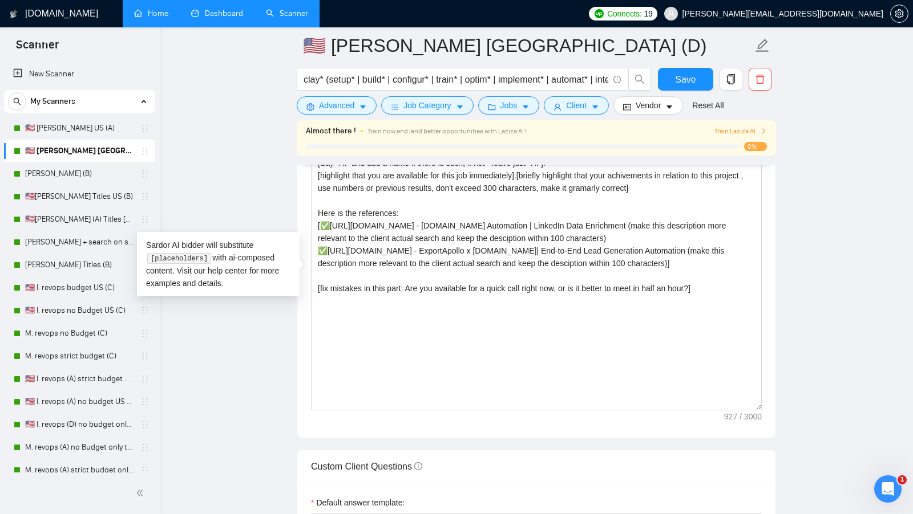
click at [225, 18] on link "Dashboard" at bounding box center [217, 14] width 52 height 10
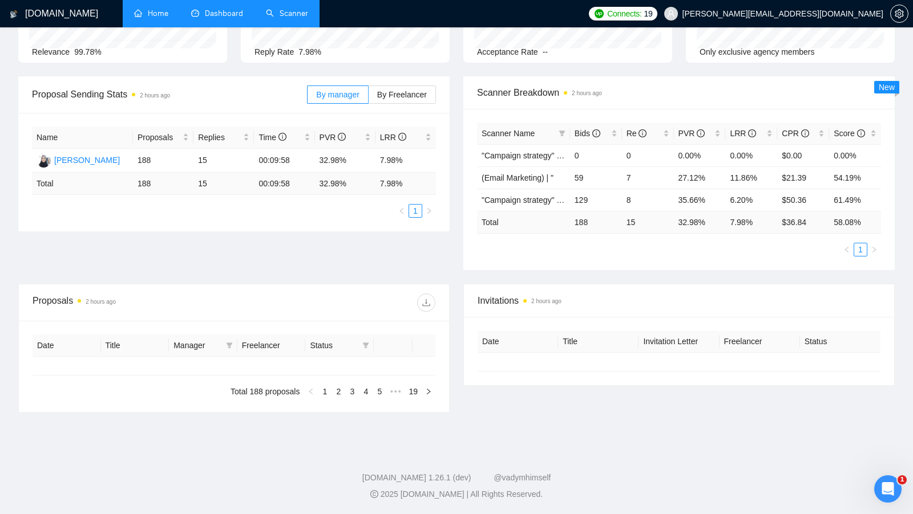
type input "[DATE]"
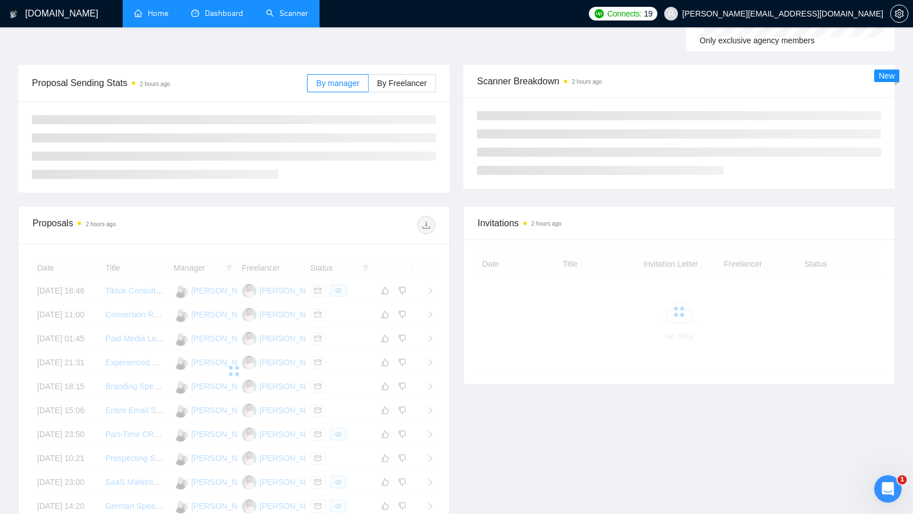
scroll to position [110, 0]
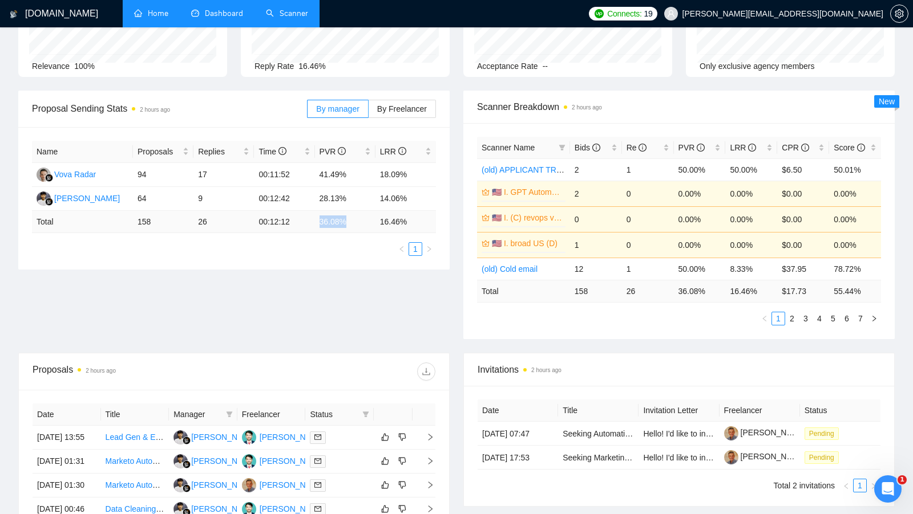
drag, startPoint x: 318, startPoint y: 221, endPoint x: 346, endPoint y: 224, distance: 27.5
click at [346, 223] on td "36.08 %" at bounding box center [345, 222] width 60 height 22
drag, startPoint x: 382, startPoint y: 220, endPoint x: 421, endPoint y: 221, distance: 38.8
click at [421, 221] on td "16.46 %" at bounding box center [405, 222] width 60 height 22
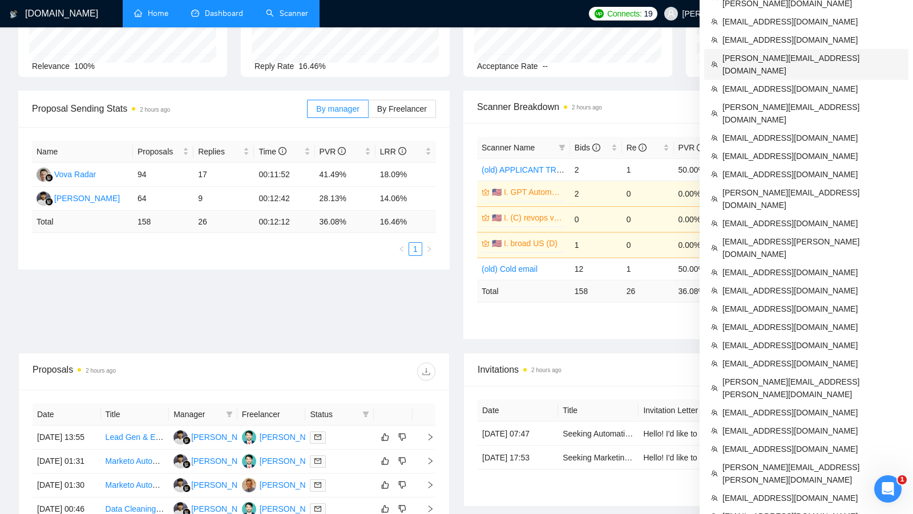
click at [829, 31] on li "[EMAIL_ADDRESS][DOMAIN_NAME]" at bounding box center [806, 40] width 204 height 18
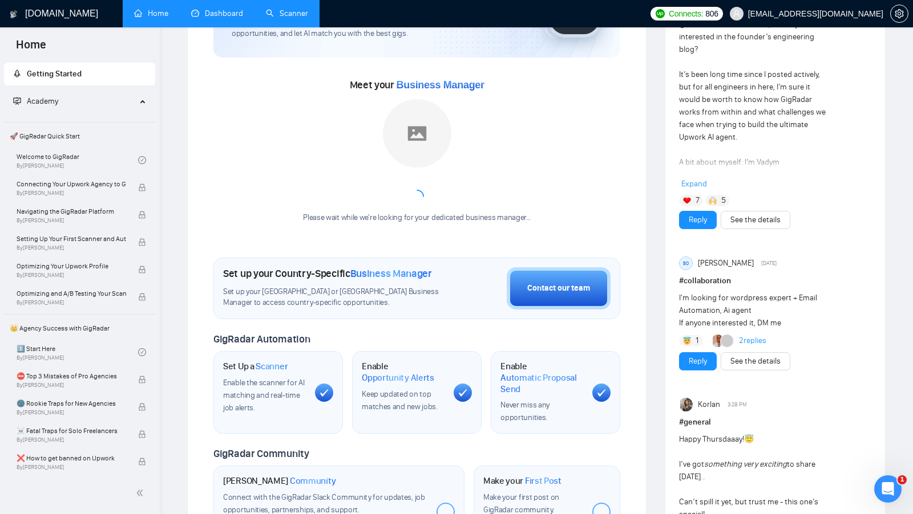
click at [626, 118] on div "Welcome to GigRadar We're excited to have you on board. Get ready to streamline…" at bounding box center [417, 318] width 434 height 740
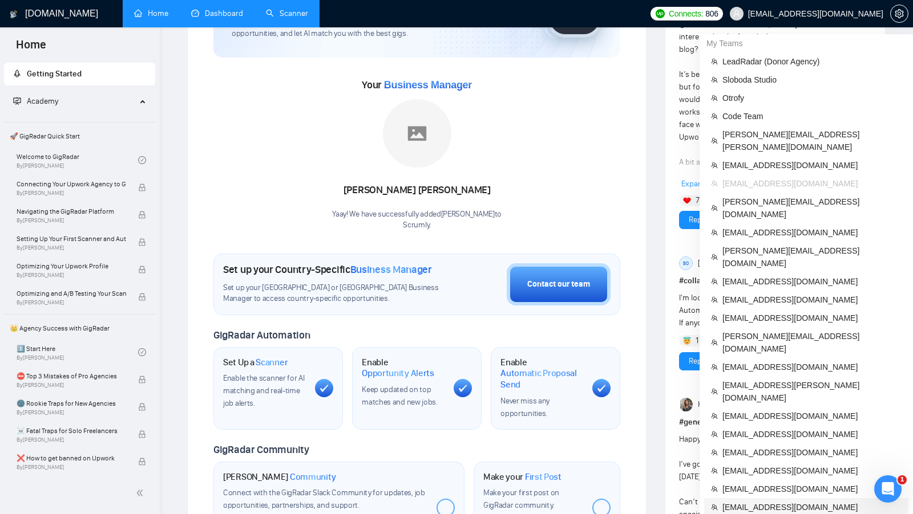
click at [773, 501] on span "my.red.aurora@gmail.com" at bounding box center [811, 507] width 179 height 13
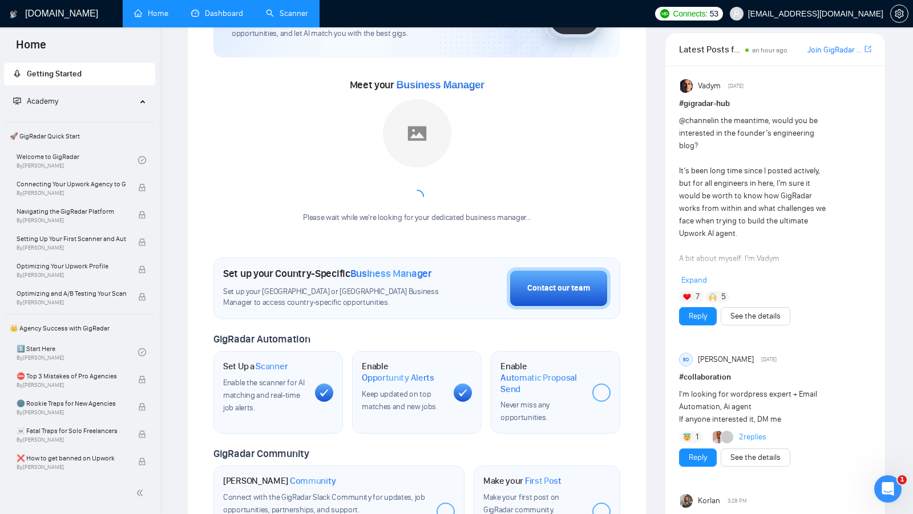
click at [196, 11] on link "Dashboard" at bounding box center [217, 14] width 52 height 10
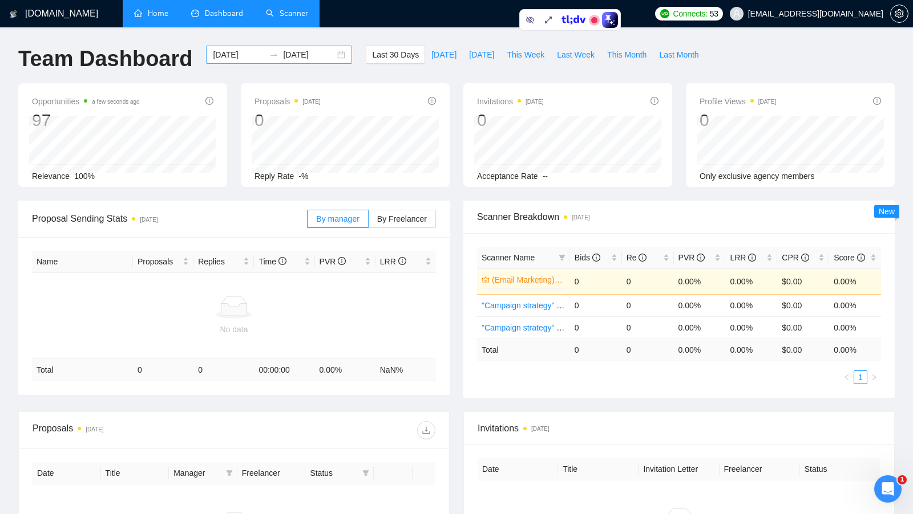
click at [336, 52] on div "2025-09-09 2025-10-09" at bounding box center [279, 55] width 146 height 18
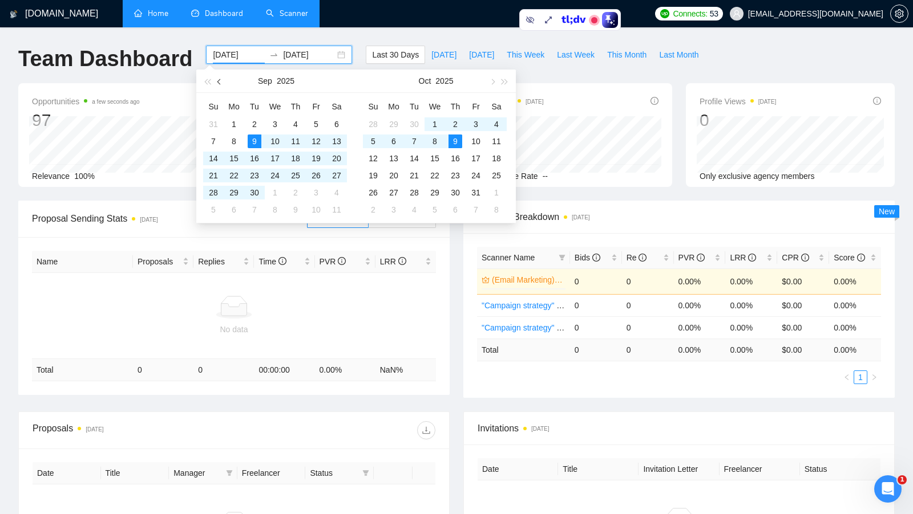
click at [218, 84] on button "button" at bounding box center [219, 81] width 13 height 23
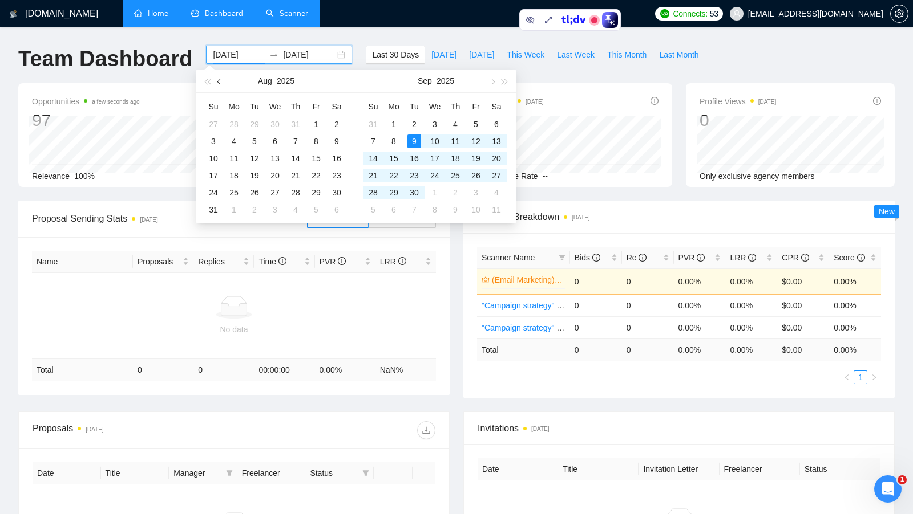
click at [218, 84] on button "button" at bounding box center [219, 81] width 13 height 23
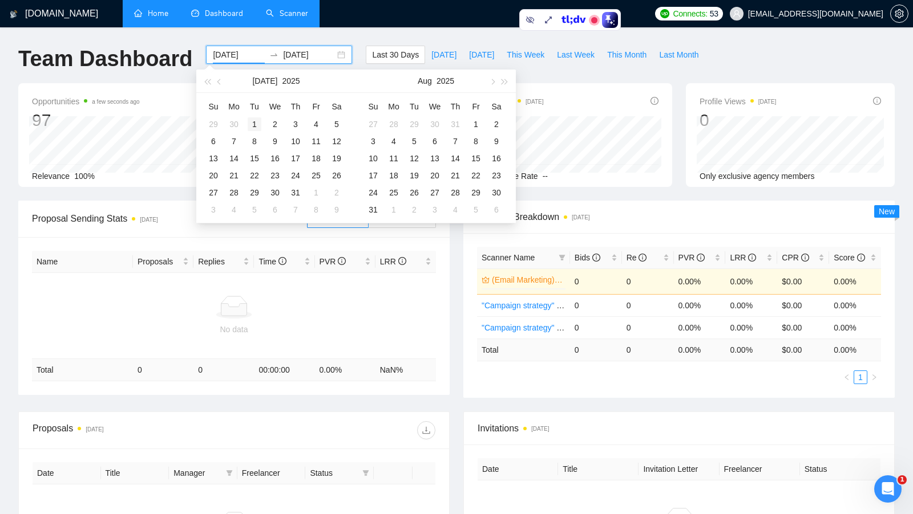
type input "2025-07-01"
click at [259, 126] on div "1" at bounding box center [255, 124] width 14 height 14
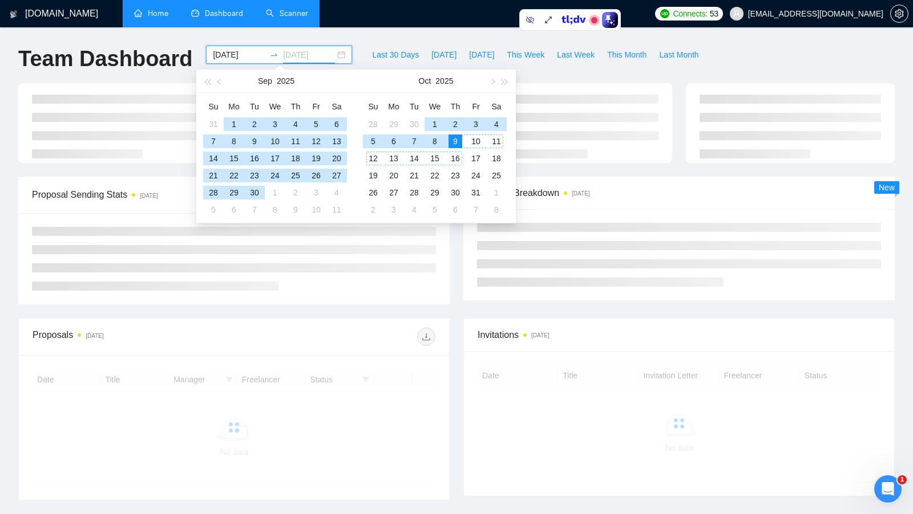
type input "[DATE]"
click at [457, 143] on div "9" at bounding box center [455, 142] width 14 height 14
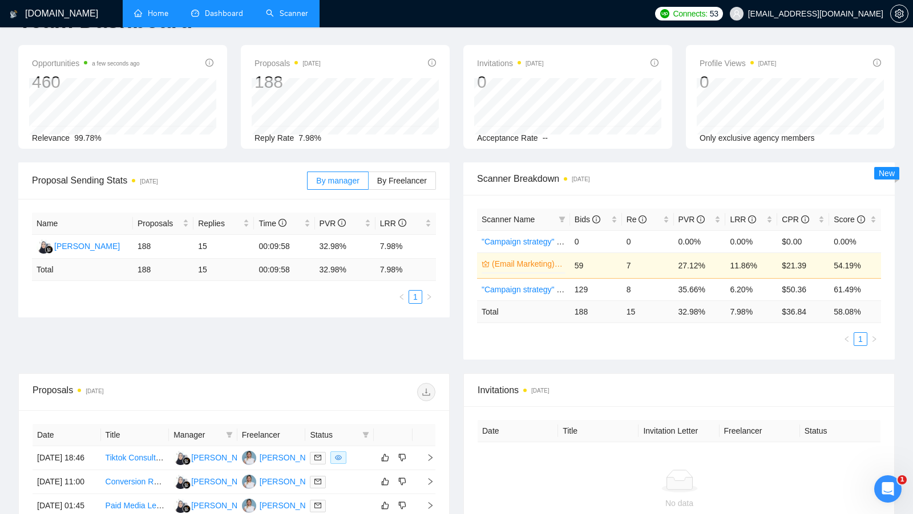
scroll to position [44, 0]
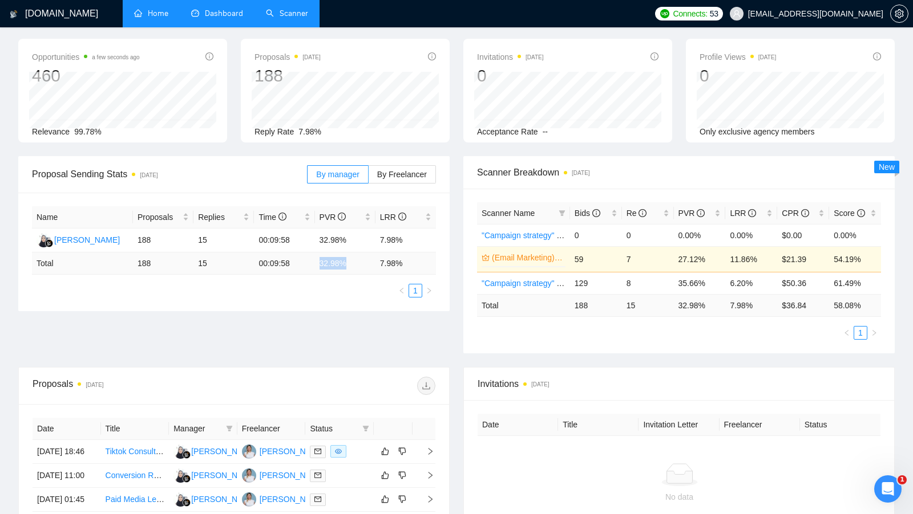
drag, startPoint x: 315, startPoint y: 257, endPoint x: 353, endPoint y: 257, distance: 37.6
click at [353, 257] on td "32.98 %" at bounding box center [345, 264] width 60 height 22
drag, startPoint x: 378, startPoint y: 263, endPoint x: 407, endPoint y: 262, distance: 29.1
click at [407, 262] on td "7.98 %" at bounding box center [405, 264] width 60 height 22
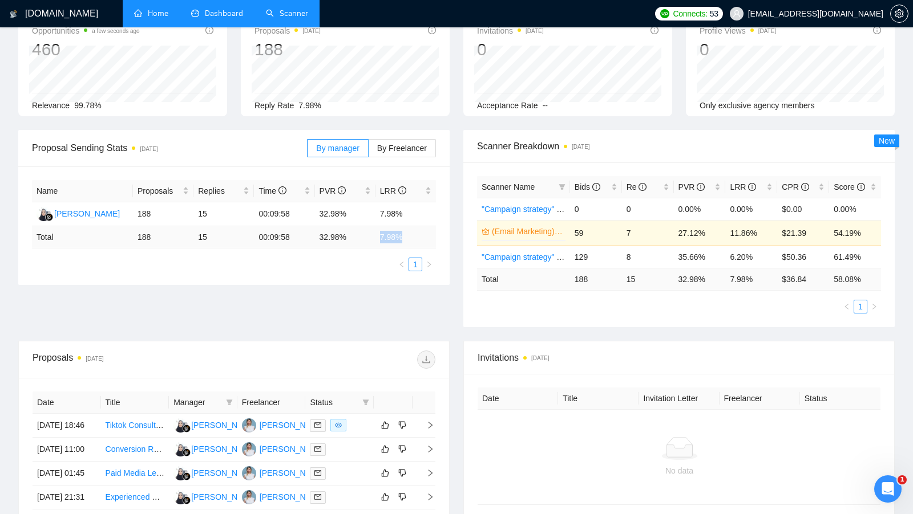
scroll to position [74, 0]
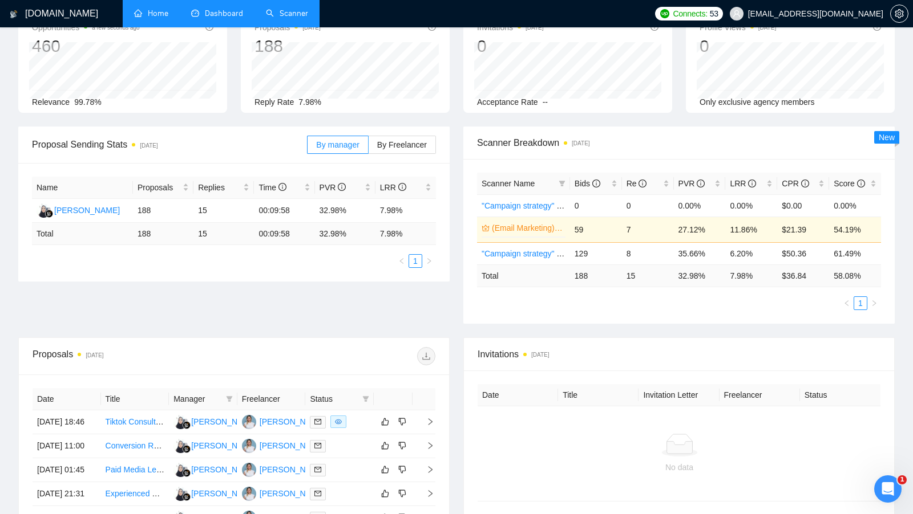
click at [387, 273] on div "Name Proposals Replies Time PVR LRR Yuliyanti Yuliyanti 188 15 00:09:58 32.98% …" at bounding box center [233, 222] width 431 height 119
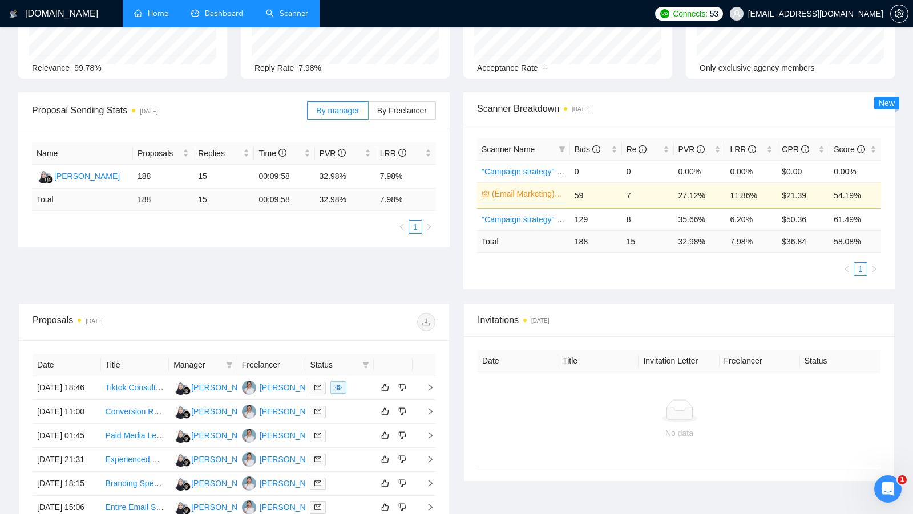
scroll to position [117, 0]
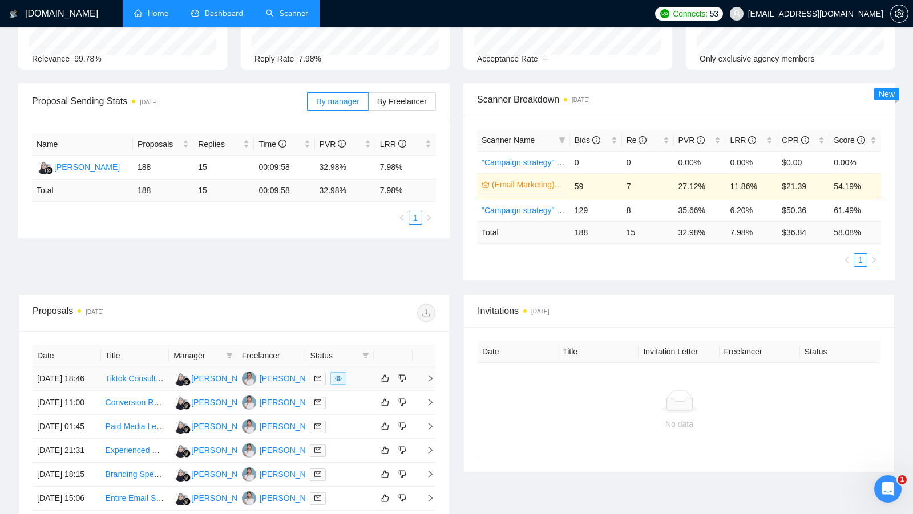
click at [354, 375] on div at bounding box center [339, 378] width 59 height 13
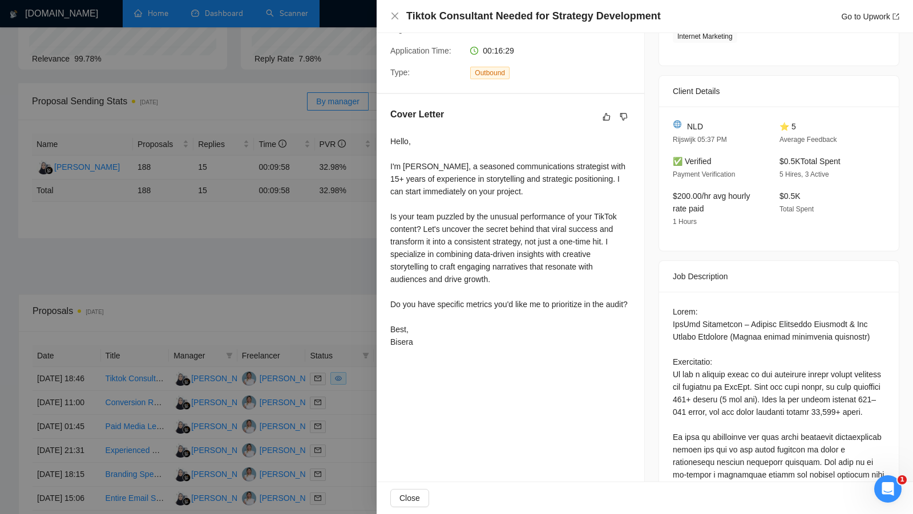
scroll to position [237, 0]
drag, startPoint x: 420, startPoint y: 315, endPoint x: 386, endPoint y: 306, distance: 35.4
click at [386, 306] on div "Cover Letter Hello, I'm Bisera Savoska, a seasoned communications strategist wi…" at bounding box center [509, 231] width 267 height 273
click at [366, 304] on div at bounding box center [456, 257] width 913 height 514
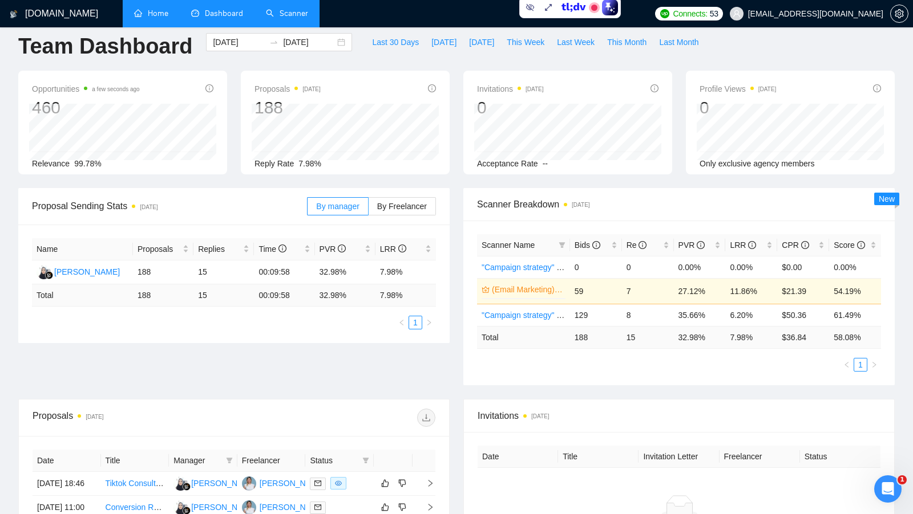
scroll to position [12, 0]
drag, startPoint x: 380, startPoint y: 297, endPoint x: 409, endPoint y: 297, distance: 29.1
click at [409, 297] on td "7.98 %" at bounding box center [405, 296] width 60 height 22
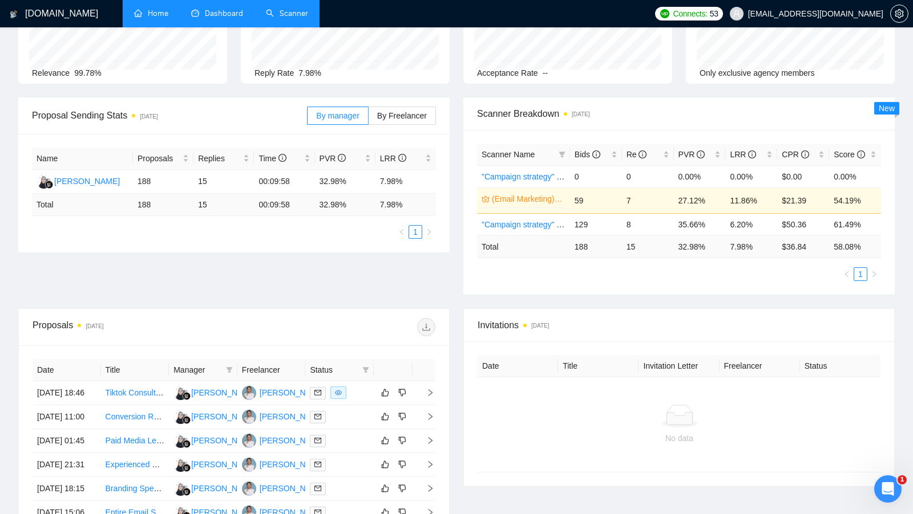
scroll to position [99, 0]
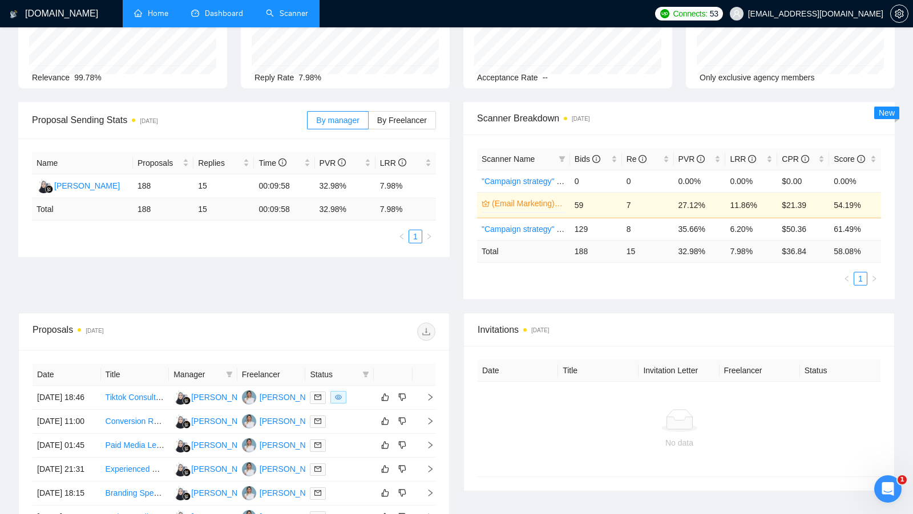
drag, startPoint x: 382, startPoint y: 208, endPoint x: 391, endPoint y: 209, distance: 8.6
click at [391, 209] on td "7.98 %" at bounding box center [405, 209] width 60 height 22
drag, startPoint x: 318, startPoint y: 209, endPoint x: 350, endPoint y: 209, distance: 31.9
click at [350, 209] on td "32.98 %" at bounding box center [345, 209] width 60 height 22
drag, startPoint x: 379, startPoint y: 206, endPoint x: 411, endPoint y: 208, distance: 31.4
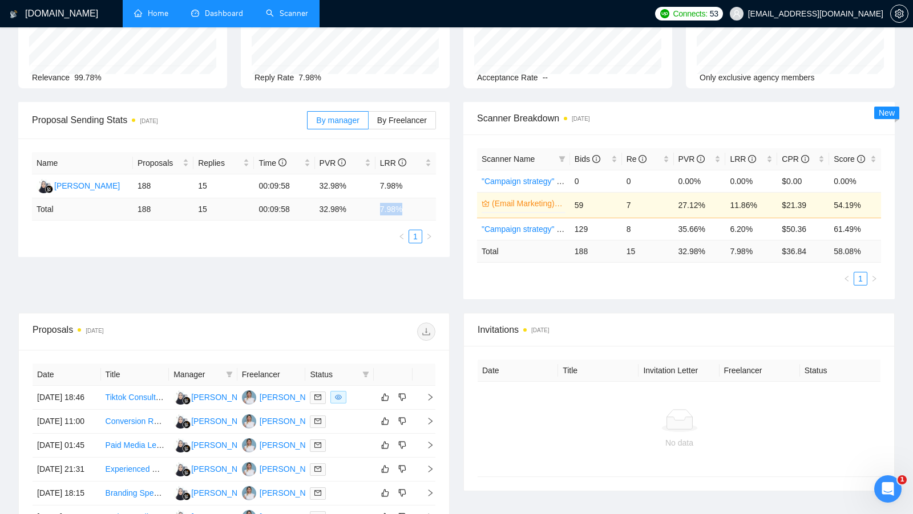
click at [411, 208] on td "7.98 %" at bounding box center [405, 209] width 60 height 22
click at [386, 236] on ul "1" at bounding box center [234, 237] width 404 height 14
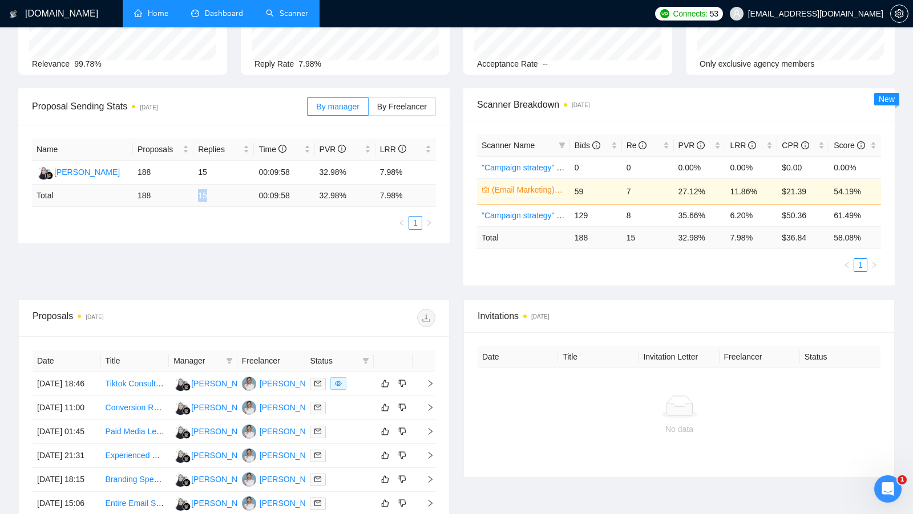
drag, startPoint x: 194, startPoint y: 192, endPoint x: 212, endPoint y: 193, distance: 18.3
click at [212, 193] on td "15" at bounding box center [223, 196] width 60 height 22
click at [217, 209] on div "Name Proposals Replies Time PVR LRR Yuliyanti Yuliyanti 188 15 00:09:58 32.98% …" at bounding box center [234, 184] width 404 height 91
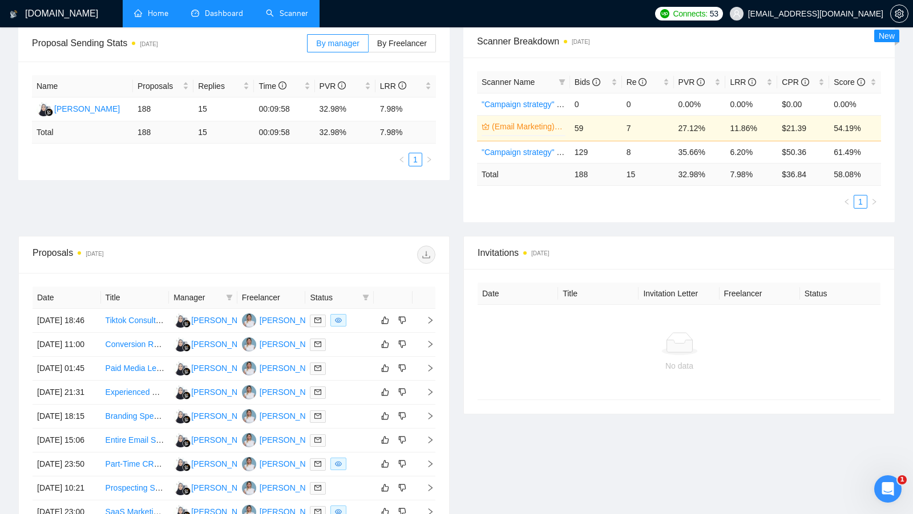
scroll to position [180, 0]
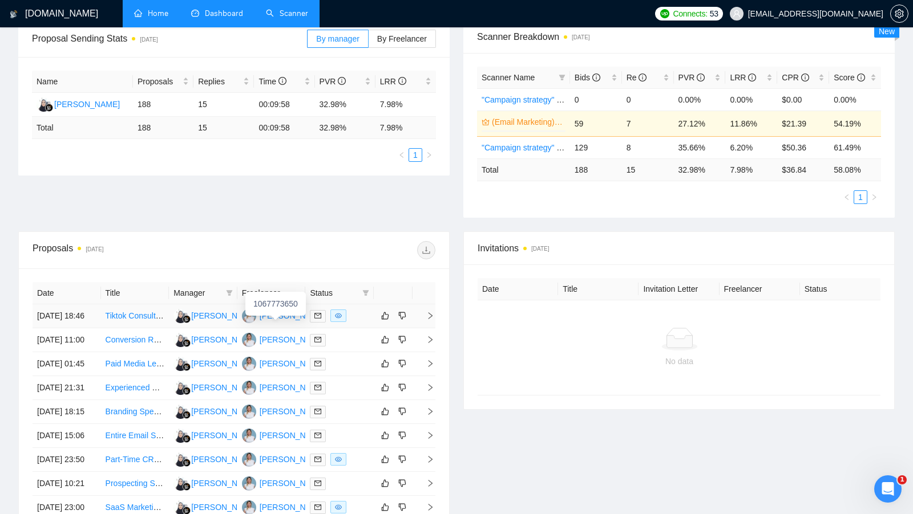
click at [275, 320] on div "Bisera Savoska" at bounding box center [292, 316] width 66 height 13
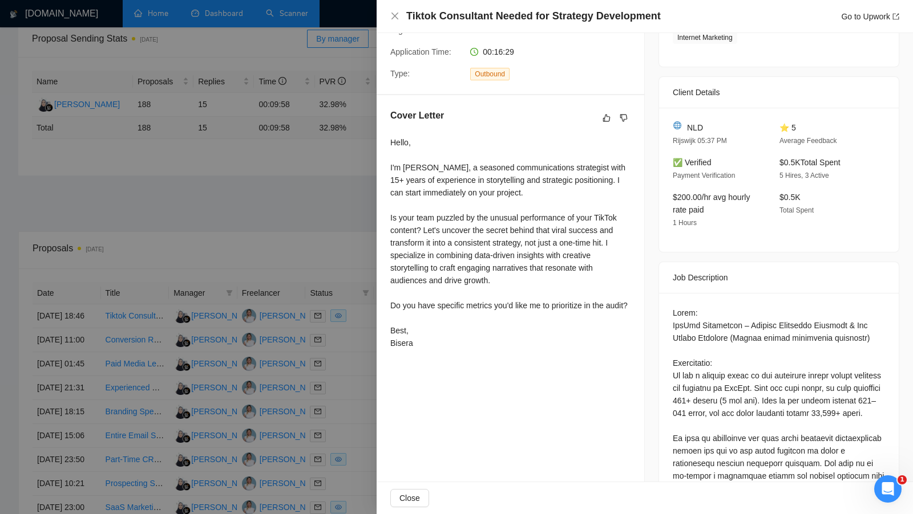
click at [566, 176] on div "Hello, I'm Bisera Savoska, a seasoned communications strategist with 15+ years …" at bounding box center [510, 242] width 240 height 213
click at [342, 216] on div at bounding box center [456, 257] width 913 height 514
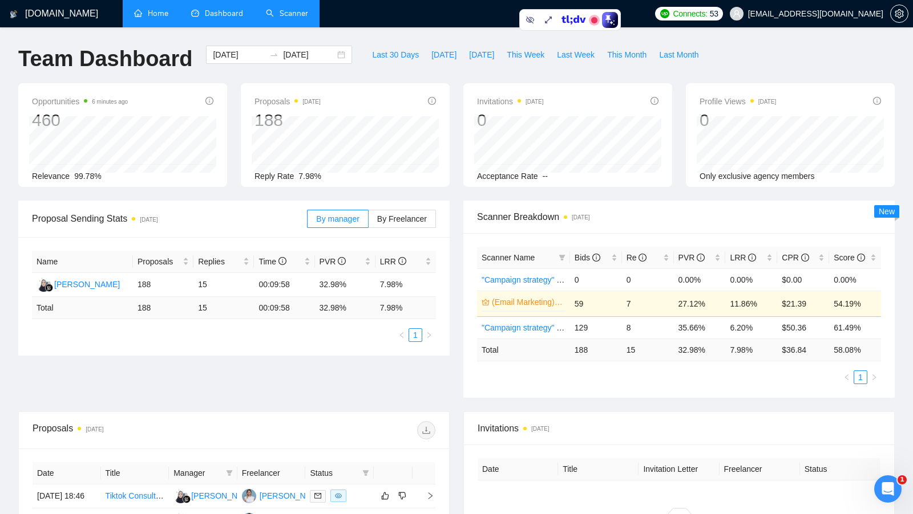
scroll to position [80, 0]
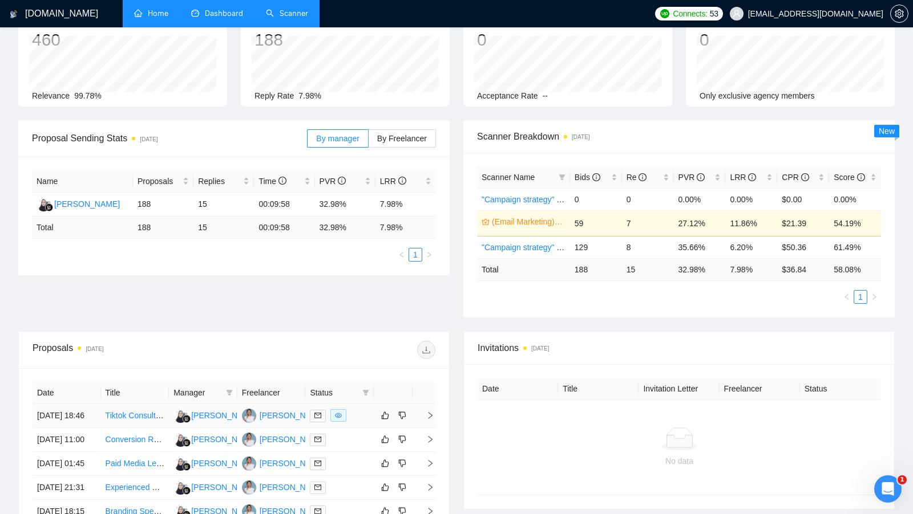
click at [359, 414] on div at bounding box center [339, 415] width 59 height 13
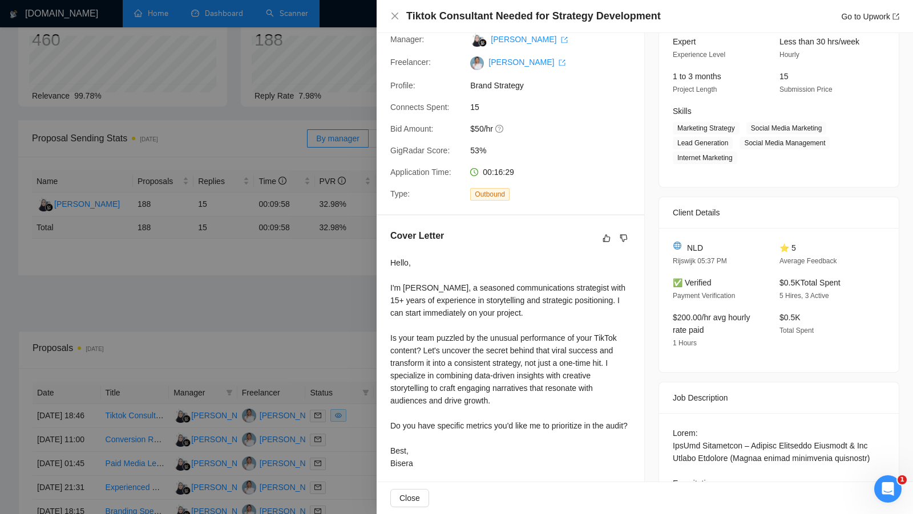
scroll to position [0, 0]
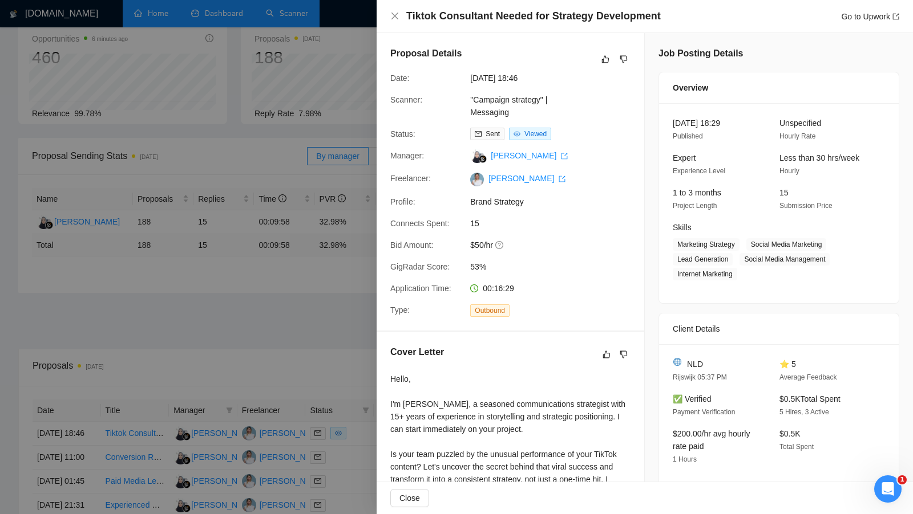
click at [346, 341] on div at bounding box center [456, 257] width 913 height 514
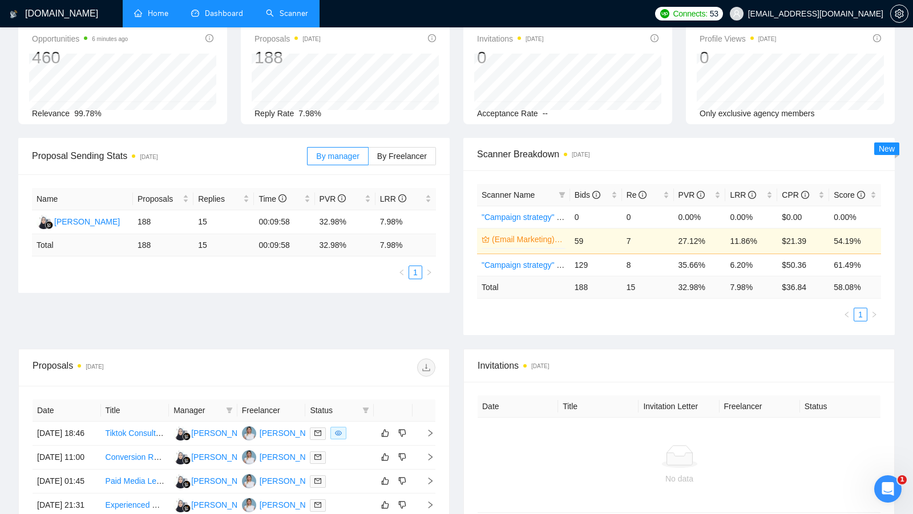
scroll to position [155, 0]
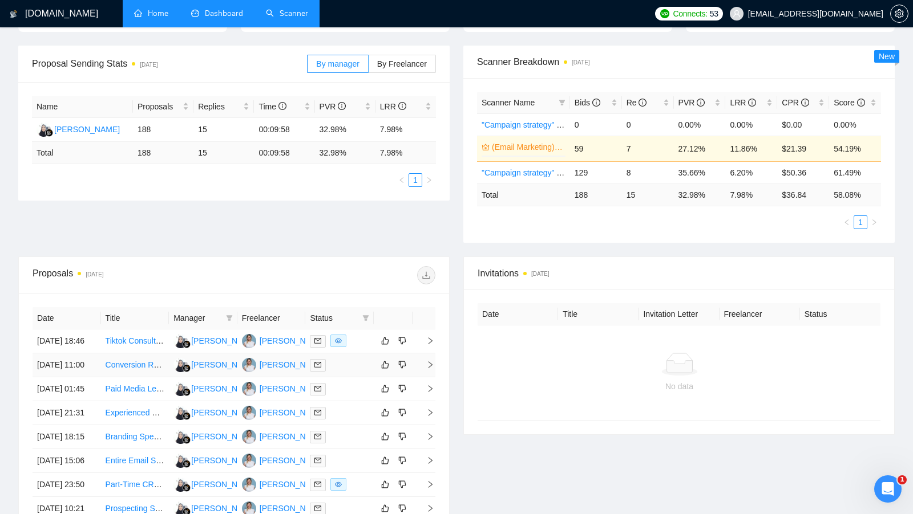
click at [346, 367] on td at bounding box center [339, 366] width 68 height 24
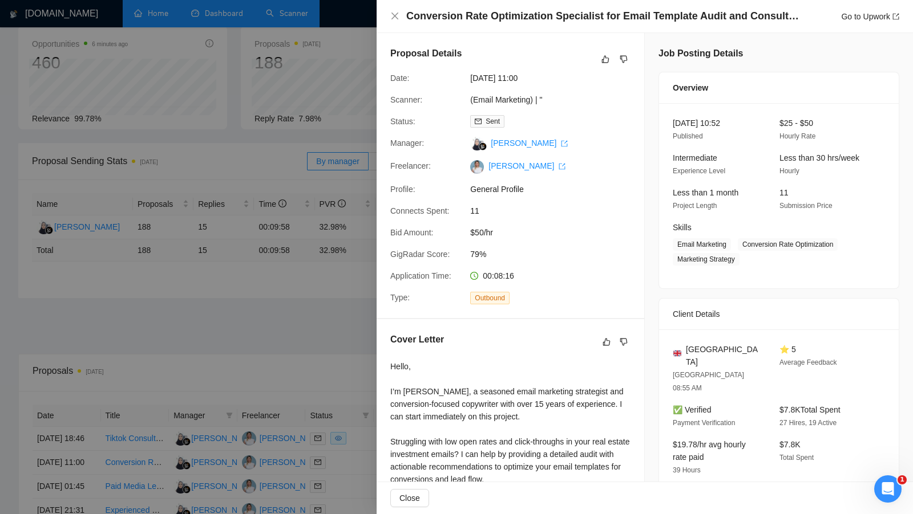
scroll to position [26, 0]
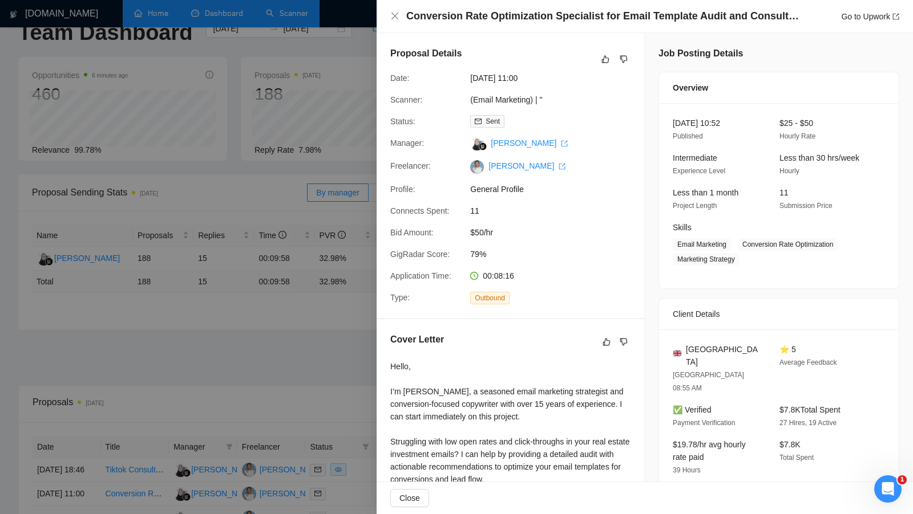
click at [325, 338] on div at bounding box center [456, 257] width 913 height 514
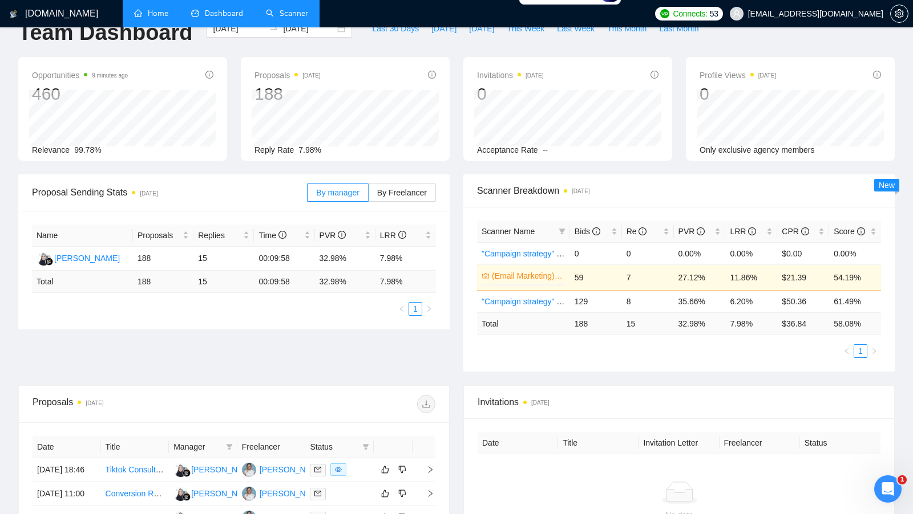
click at [281, 9] on link "Scanner" at bounding box center [287, 14] width 42 height 10
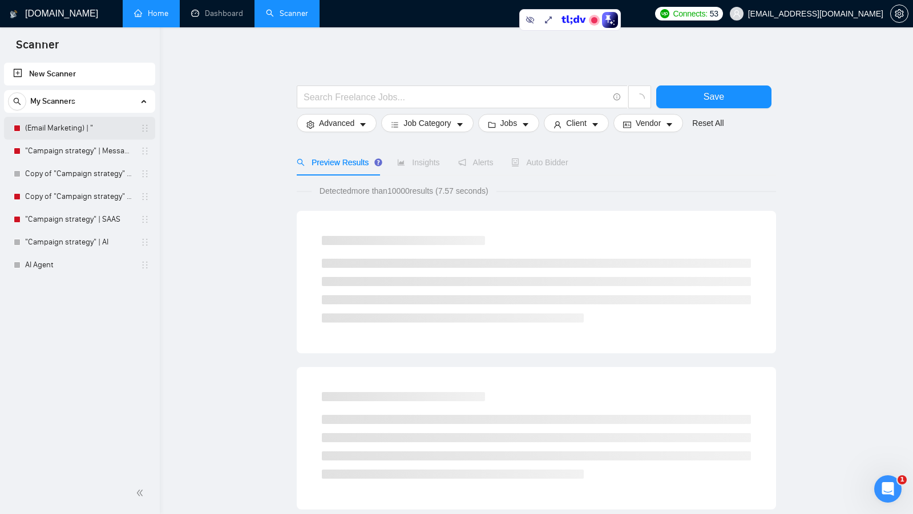
click at [86, 133] on link "(Email Marketing) | "" at bounding box center [79, 128] width 108 height 23
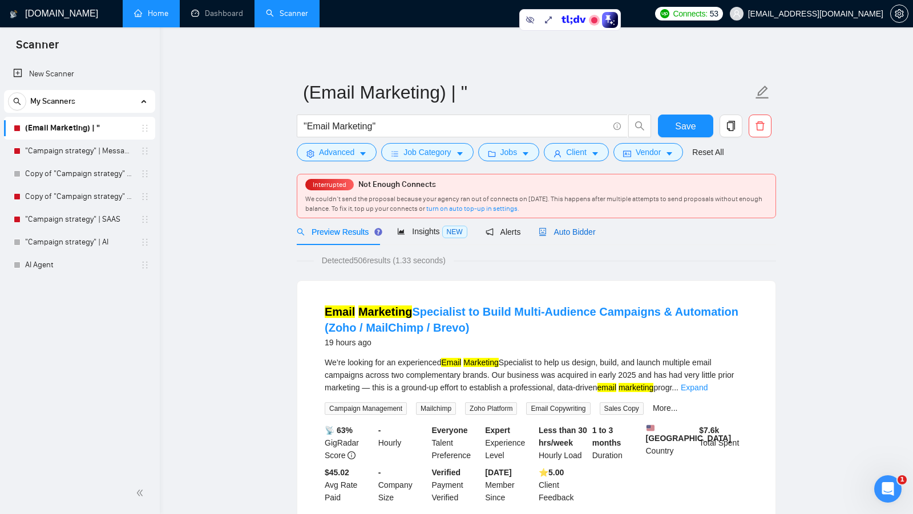
click at [584, 232] on span "Auto Bidder" at bounding box center [566, 232] width 56 height 9
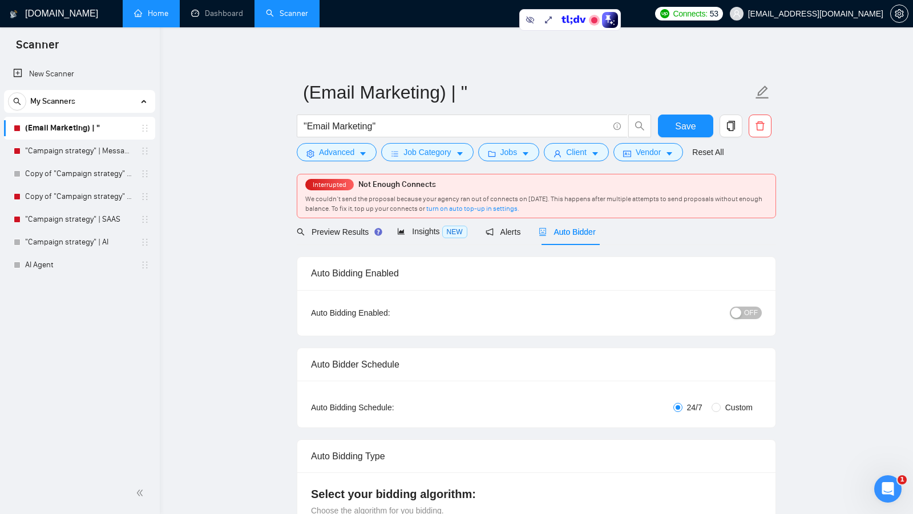
checkbox input "true"
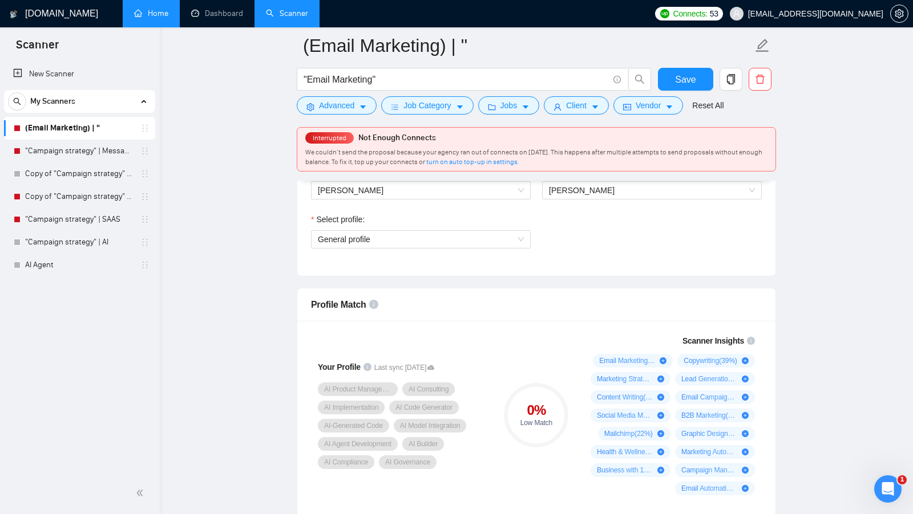
scroll to position [636, 0]
click at [482, 241] on span "General profile" at bounding box center [421, 238] width 206 height 17
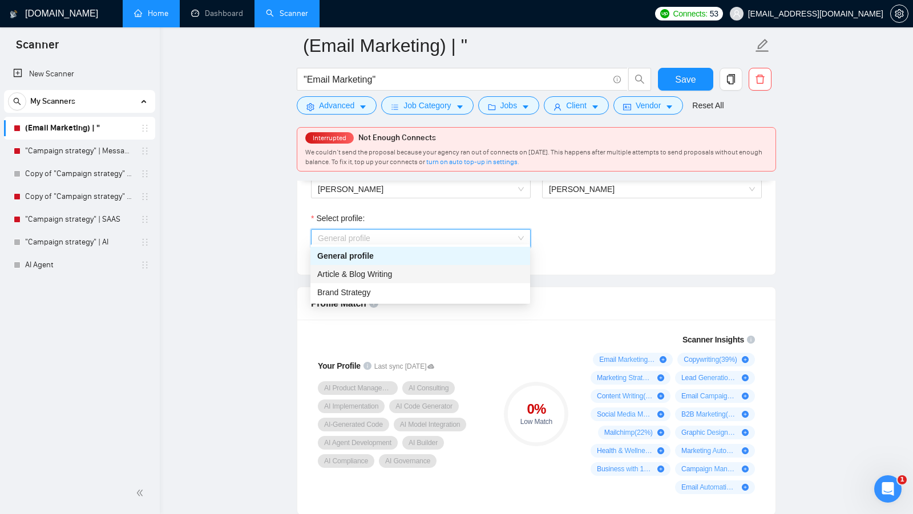
click at [379, 274] on span "Article & Blog Writing" at bounding box center [354, 274] width 75 height 9
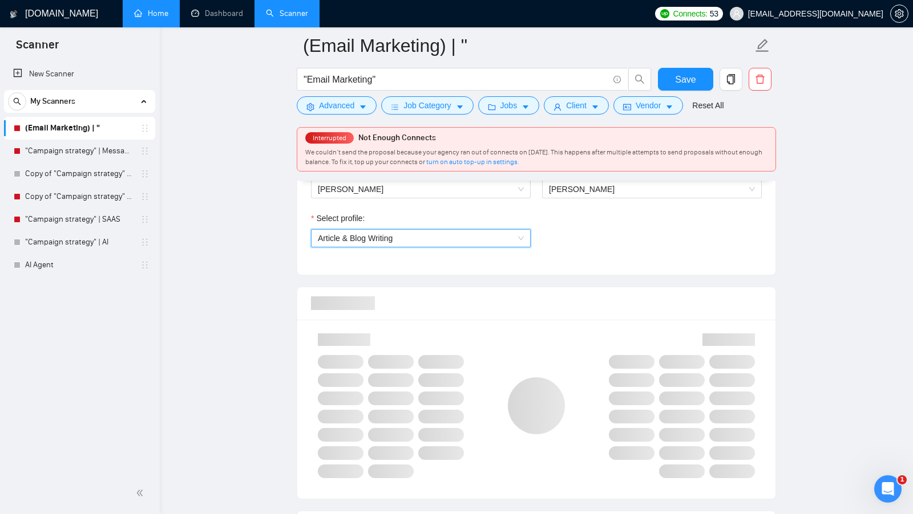
click at [606, 313] on div at bounding box center [536, 303] width 451 height 33
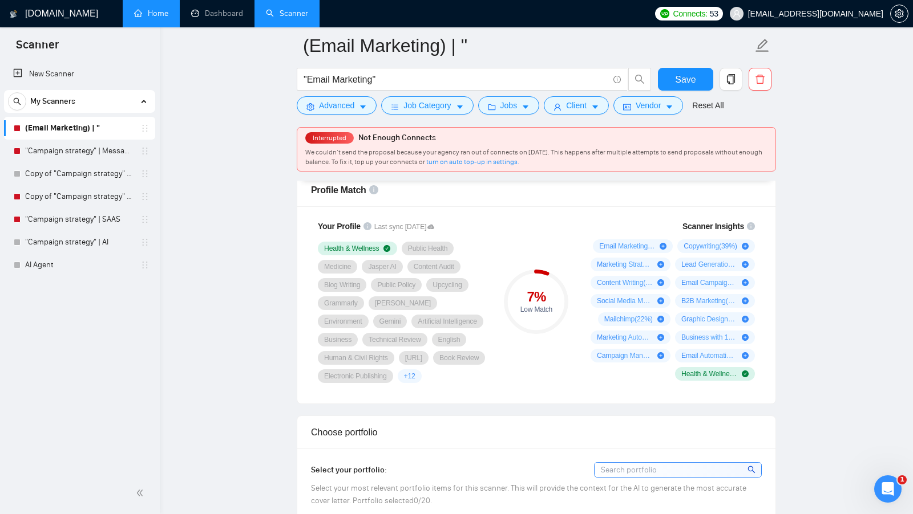
scroll to position [751, 0]
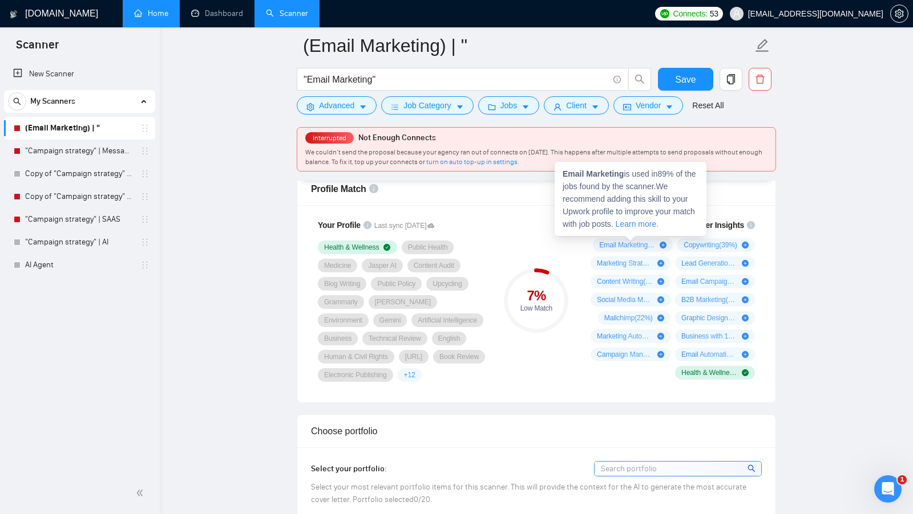
click at [563, 234] on div "Email Marketing is used in 89 % of the jobs found by the scanner. We recommend …" at bounding box center [630, 199] width 152 height 74
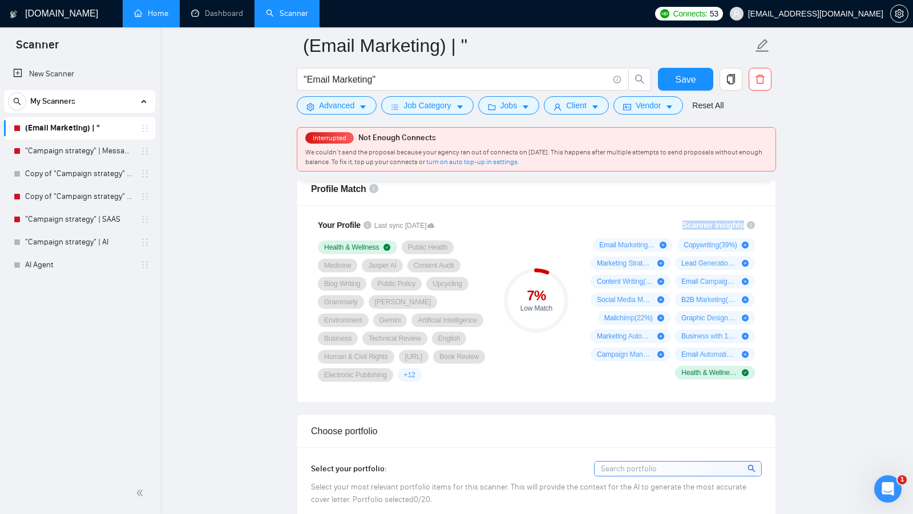
drag, startPoint x: 683, startPoint y: 220, endPoint x: 745, endPoint y: 221, distance: 62.2
click at [745, 221] on div "Scanner Insights" at bounding box center [718, 225] width 72 height 8
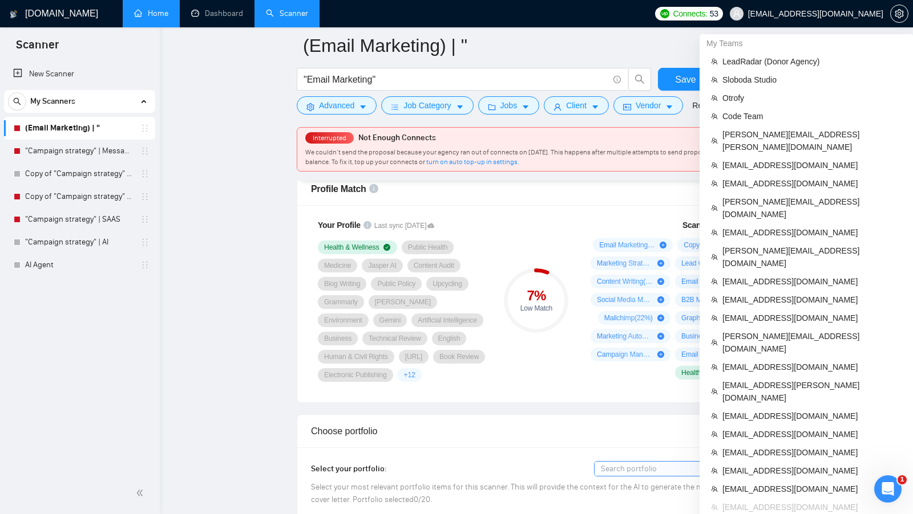
click at [854, 14] on span "my.red.aurora@gmail.com" at bounding box center [815, 14] width 135 height 0
copy div "my.red.aurora@gmail.com"
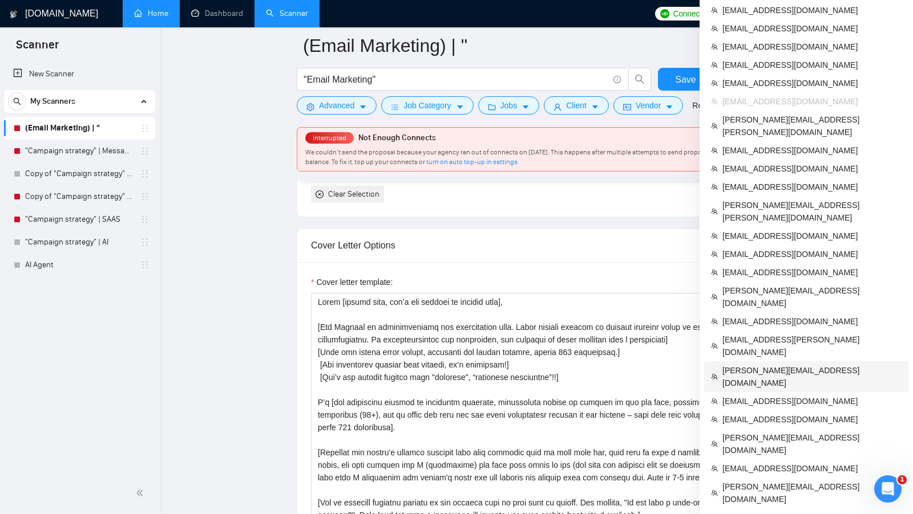
click at [801, 364] on span "[PERSON_NAME][EMAIL_ADDRESS][DOMAIN_NAME]" at bounding box center [811, 376] width 179 height 25
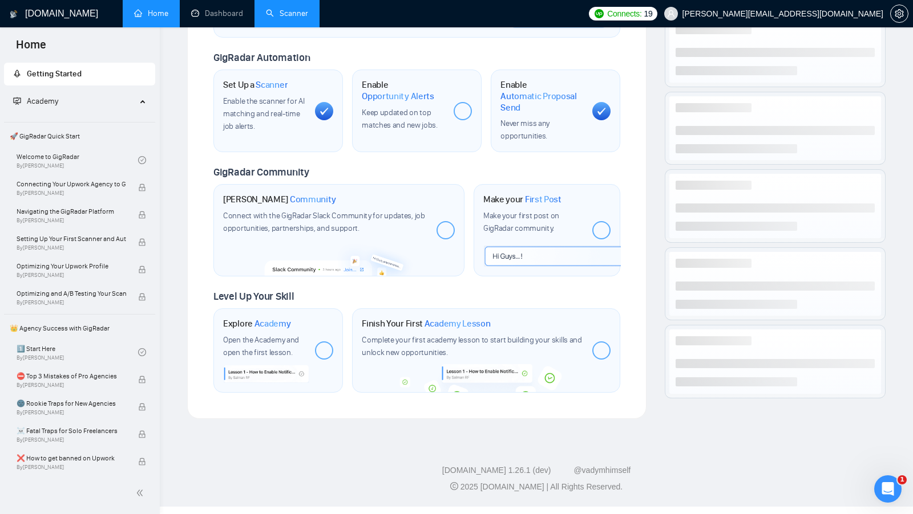
scroll to position [380, 0]
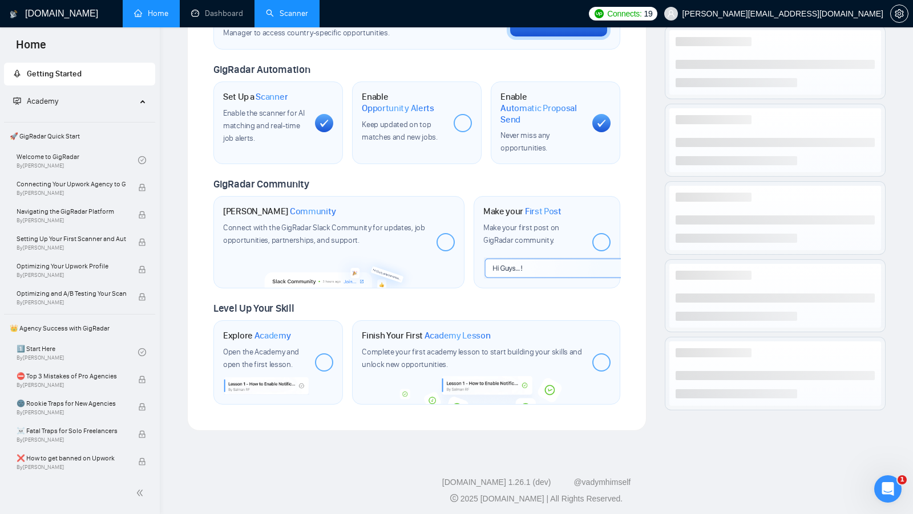
click at [305, 18] on link "Scanner" at bounding box center [287, 14] width 42 height 10
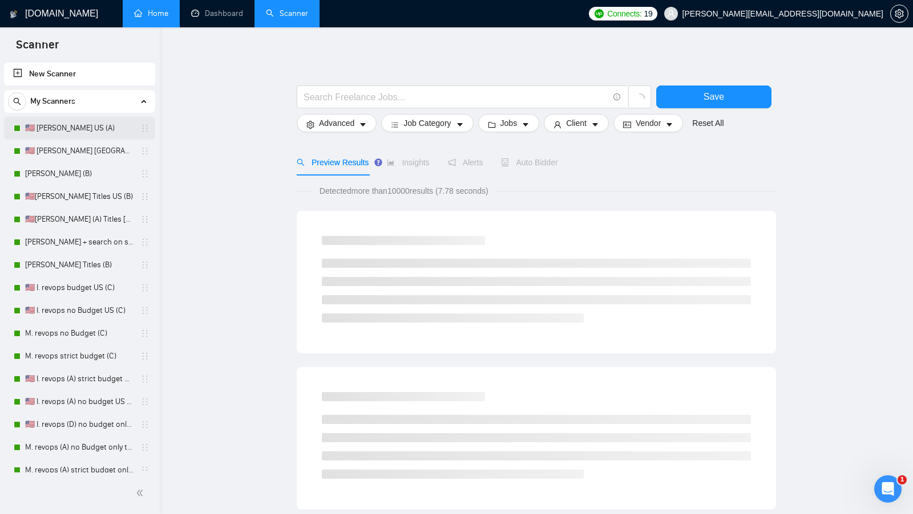
click at [91, 133] on link "🇺🇸 [PERSON_NAME] US (A)" at bounding box center [79, 128] width 108 height 23
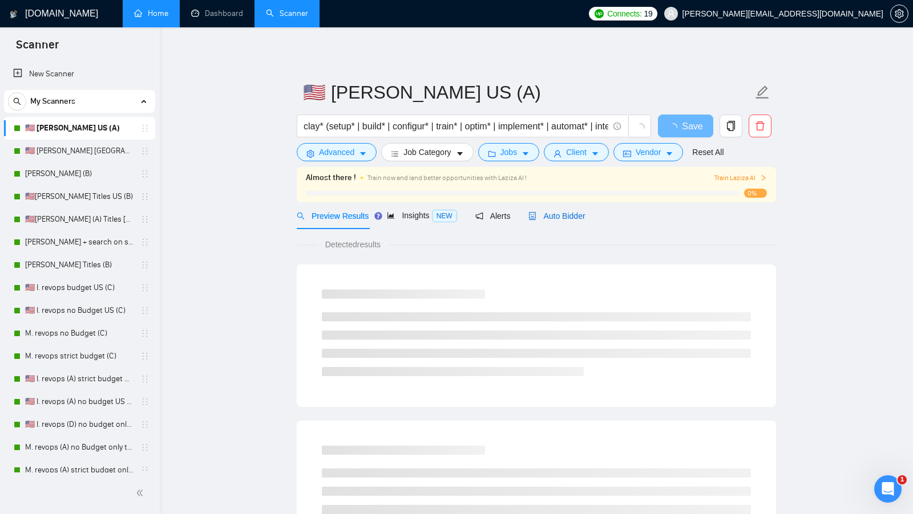
click at [536, 212] on icon "robot" at bounding box center [532, 216] width 8 height 8
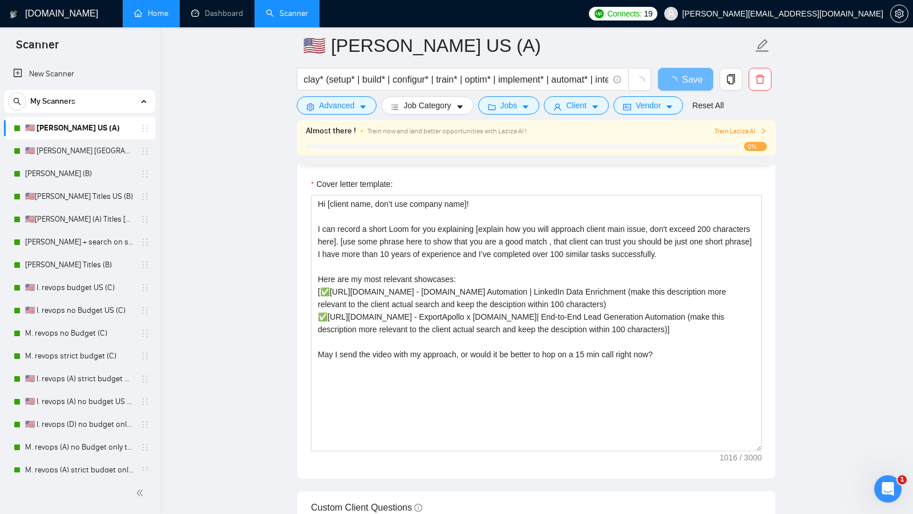
scroll to position [1222, 0]
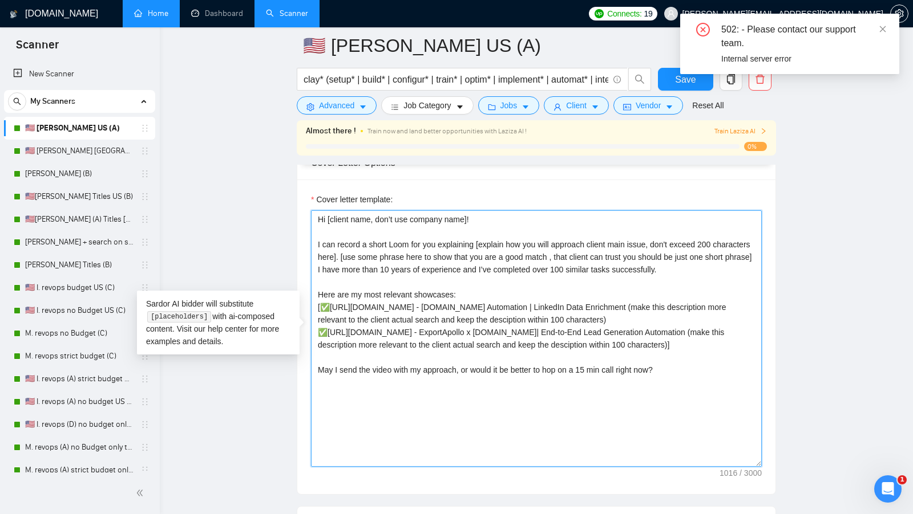
drag, startPoint x: 694, startPoint y: 437, endPoint x: 303, endPoint y: 210, distance: 452.0
click at [303, 210] on div "Cover letter template:" at bounding box center [536, 337] width 478 height 315
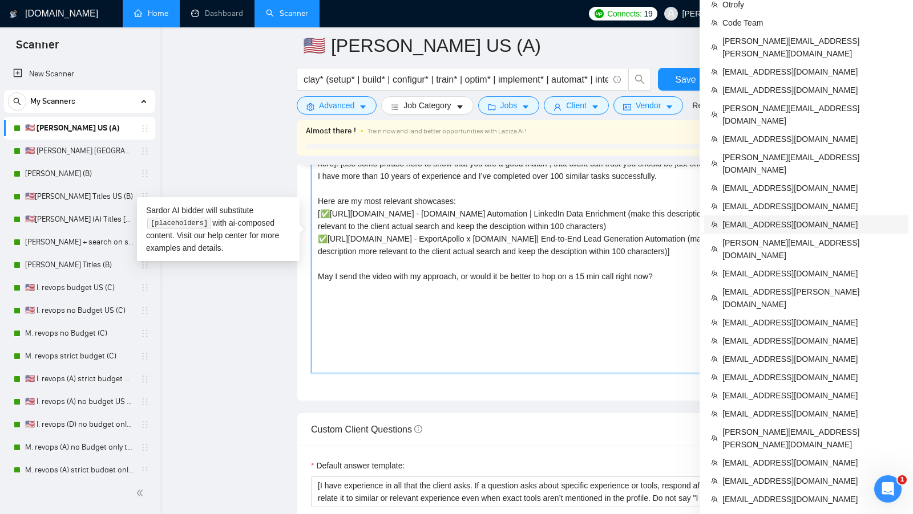
scroll to position [1314, 0]
click at [812, 220] on span "[EMAIL_ADDRESS][DOMAIN_NAME]" at bounding box center [811, 226] width 179 height 13
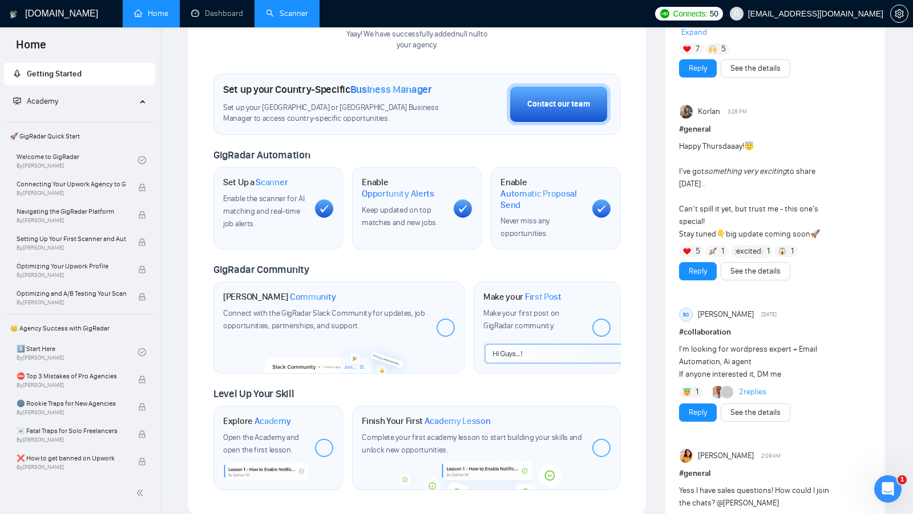
scroll to position [26, 0]
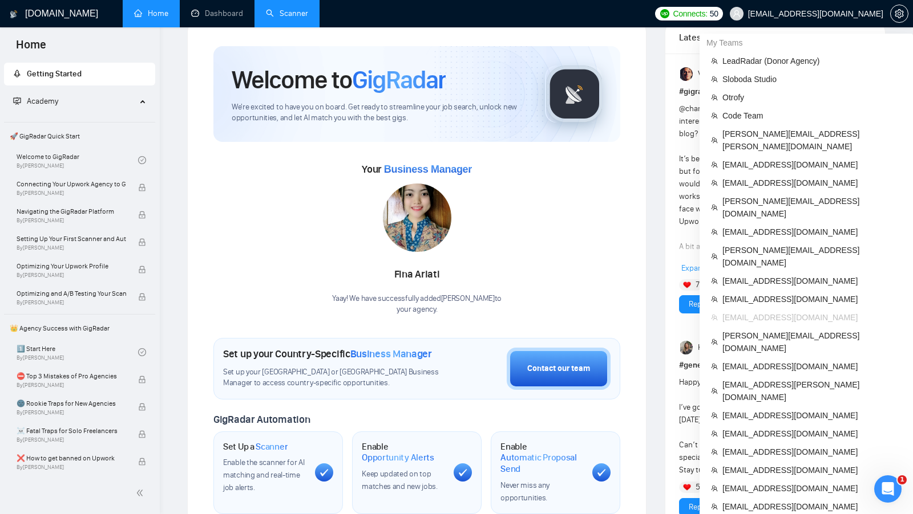
click at [854, 7] on span "[EMAIL_ADDRESS][DOMAIN_NAME]" at bounding box center [806, 13] width 167 height 37
copy div "[EMAIL_ADDRESS][DOMAIN_NAME]"
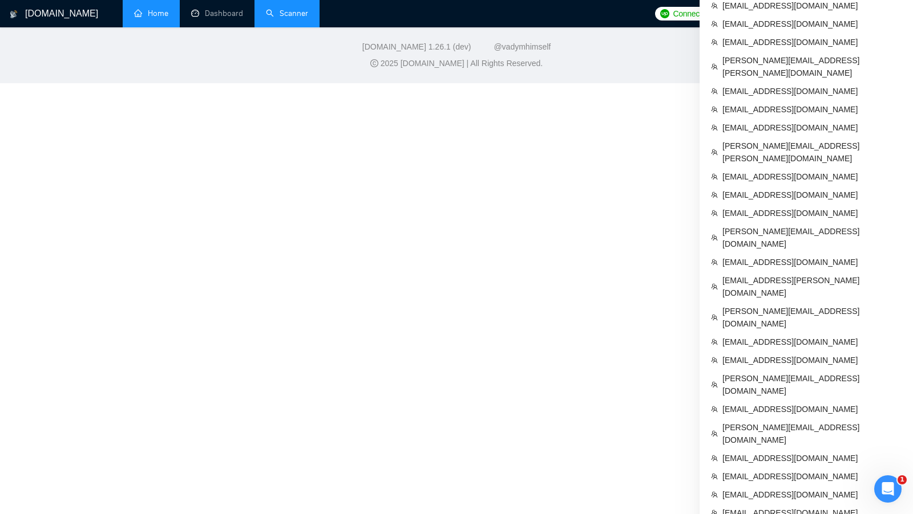
scroll to position [380, 0]
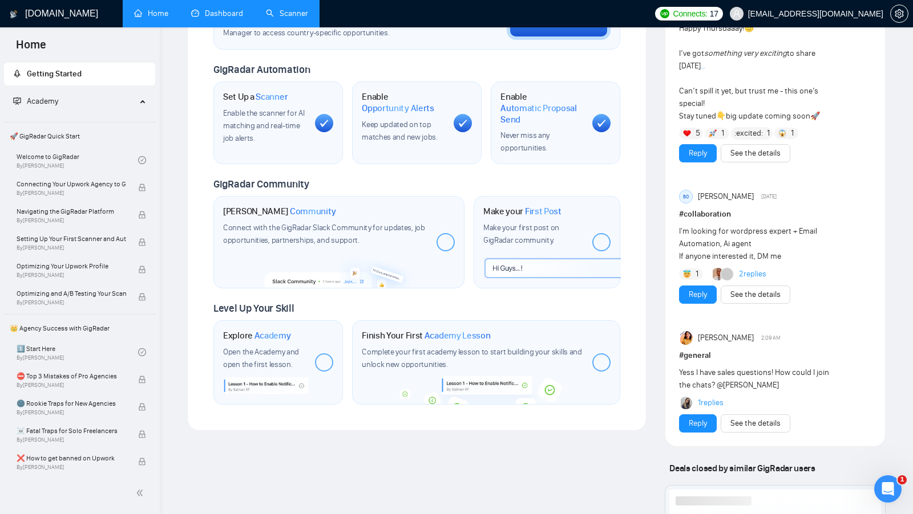
click at [240, 18] on link "Dashboard" at bounding box center [217, 14] width 52 height 10
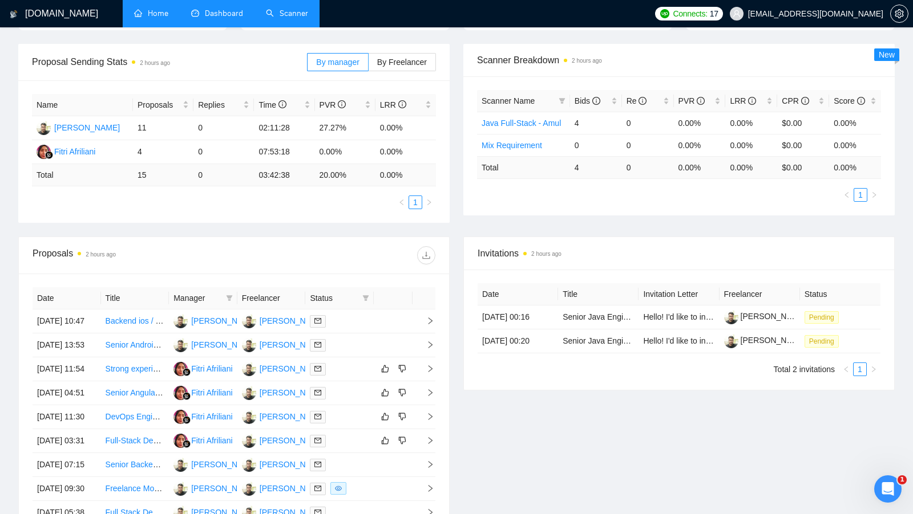
scroll to position [152, 0]
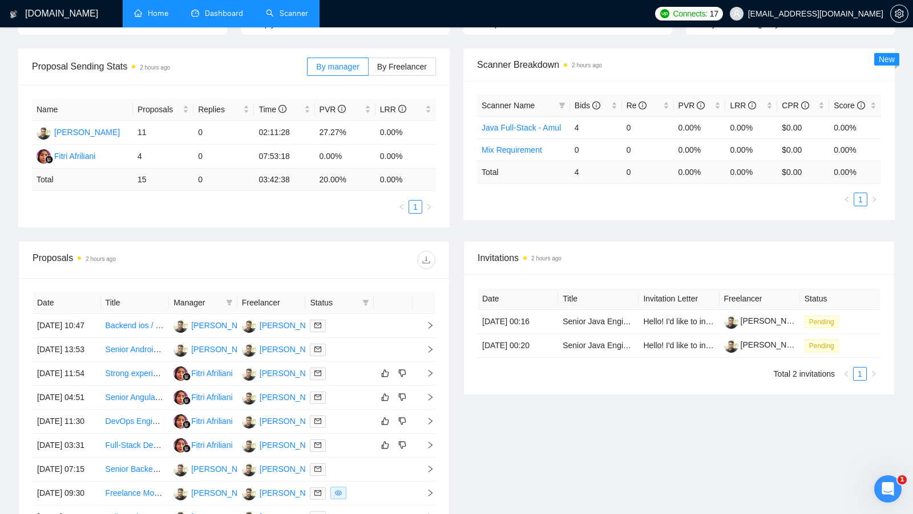
click at [294, 11] on link "Scanner" at bounding box center [287, 14] width 42 height 10
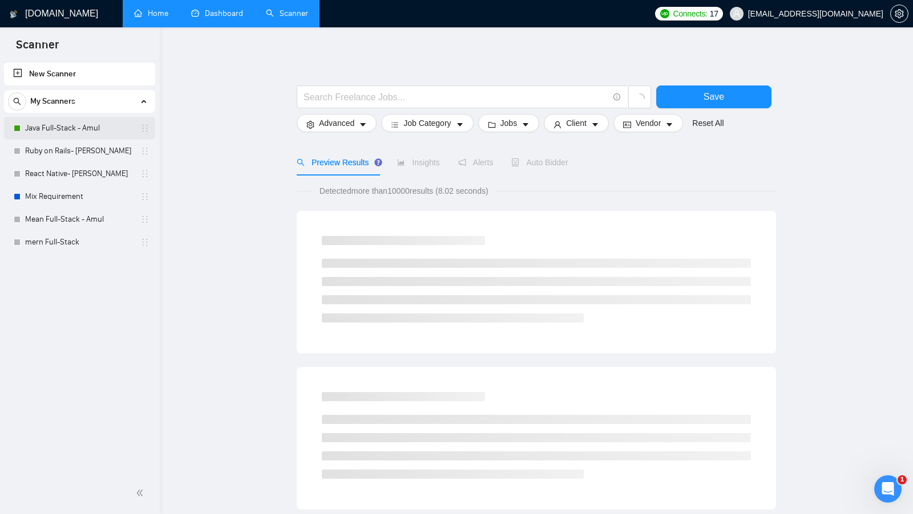
click at [64, 124] on link "Java Full-Stack - Amul" at bounding box center [79, 128] width 108 height 23
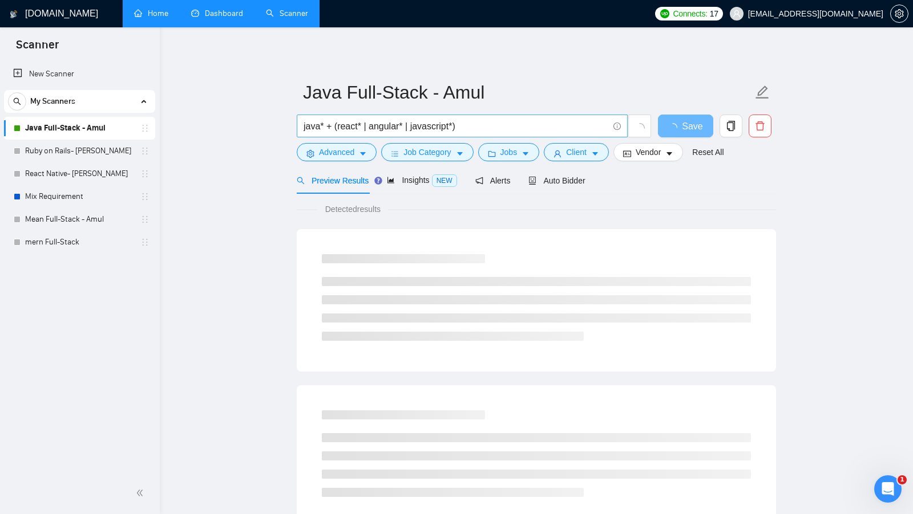
click at [481, 128] on input "java* + (react* | angular* | javascript*)" at bounding box center [455, 126] width 305 height 14
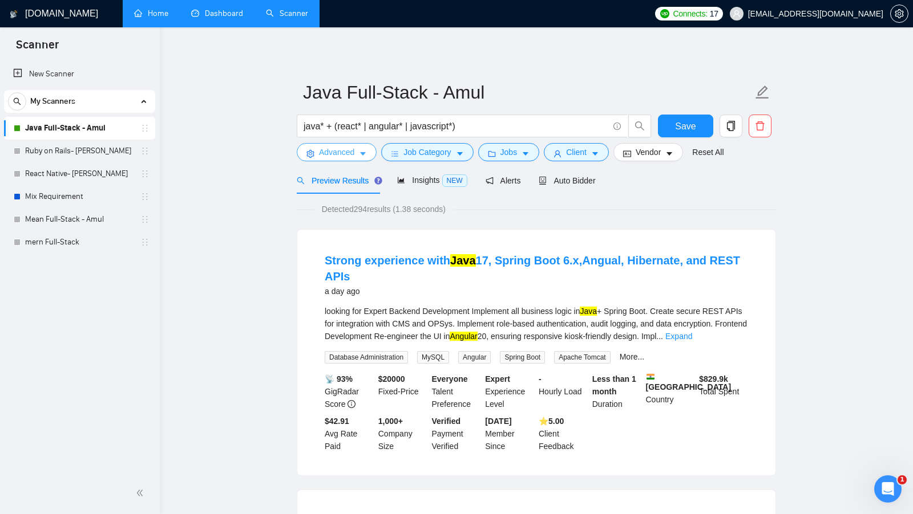
click at [364, 151] on icon "caret-down" at bounding box center [363, 154] width 8 height 8
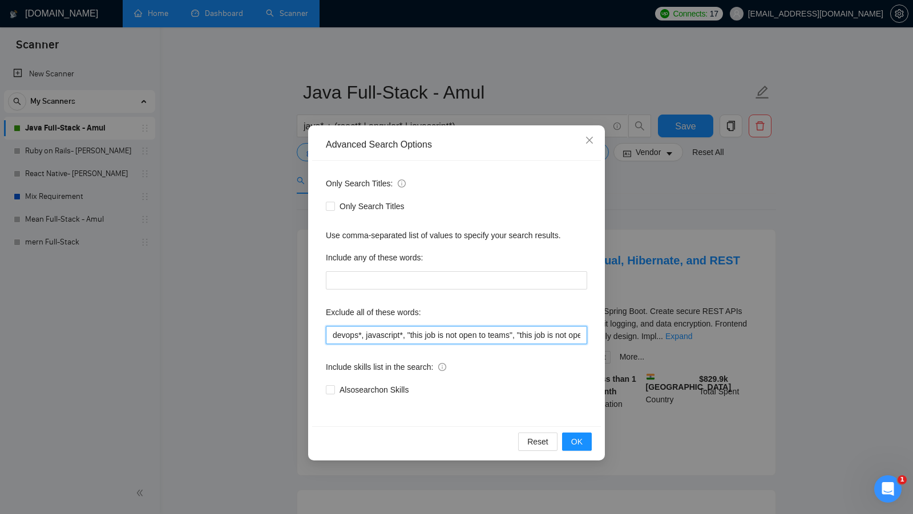
click at [488, 328] on input "devops*, javascript*, "this job is not open to teams", "this job is not open to…" at bounding box center [456, 335] width 261 height 18
click at [674, 297] on div "Advanced Search Options Only Search Titles: Only Search Titles Use comma-separa…" at bounding box center [456, 257] width 913 height 514
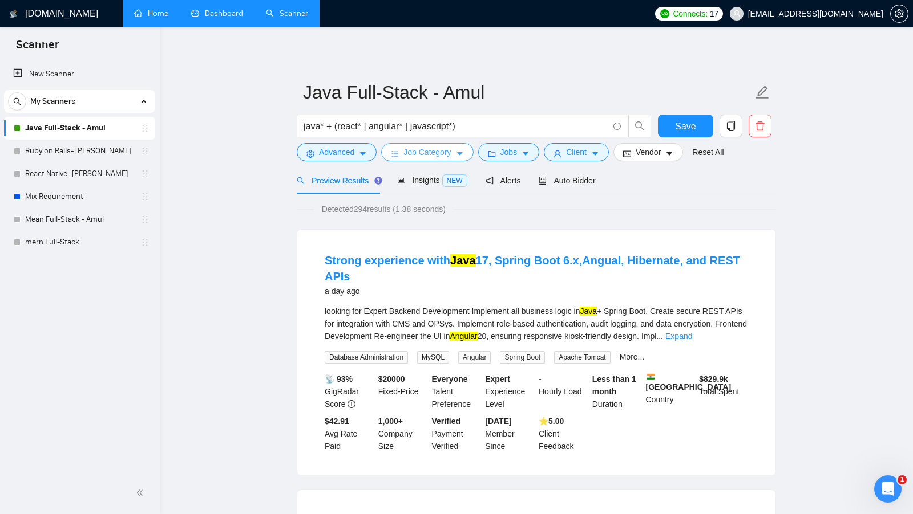
click at [455, 160] on button "Job Category" at bounding box center [427, 152] width 92 height 18
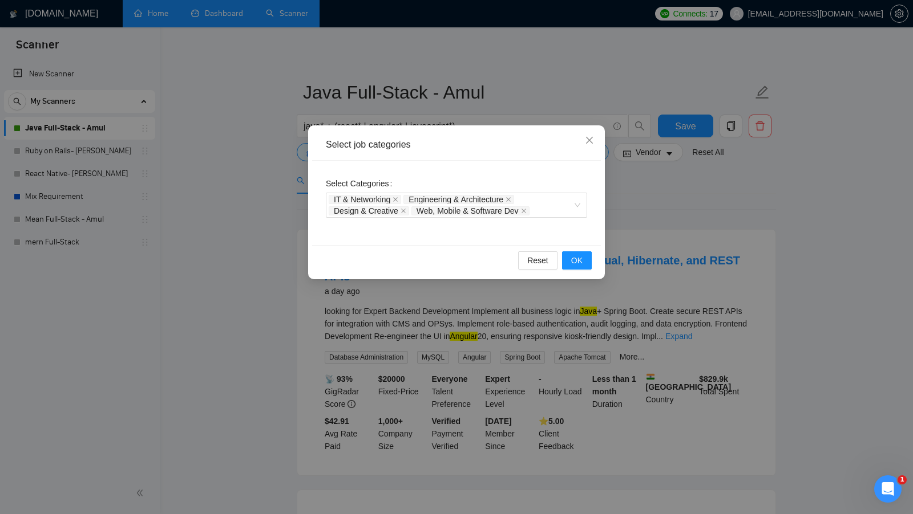
click at [636, 180] on div "Select job categories Select Categories IT & Networking Engineering & Architect…" at bounding box center [456, 257] width 913 height 514
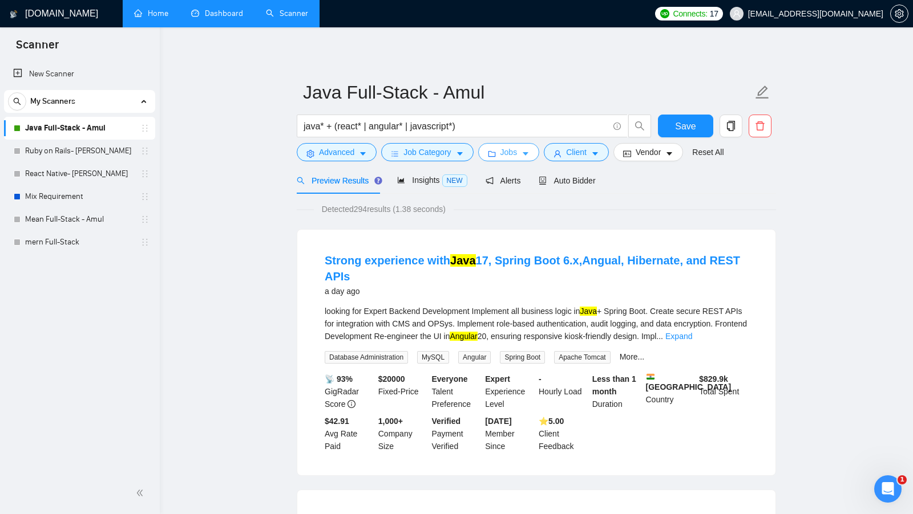
click at [512, 161] on button "Jobs" at bounding box center [509, 152] width 62 height 18
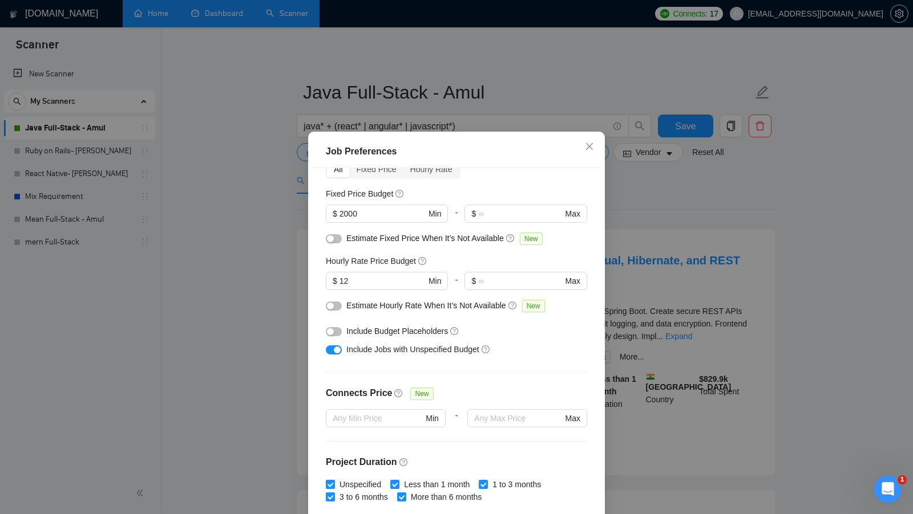
scroll to position [281, 0]
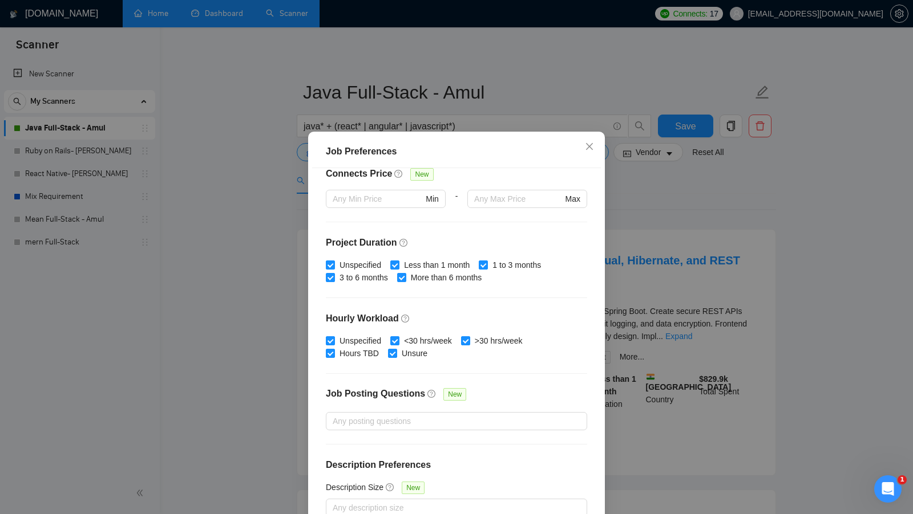
click at [666, 206] on div "Job Preferences Budget Project Type All Fixed Price Hourly Rate Fixed Price Bud…" at bounding box center [456, 257] width 913 height 514
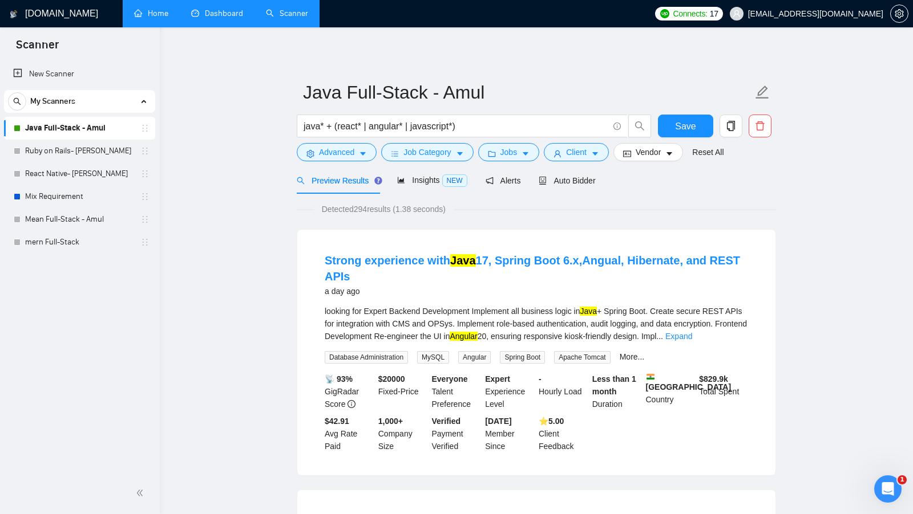
click at [591, 163] on form "Java Full-Stack - Amul java* + (react* | angular* | javascript*) Save Advanced …" at bounding box center [536, 120] width 479 height 93
click at [595, 157] on icon "caret-down" at bounding box center [595, 154] width 8 height 8
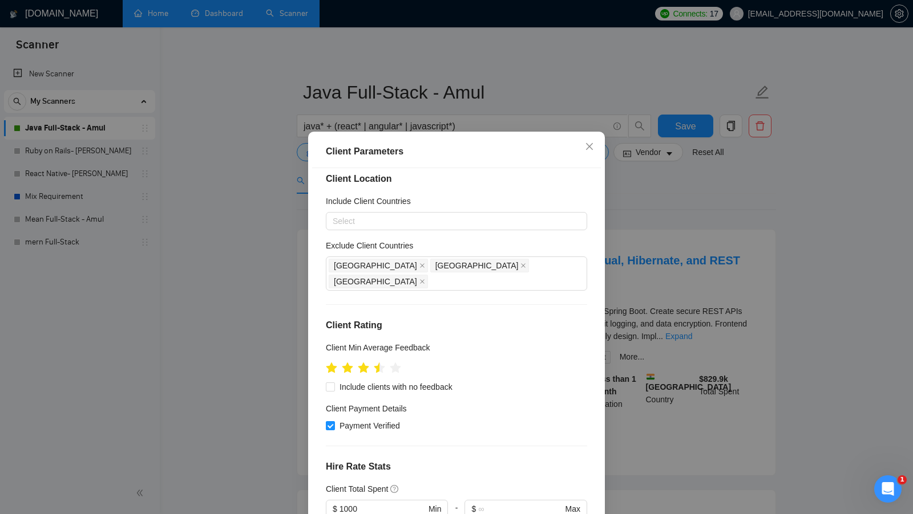
scroll to position [0, 0]
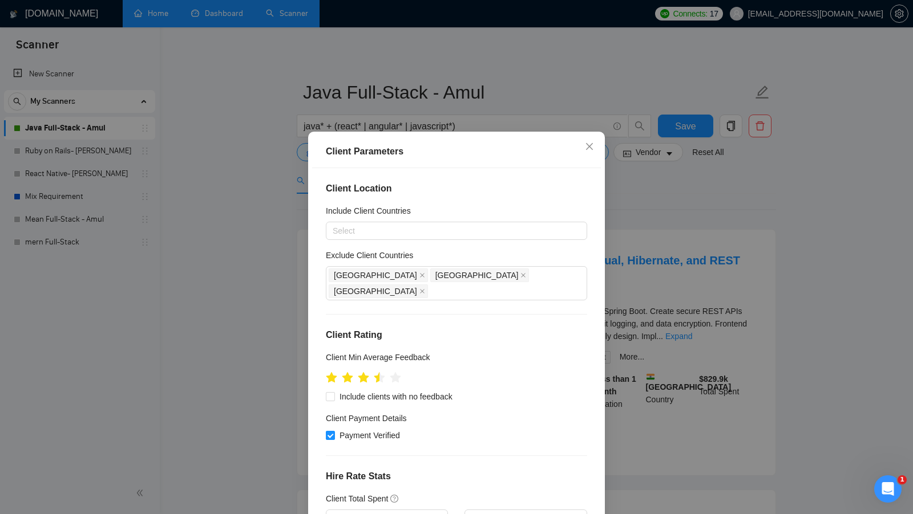
click at [642, 218] on div "Client Parameters Client Location Include Client Countries Select Exclude Clien…" at bounding box center [456, 257] width 913 height 514
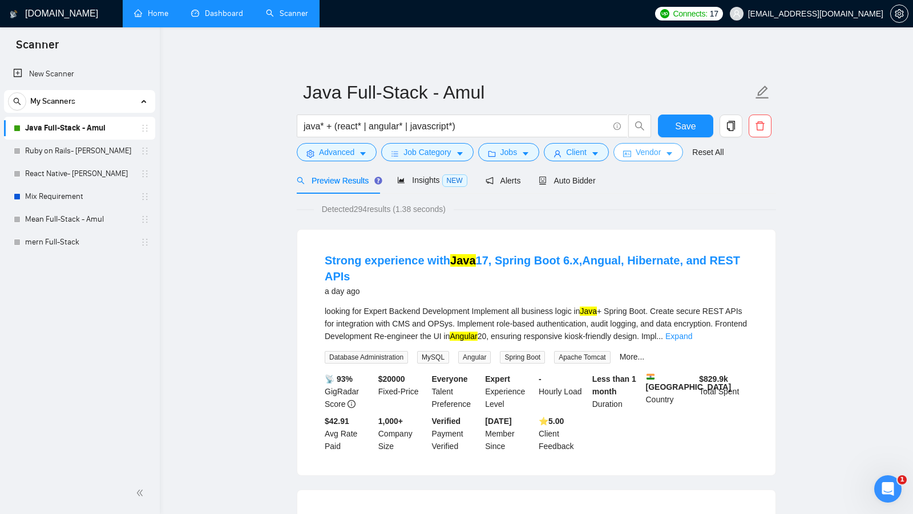
click at [636, 152] on button "Vendor" at bounding box center [648, 152] width 70 height 18
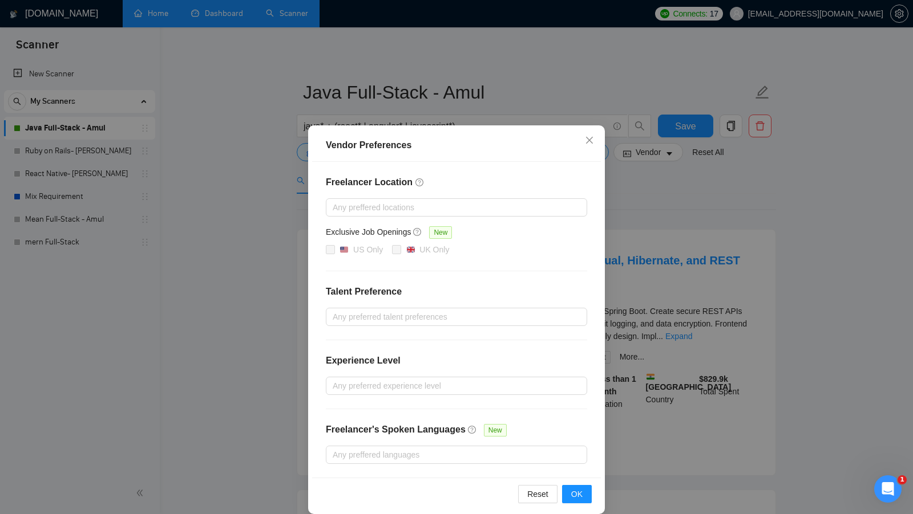
click at [653, 176] on div "Vendor Preferences Freelancer Location Any preffered locations Exclusive Job Op…" at bounding box center [456, 257] width 913 height 514
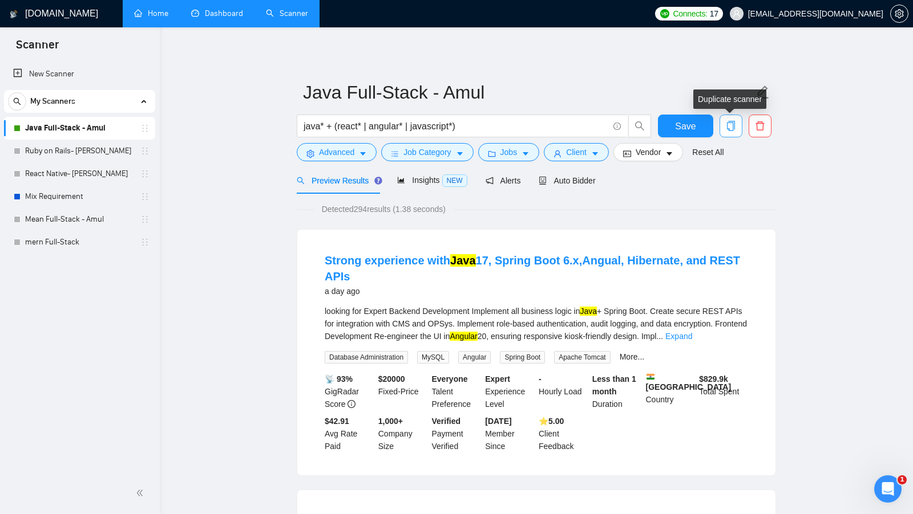
click at [735, 132] on button "button" at bounding box center [730, 126] width 23 height 23
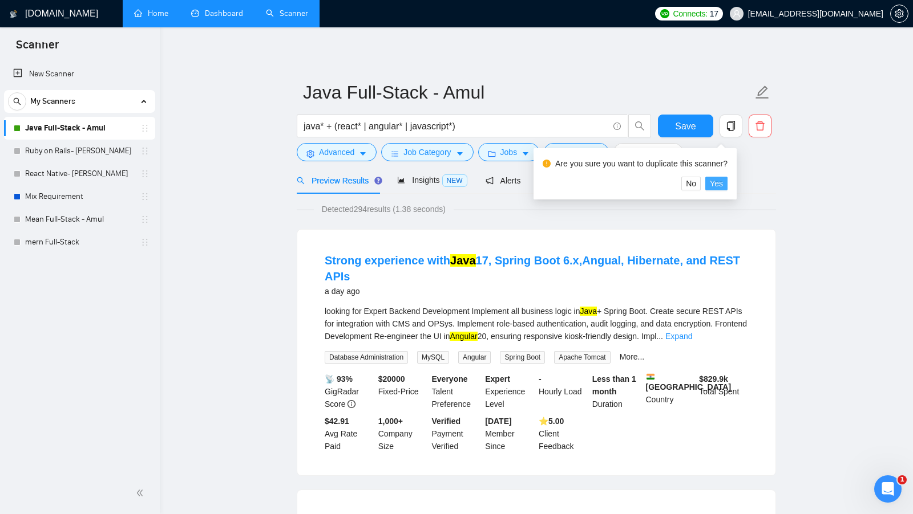
click at [718, 183] on span "Yes" at bounding box center [715, 183] width 13 height 13
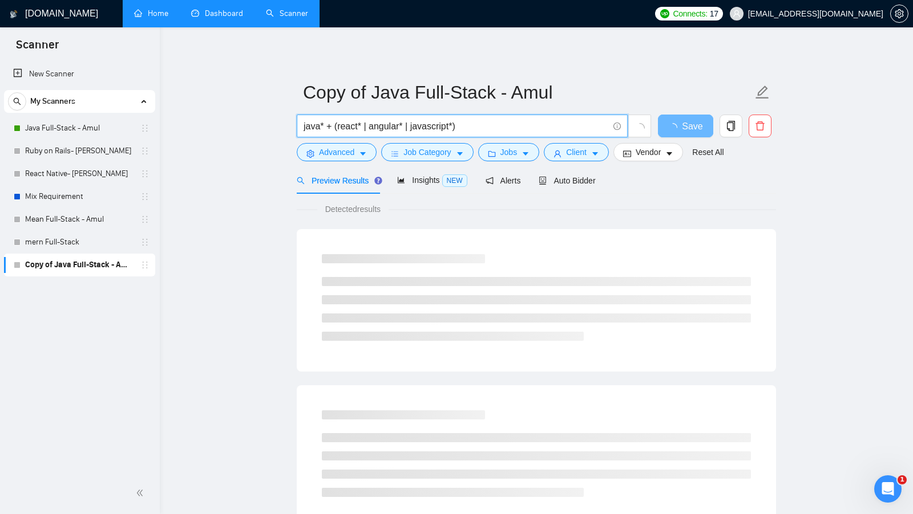
drag, startPoint x: 481, startPoint y: 132, endPoint x: 325, endPoint y: 127, distance: 155.8
click at [325, 127] on input "java* + (react* | angular* | javascript*)" at bounding box center [455, 126] width 305 height 14
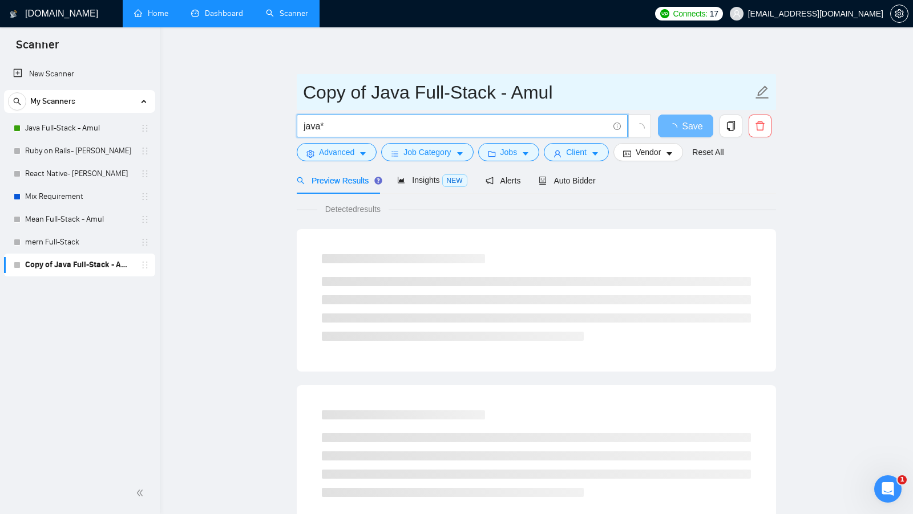
type input "java*"
click at [379, 83] on input "Copy of Java Full-Stack - Amul" at bounding box center [527, 92] width 449 height 29
drag, startPoint x: 375, startPoint y: 85, endPoint x: 359, endPoint y: 84, distance: 16.5
click at [359, 84] on input "Copy of Java Full-Stack - Amul" at bounding box center [527, 92] width 449 height 29
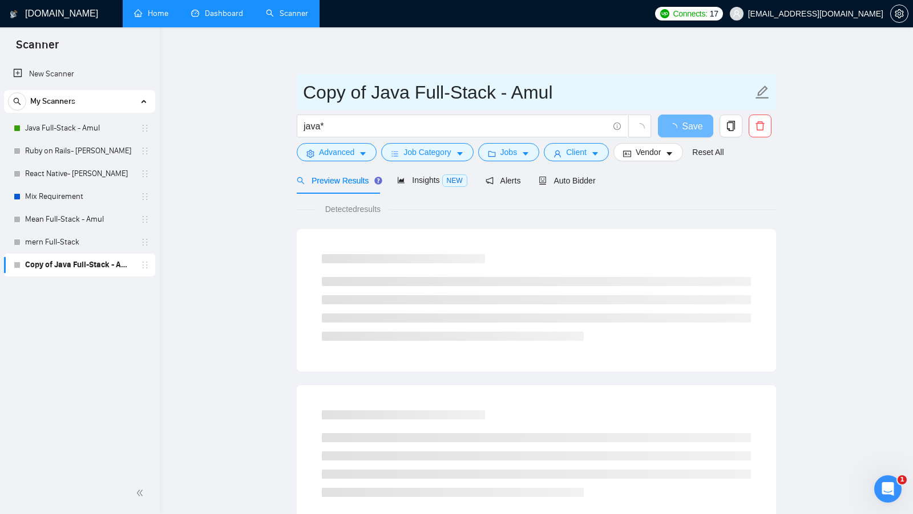
click at [376, 90] on input "Copy of Java Full-Stack - Amul" at bounding box center [527, 92] width 449 height 29
drag, startPoint x: 373, startPoint y: 91, endPoint x: 306, endPoint y: 92, distance: 67.3
click at [306, 92] on input "Copy of Java Full-Stack - Amul" at bounding box center [527, 92] width 449 height 29
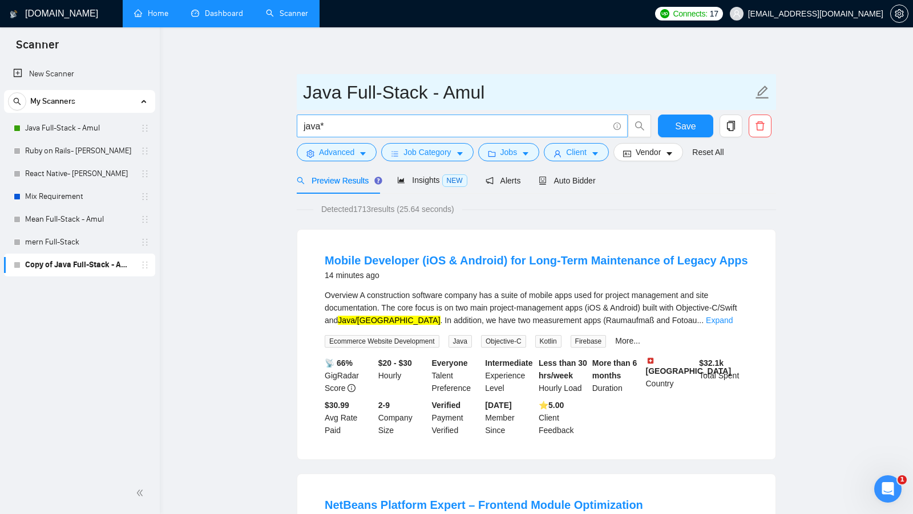
type input "Java Full-Stack - Amul"
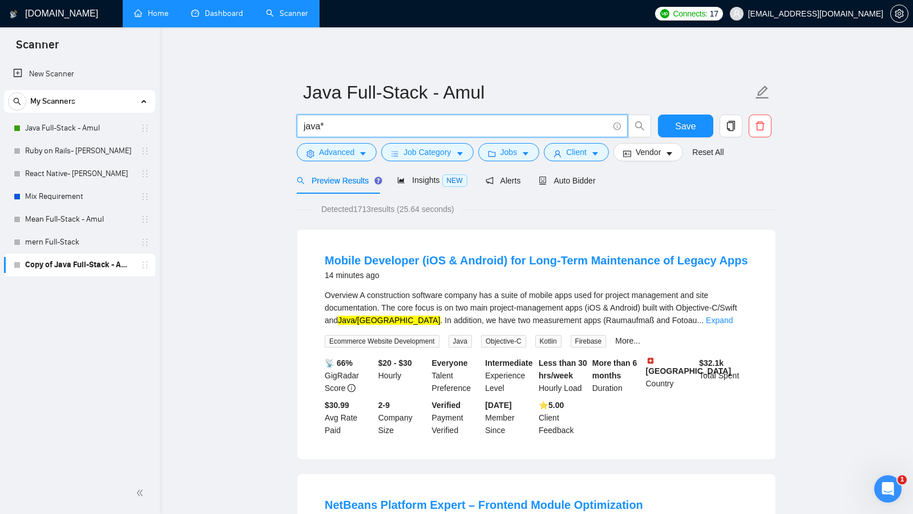
click at [462, 120] on input "java*" at bounding box center [455, 126] width 305 height 14
click at [696, 127] on button "Save" at bounding box center [685, 126] width 55 height 23
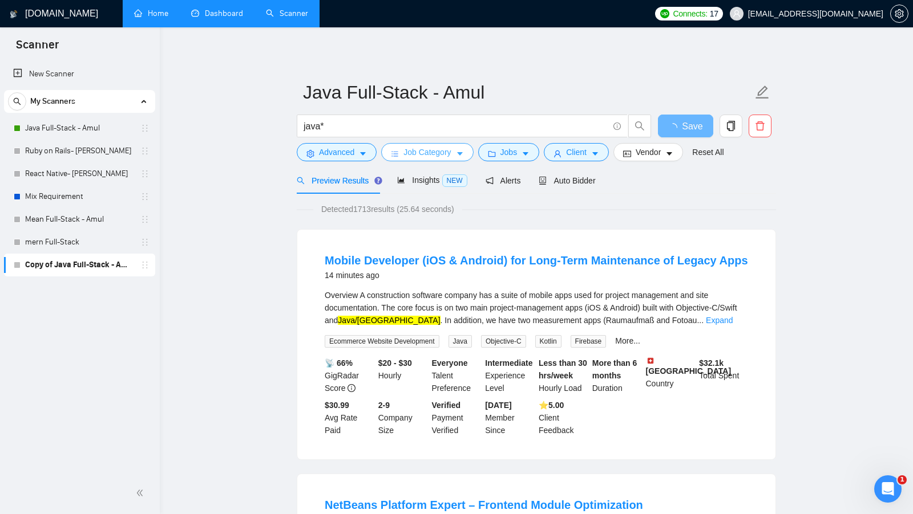
click at [436, 159] on button "Job Category" at bounding box center [427, 152] width 92 height 18
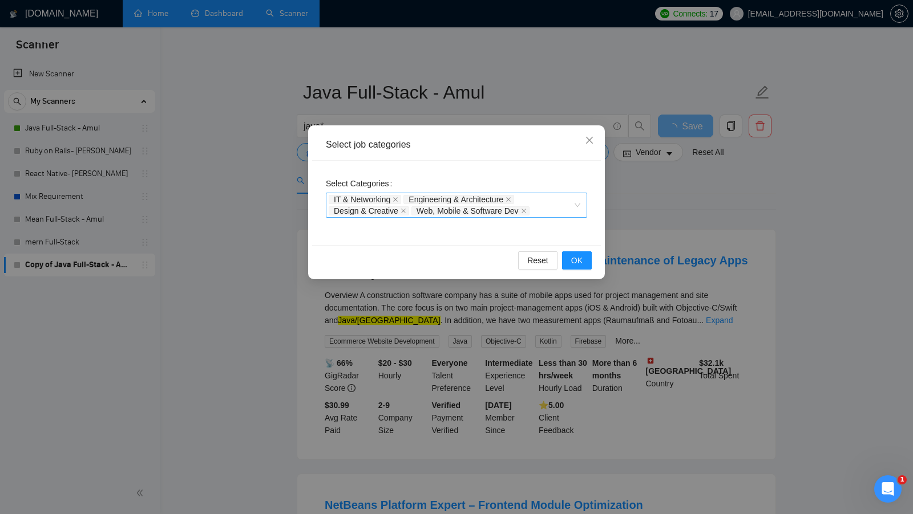
click at [575, 208] on div "IT & Networking Engineering & Architecture Design & Creative Web, Mobile & Soft…" at bounding box center [456, 205] width 261 height 25
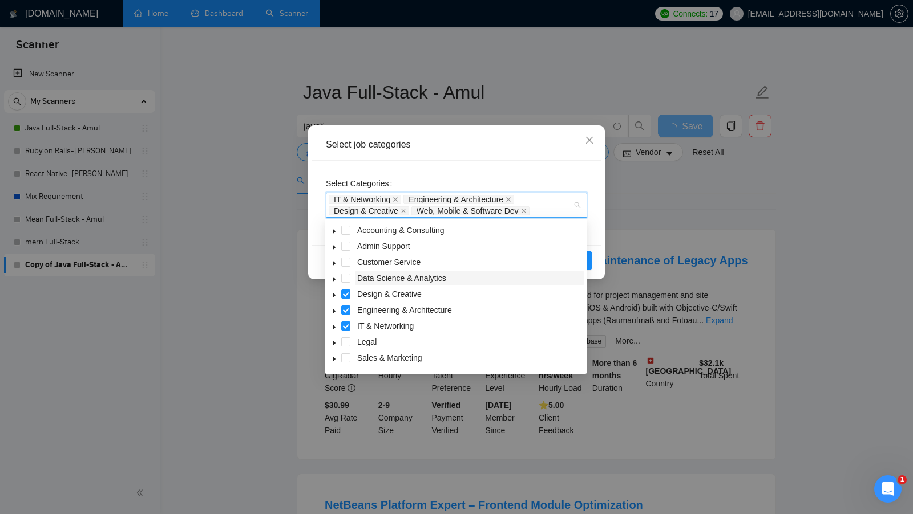
scroll to position [46, 0]
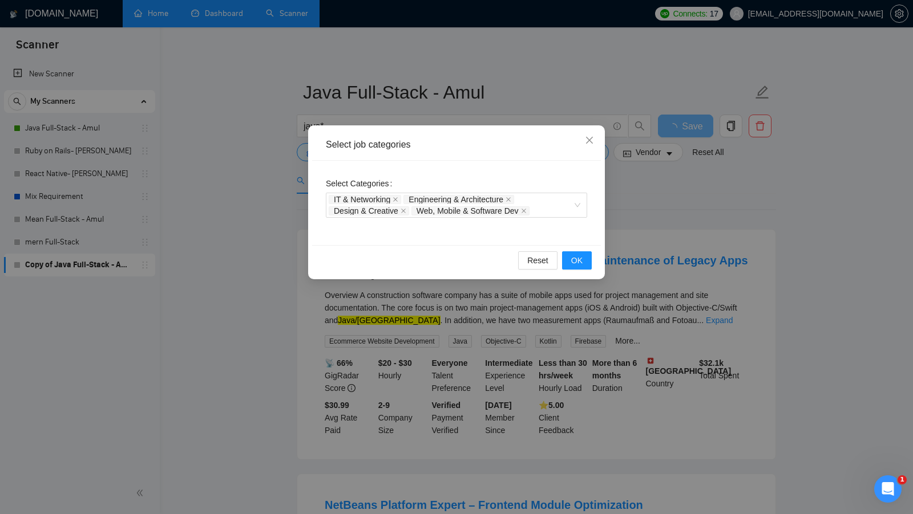
click at [678, 223] on div "Select job categories Select Categories IT & Networking Engineering & Architect…" at bounding box center [456, 257] width 913 height 514
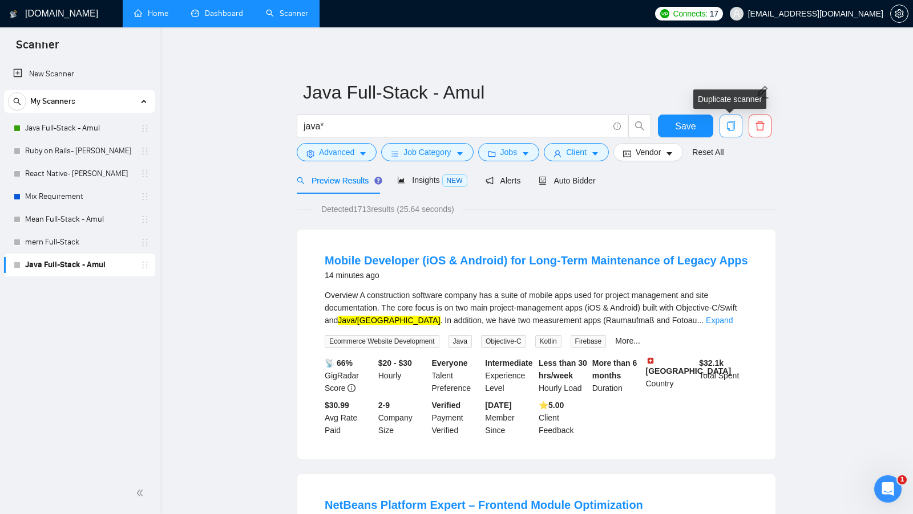
click at [724, 131] on span "copy" at bounding box center [731, 126] width 22 height 10
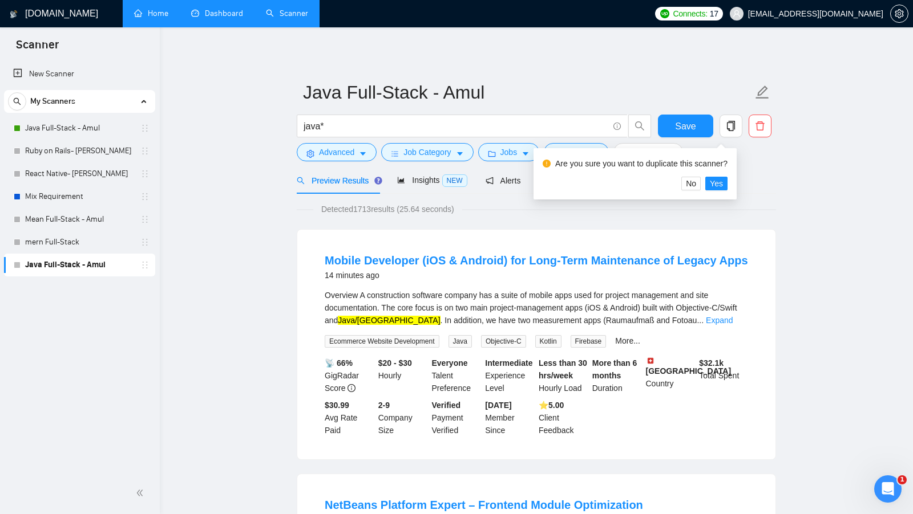
click at [727, 174] on div "Are you sure you want to duplicate this scanner?" at bounding box center [634, 166] width 185 height 22
click at [727, 177] on button "Yes" at bounding box center [716, 184] width 22 height 14
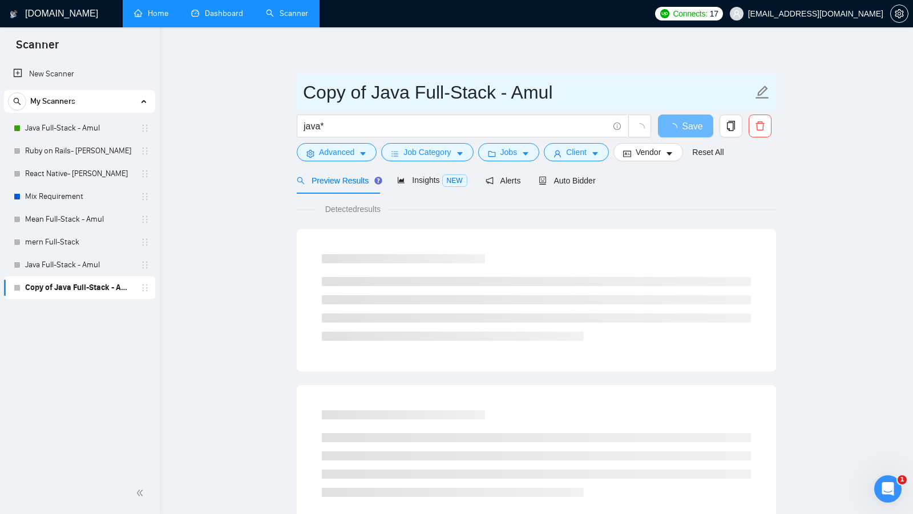
drag, startPoint x: 371, startPoint y: 98, endPoint x: 293, endPoint y: 94, distance: 78.3
click at [293, 94] on main "Copy of Java Full-Stack - Amul java* Save Advanced Job Category Jobs Client Ven…" at bounding box center [536, 521] width 716 height 951
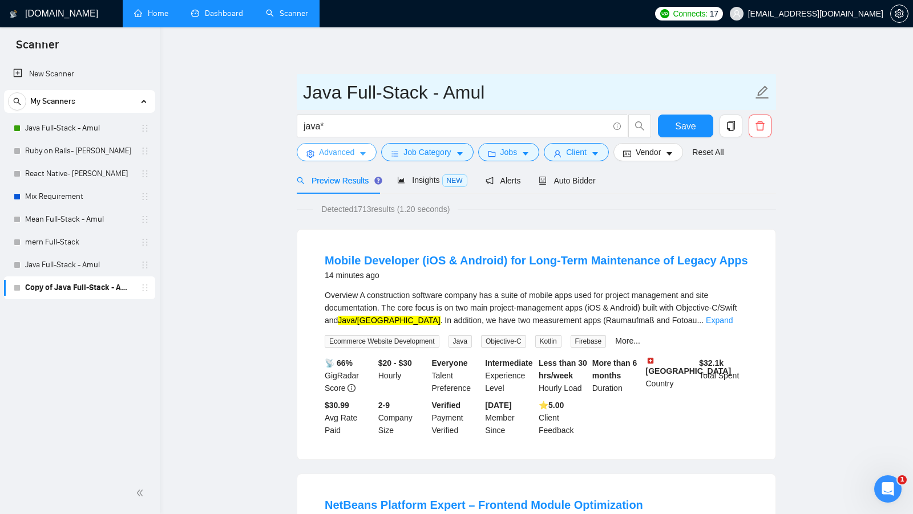
type input "Java Full-Stack - Amul"
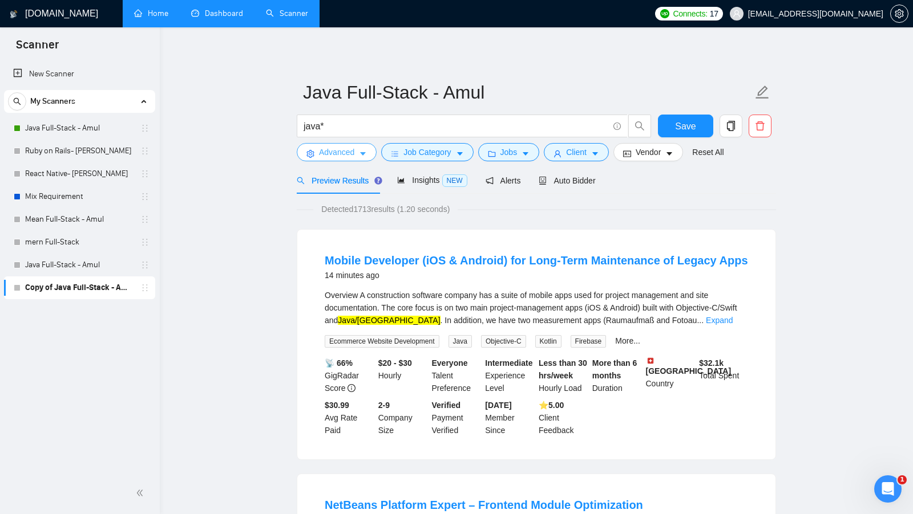
click at [327, 155] on span "Advanced" at bounding box center [336, 152] width 35 height 13
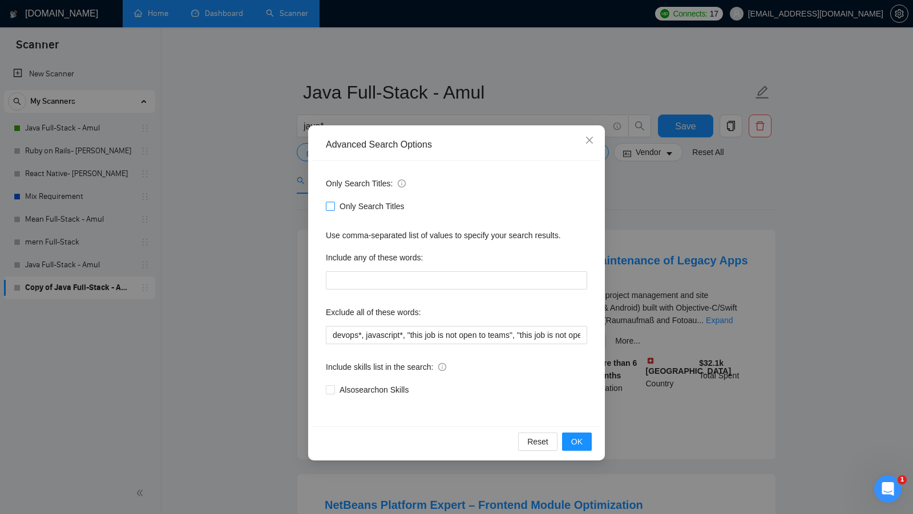
click at [332, 209] on input "Only Search Titles" at bounding box center [330, 206] width 8 height 8
checkbox input "true"
click at [567, 443] on button "OK" at bounding box center [577, 442] width 30 height 18
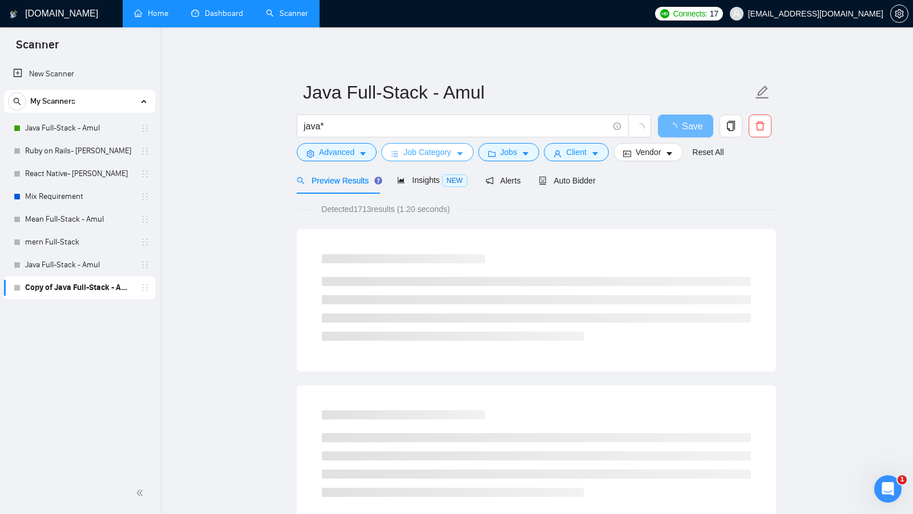
click at [431, 156] on span "Job Category" at bounding box center [426, 152] width 47 height 13
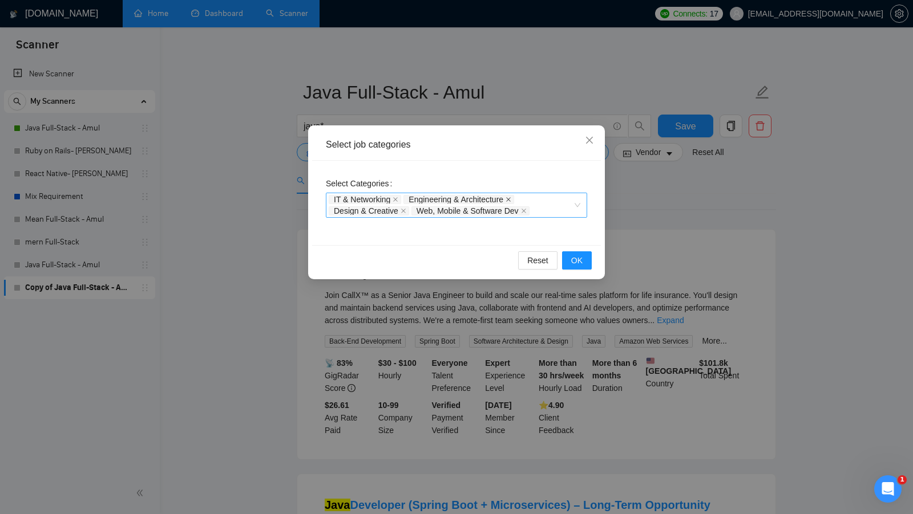
click at [511, 199] on icon "close" at bounding box center [508, 200] width 6 height 6
click at [396, 200] on icon "close" at bounding box center [395, 200] width 6 height 6
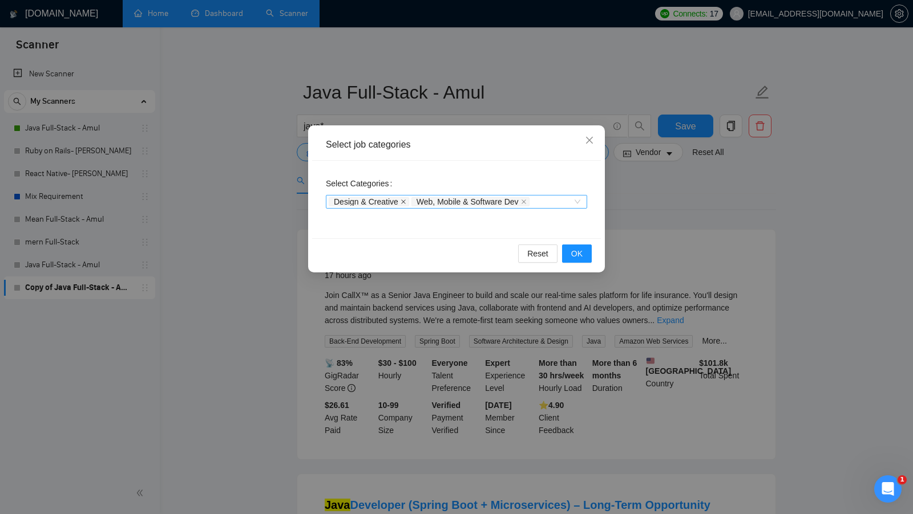
click at [404, 200] on icon "close" at bounding box center [403, 202] width 6 height 6
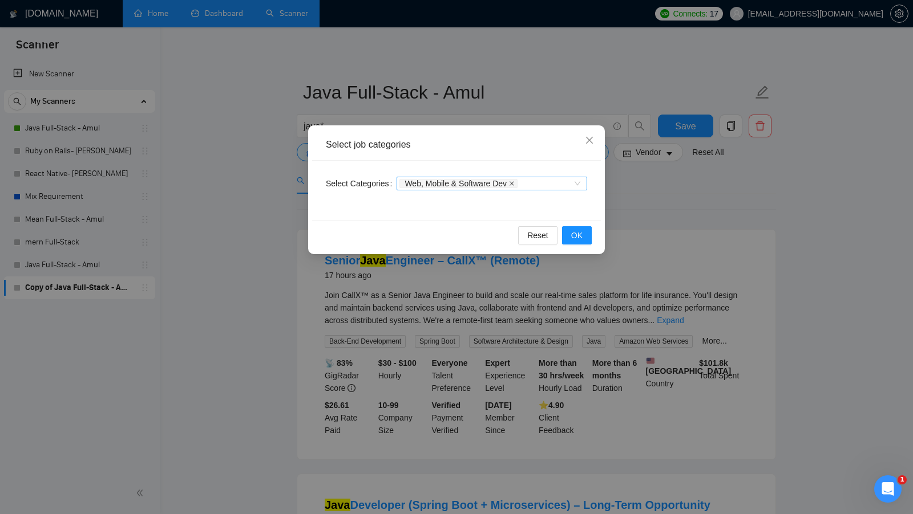
click at [514, 185] on icon "close" at bounding box center [512, 184] width 6 height 6
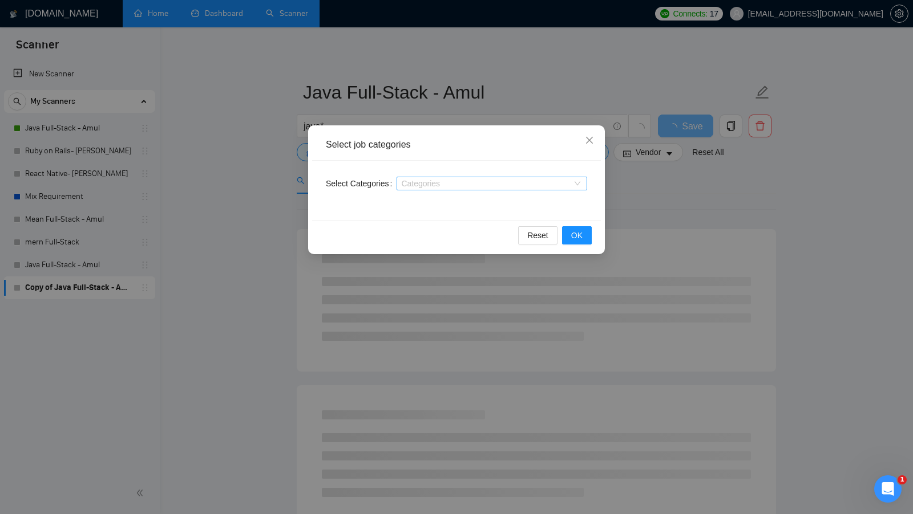
click at [562, 224] on div "Reset OK" at bounding box center [456, 235] width 289 height 30
click at [564, 225] on div "Reset OK" at bounding box center [456, 235] width 289 height 30
click at [565, 227] on button "OK" at bounding box center [577, 235] width 30 height 18
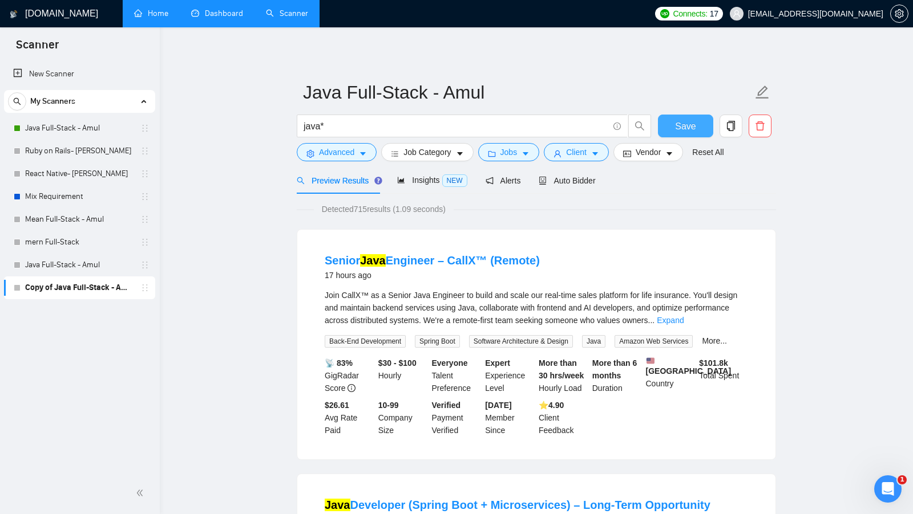
click at [700, 119] on button "Save" at bounding box center [685, 126] width 55 height 23
click at [539, 150] on button "Jobs" at bounding box center [509, 152] width 62 height 18
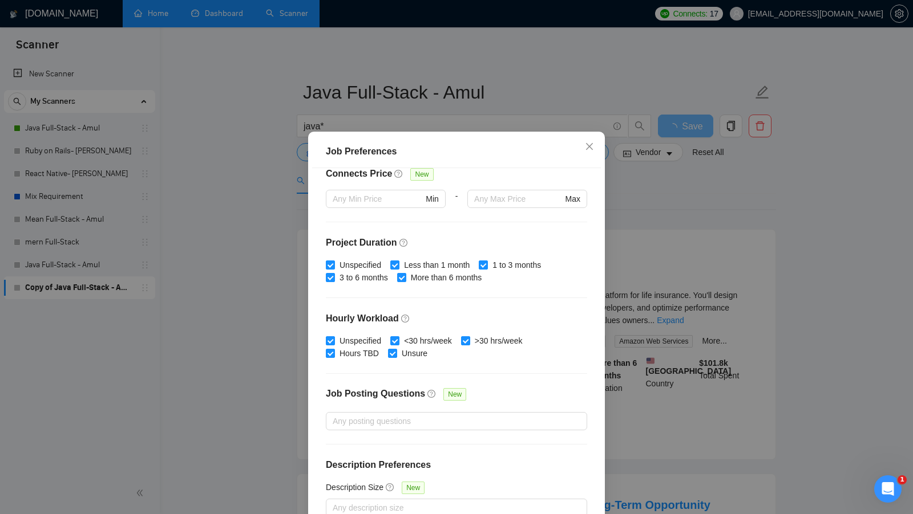
click at [692, 216] on div "Job Preferences Budget Project Type All Fixed Price Hourly Rate Fixed Price Bud…" at bounding box center [456, 257] width 913 height 514
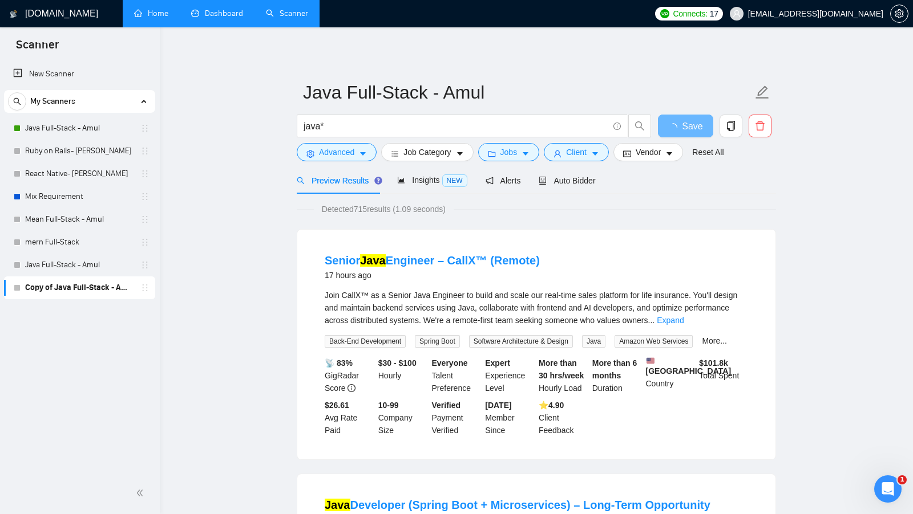
click at [608, 165] on form "Java Full-Stack - Amul java* Save Advanced Job Category Jobs Client Vendor Rese…" at bounding box center [536, 120] width 479 height 93
click at [591, 152] on button "Client" at bounding box center [576, 152] width 65 height 18
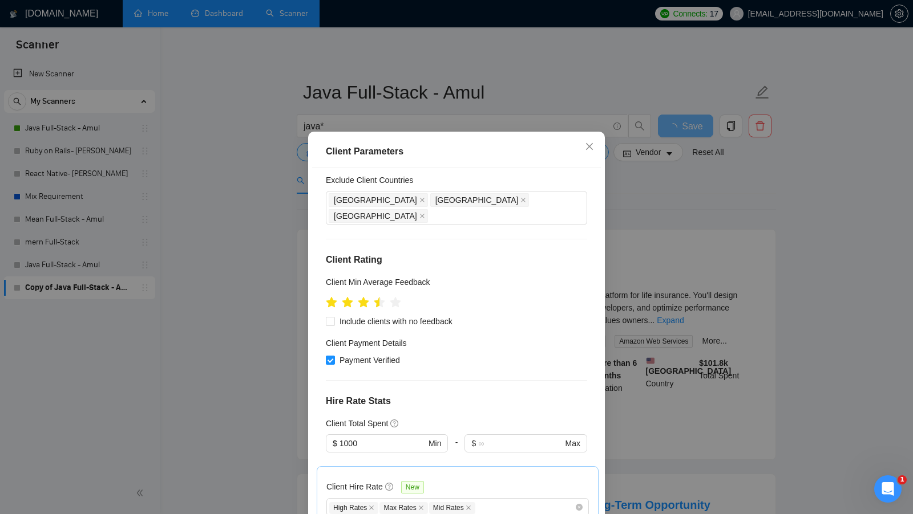
scroll to position [84, 0]
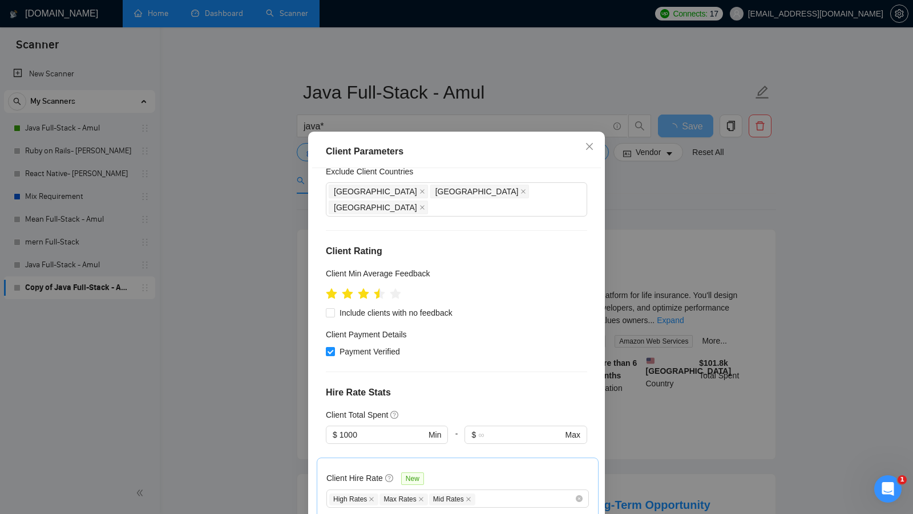
click at [660, 267] on div "Client Parameters Client Location Include Client Countries Select Exclude Clien…" at bounding box center [456, 257] width 913 height 514
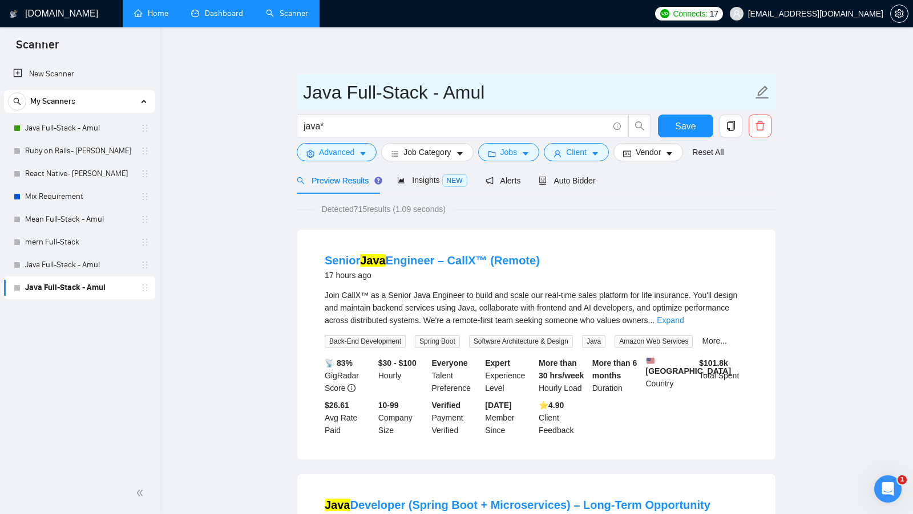
click at [304, 98] on input "Java Full-Stack - Amul" at bounding box center [527, 92] width 449 height 29
drag, startPoint x: 358, startPoint y: 93, endPoint x: 451, endPoint y: 94, distance: 93.0
click at [451, 94] on input "V. Java Full-Stack - Amul" at bounding box center [527, 92] width 449 height 29
type input "V. Java titles- Amul"
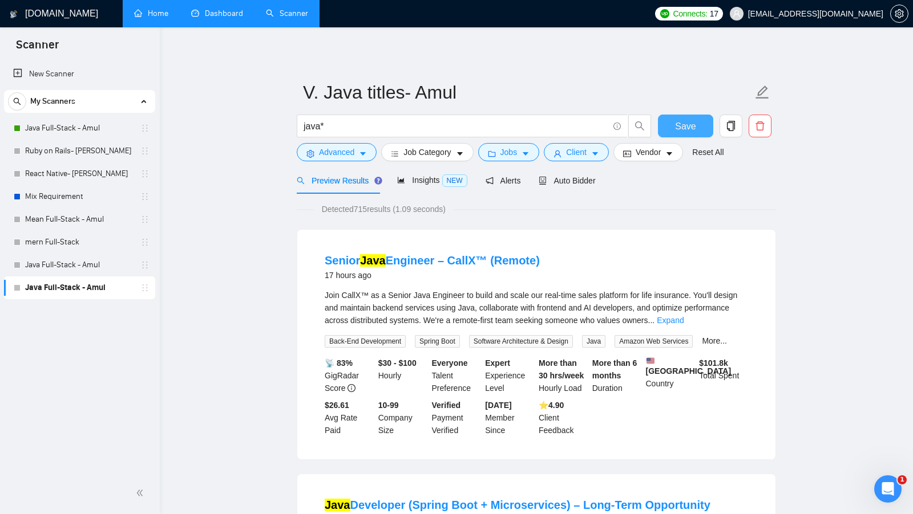
click at [687, 123] on span "Save" at bounding box center [685, 126] width 21 height 14
click at [105, 260] on link "Java Full-Stack - Amul" at bounding box center [79, 265] width 108 height 23
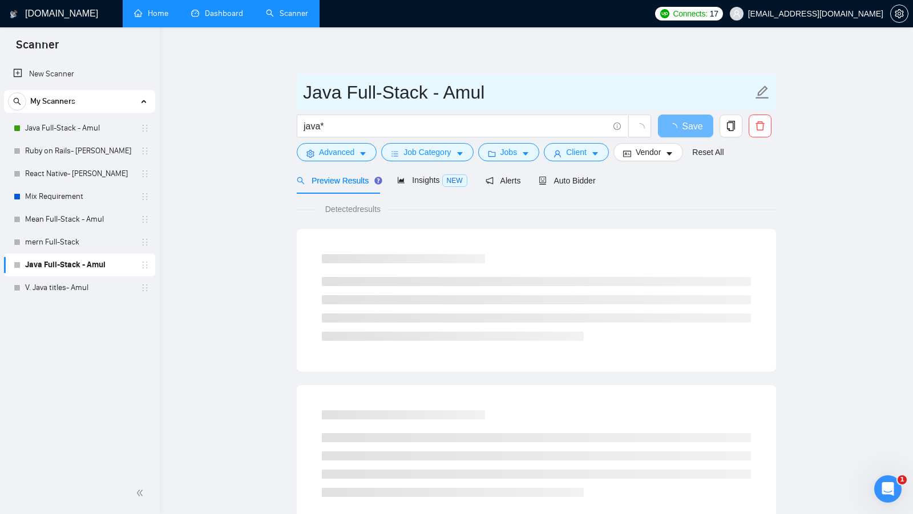
click at [300, 87] on span "Java Full-Stack - Amul" at bounding box center [536, 92] width 479 height 36
click at [303, 87] on input "Java Full-Stack - Amul" at bounding box center [527, 92] width 449 height 29
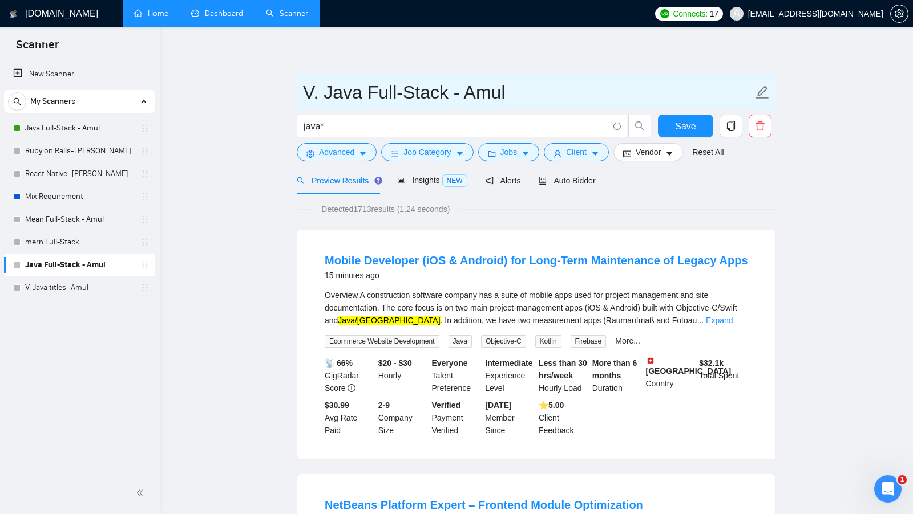
drag, startPoint x: 363, startPoint y: 92, endPoint x: 440, endPoint y: 94, distance: 77.6
click at [440, 94] on input "V. Java Full-Stack - Amul" at bounding box center [527, 92] width 449 height 29
type input "V. Java broad - Amul"
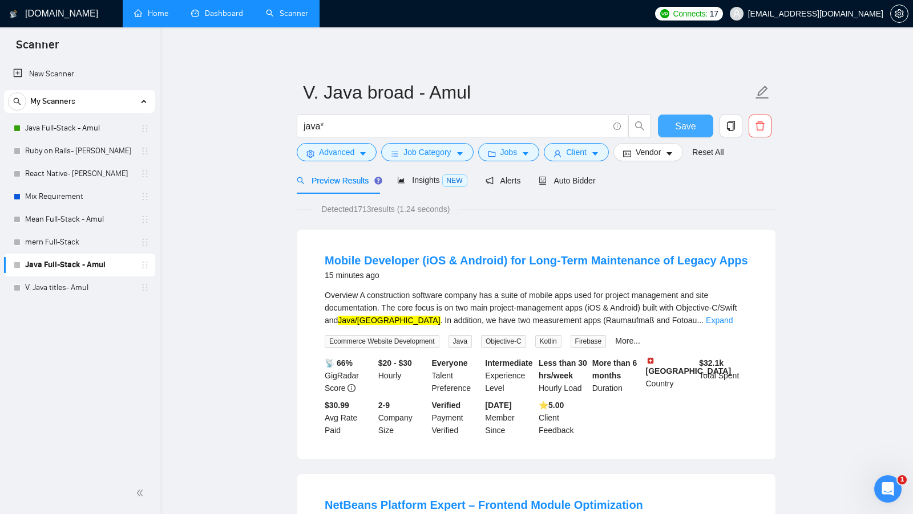
click at [667, 121] on button "Save" at bounding box center [685, 126] width 55 height 23
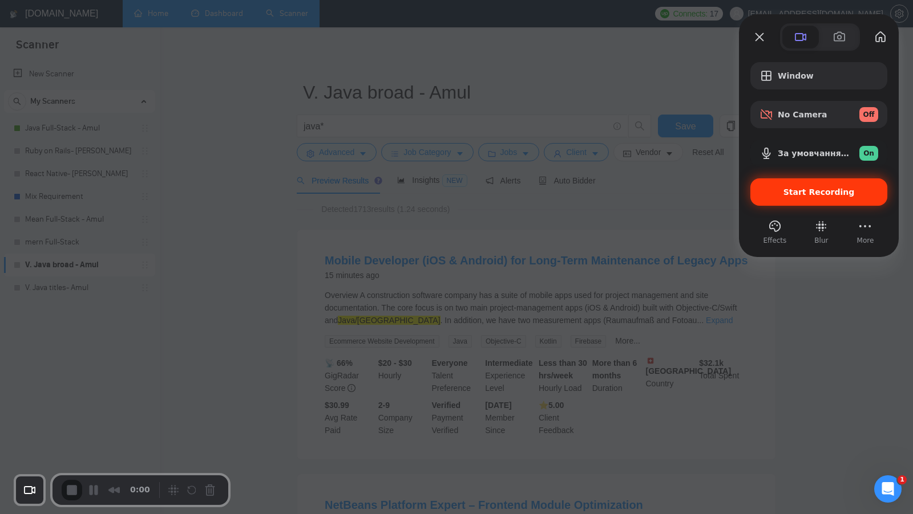
click at [810, 190] on span "Start Recording" at bounding box center [818, 192] width 71 height 9
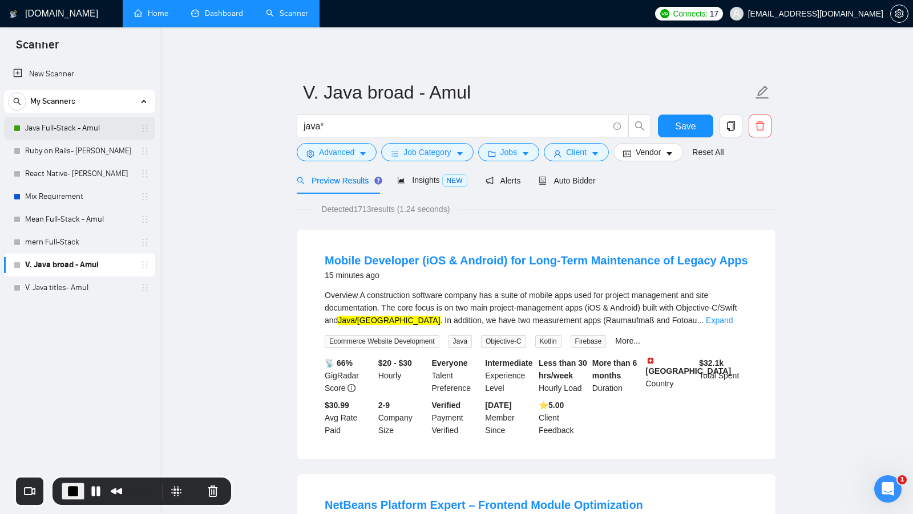
click at [100, 133] on link "Java Full-Stack - Amul" at bounding box center [79, 128] width 108 height 23
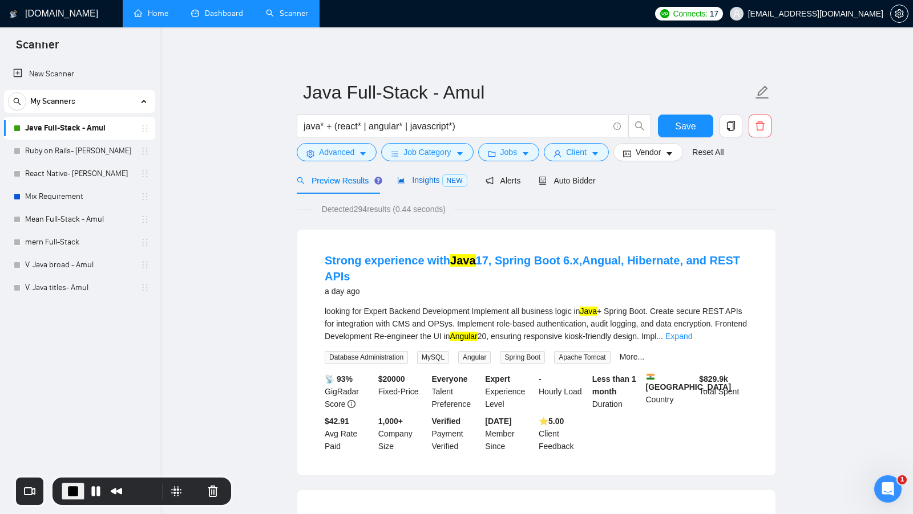
click at [409, 178] on span "Insights NEW" at bounding box center [432, 180] width 70 height 9
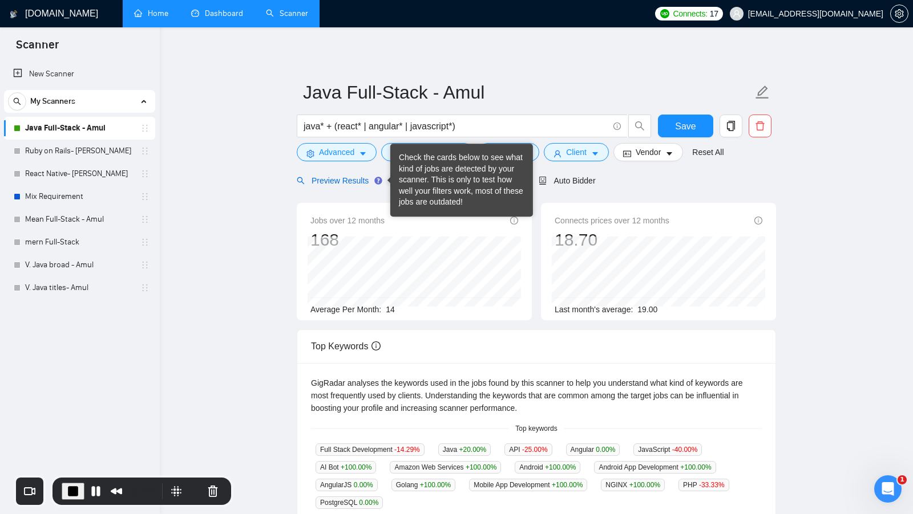
click at [356, 181] on span "Preview Results" at bounding box center [338, 180] width 82 height 9
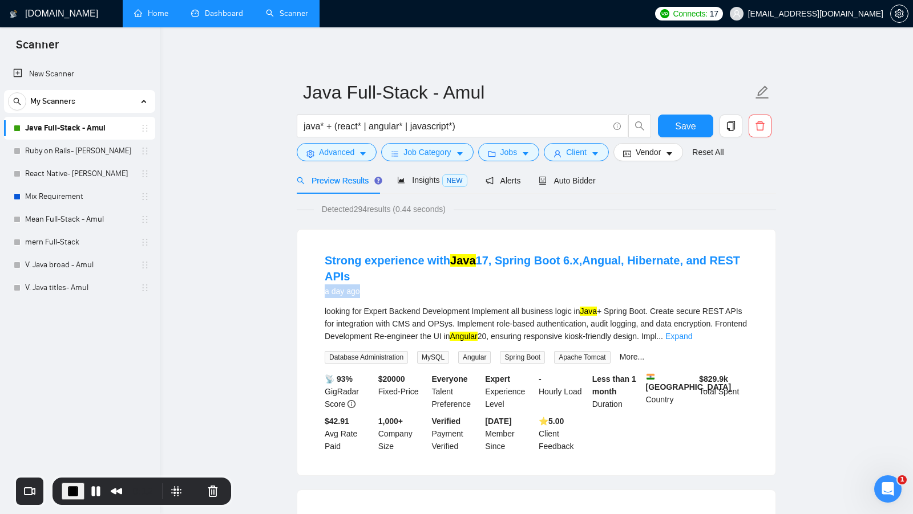
drag, startPoint x: 321, startPoint y: 289, endPoint x: 361, endPoint y: 289, distance: 40.5
click at [361, 289] on li "Strong experience with Java 17, Spring Boot 6.x,Angual, Hibernate, and REST API…" at bounding box center [536, 353] width 451 height 218
click at [361, 289] on div "a day ago" at bounding box center [536, 292] width 423 height 14
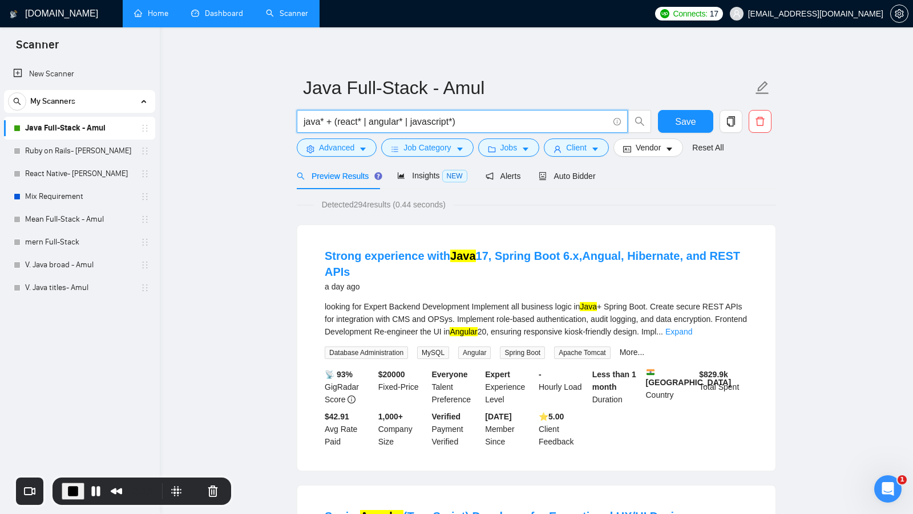
click at [314, 119] on input "java* + (react* | angular* | javascript*)" at bounding box center [455, 122] width 305 height 14
drag, startPoint x: 331, startPoint y: 119, endPoint x: 493, endPoint y: 119, distance: 162.0
click at [493, 119] on input "java* + (react* | angular* | javascript*)" at bounding box center [455, 122] width 305 height 14
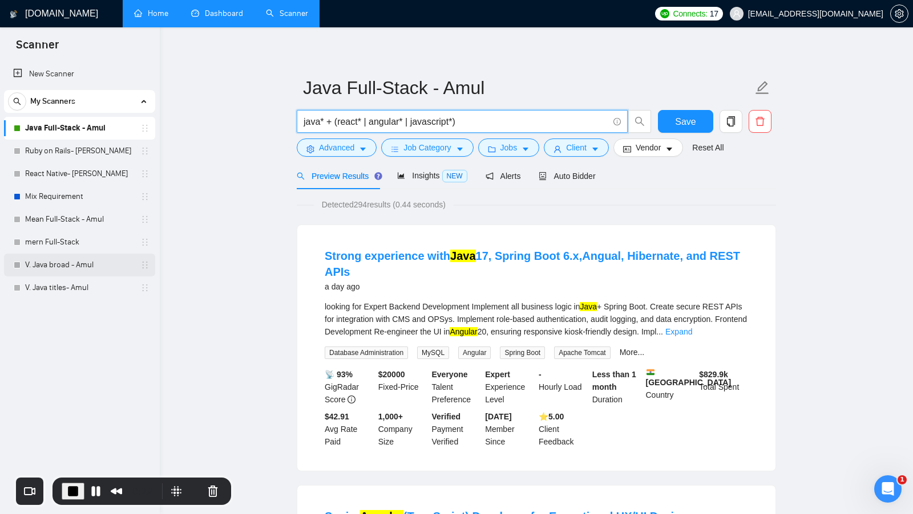
click at [60, 262] on link "V. Java broad - Amul" at bounding box center [79, 265] width 108 height 23
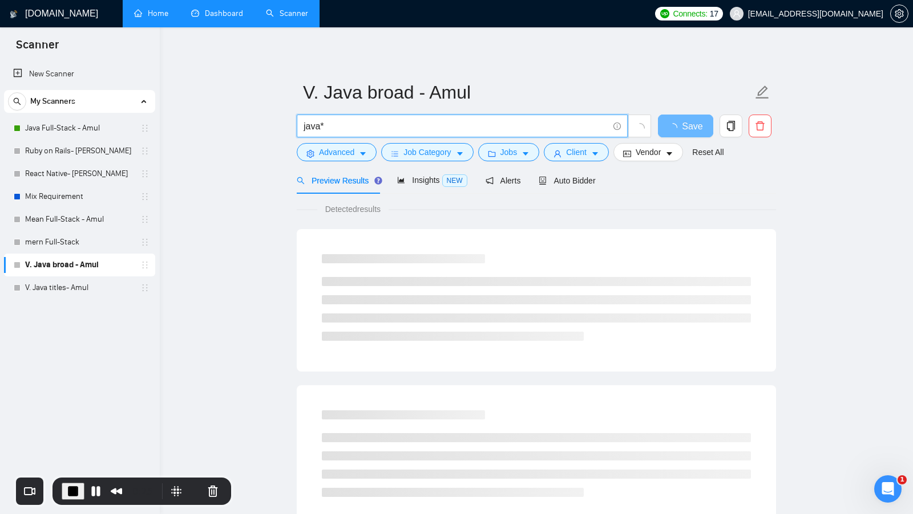
drag, startPoint x: 341, startPoint y: 124, endPoint x: 273, endPoint y: 124, distance: 68.4
click at [273, 124] on main "V. Java broad - Amul java* Save Advanced Job Category Jobs Client Vendor Reset …" at bounding box center [536, 521] width 716 height 951
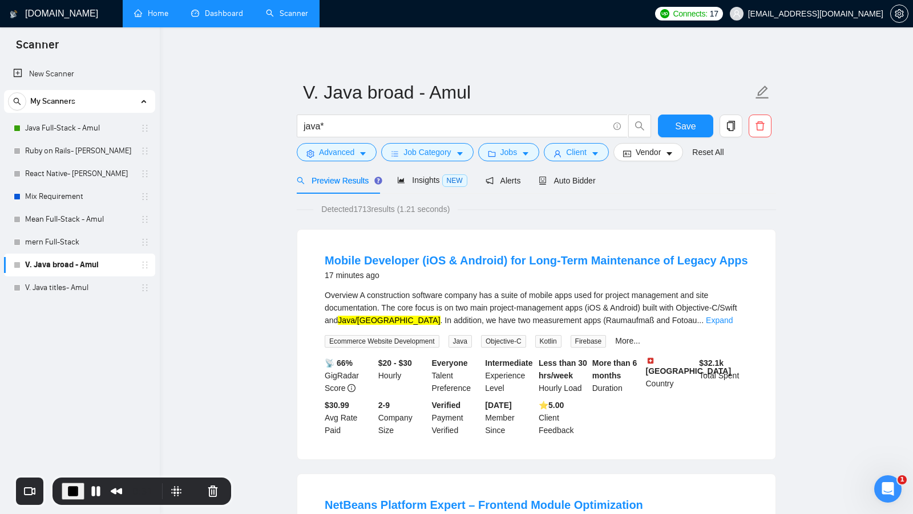
click at [359, 211] on span "Detected 1713 results (1.21 seconds)" at bounding box center [385, 209] width 144 height 13
click at [431, 186] on div "Insights NEW" at bounding box center [432, 180] width 70 height 27
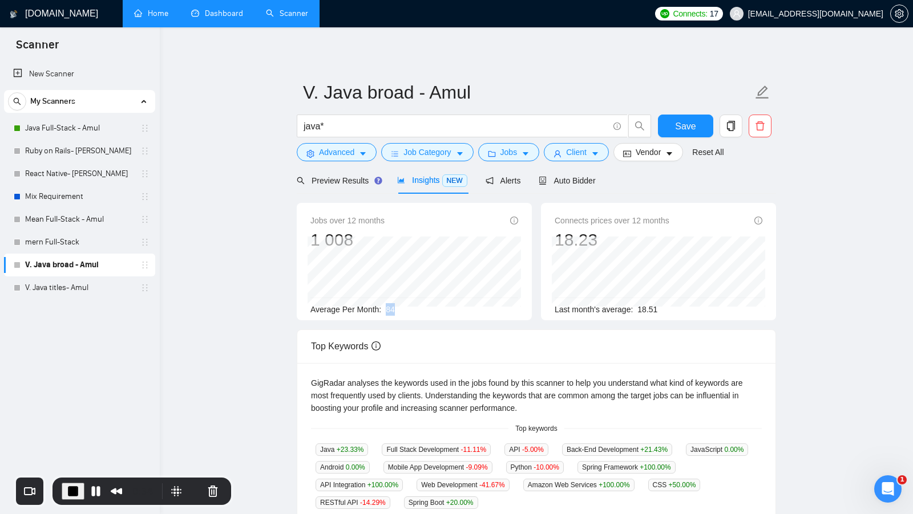
drag, startPoint x: 383, startPoint y: 308, endPoint x: 404, endPoint y: 308, distance: 21.7
click at [403, 308] on div "Average Per Month: 84" at bounding box center [414, 309] width 208 height 13
click at [405, 308] on div "Average Per Month: 84" at bounding box center [414, 309] width 208 height 13
click at [342, 169] on div "Preview Results" at bounding box center [338, 180] width 82 height 27
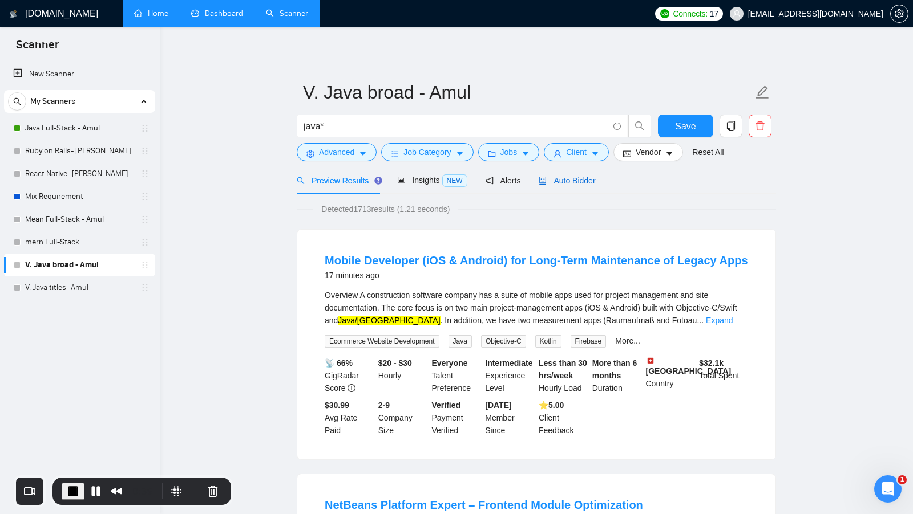
click at [569, 183] on span "Auto Bidder" at bounding box center [566, 180] width 56 height 9
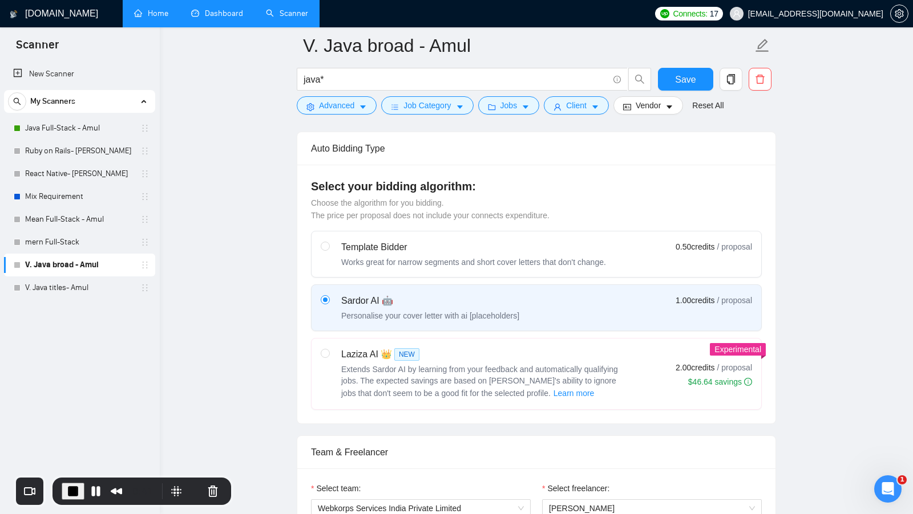
scroll to position [291, 0]
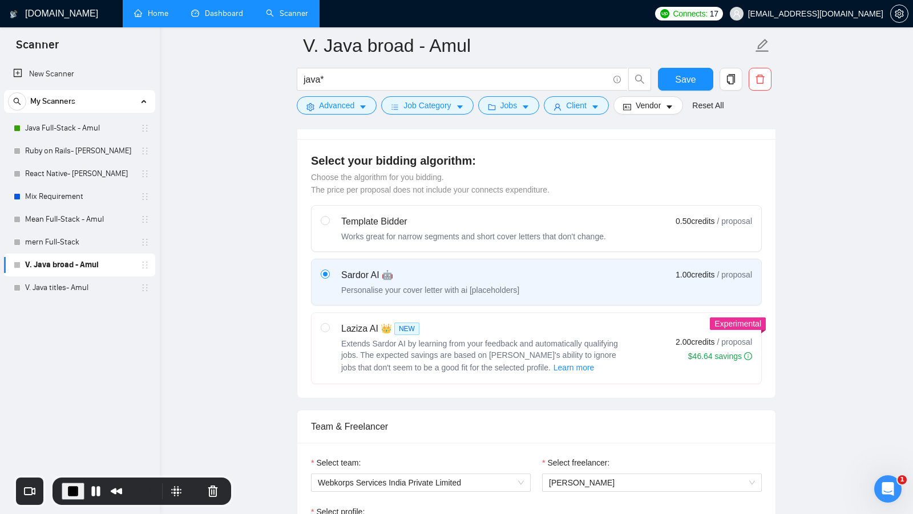
click at [489, 314] on label "Laziza AI 👑 NEW Extends Sardor AI by learning from your feedback and automatica…" at bounding box center [535, 348] width 449 height 71
click at [329, 323] on input "radio" at bounding box center [325, 327] width 8 height 8
radio input "true"
radio input "false"
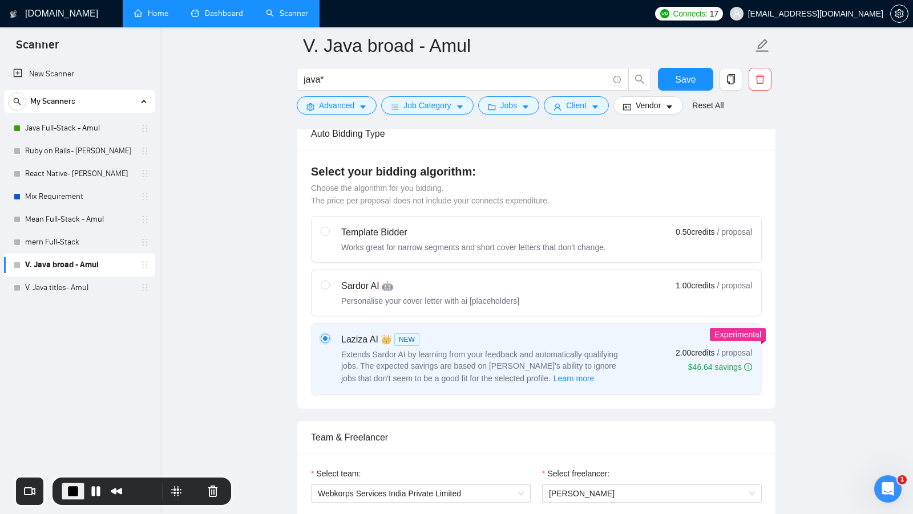
scroll to position [280, 0]
click at [682, 81] on span "Save" at bounding box center [685, 79] width 21 height 14
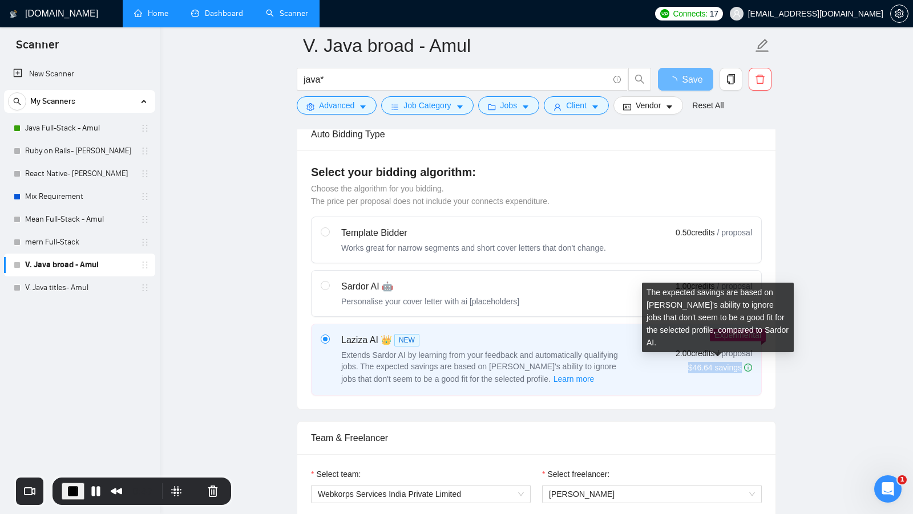
drag, startPoint x: 683, startPoint y: 366, endPoint x: 741, endPoint y: 368, distance: 58.8
click at [742, 368] on div "2.00 credits / proposal $46.64 savings" at bounding box center [713, 354] width 76 height 40
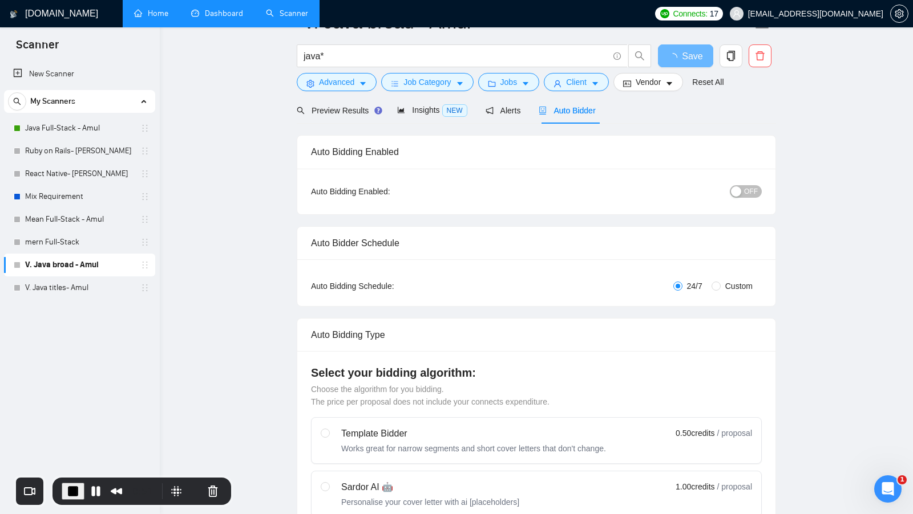
scroll to position [0, 0]
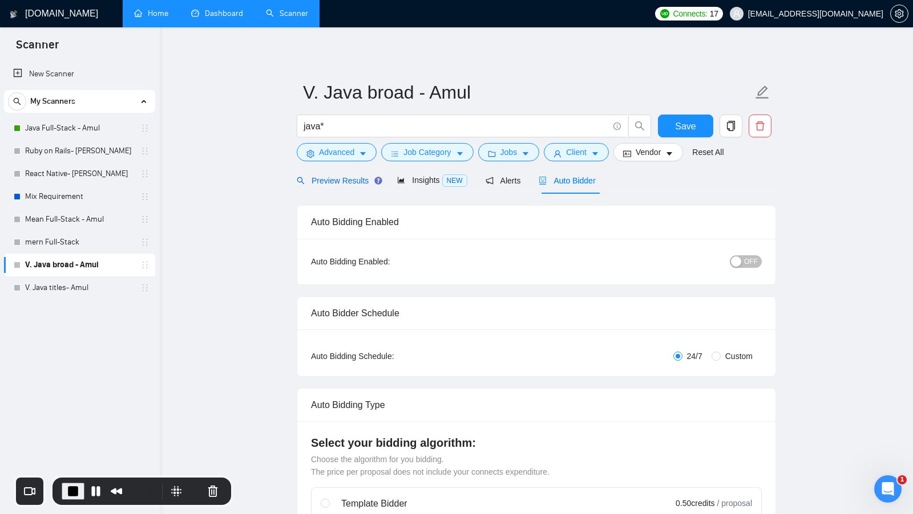
click at [350, 183] on span "Preview Results" at bounding box center [338, 180] width 82 height 9
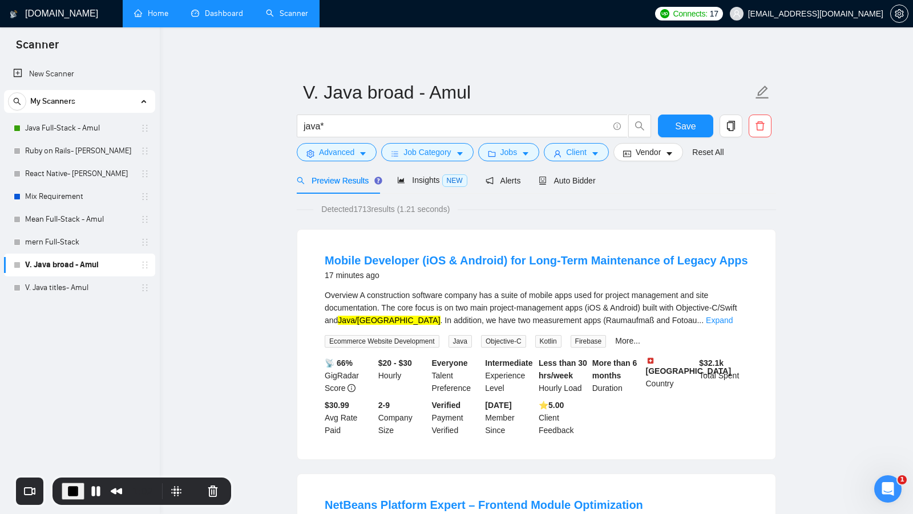
click at [378, 322] on div "Overview A construction software company has a suite of mobile apps used for pr…" at bounding box center [536, 308] width 423 height 38
click at [516, 340] on span "Objective-C" at bounding box center [503, 341] width 45 height 13
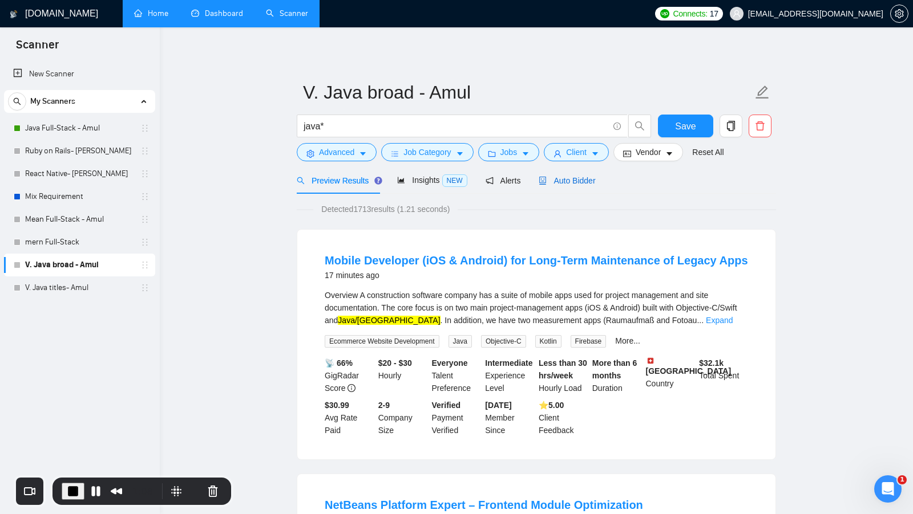
click at [581, 184] on span "Auto Bidder" at bounding box center [566, 180] width 56 height 9
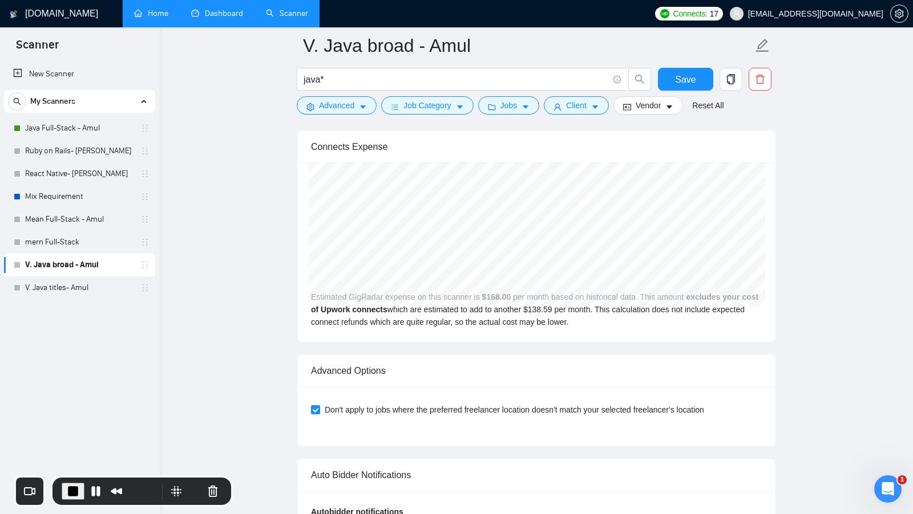
scroll to position [2648, 0]
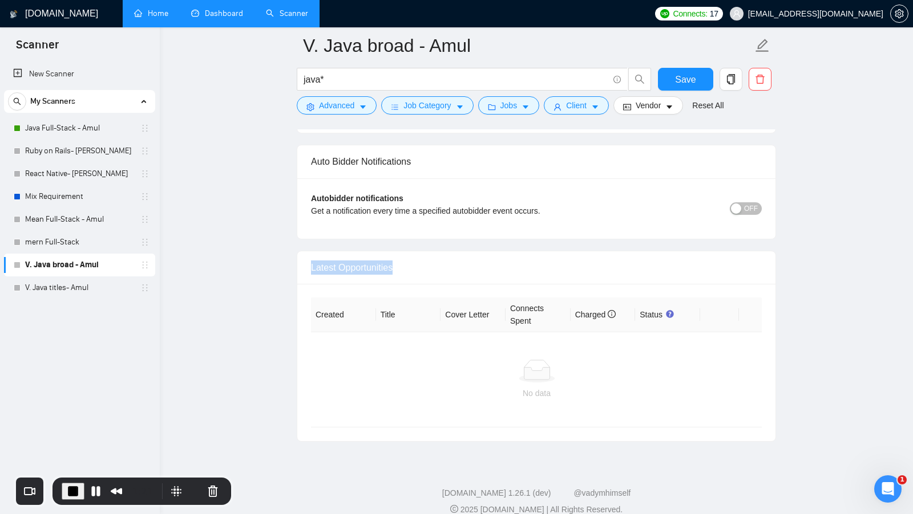
drag, startPoint x: 307, startPoint y: 253, endPoint x: 400, endPoint y: 253, distance: 93.0
click at [400, 253] on div "Latest Opportunities" at bounding box center [536, 268] width 478 height 33
click at [400, 253] on div "Latest Opportunities" at bounding box center [536, 268] width 451 height 33
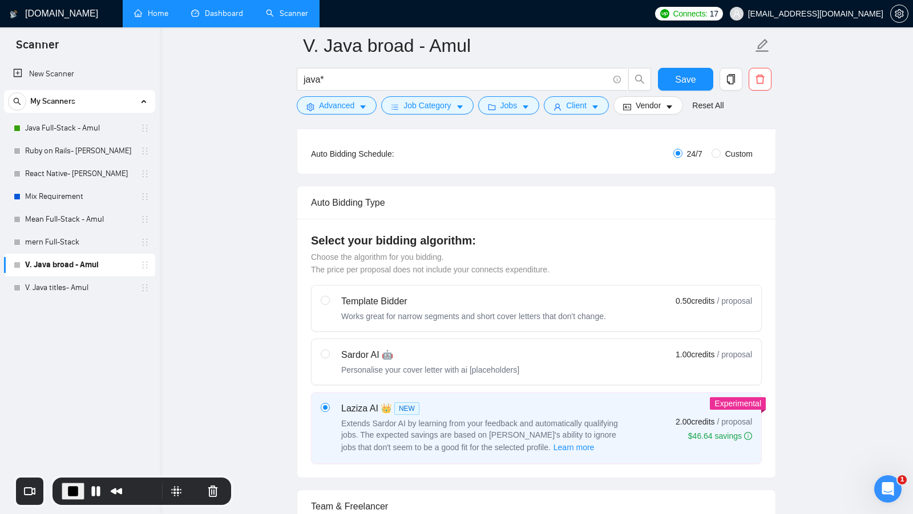
scroll to position [0, 0]
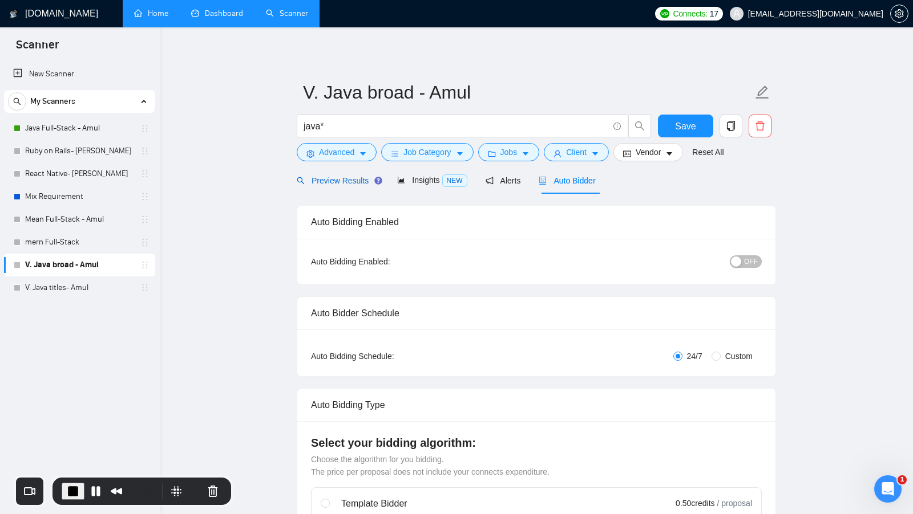
click at [326, 178] on span "Preview Results" at bounding box center [338, 180] width 82 height 9
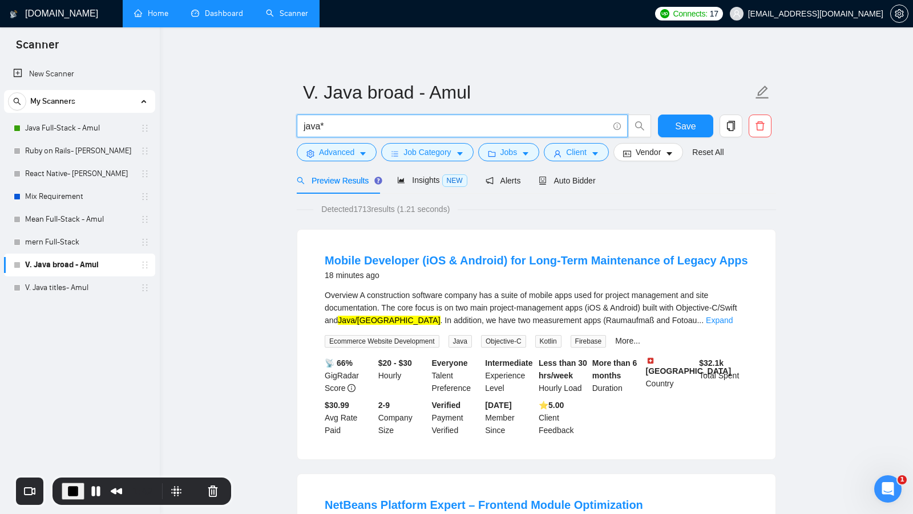
drag, startPoint x: 401, startPoint y: 129, endPoint x: 278, endPoint y: 129, distance: 123.2
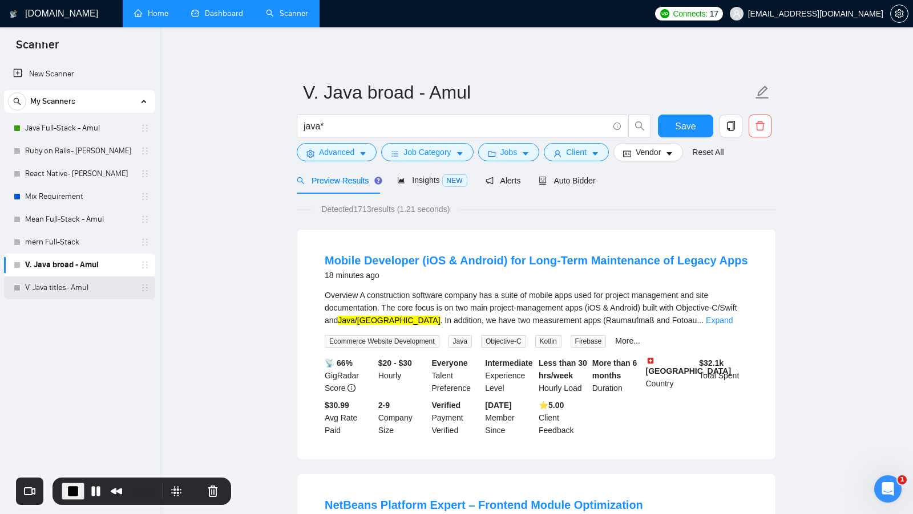
click at [56, 284] on link "V. Java titles- Amul" at bounding box center [79, 288] width 108 height 23
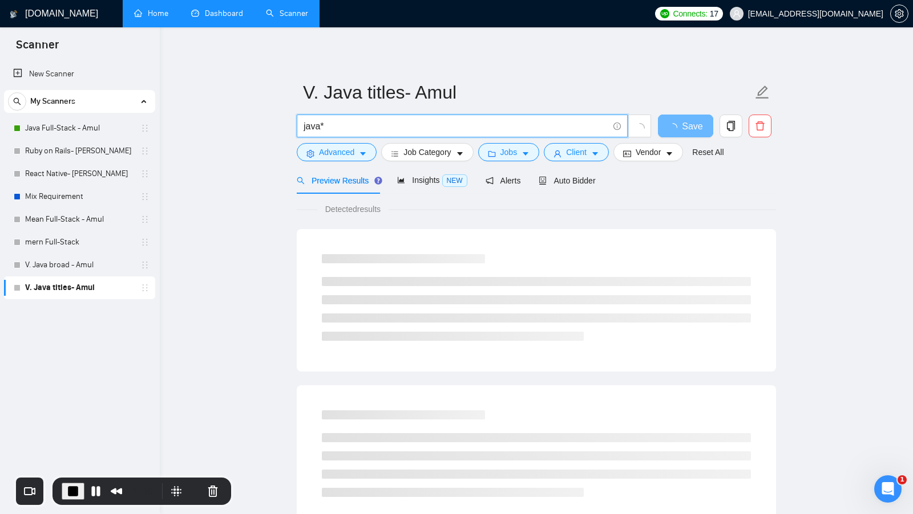
drag, startPoint x: 333, startPoint y: 129, endPoint x: 259, endPoint y: 135, distance: 74.4
click at [289, 129] on main "V. Java titles- Amul java* Save Advanced Job Category Jobs Client Vendor Reset …" at bounding box center [536, 521] width 716 height 951
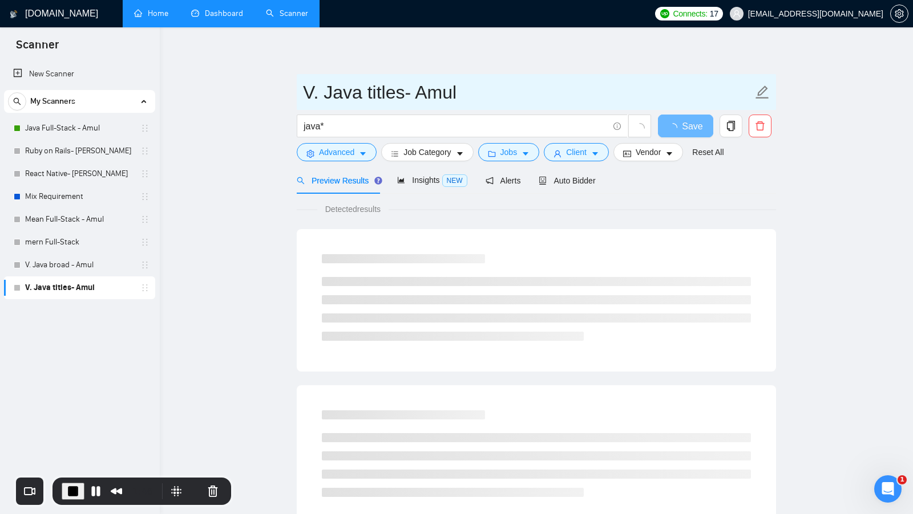
click at [380, 98] on input "V. Java titles- Amul" at bounding box center [527, 92] width 449 height 29
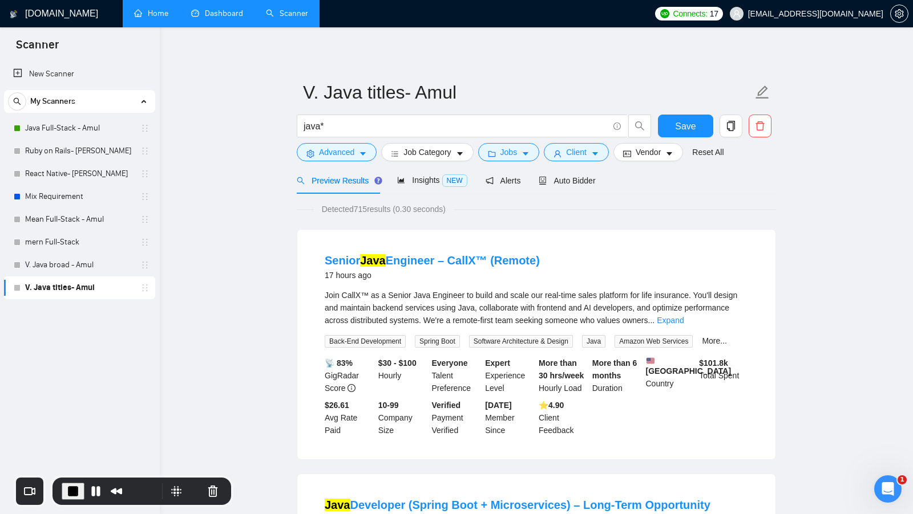
click at [360, 167] on div "Preview Results" at bounding box center [338, 180] width 82 height 27
click at [354, 159] on button "Advanced" at bounding box center [337, 152] width 80 height 18
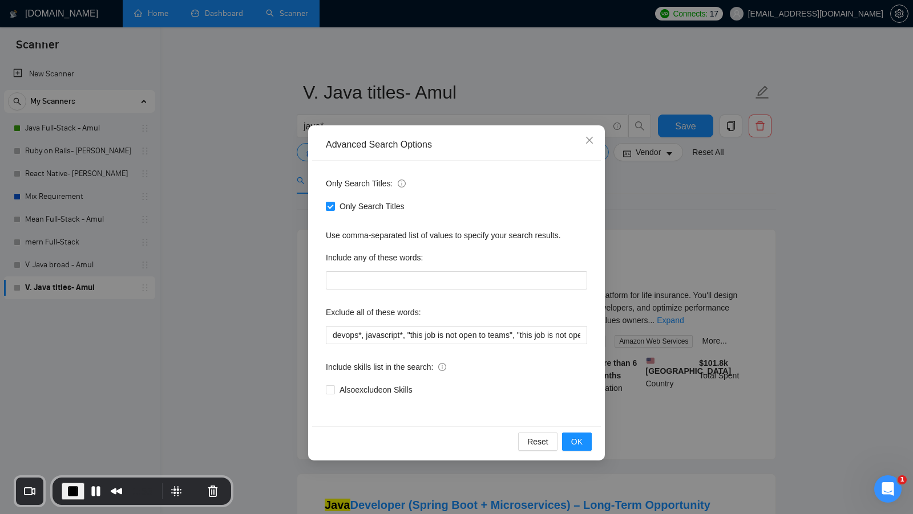
click at [647, 229] on div "Advanced Search Options Only Search Titles: Only Search Titles Use comma-separa…" at bounding box center [456, 257] width 913 height 514
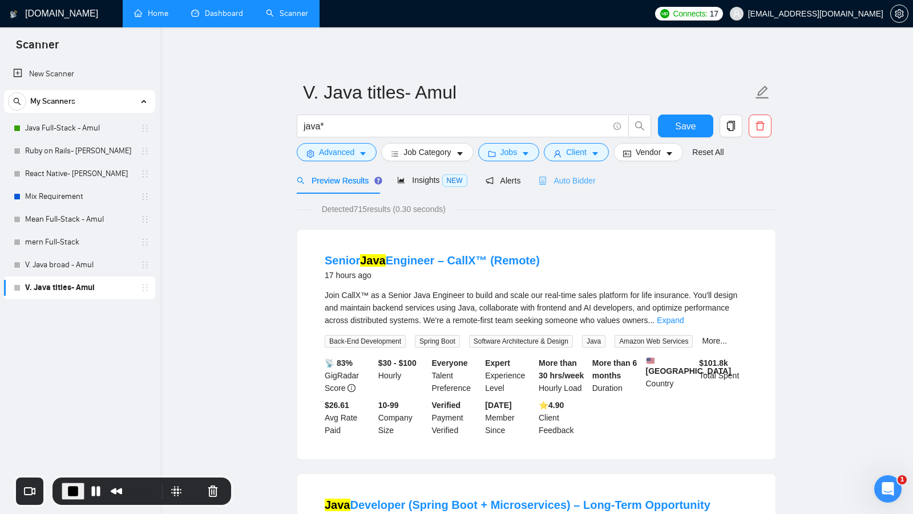
click at [589, 192] on div "Auto Bidder" at bounding box center [566, 180] width 56 height 27
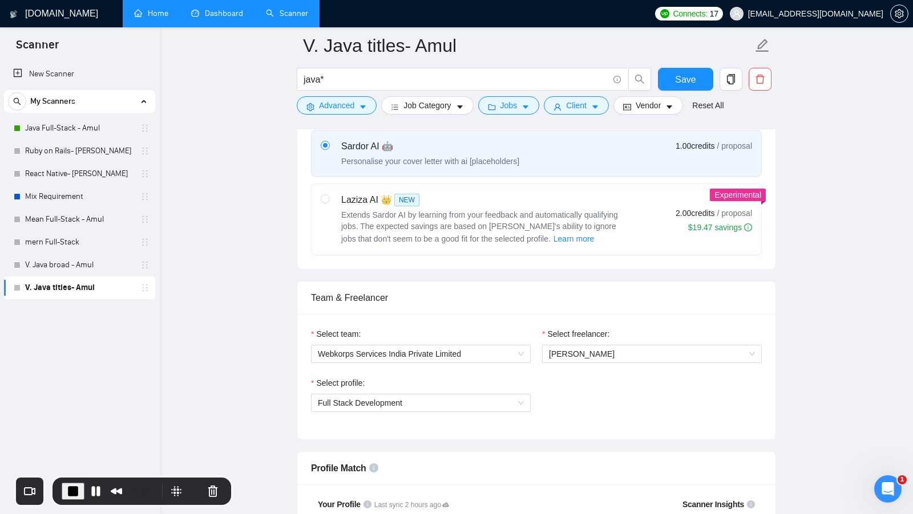
scroll to position [412, 0]
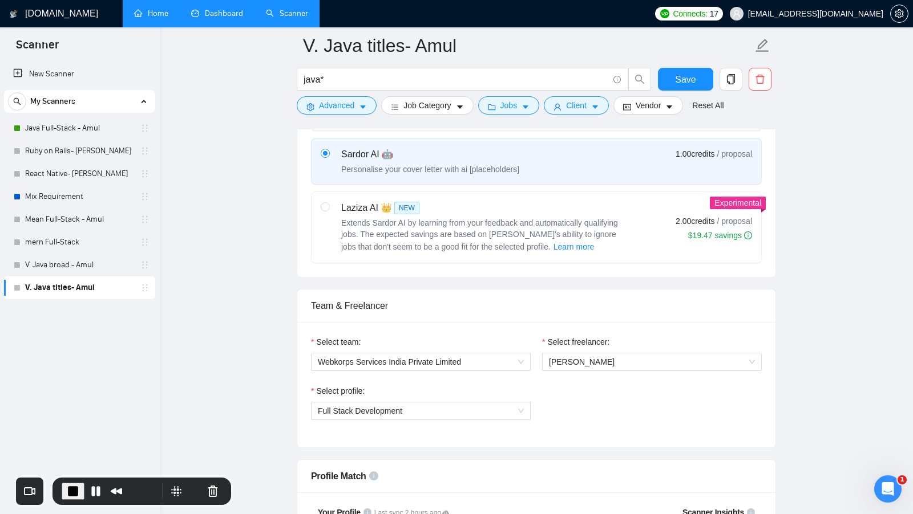
click at [482, 230] on span "Extends Sardor AI by learning from your feedback and automatically qualifying j…" at bounding box center [479, 234] width 277 height 33
click at [329, 210] on input "radio" at bounding box center [325, 206] width 8 height 8
radio input "true"
radio input "false"
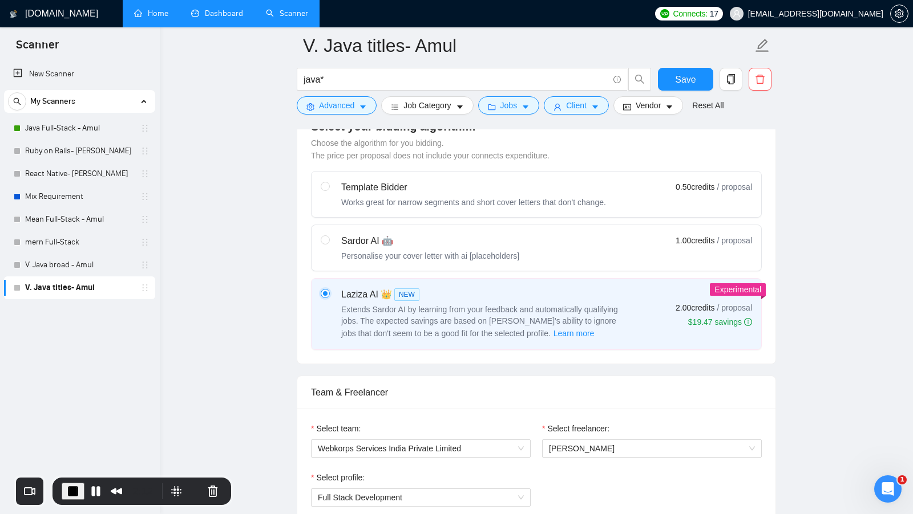
scroll to position [311, 0]
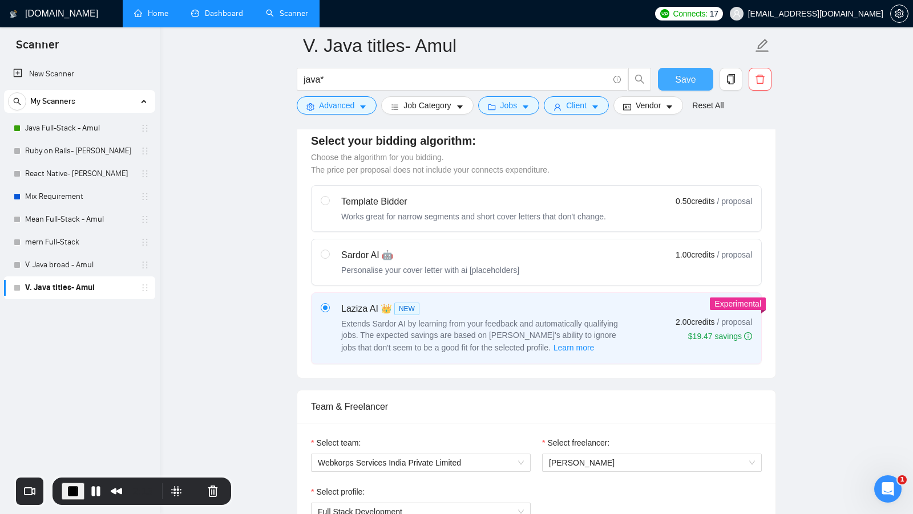
click at [686, 87] on button "Save" at bounding box center [685, 79] width 55 height 23
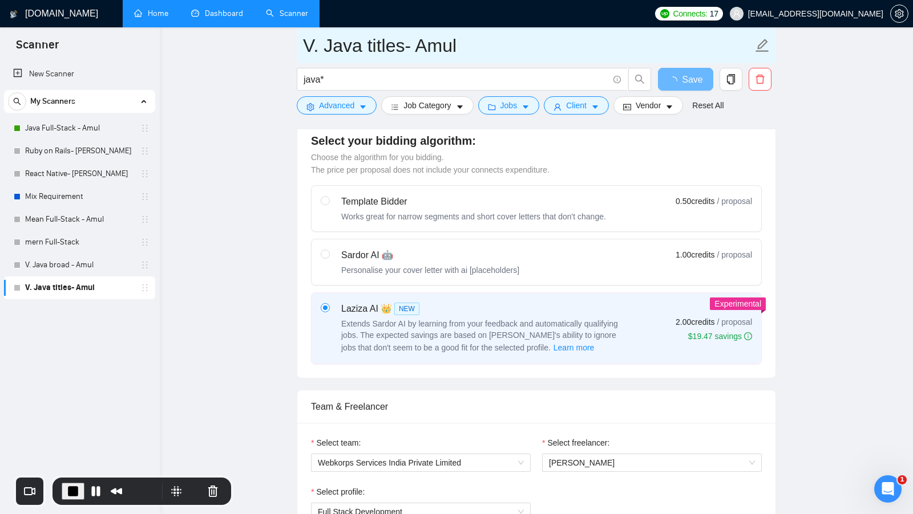
drag, startPoint x: 307, startPoint y: 43, endPoint x: 550, endPoint y: 44, distance: 243.5
click at [550, 44] on input "V. Java titles- Amul" at bounding box center [527, 45] width 449 height 29
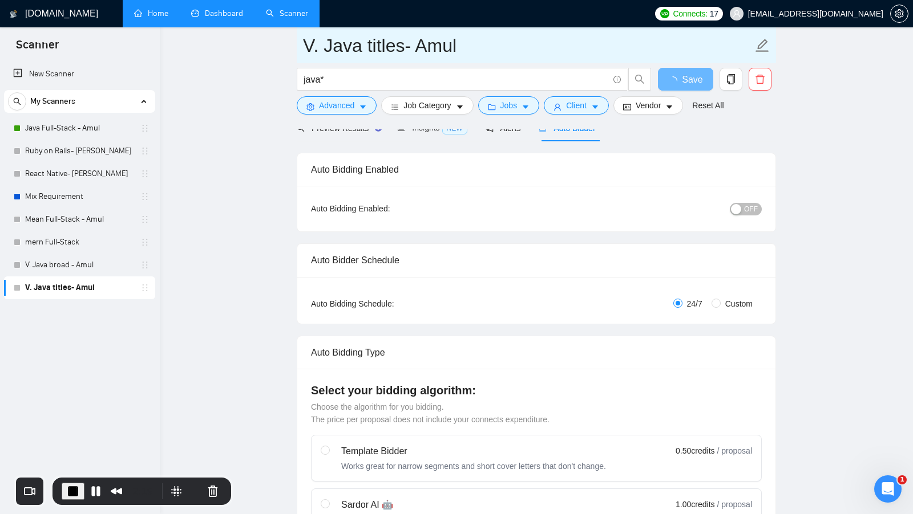
scroll to position [0, 0]
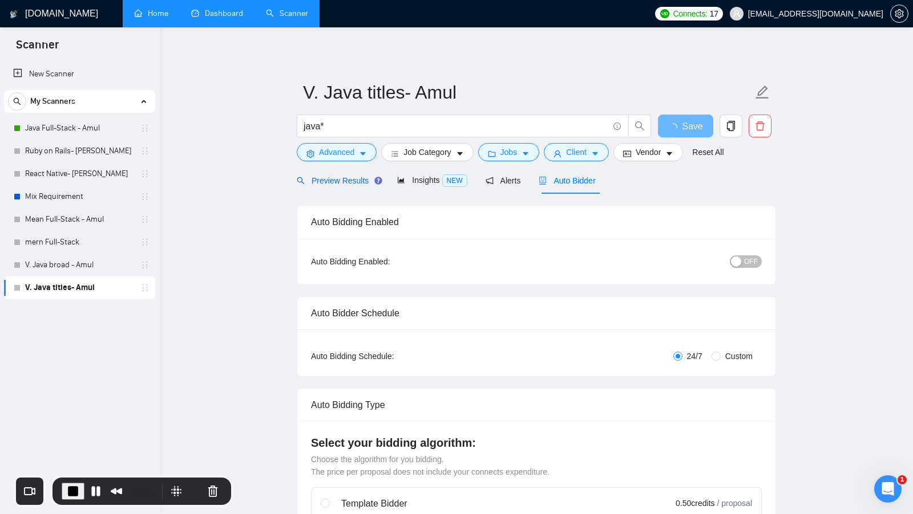
click at [343, 176] on span "Preview Results" at bounding box center [338, 180] width 82 height 9
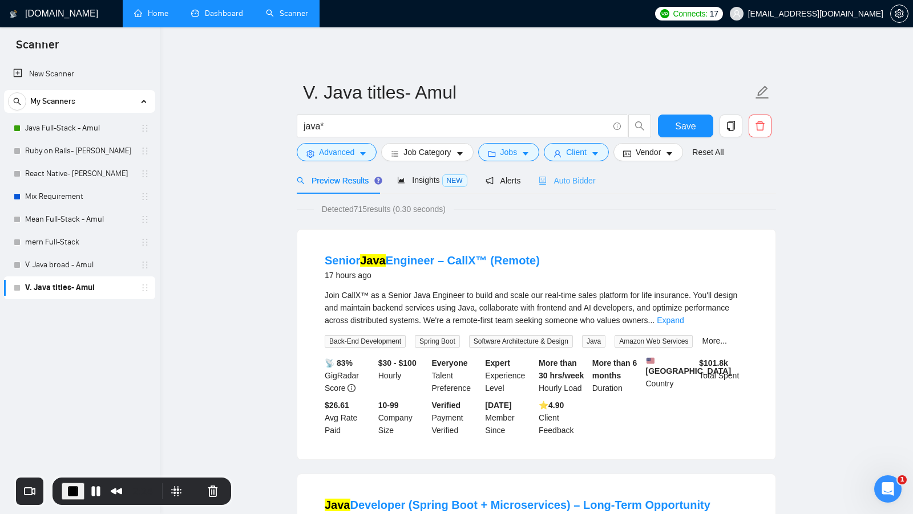
click at [580, 188] on div "Auto Bidder" at bounding box center [566, 180] width 56 height 27
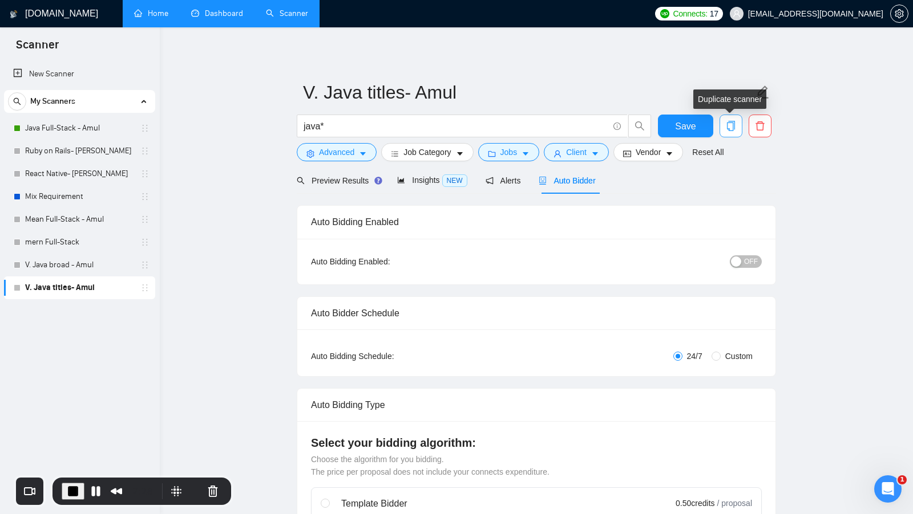
click at [725, 121] on icon "copy" at bounding box center [730, 126] width 10 height 10
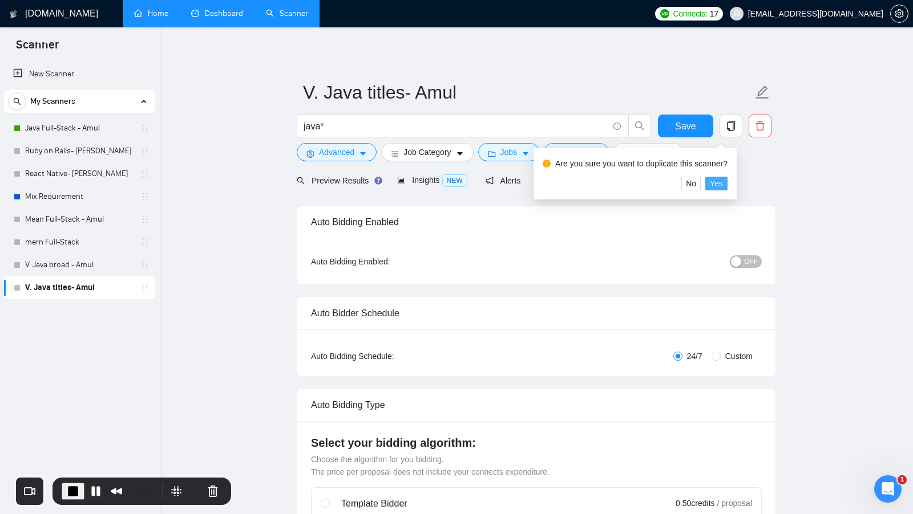
click at [720, 181] on span "Yes" at bounding box center [715, 183] width 13 height 13
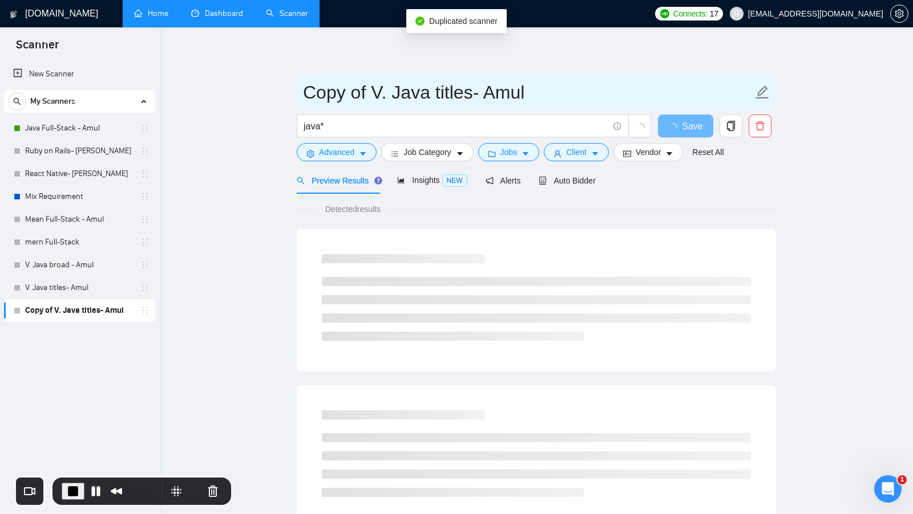
drag, startPoint x: 367, startPoint y: 98, endPoint x: 266, endPoint y: 76, distance: 103.9
click at [270, 80] on main "Copy of V. Java titles- Amul java* Save Advanced Job Category Jobs Client Vendo…" at bounding box center [536, 521] width 716 height 951
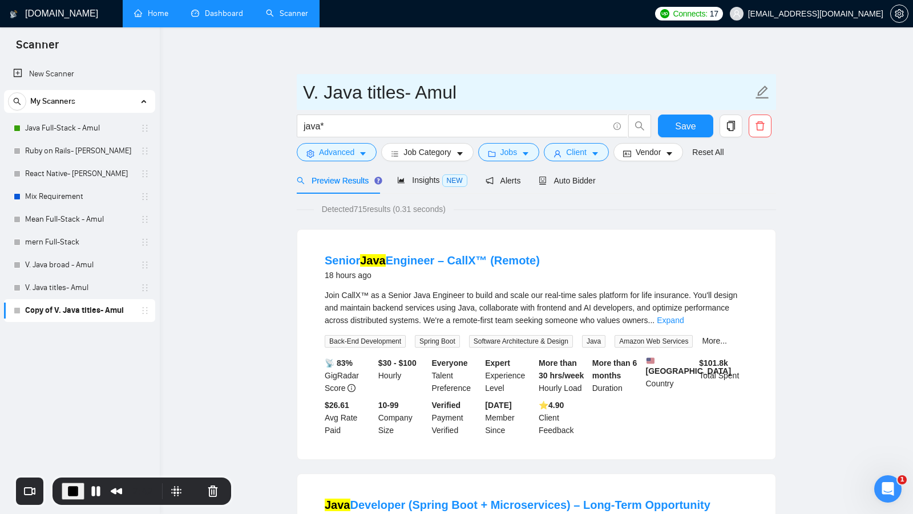
click at [403, 86] on input "V. Java titles- Amul" at bounding box center [527, 92] width 449 height 29
type input "V. Java titles new clients- Amul"
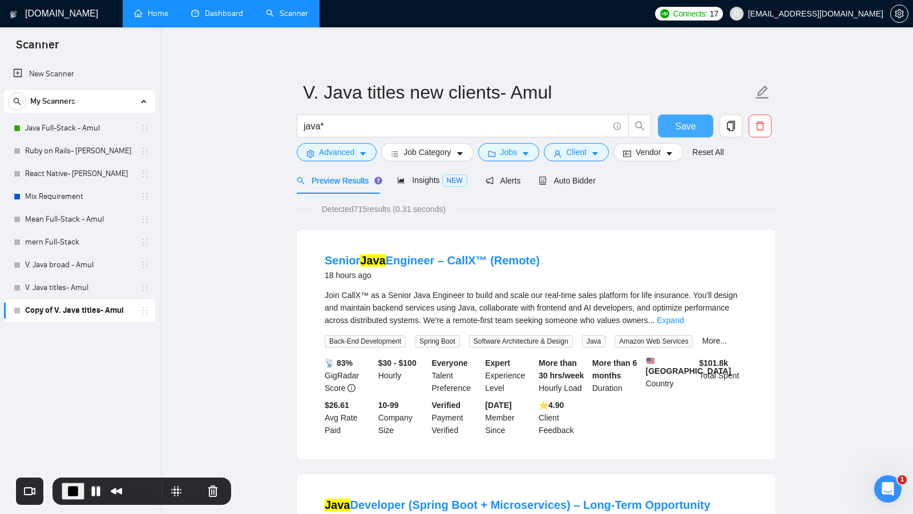
click at [674, 125] on button "Save" at bounding box center [685, 126] width 55 height 23
click at [576, 150] on span "Client" at bounding box center [576, 152] width 21 height 13
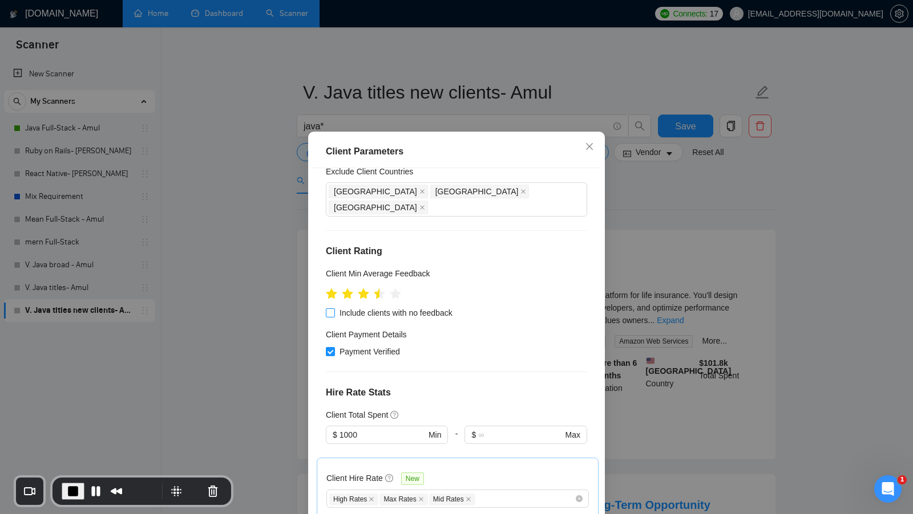
click at [332, 309] on input "Include clients with no feedback" at bounding box center [330, 313] width 8 height 8
checkbox input "true"
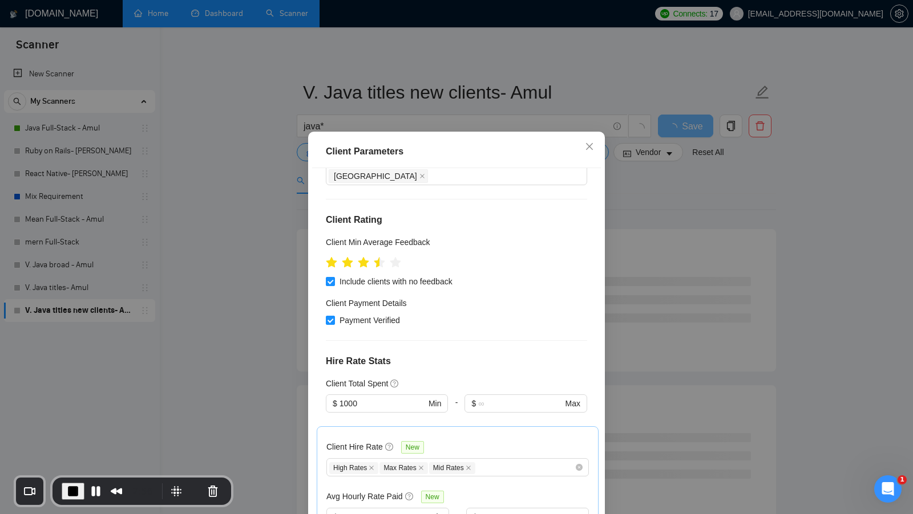
scroll to position [114, 0]
click at [371, 399] on input "1000" at bounding box center [382, 405] width 86 height 13
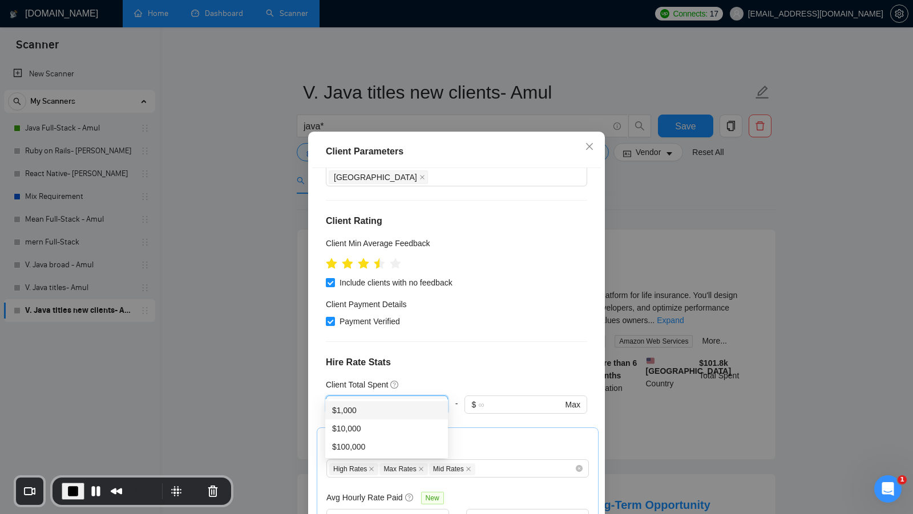
type input "100"
click at [530, 356] on h4 "Hire Rate Stats" at bounding box center [456, 363] width 261 height 14
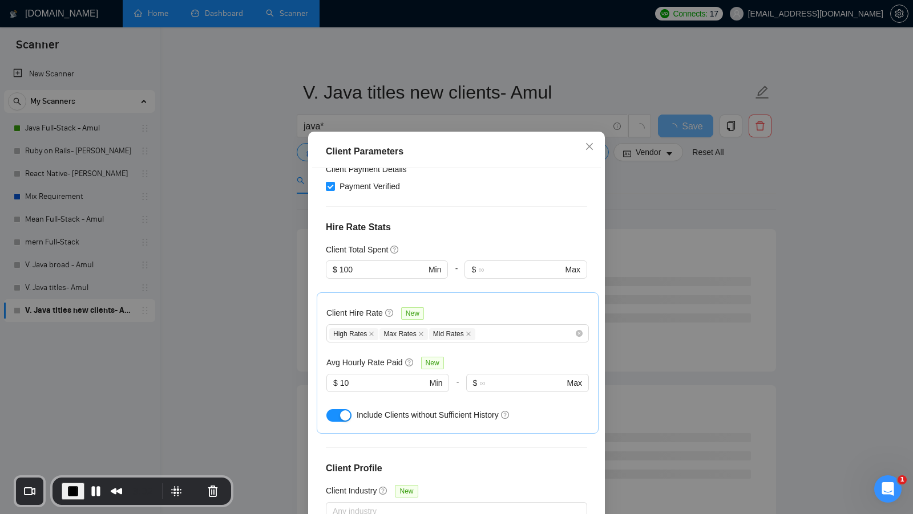
scroll to position [63, 0]
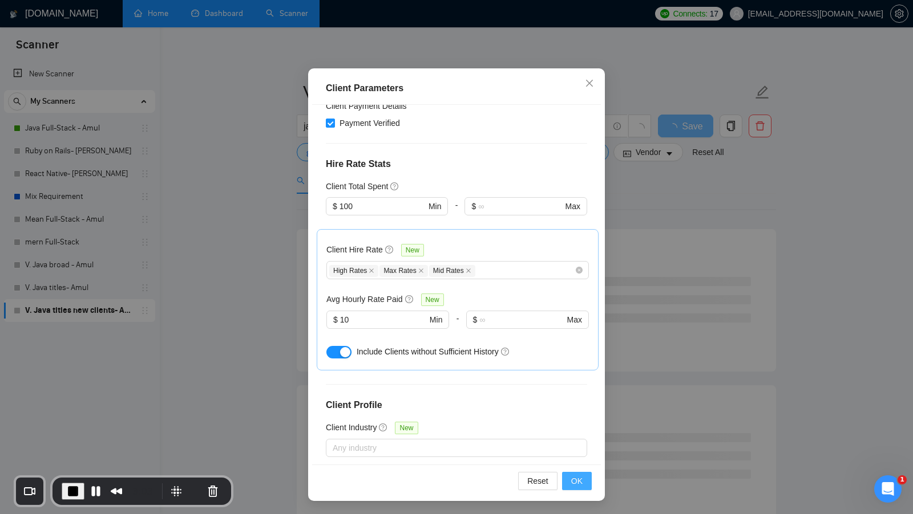
click at [570, 477] on button "OK" at bounding box center [577, 481] width 30 height 18
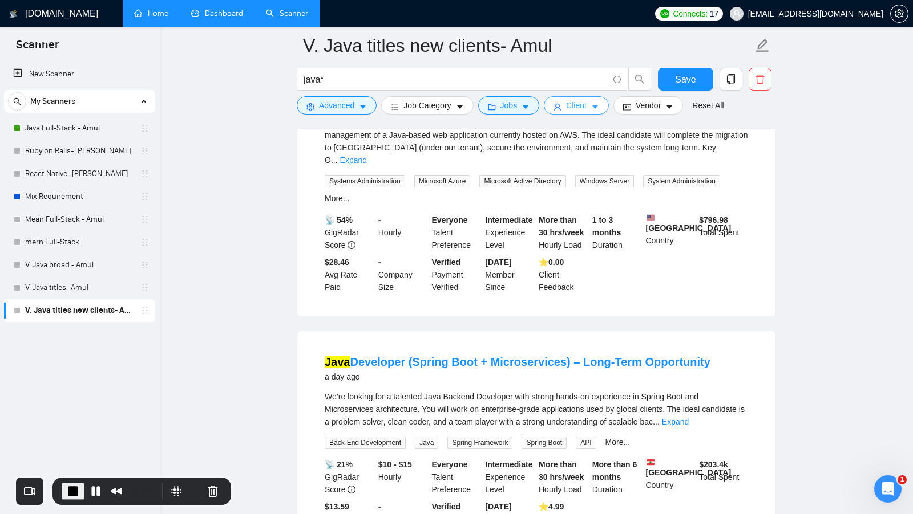
scroll to position [443, 0]
drag, startPoint x: 699, startPoint y: 210, endPoint x: 737, endPoint y: 210, distance: 38.2
click at [737, 213] on div "$ 796.98 Total Spent" at bounding box center [723, 232] width 54 height 38
drag, startPoint x: 538, startPoint y: 258, endPoint x: 584, endPoint y: 277, distance: 49.9
click at [584, 277] on div "⭐️ 0.00 Client Feedback" at bounding box center [563, 275] width 54 height 38
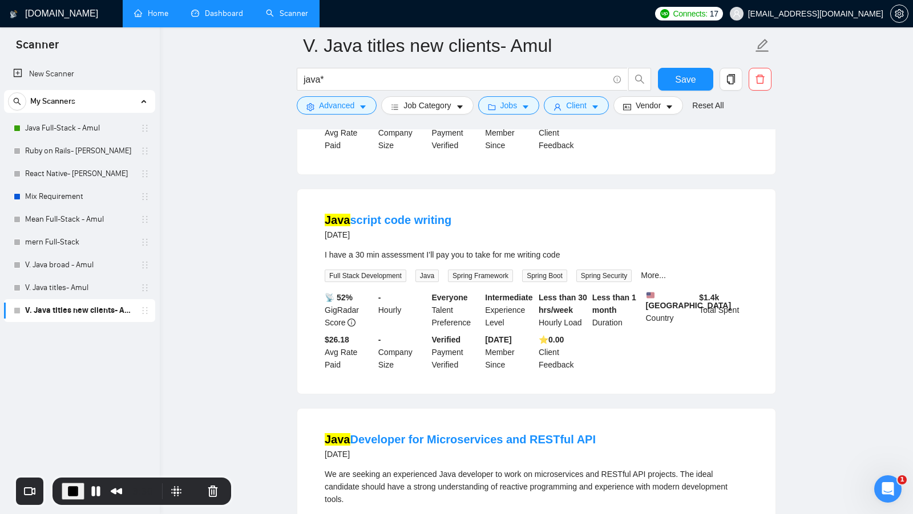
scroll to position [1861, 0]
drag, startPoint x: 699, startPoint y: 261, endPoint x: 740, endPoint y: 263, distance: 40.6
click at [740, 292] on div "$ 1.4k Total Spent" at bounding box center [723, 311] width 54 height 38
drag, startPoint x: 538, startPoint y: 305, endPoint x: 572, endPoint y: 327, distance: 40.8
click at [572, 334] on div "⭐️ 0.00 Client Feedback" at bounding box center [563, 353] width 54 height 38
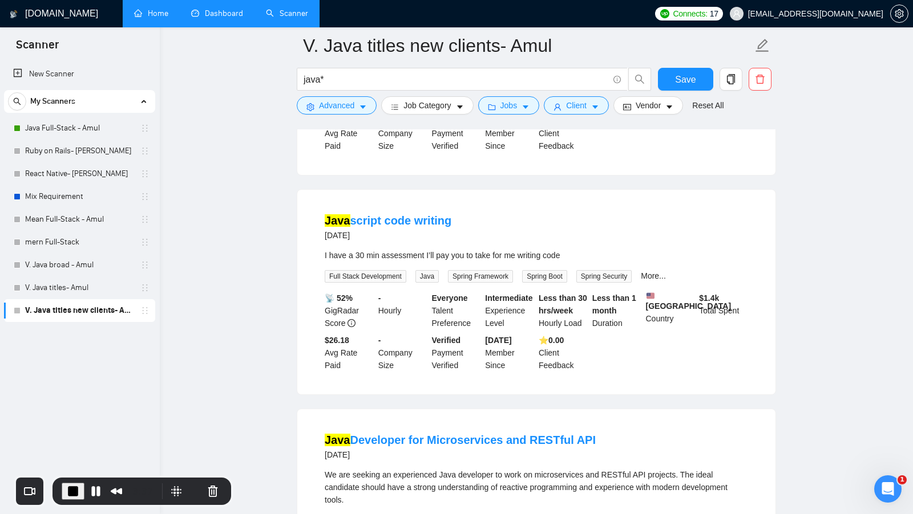
click at [591, 330] on div "📡 52% GigRadar Score - Hourly Everyone Talent Preference Intermediate Experienc…" at bounding box center [536, 332] width 428 height 80
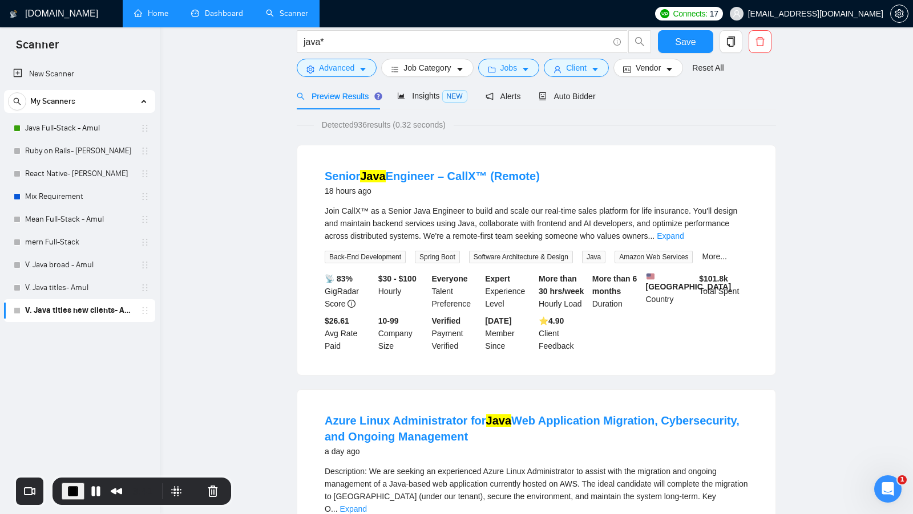
scroll to position [0, 0]
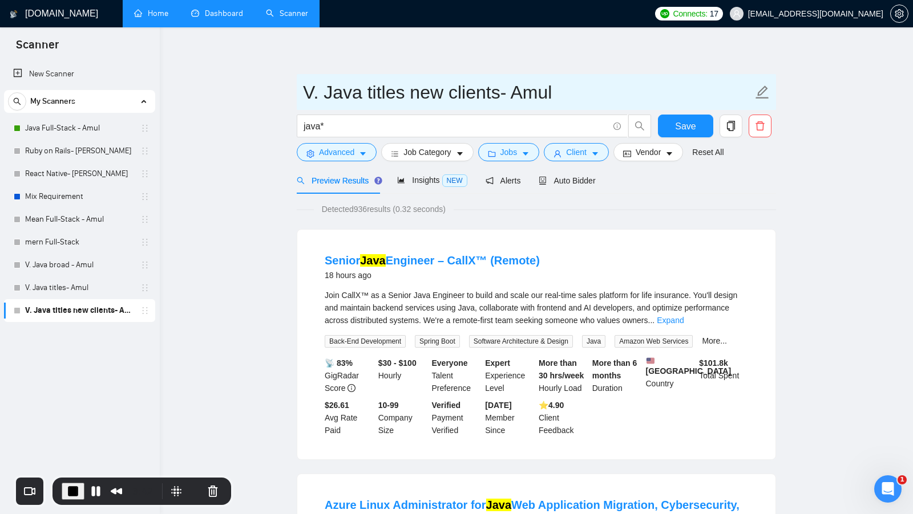
click at [695, 107] on span "V. Java titles new clients- Amul" at bounding box center [536, 92] width 479 height 36
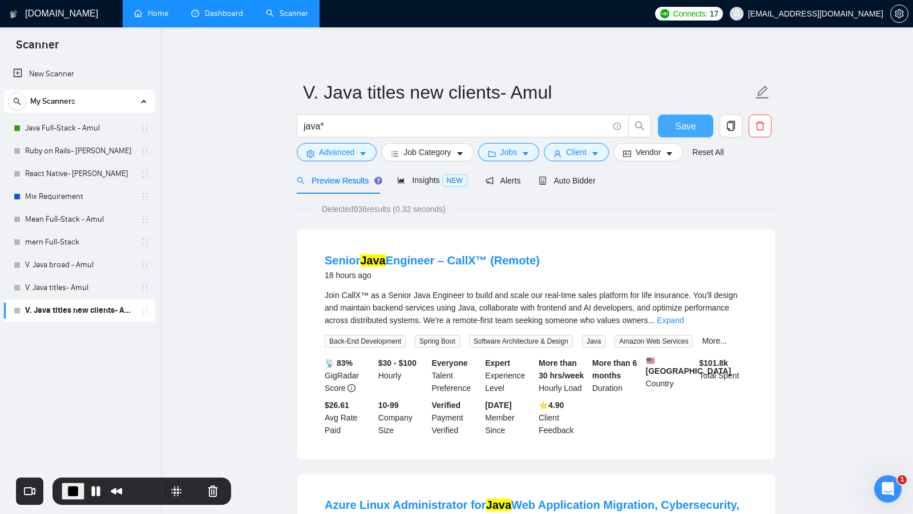
click at [683, 120] on span "Save" at bounding box center [685, 126] width 21 height 14
click at [74, 485] on span "End Recording" at bounding box center [73, 492] width 14 height 14
